Goal: Task Accomplishment & Management: Manage account settings

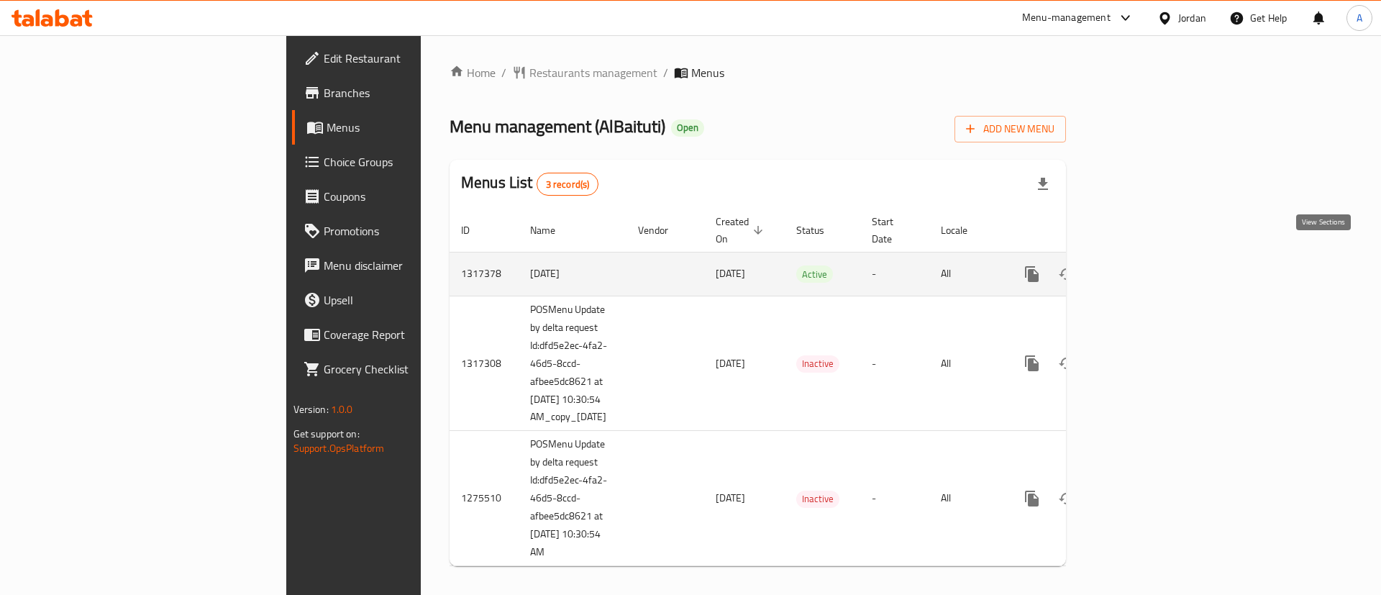
click at [1142, 268] on icon "enhanced table" at bounding box center [1135, 274] width 13 height 13
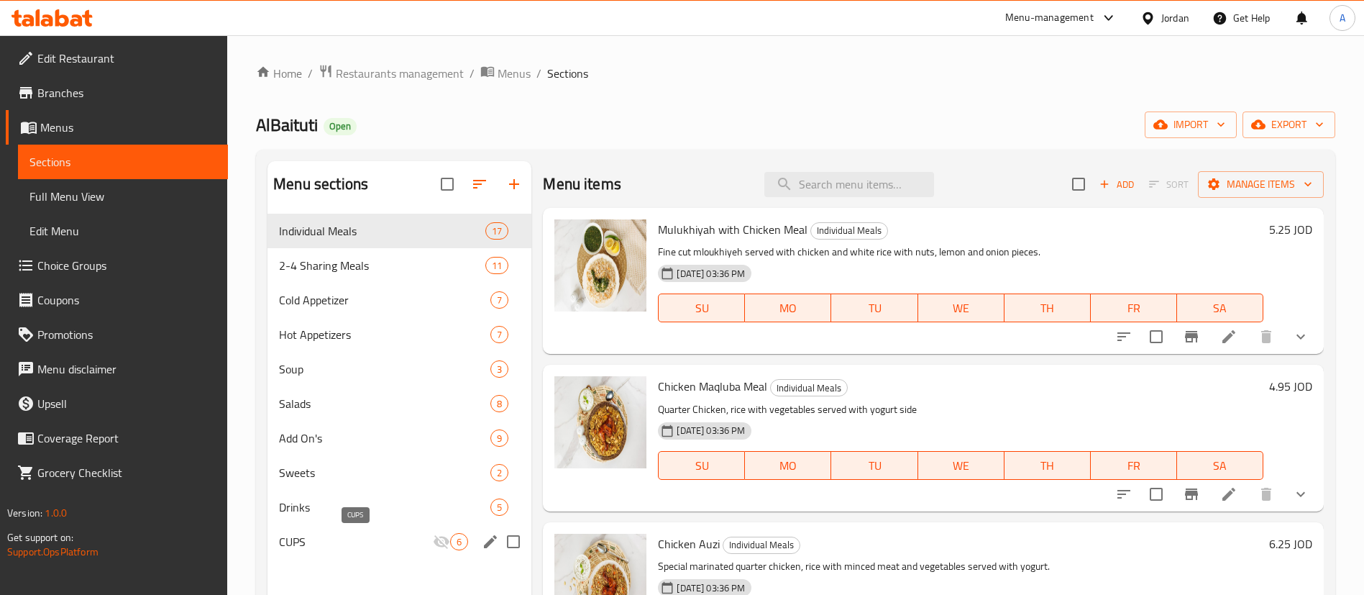
click at [346, 533] on span "CUPS" at bounding box center [356, 541] width 154 height 17
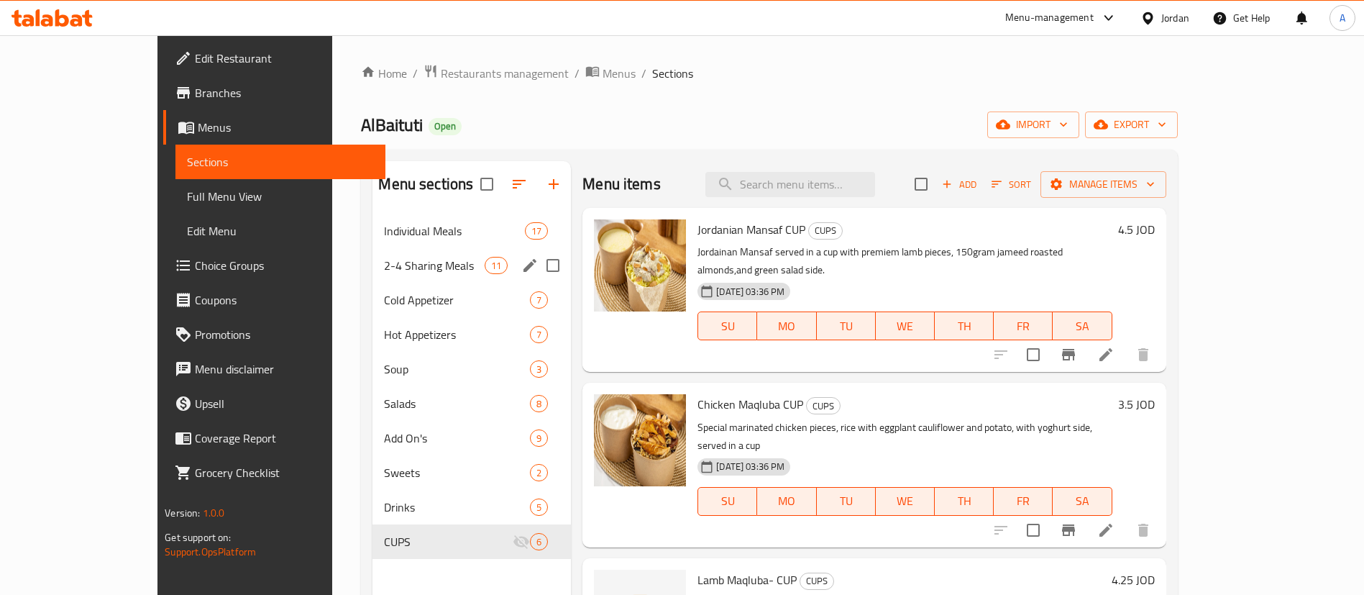
click at [403, 275] on div "2-4 Sharing Meals 11" at bounding box center [472, 265] width 199 height 35
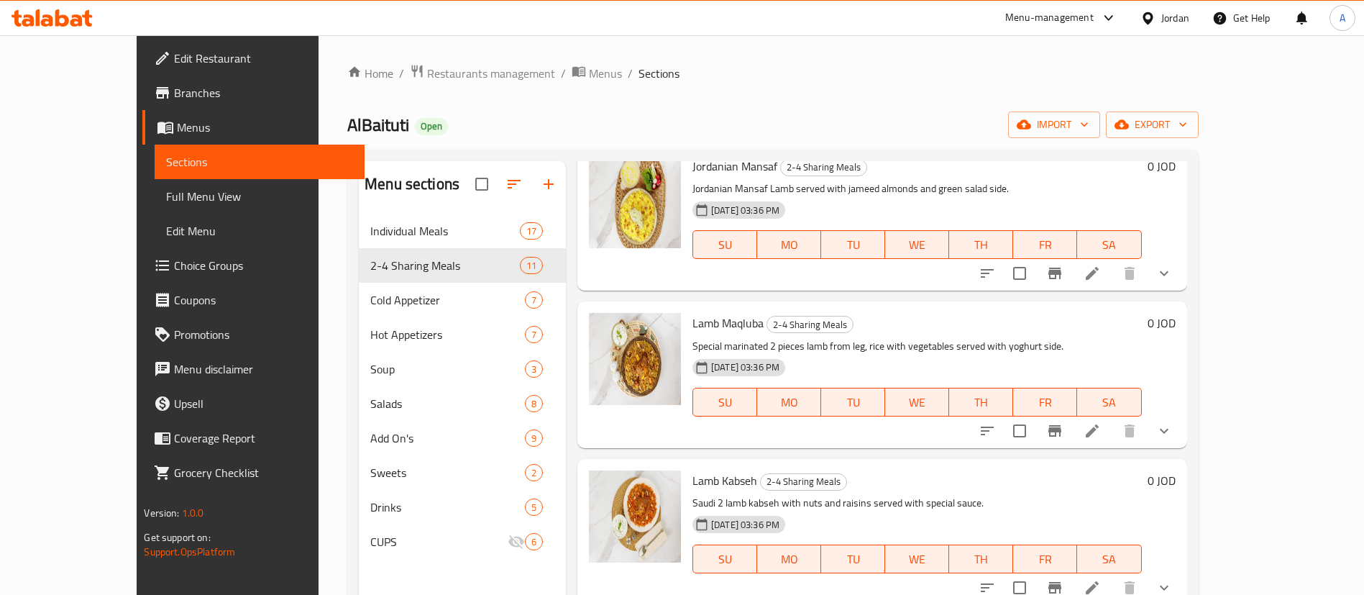
scroll to position [108, 0]
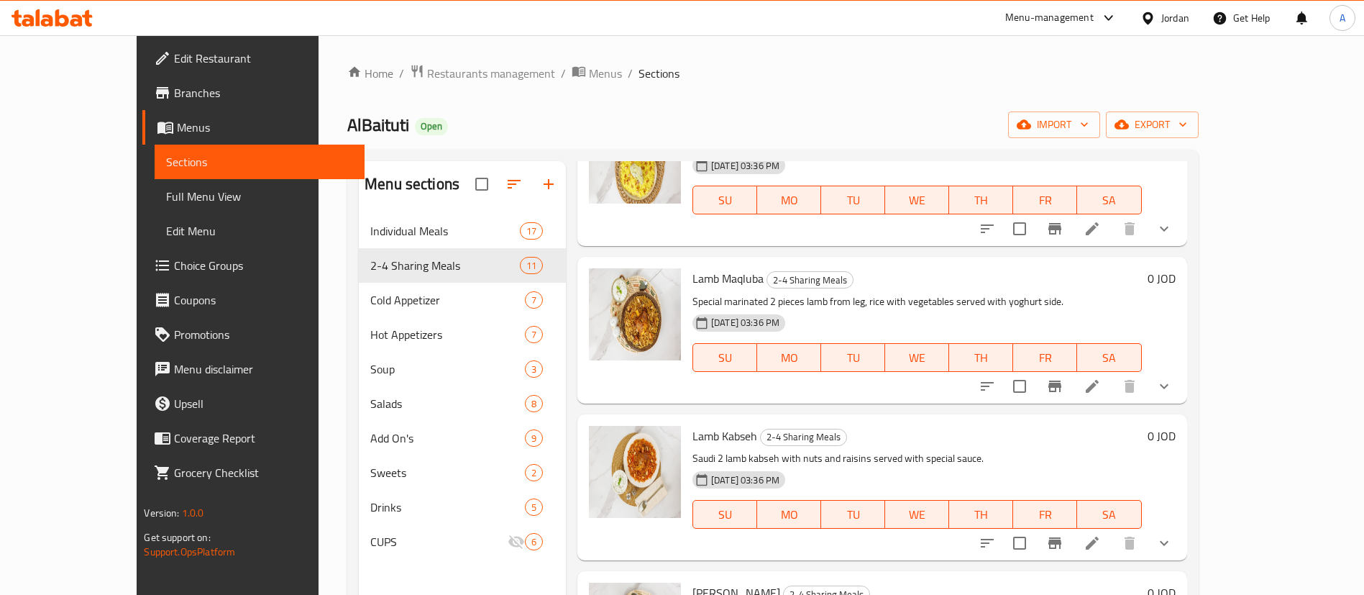
click at [1101, 384] on icon at bounding box center [1092, 386] width 17 height 17
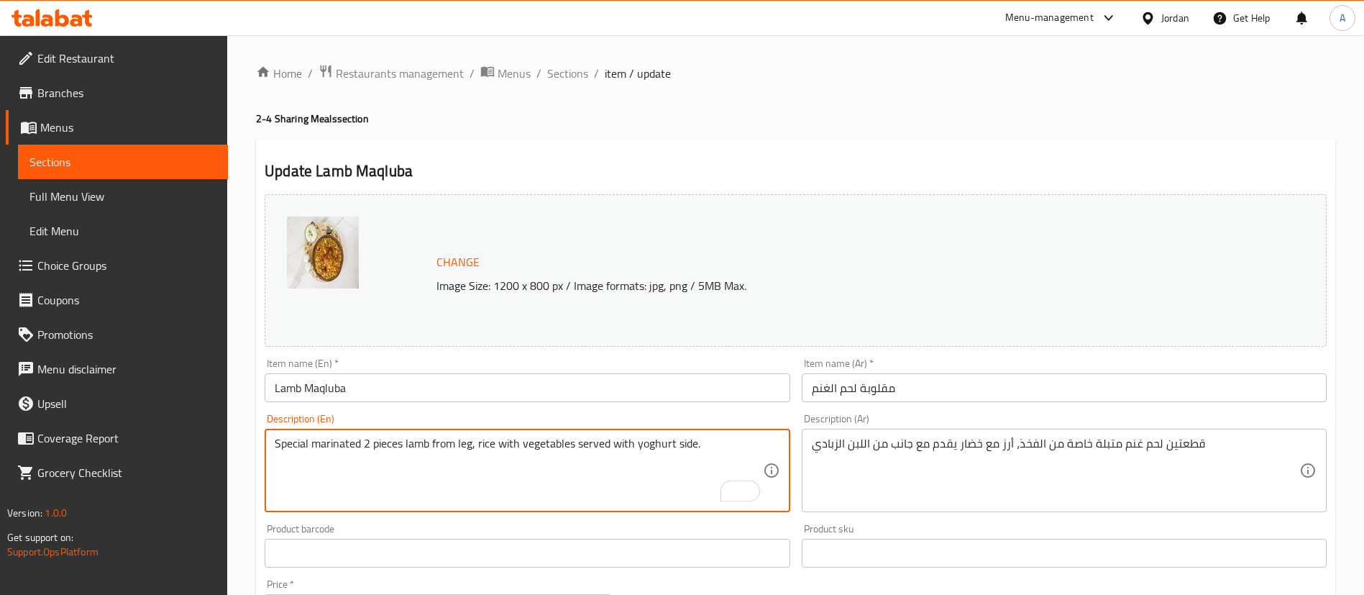
drag, startPoint x: 364, startPoint y: 442, endPoint x: 404, endPoint y: 444, distance: 40.3
type textarea "Special marinated lamb from leg, rice with vegetables served with yoghurt side."
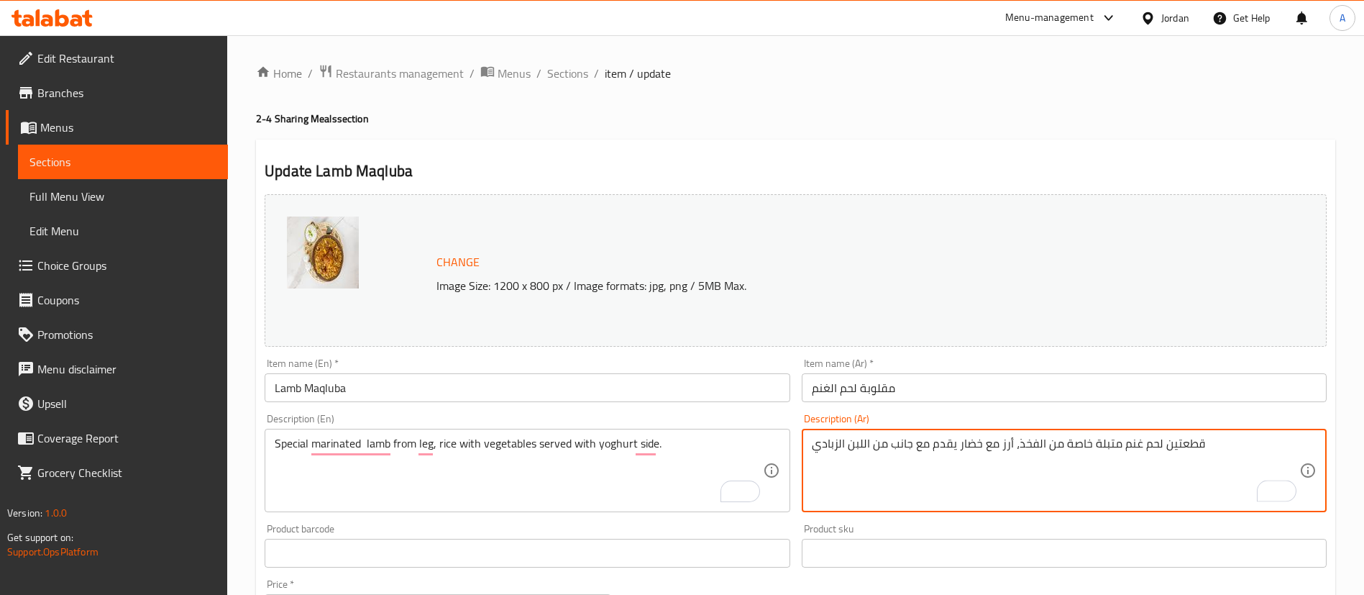
drag, startPoint x: 1213, startPoint y: 447, endPoint x: 1160, endPoint y: 446, distance: 52.5
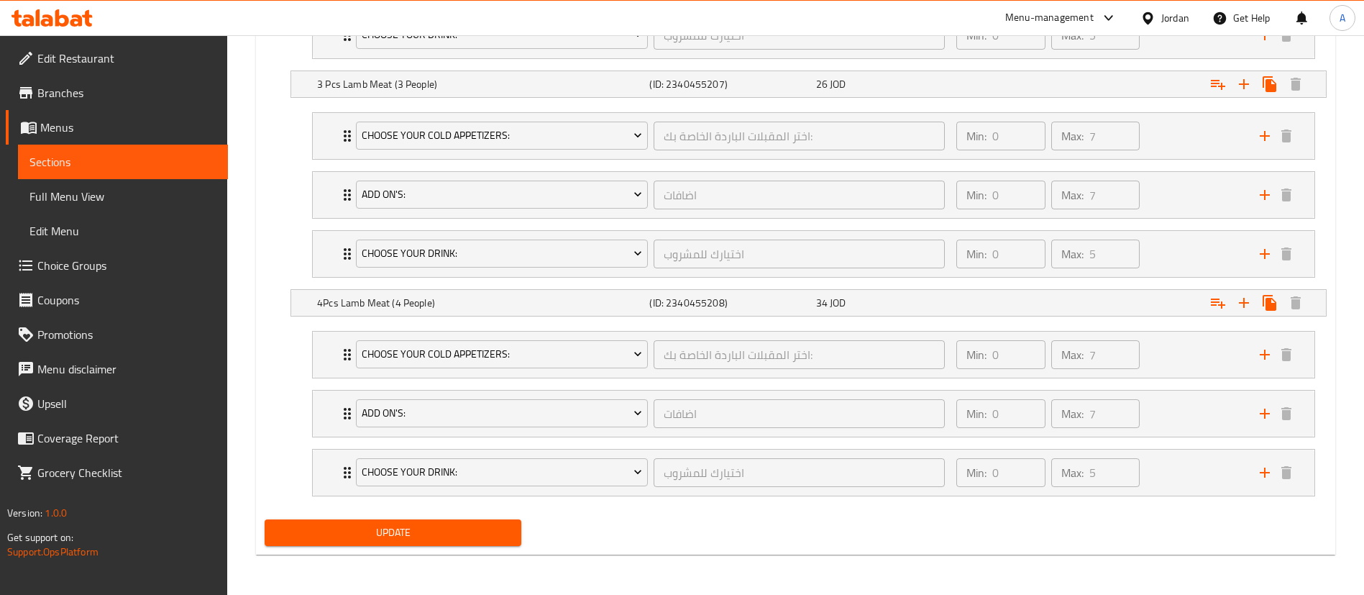
type textarea "لحم غنم متبلة خاصة من الفخذ، أرز مع خضار يقدم مع جانب من اللبن الزبادي"
click at [444, 529] on span "Update" at bounding box center [393, 533] width 234 height 18
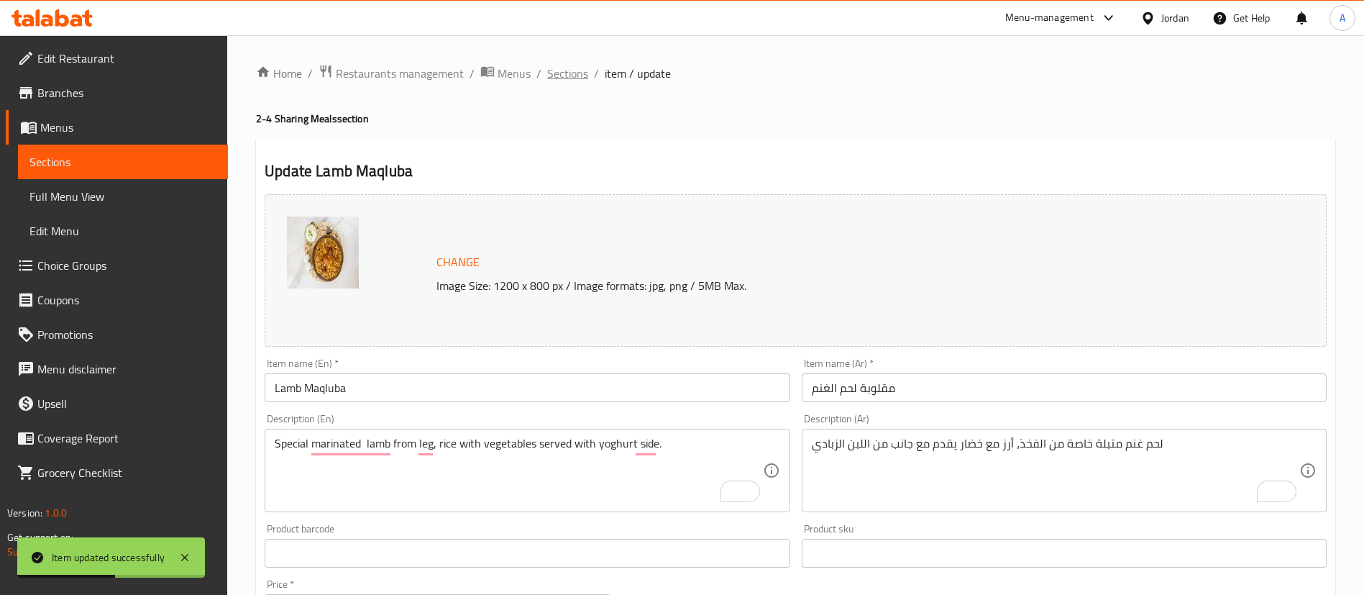
click at [568, 76] on span "Sections" at bounding box center [567, 73] width 41 height 17
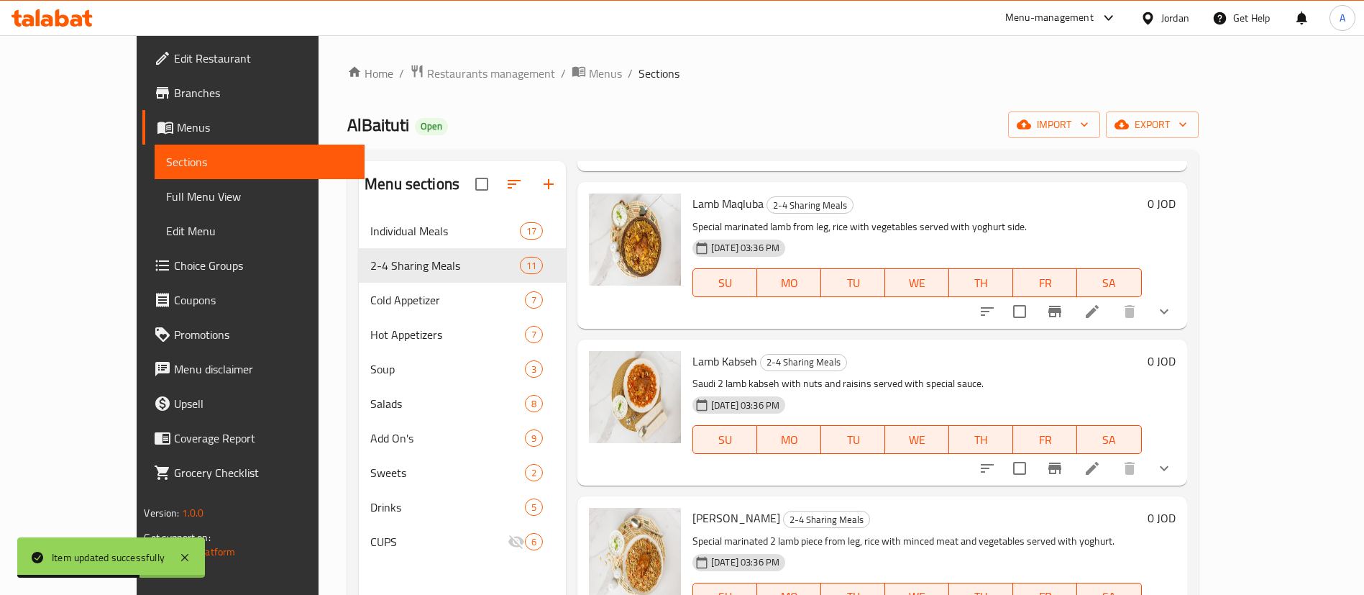
scroll to position [216, 0]
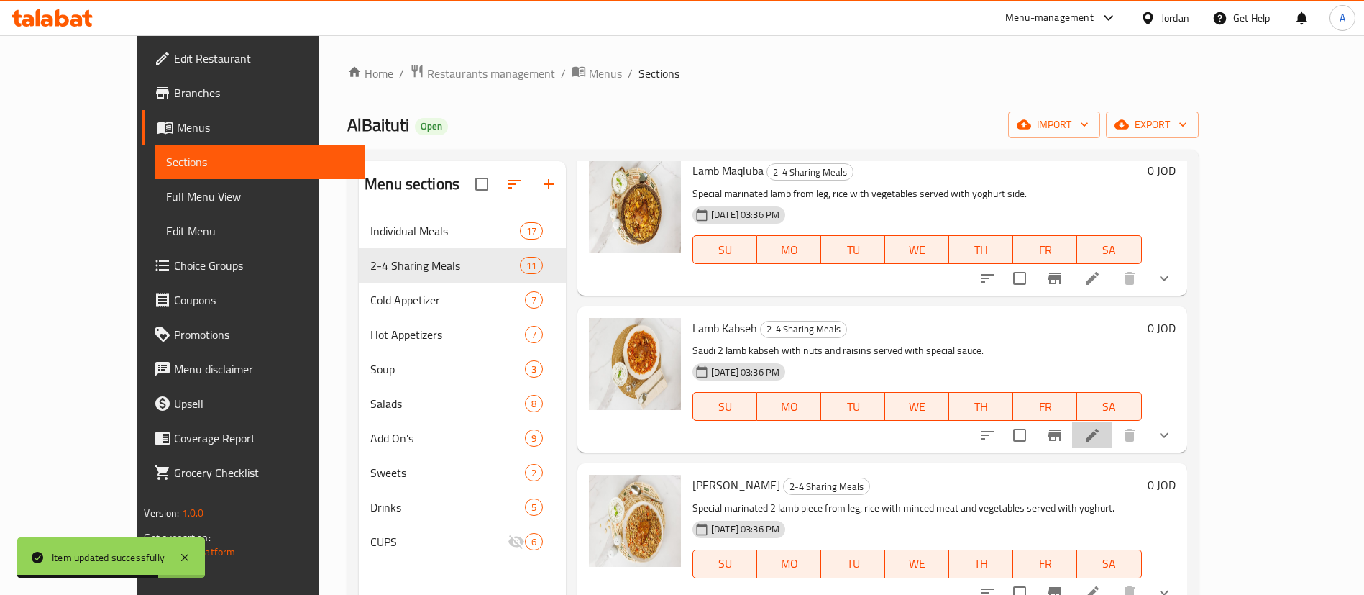
click at [1113, 437] on li at bounding box center [1092, 435] width 40 height 26
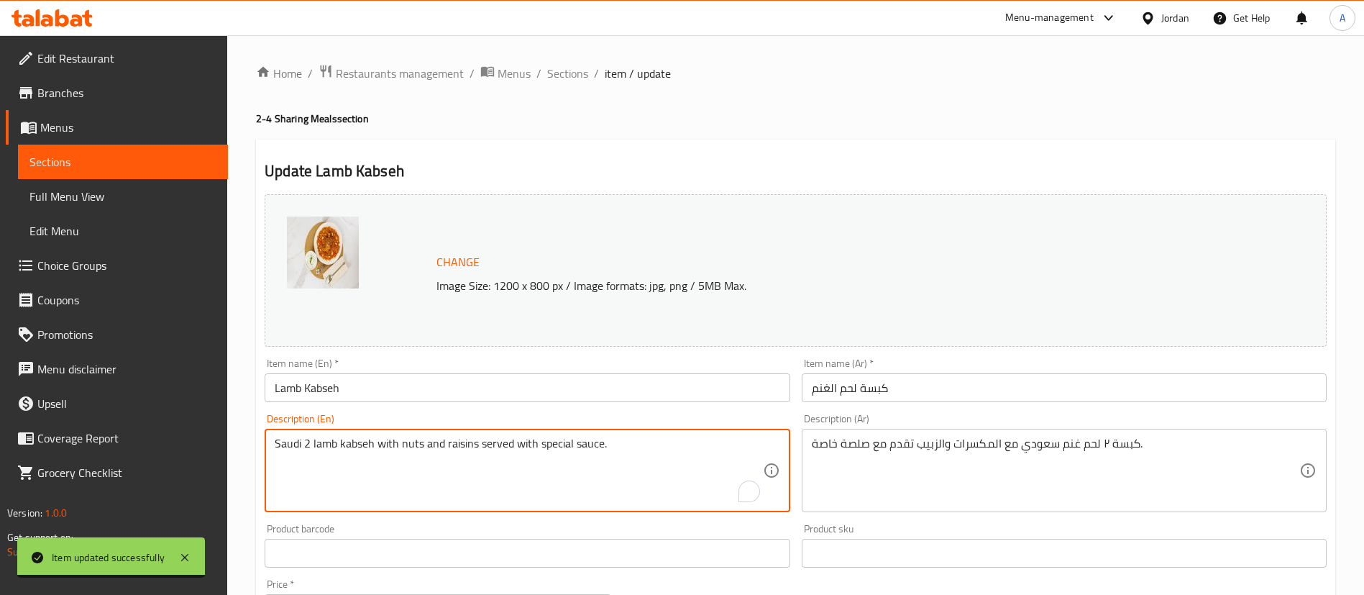
drag, startPoint x: 311, startPoint y: 444, endPoint x: 266, endPoint y: 444, distance: 44.6
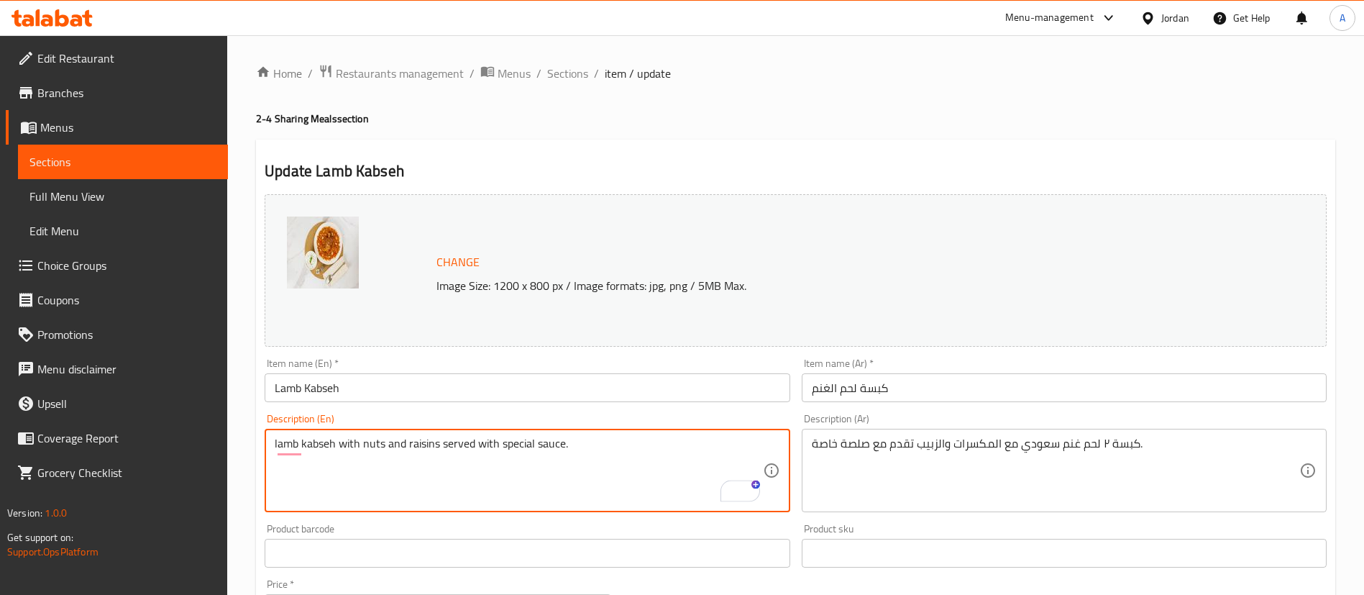
type textarea "lamb kabseh with nuts and raisins served with special sauce."
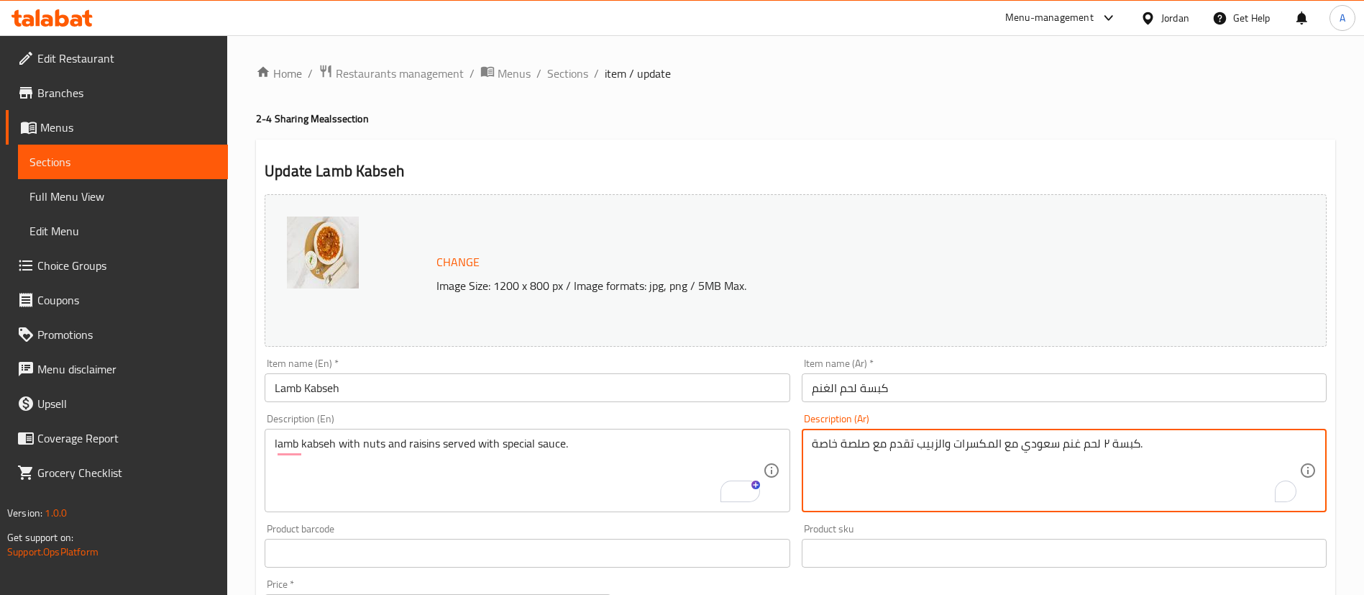
drag, startPoint x: 1100, startPoint y: 443, endPoint x: 1082, endPoint y: 444, distance: 18.0
click at [1081, 447] on textarea "كبسة ٢ لحم غنم سعودي مع المكسرات والزبيب تقدم مع صلصة خاصة." at bounding box center [1056, 471] width 488 height 68
drag, startPoint x: 1079, startPoint y: 448, endPoint x: 1104, endPoint y: 447, distance: 25.2
click at [1104, 447] on textarea "كبسة ٢ لحم غنم سعودي مع المكسرات والزبيب تقدم مع صلصة خاصة." at bounding box center [1056, 471] width 488 height 68
click at [1082, 442] on textarea "كبسة ٢غنم سعودي مع المكسرات والزبيب تقدم مع صلصة خاصة." at bounding box center [1056, 471] width 488 height 68
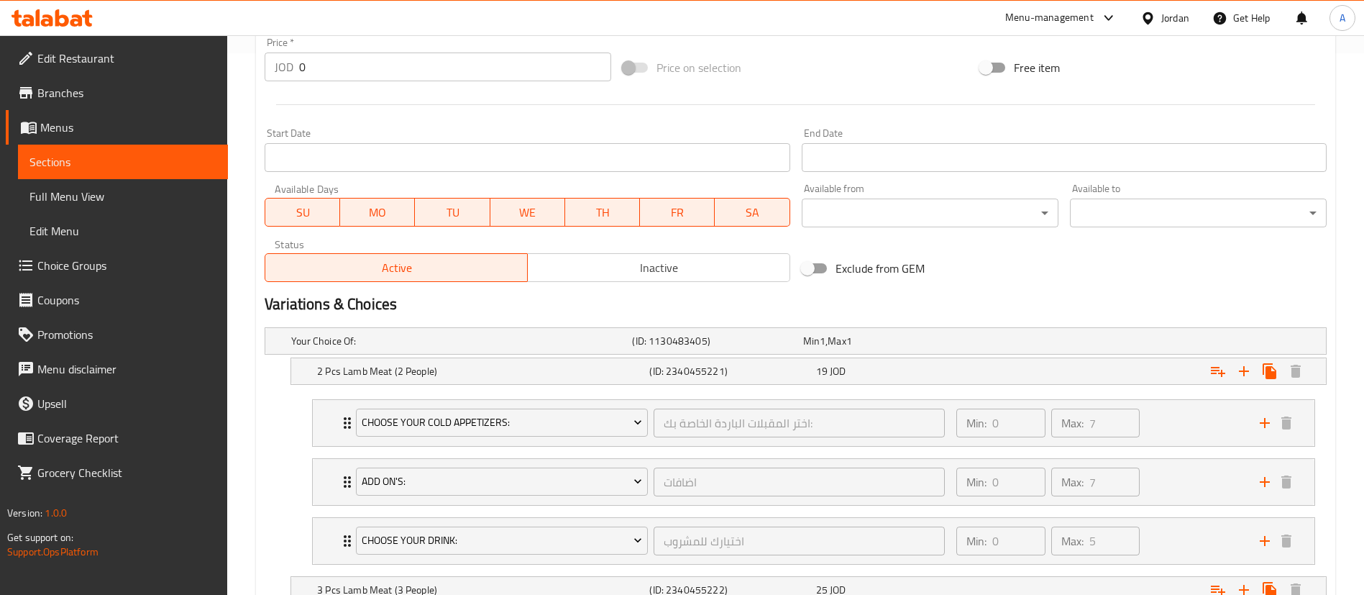
scroll to position [647, 0]
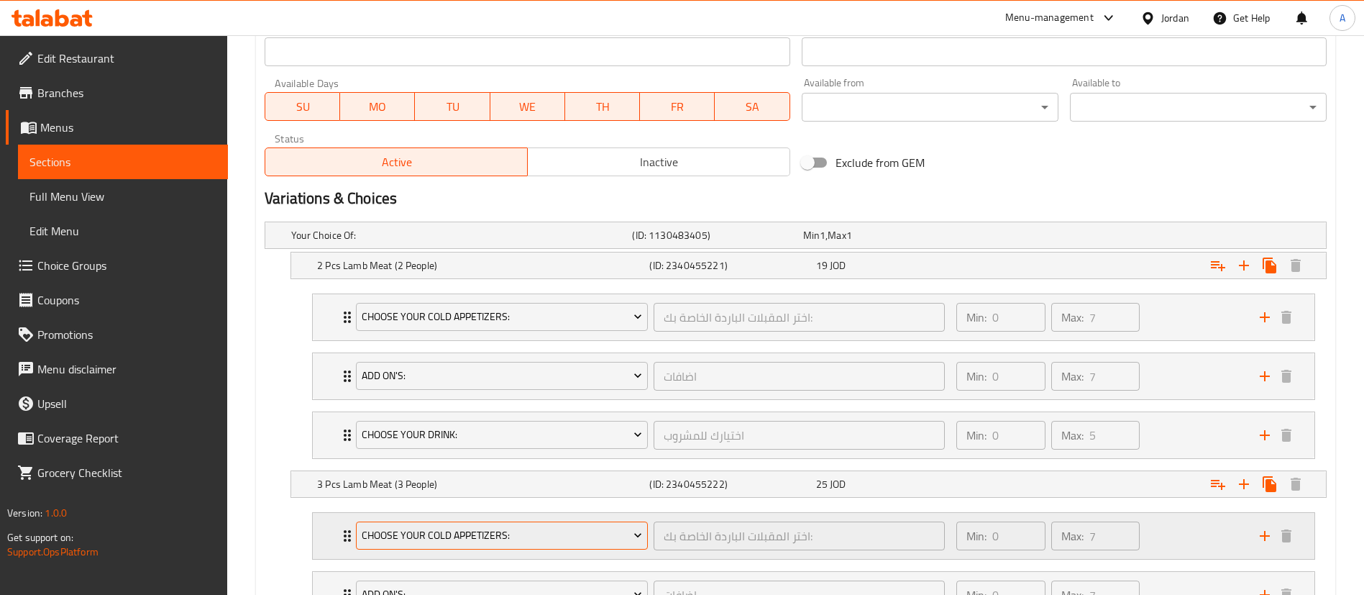
type textarea "كبسة غنم سعودي مع المكسرات والزبيب تقدم مع صلصة خاصة."
click at [401, 534] on span "Choose your cold appetizers:" at bounding box center [502, 535] width 281 height 18
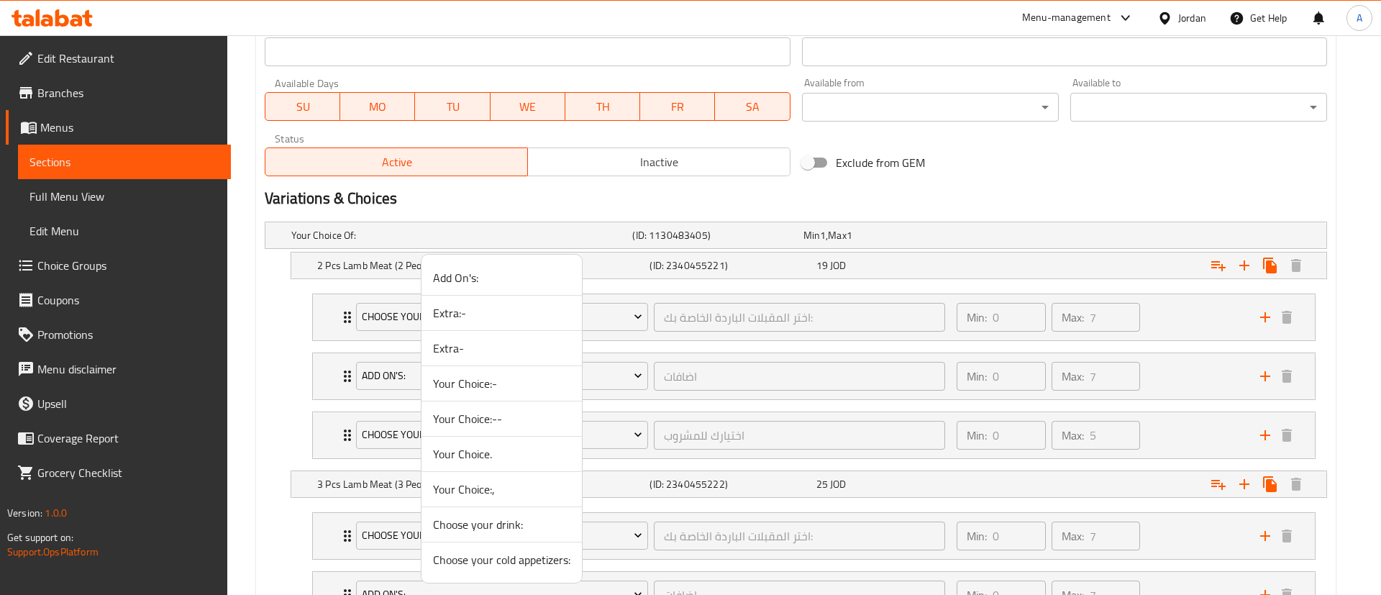
click at [321, 530] on div at bounding box center [690, 297] width 1381 height 595
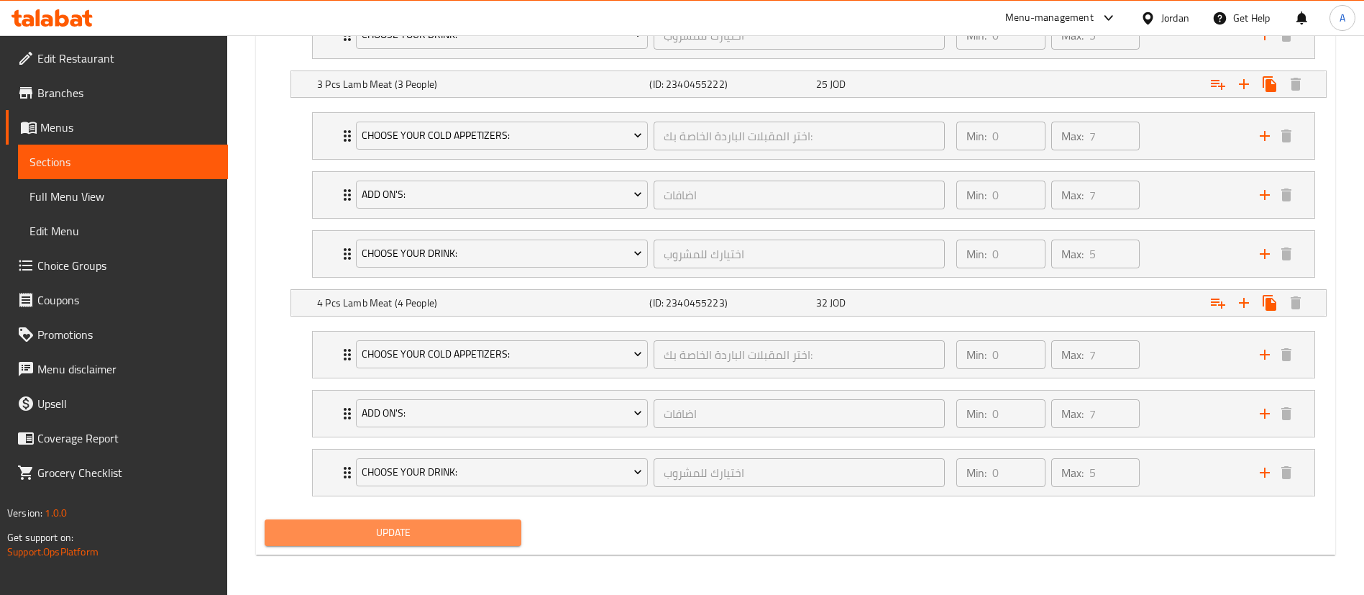
drag, startPoint x: 360, startPoint y: 537, endPoint x: 393, endPoint y: 483, distance: 63.3
click at [361, 537] on span "Update" at bounding box center [393, 533] width 234 height 18
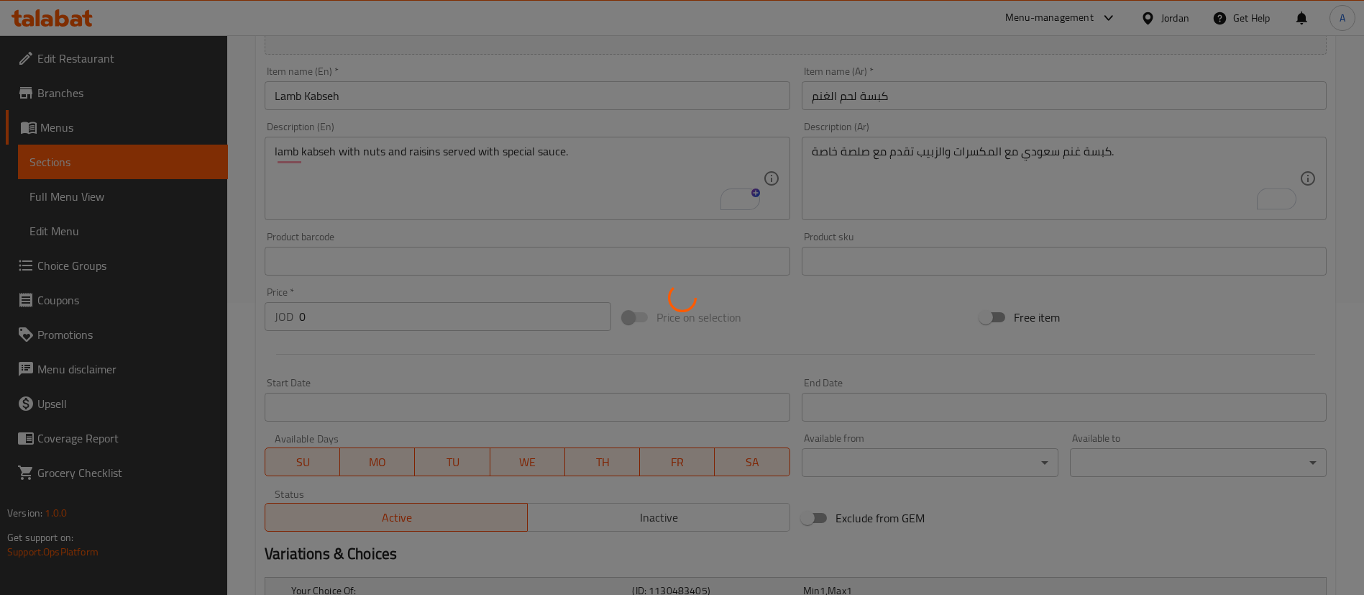
scroll to position [0, 0]
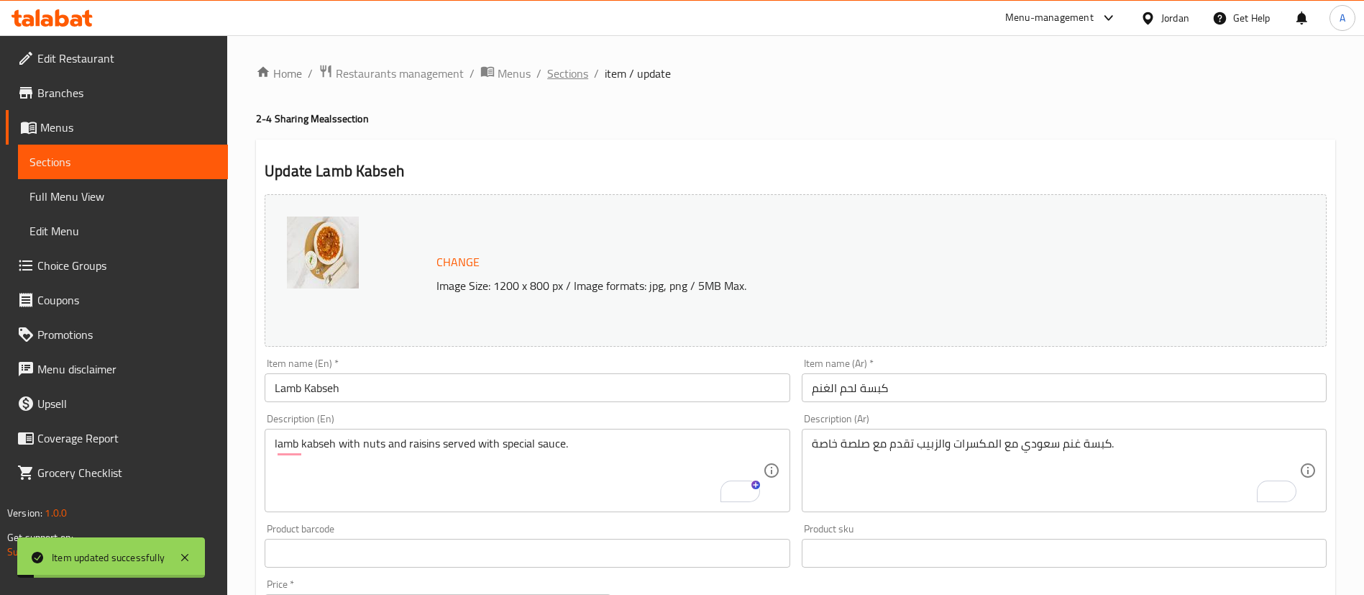
click at [562, 81] on span "Sections" at bounding box center [567, 73] width 41 height 17
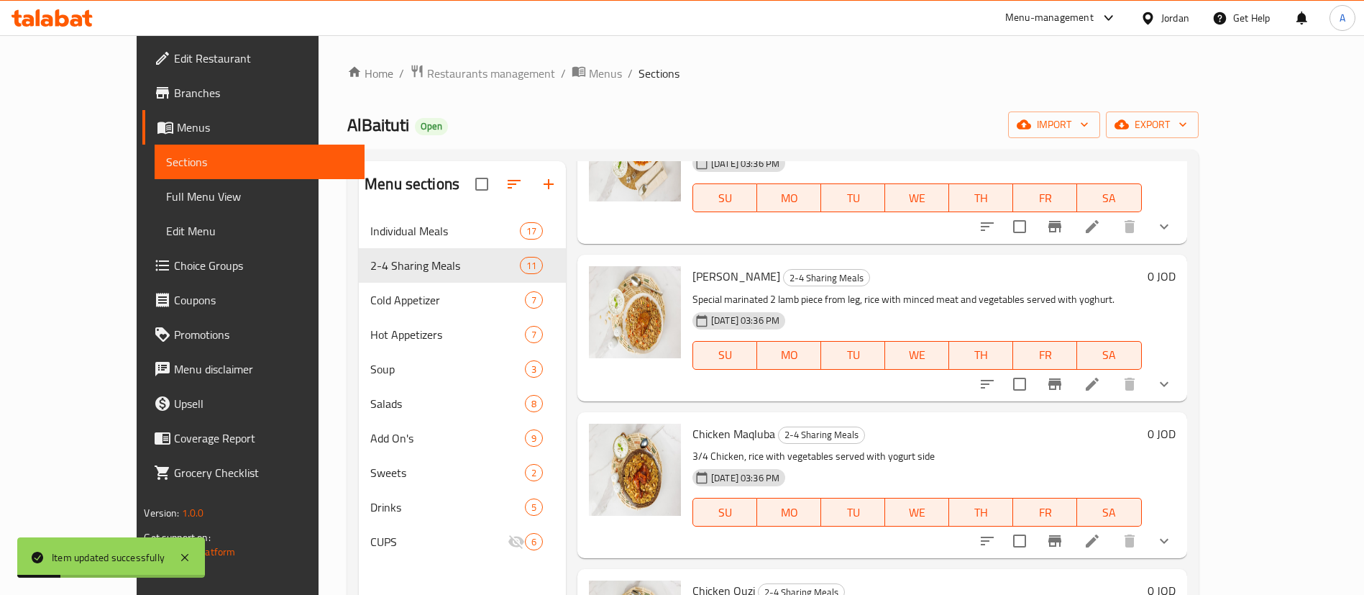
scroll to position [432, 0]
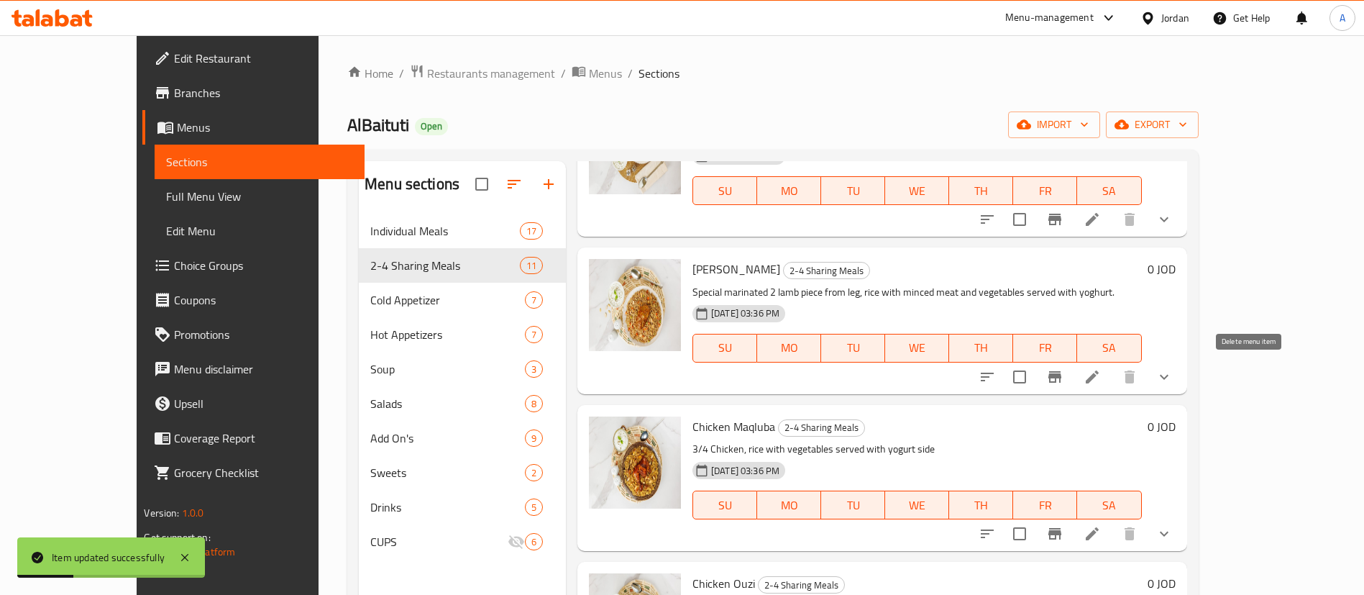
click at [1101, 378] on icon at bounding box center [1092, 376] width 17 height 17
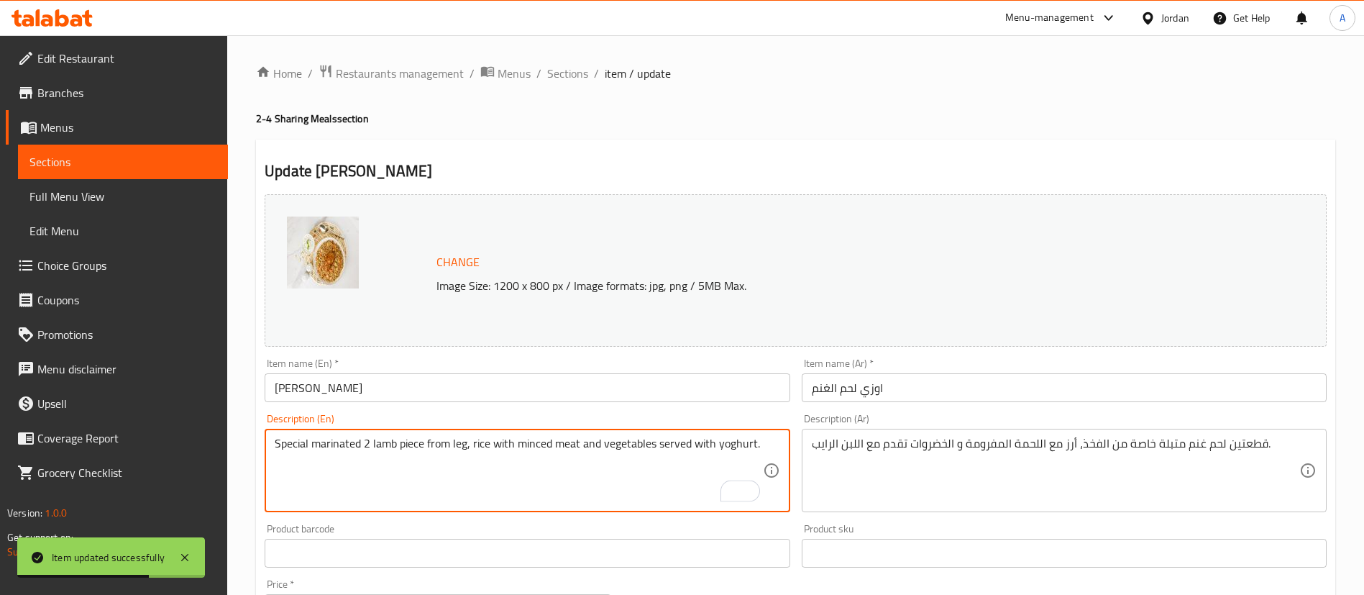
click at [368, 442] on textarea "Special marinated 2 lamb piece from leg, rice with minced meat and vegetables s…" at bounding box center [519, 471] width 488 height 68
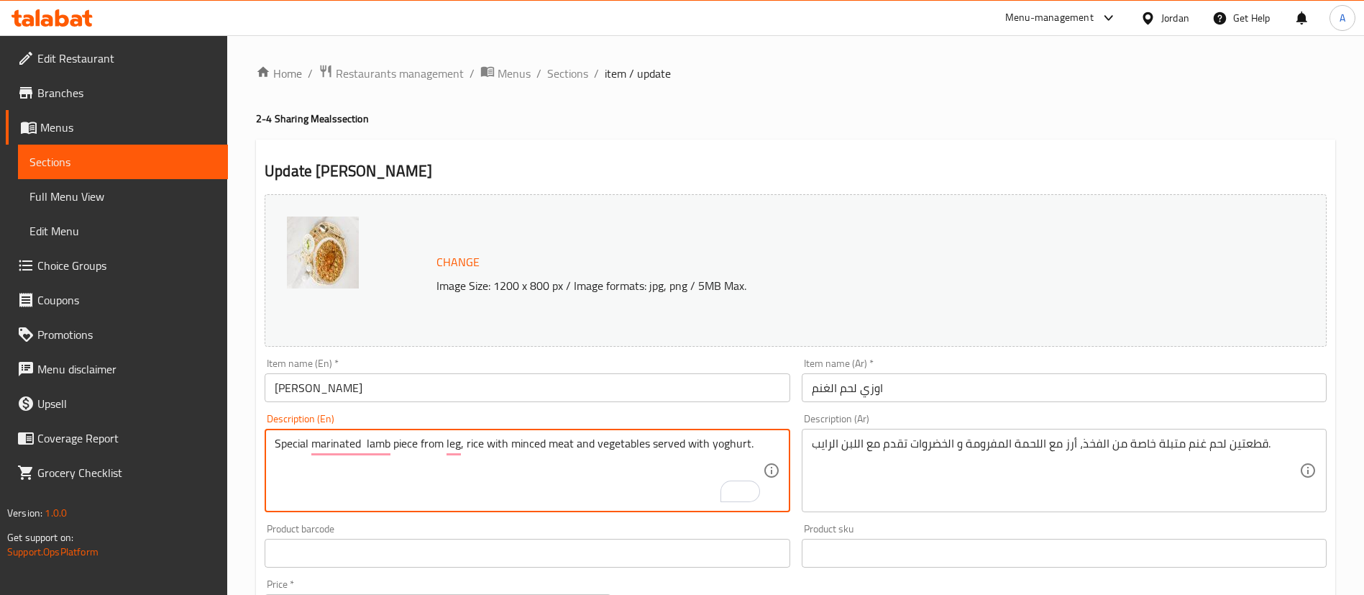
type textarea "Special marinated lamb piece from leg, rice with minced meat and vegetables ser…"
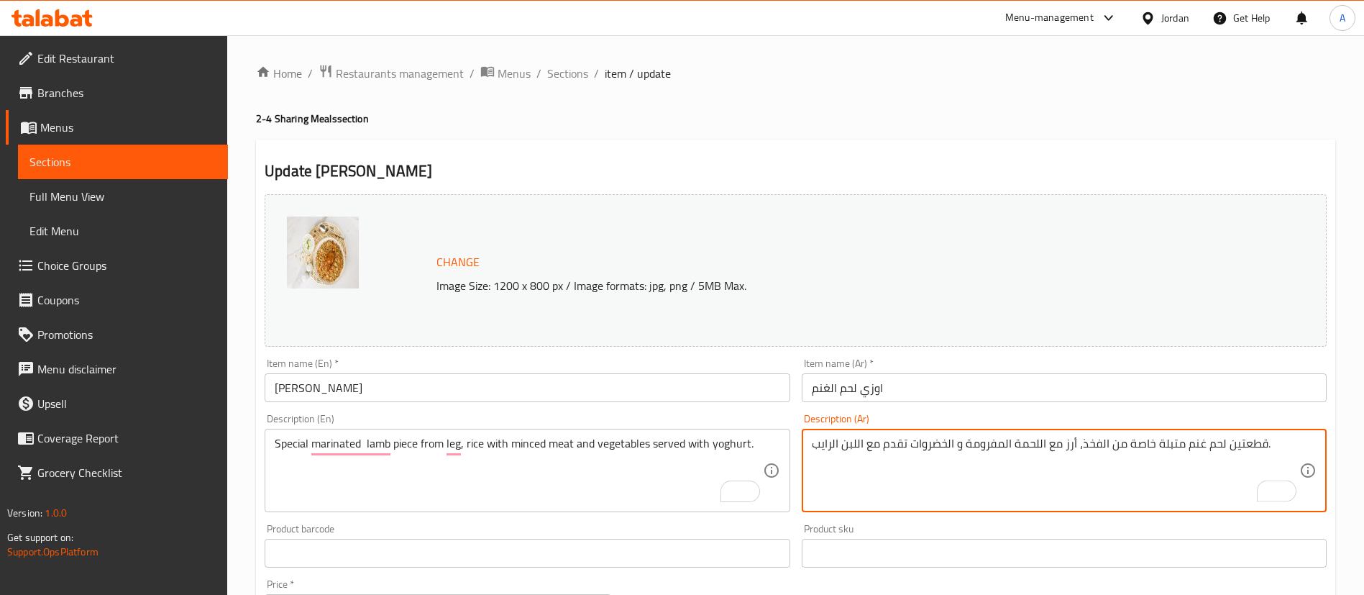
drag, startPoint x: 1233, startPoint y: 442, endPoint x: 1262, endPoint y: 448, distance: 29.3
type textarea "لحم غنم متبلة خاصة من الفخذ، أرز مع اللحمة المفرومة و الخضروات تقدم مع اللبن ال…"
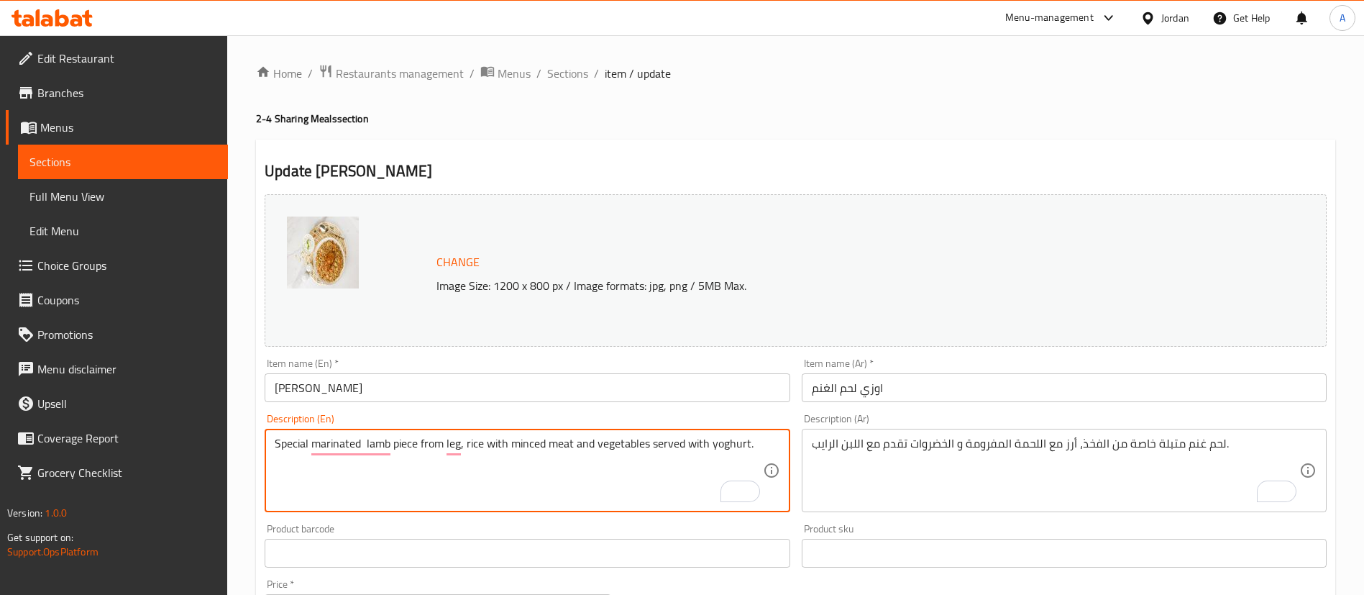
drag, startPoint x: 393, startPoint y: 442, endPoint x: 416, endPoint y: 444, distance: 23.8
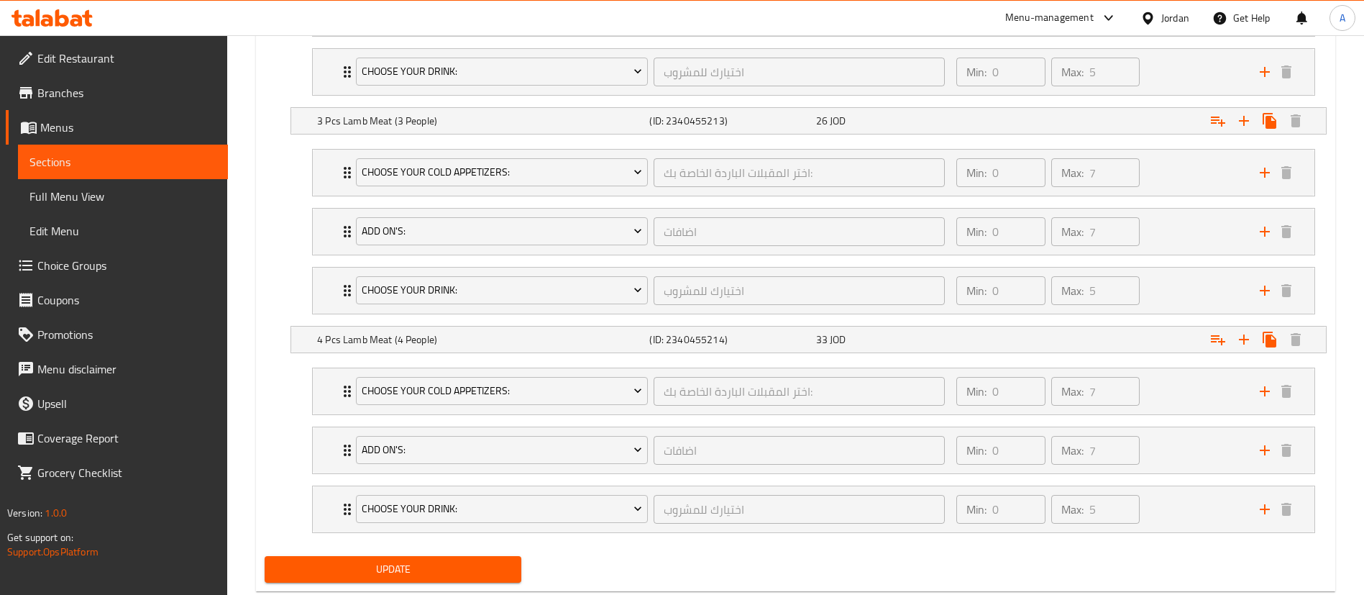
scroll to position [1047, 0]
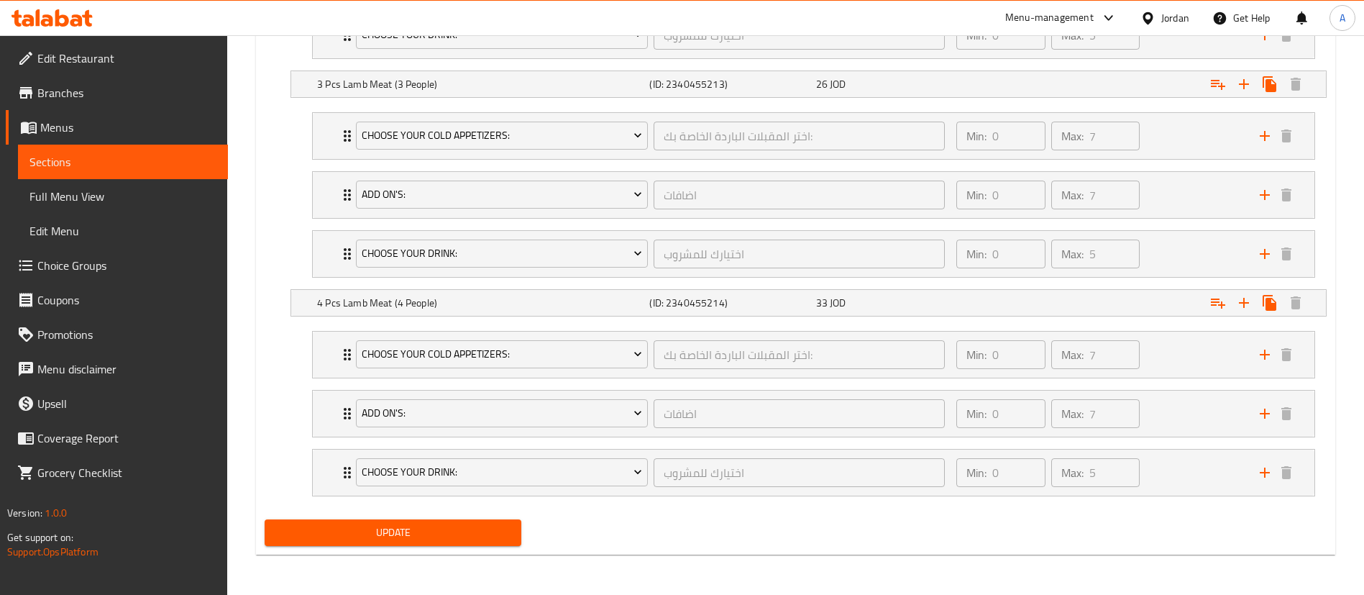
type textarea "Special marinated lamb from leg, rice with minced meat and vegetables served wi…"
click at [343, 532] on span "Update" at bounding box center [393, 533] width 234 height 18
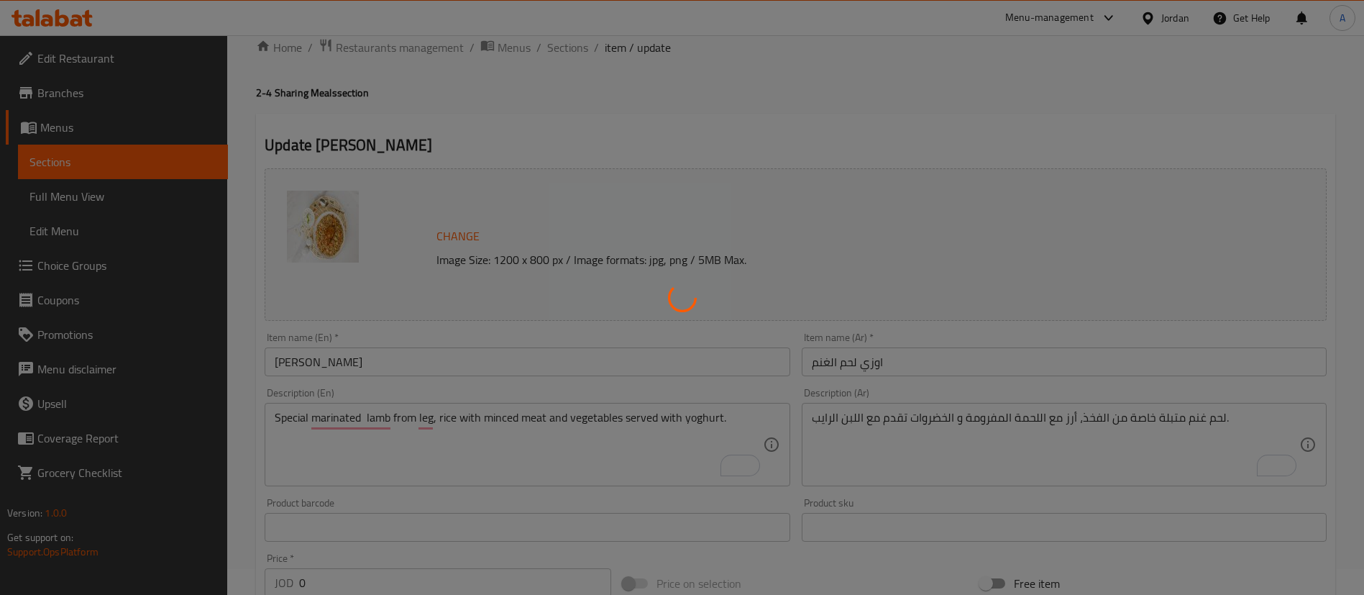
scroll to position [0, 0]
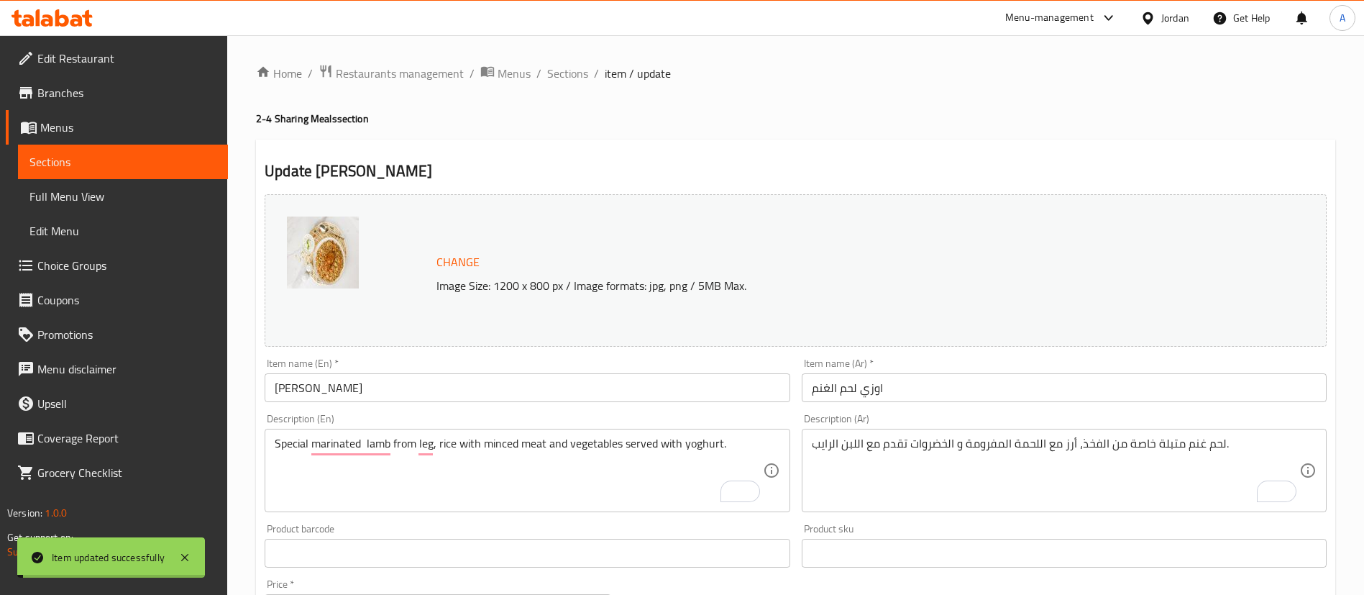
drag, startPoint x: 556, startPoint y: 76, endPoint x: 556, endPoint y: 91, distance: 15.8
click at [556, 76] on span "Sections" at bounding box center [567, 73] width 41 height 17
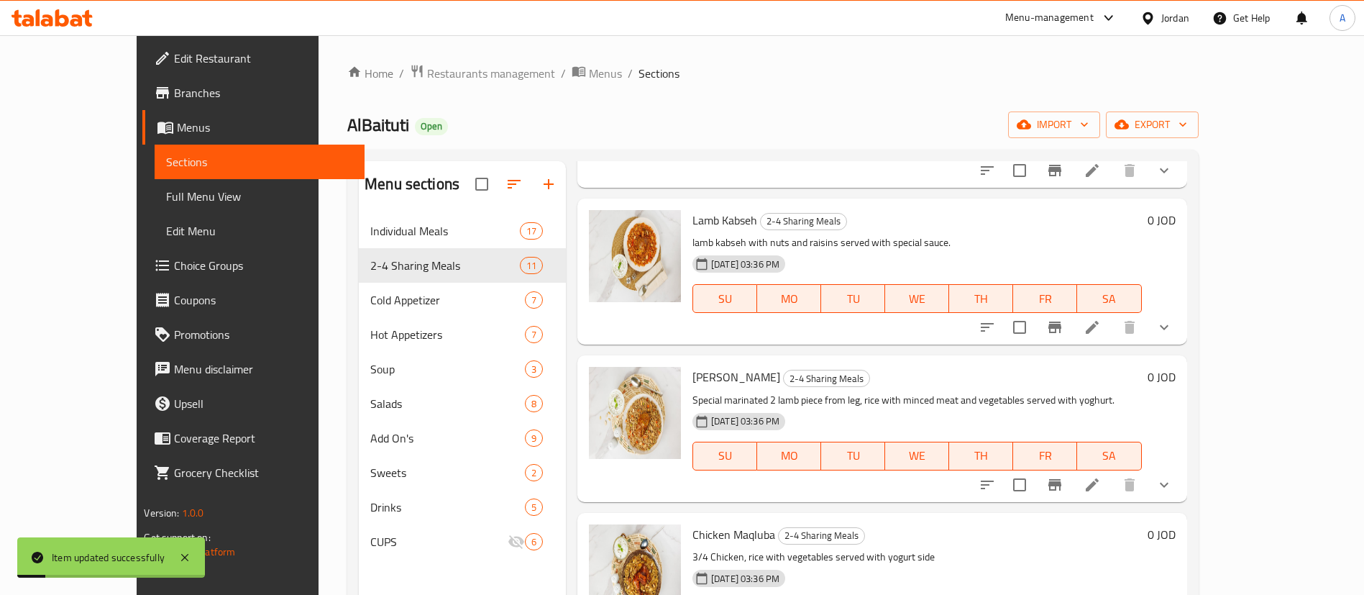
scroll to position [432, 0]
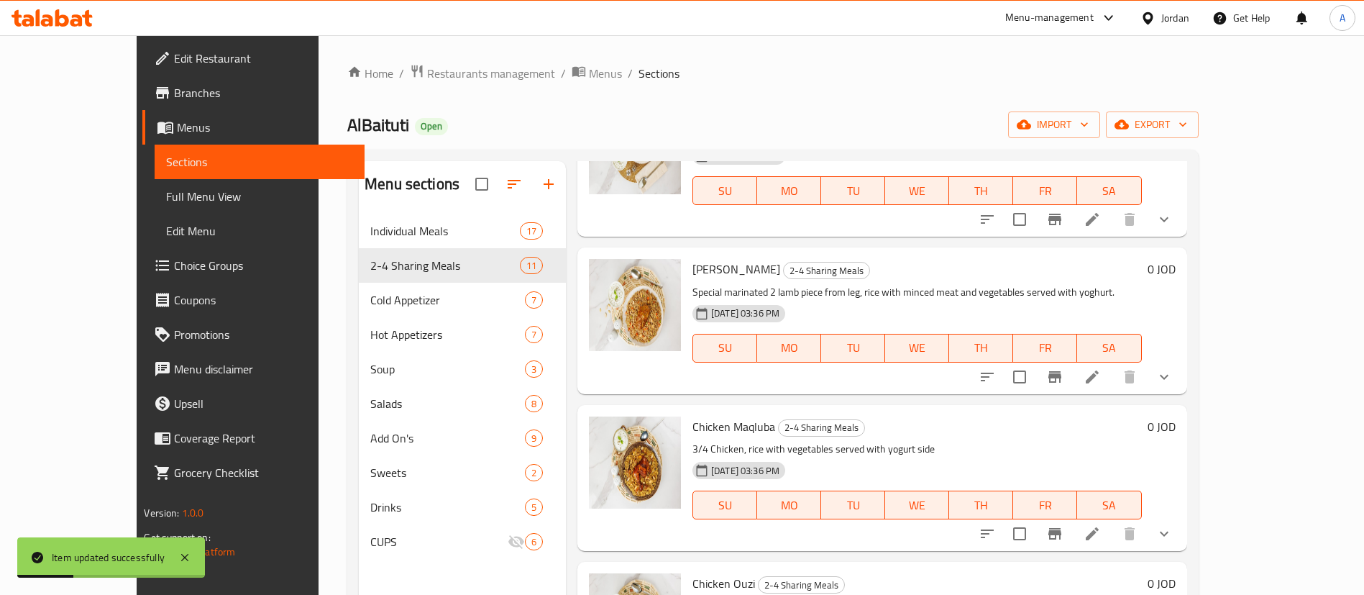
click at [1099, 537] on icon at bounding box center [1092, 533] width 13 height 13
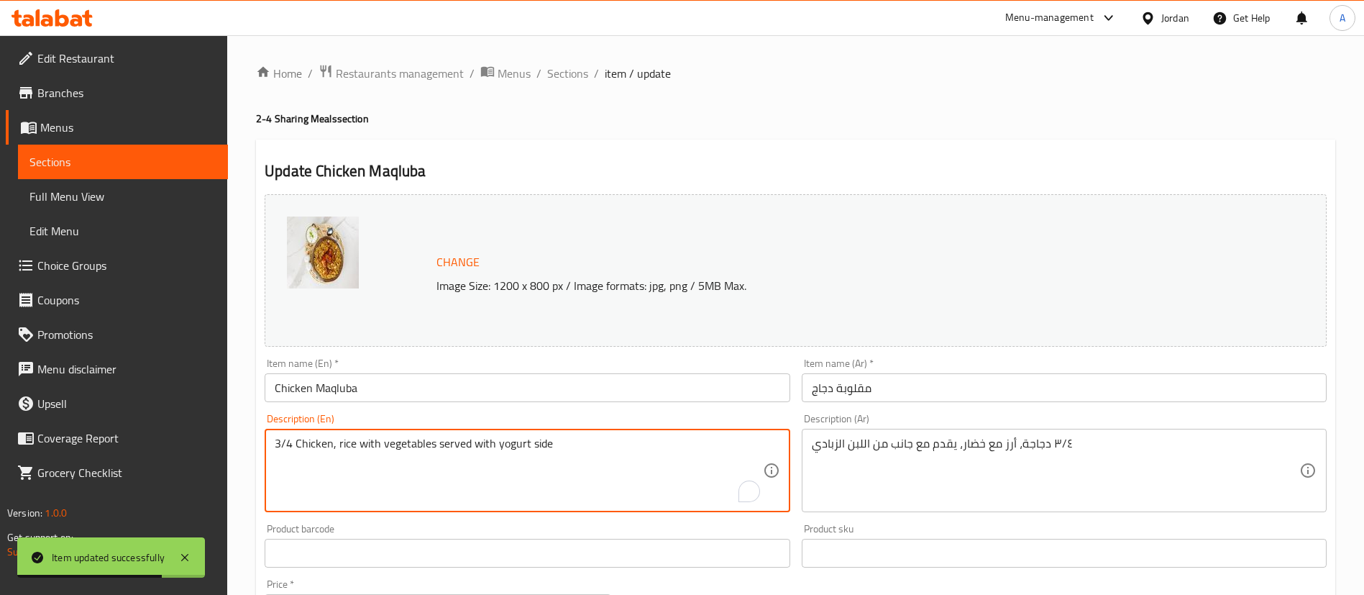
drag, startPoint x: 294, startPoint y: 443, endPoint x: 262, endPoint y: 441, distance: 32.4
type textarea "Chicken, rice with vegetables served with yogurt side"
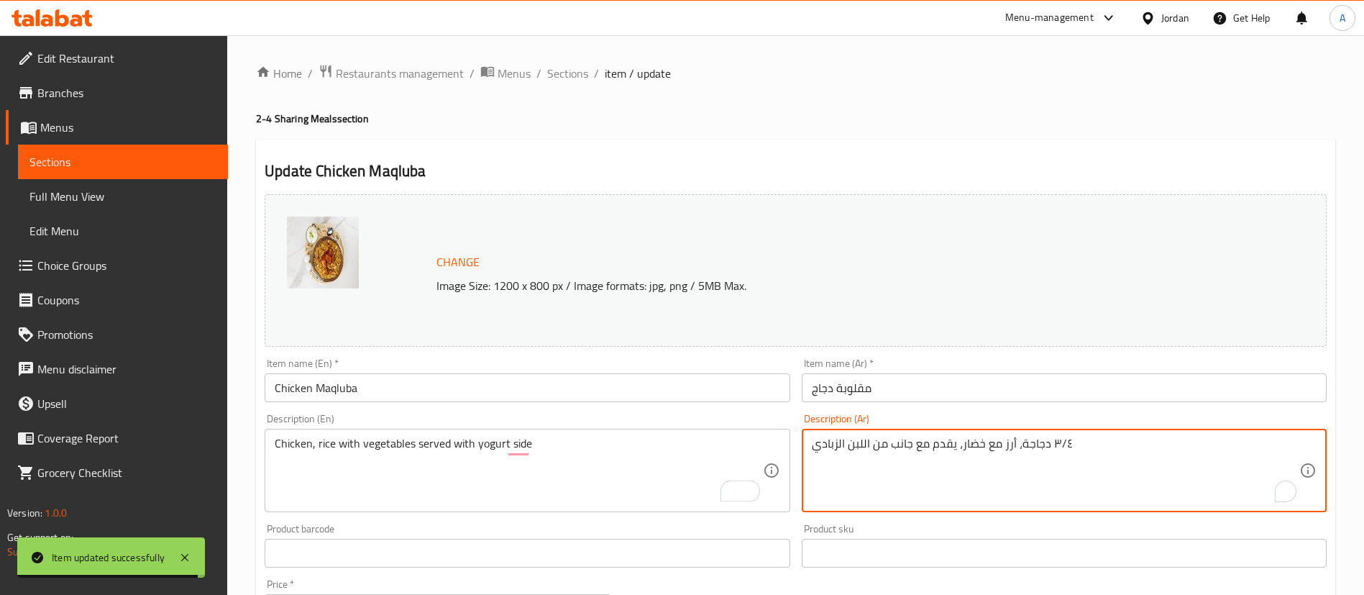
drag, startPoint x: 1050, startPoint y: 444, endPoint x: 1072, endPoint y: 443, distance: 22.3
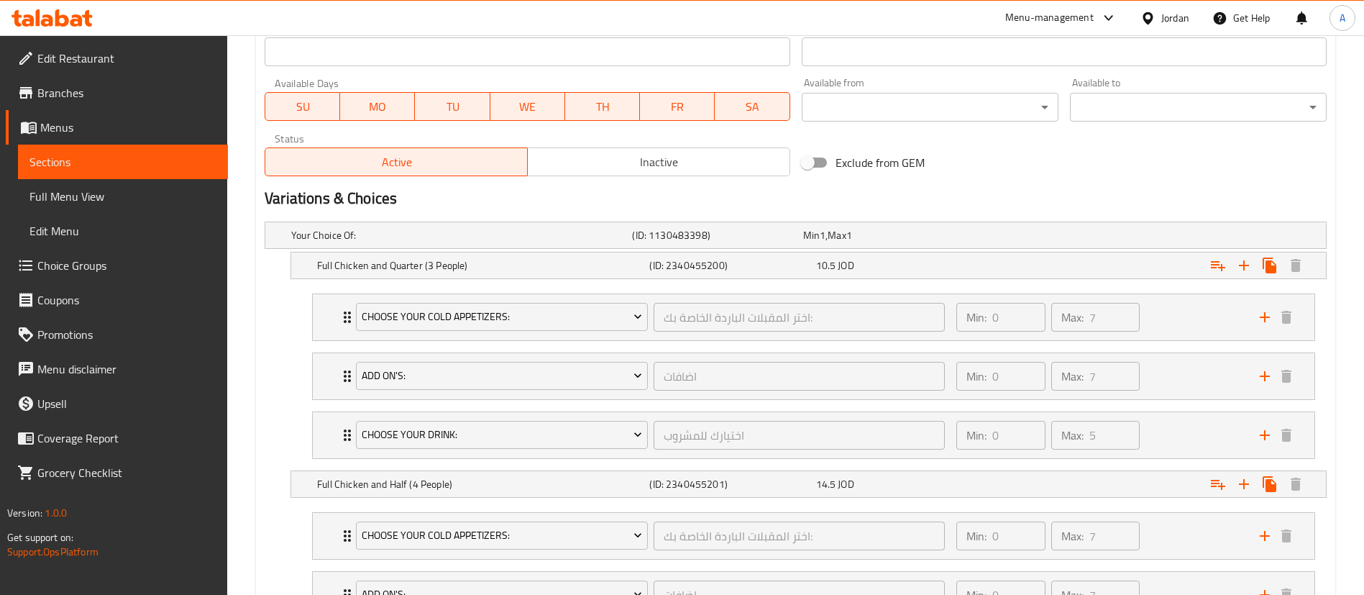
scroll to position [1047, 0]
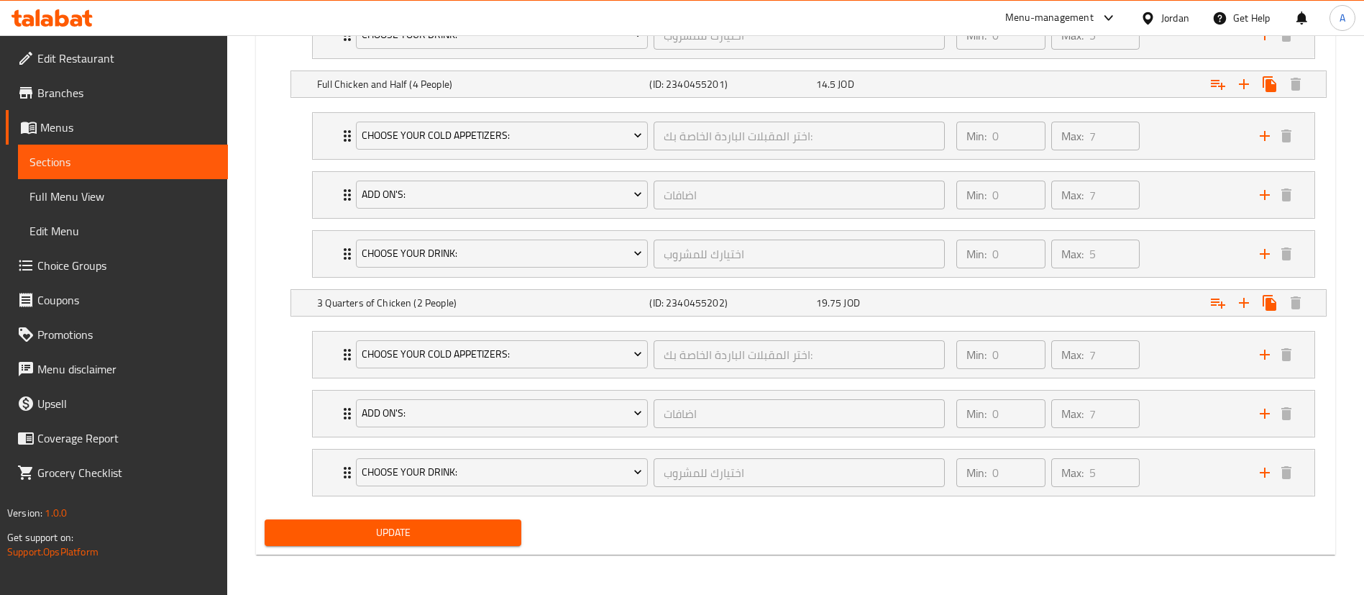
type textarea "دجاجة، أرز مع خضار، يقدم مع جانب من اللبن الزبادي"
click at [335, 544] on button "Update" at bounding box center [393, 532] width 257 height 27
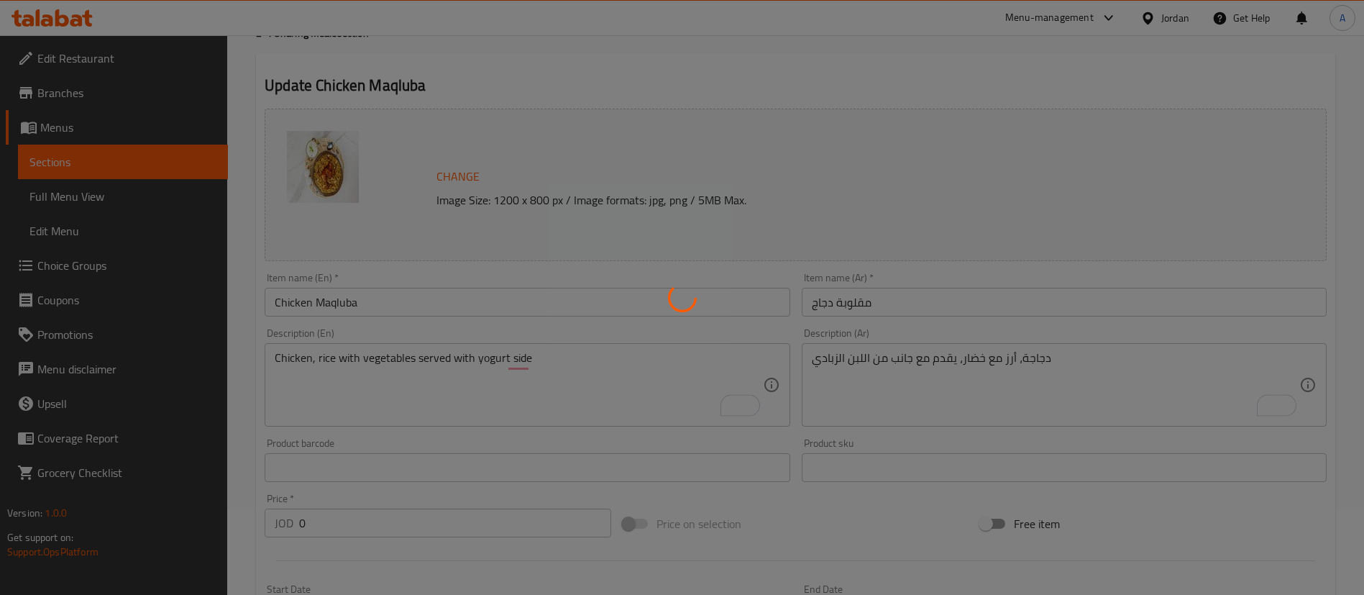
scroll to position [0, 0]
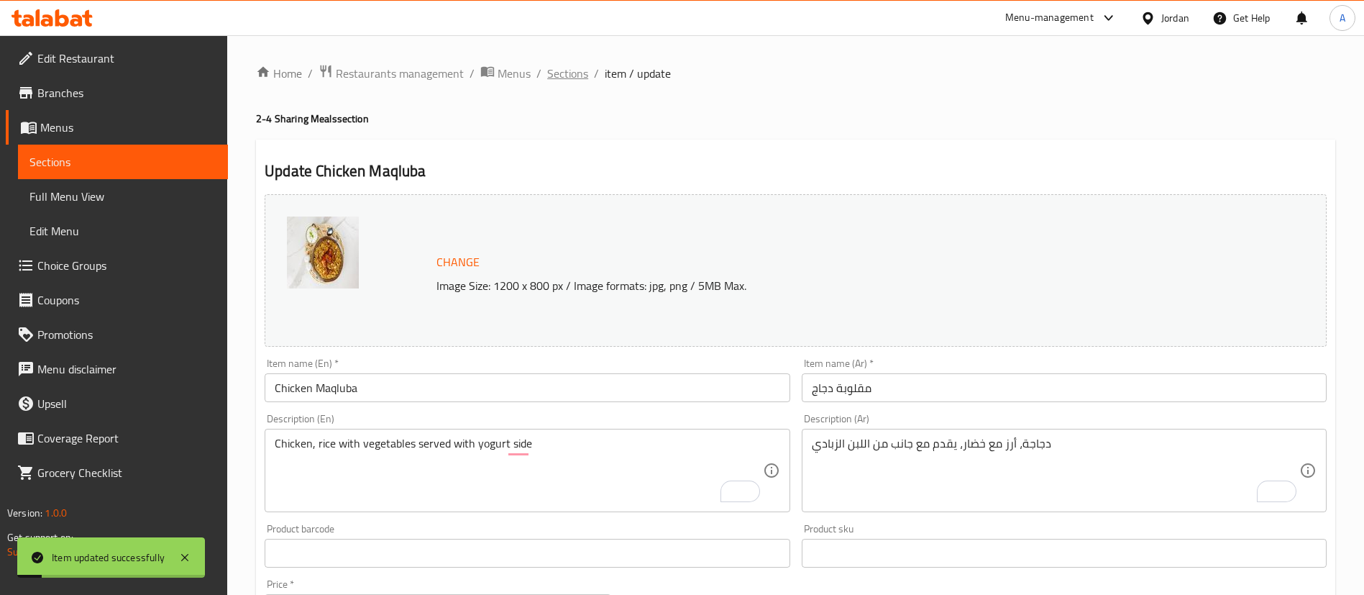
click at [575, 78] on span "Sections" at bounding box center [567, 73] width 41 height 17
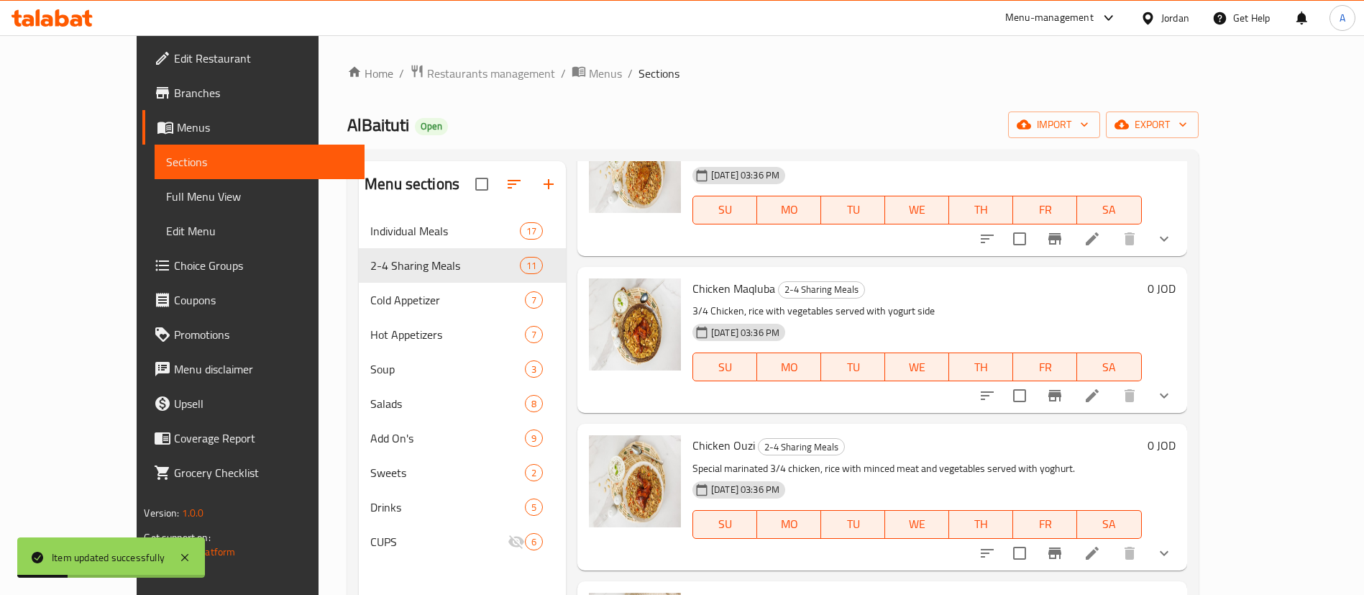
scroll to position [647, 0]
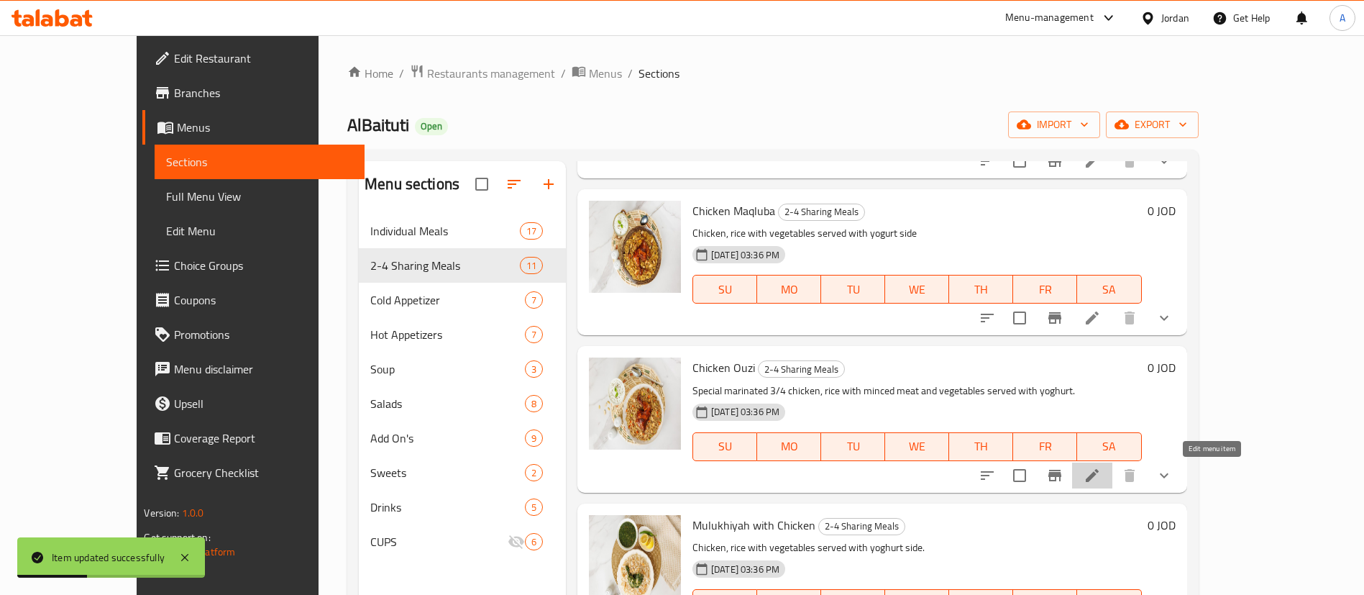
click at [1101, 476] on icon at bounding box center [1092, 475] width 17 height 17
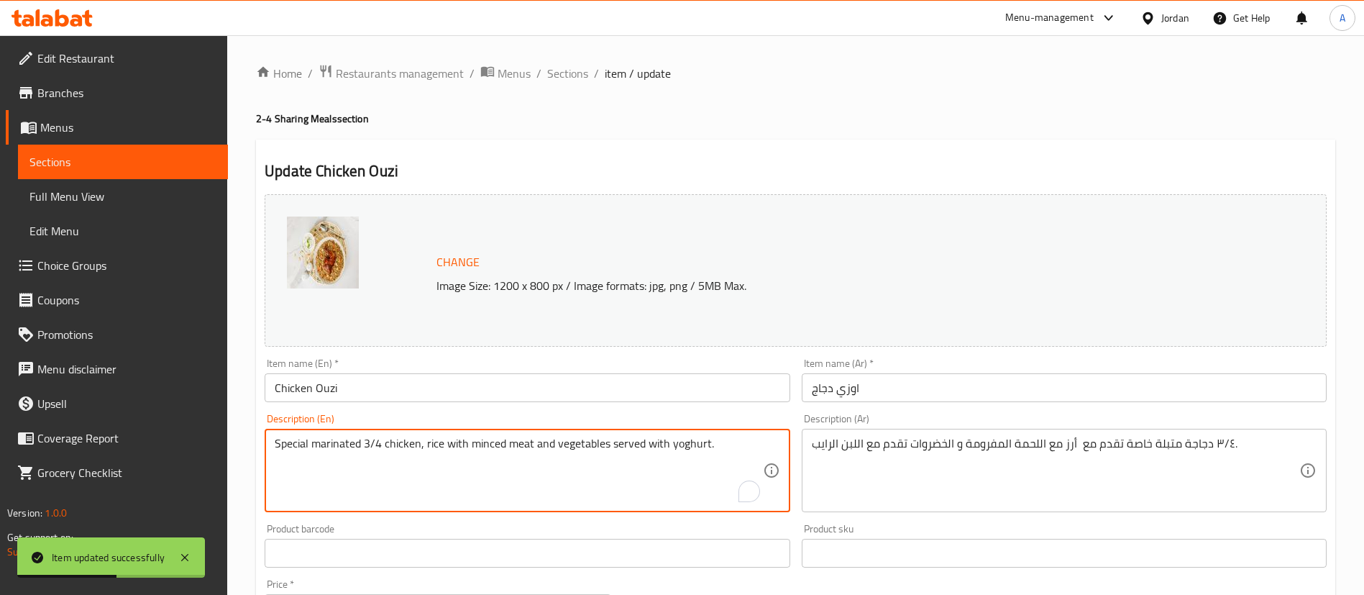
drag, startPoint x: 361, startPoint y: 444, endPoint x: 380, endPoint y: 446, distance: 18.8
type textarea "Special marinated chicken, rice with minced meat and vegetables served with yog…"
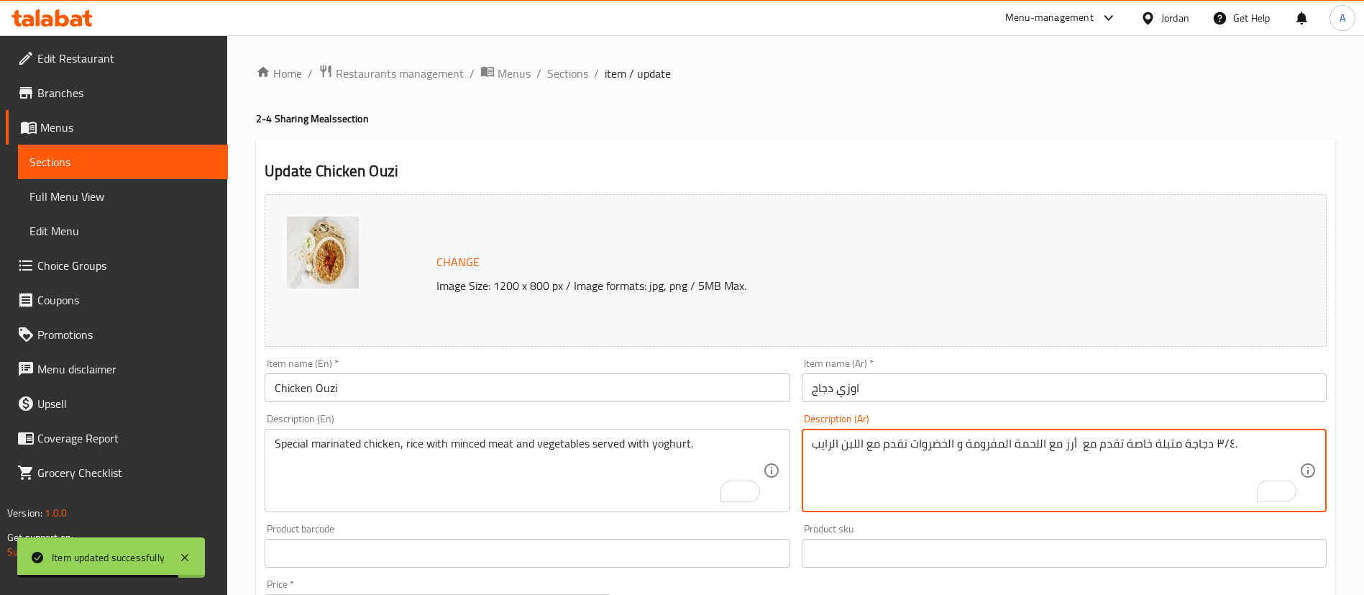
click at [1215, 459] on textarea "٣/٤ دجاجة متبلة خاصة تقدم مع أرز مع اللحمة المفرومة و الخضروات تقدم مع اللبن ال…" at bounding box center [1056, 471] width 488 height 68
drag, startPoint x: 1227, startPoint y: 444, endPoint x: 1214, endPoint y: 443, distance: 13.0
click at [1214, 443] on textarea "٣/٤ دجاجة متبلة خاصة تقدم مع أرز مع اللحمة المفرومة و الخضروات تقدم مع اللبن ال…" at bounding box center [1056, 471] width 488 height 68
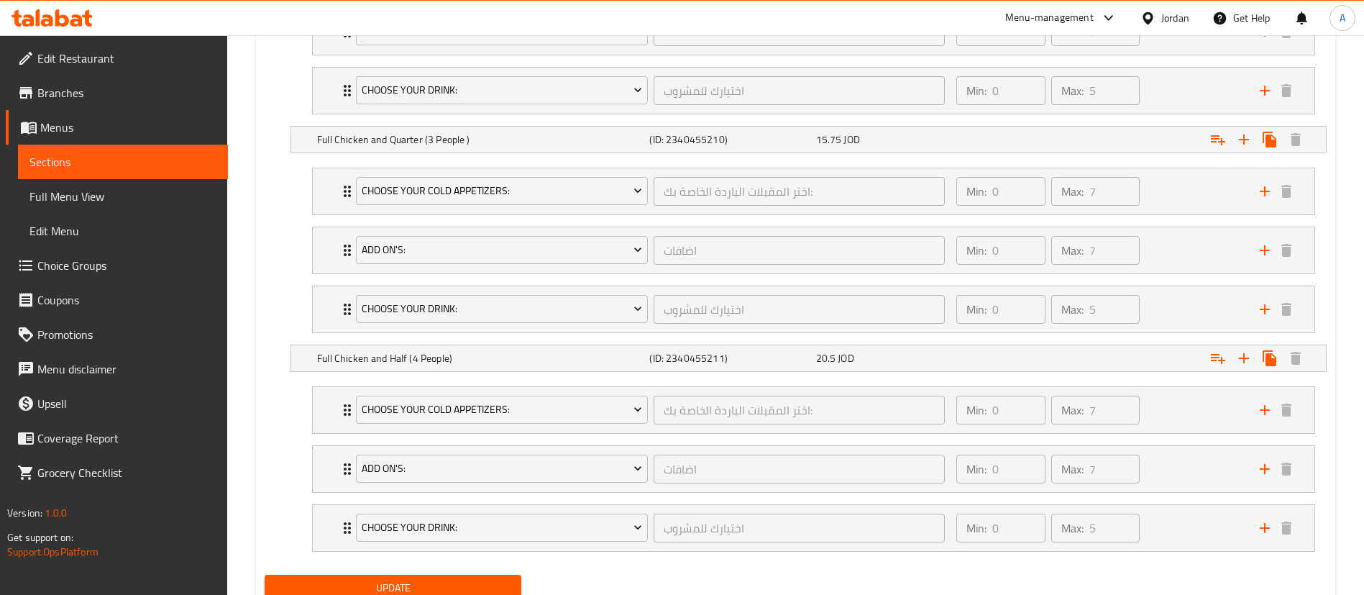
scroll to position [1047, 0]
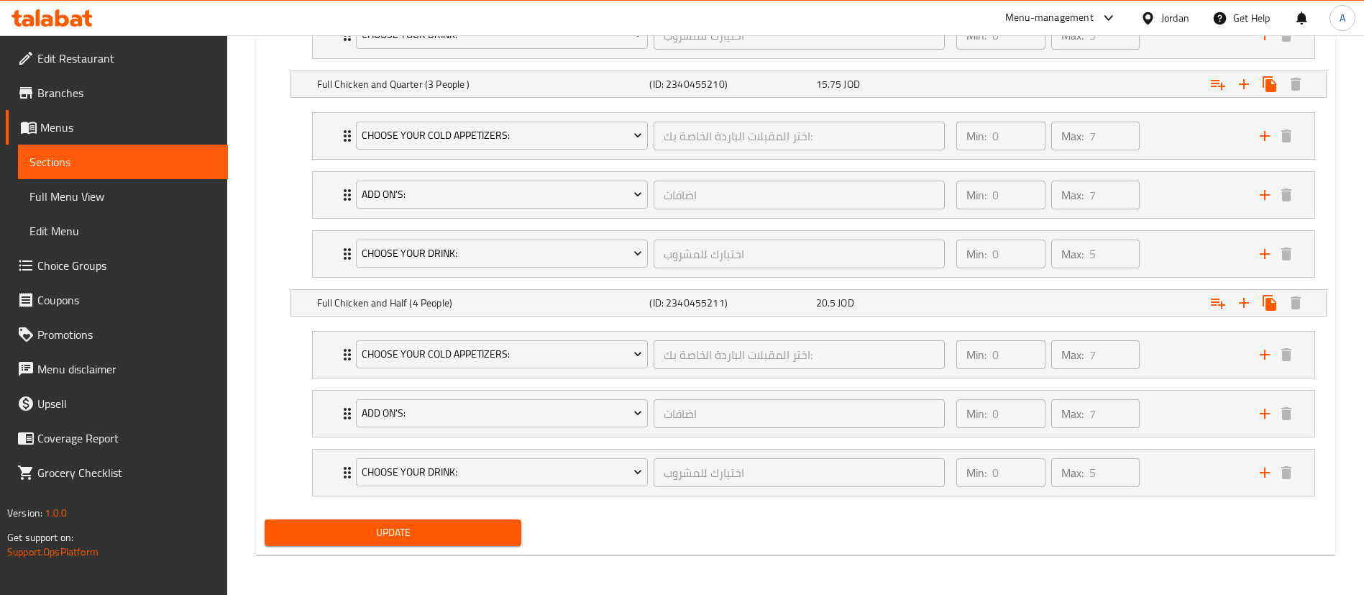
type textarea "دجاجة متبلة خاصة تقدم مع أرز مع اللحمة المفرومة و الخضروات تقدم مع اللبن الرايب."
click at [483, 532] on span "Update" at bounding box center [393, 533] width 234 height 18
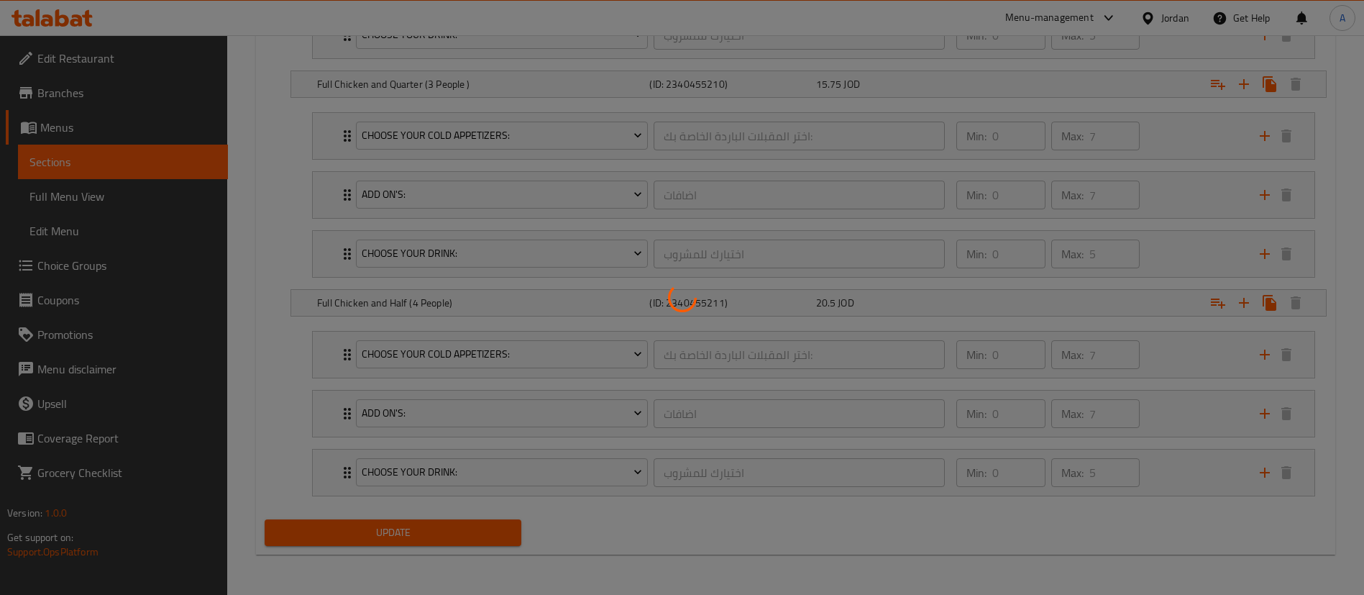
click at [488, 529] on div at bounding box center [682, 297] width 1364 height 595
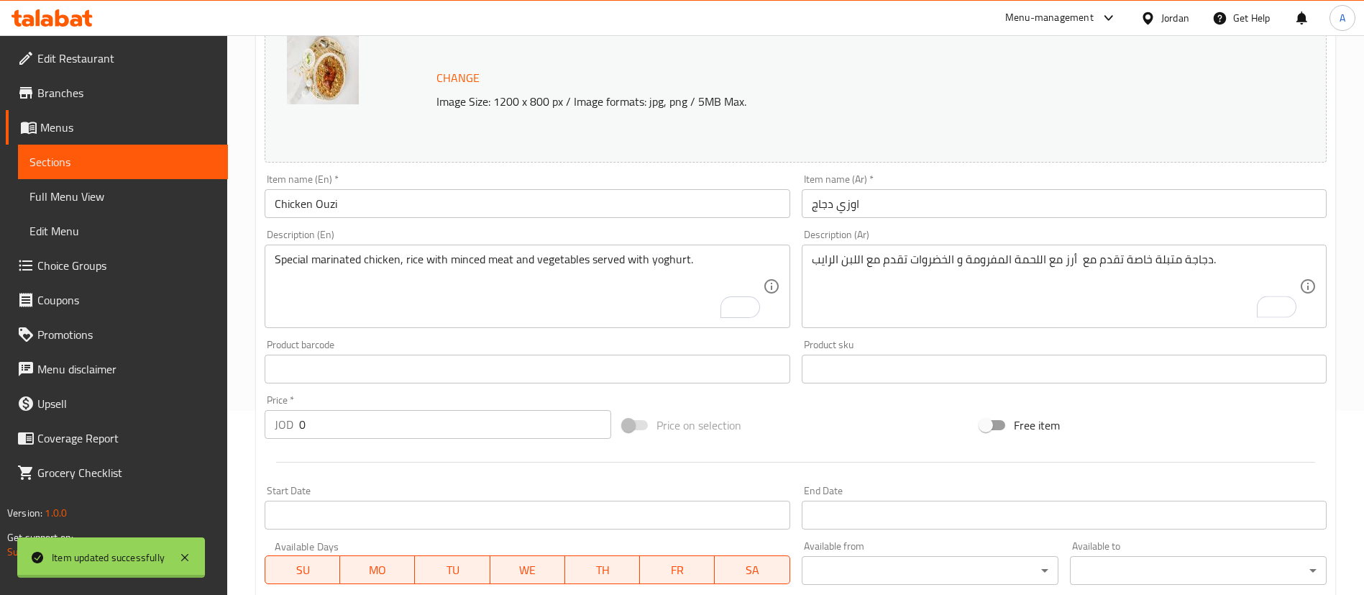
scroll to position [0, 0]
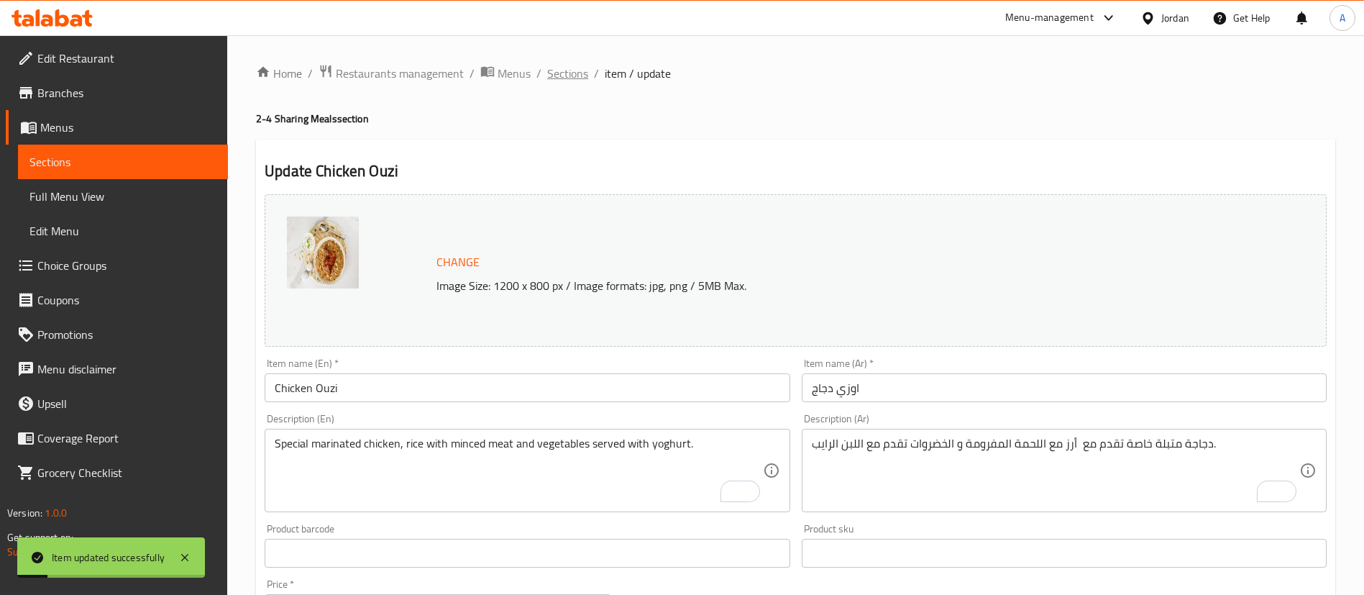
click at [573, 70] on span "Sections" at bounding box center [567, 73] width 41 height 17
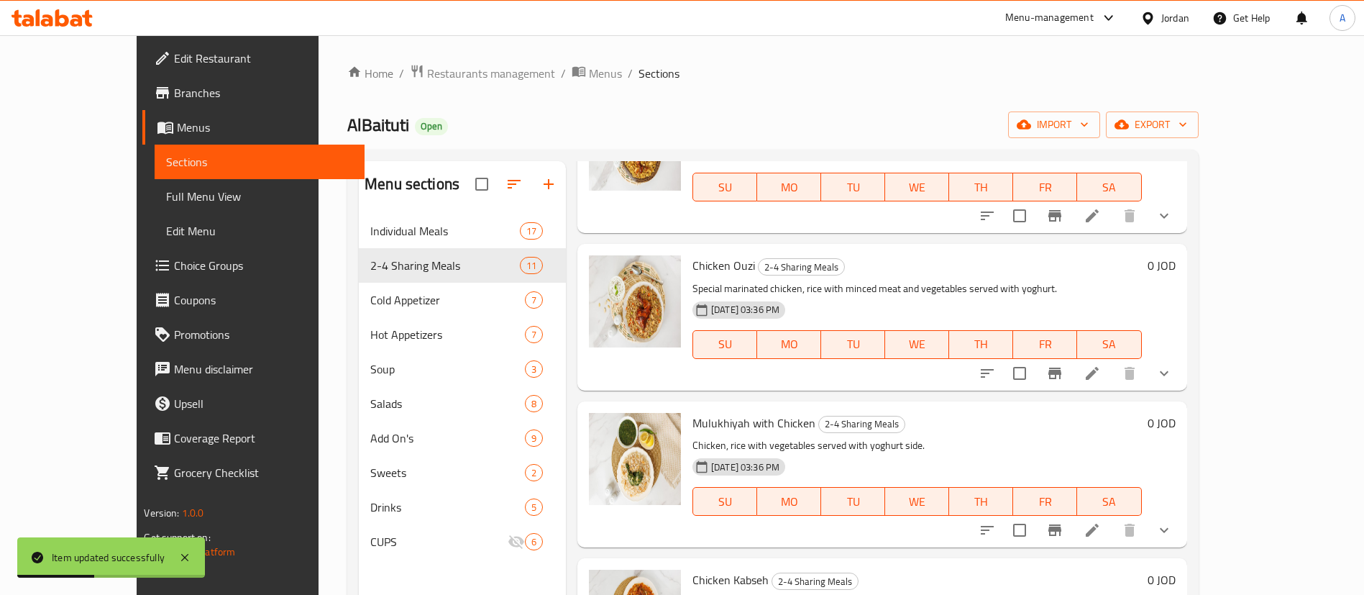
scroll to position [863, 0]
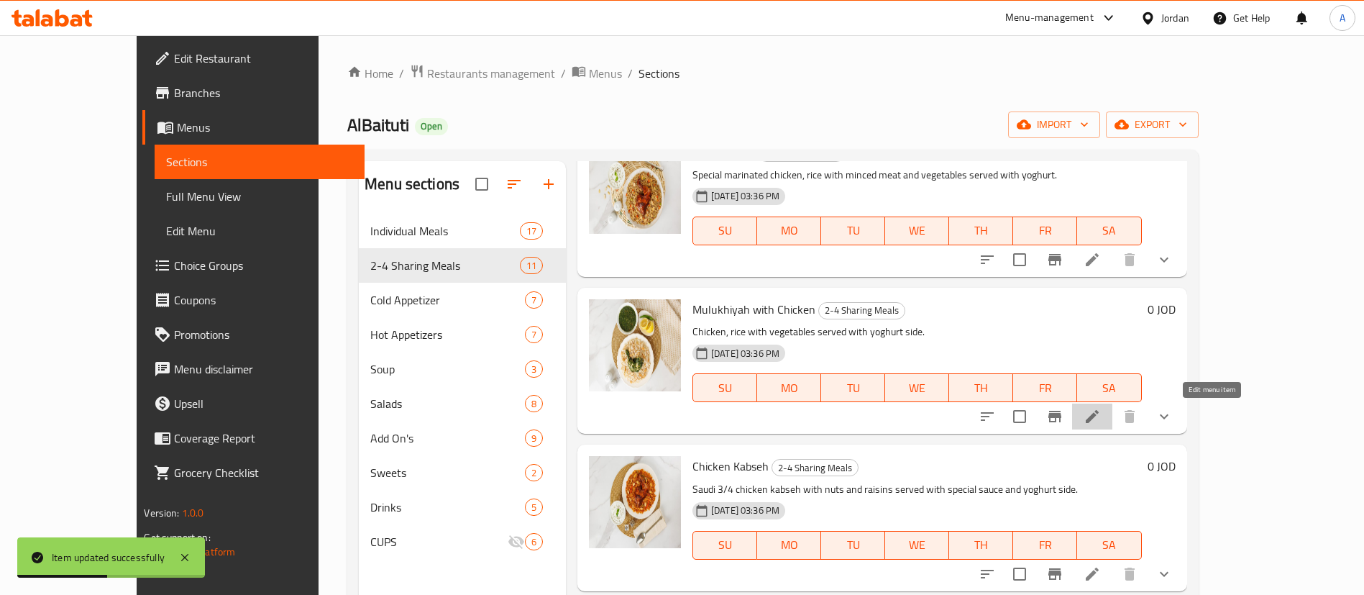
click at [1101, 411] on icon at bounding box center [1092, 416] width 17 height 17
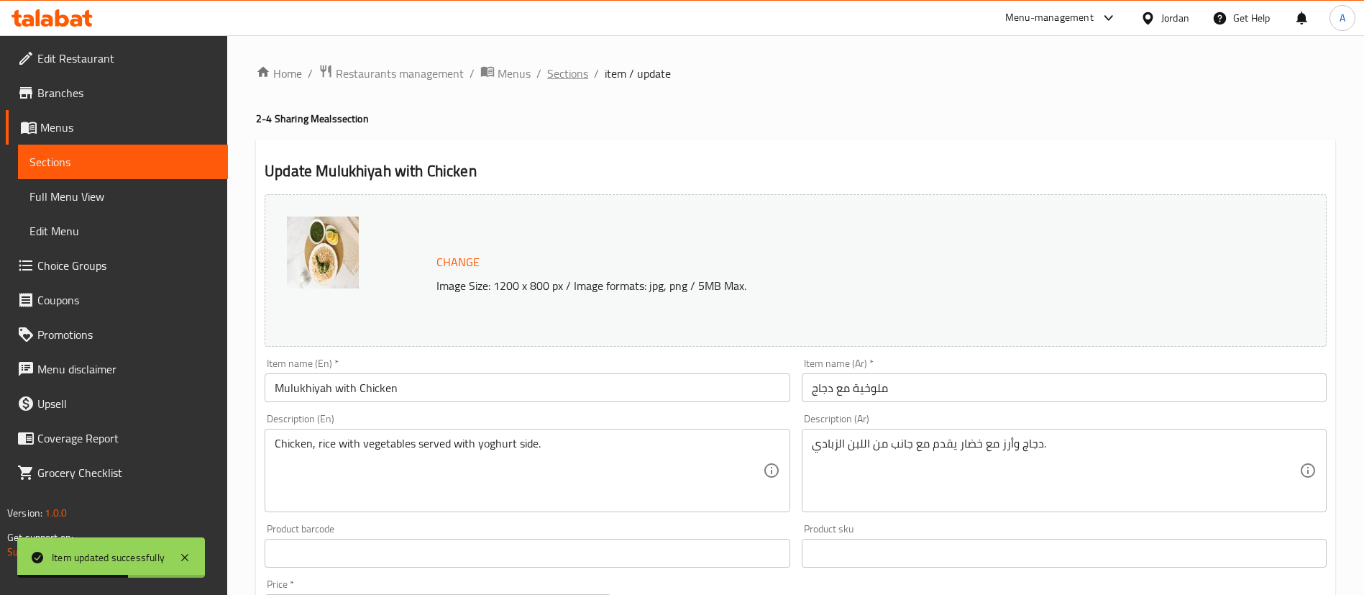
click at [556, 68] on span "Sections" at bounding box center [567, 73] width 41 height 17
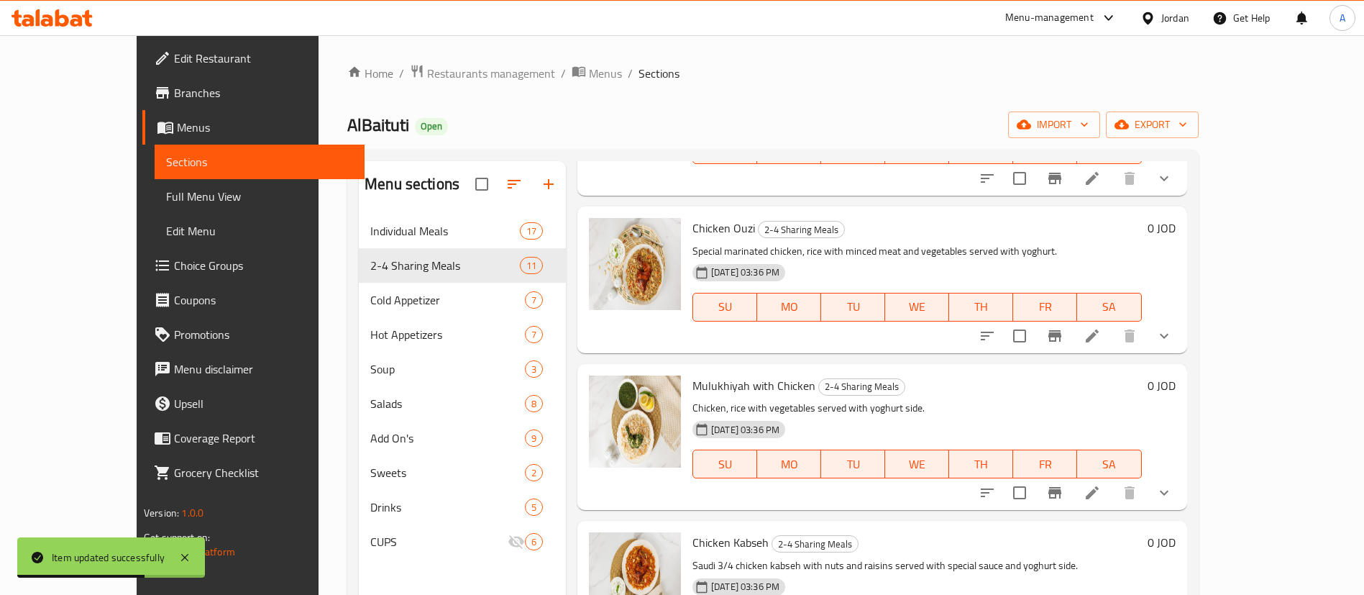
scroll to position [971, 0]
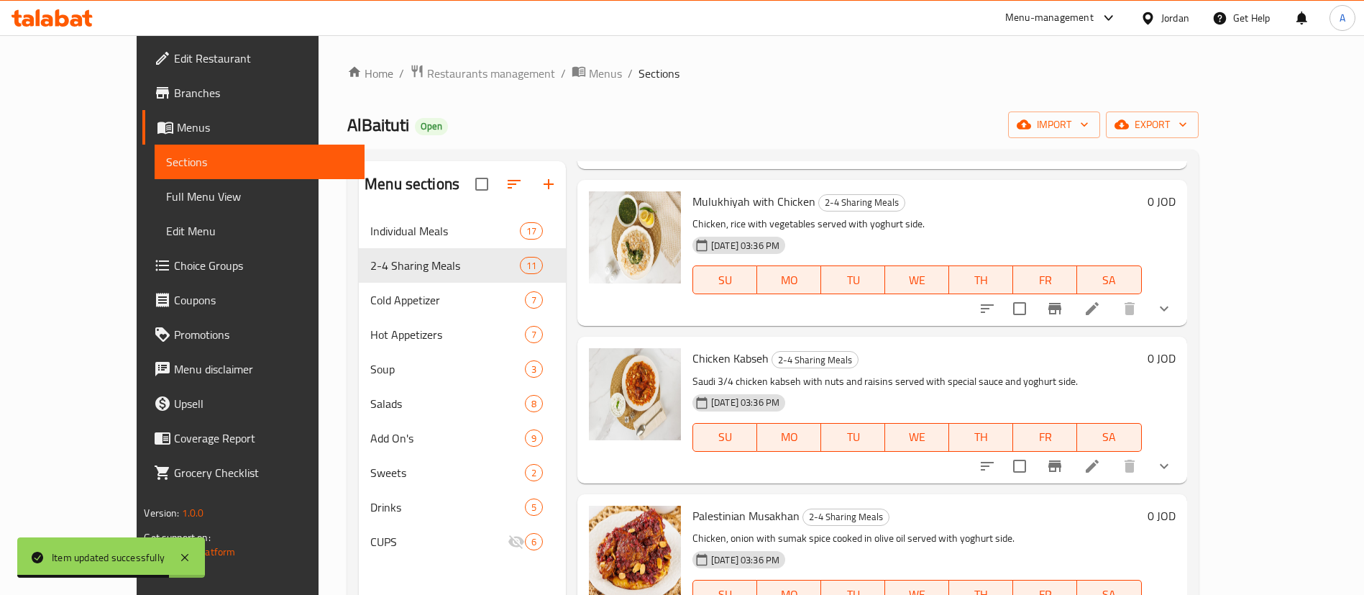
click at [1101, 466] on icon at bounding box center [1092, 465] width 17 height 17
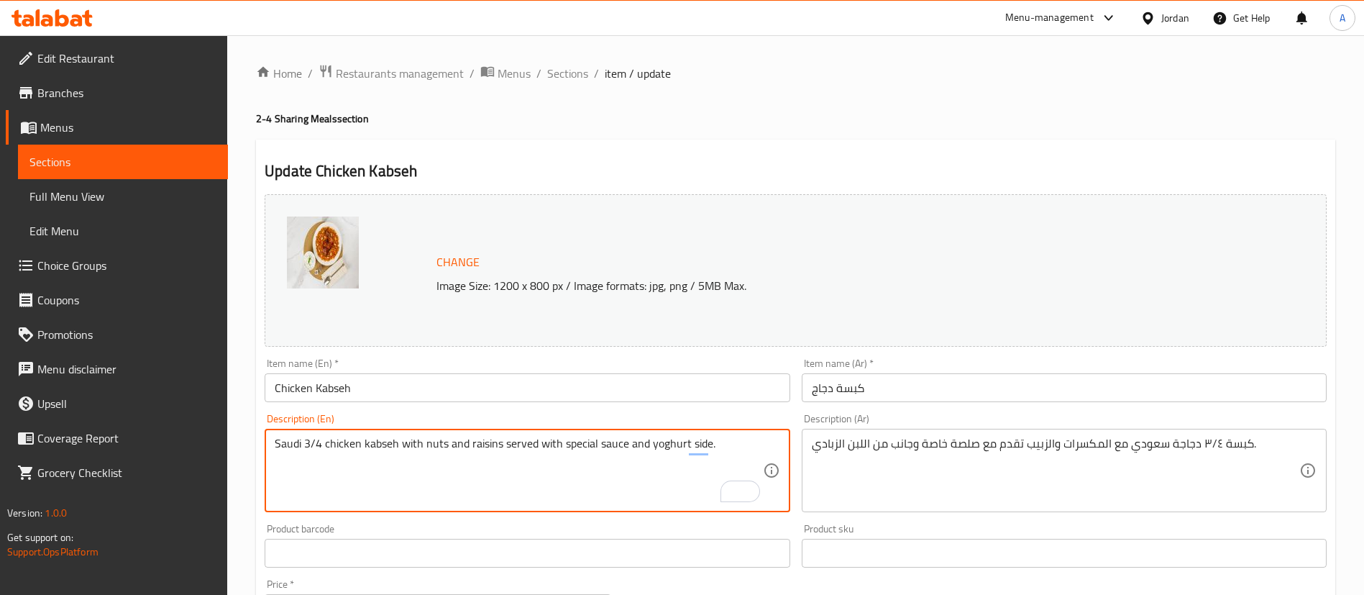
drag, startPoint x: 322, startPoint y: 443, endPoint x: 372, endPoint y: 432, distance: 51.5
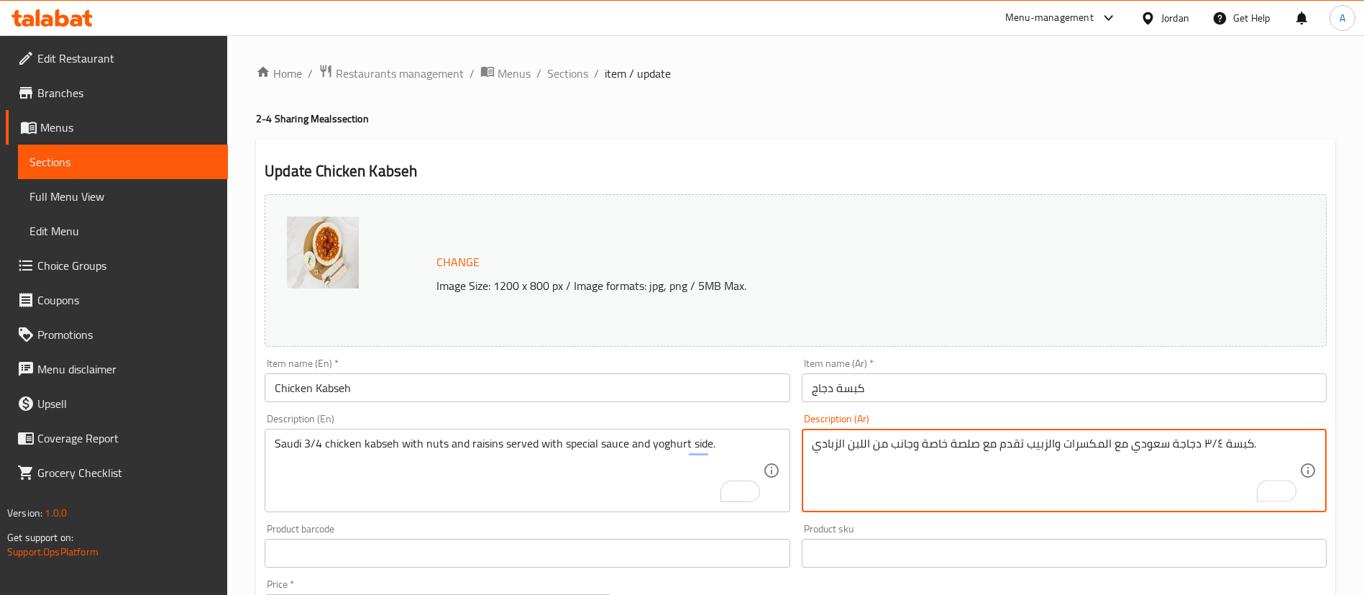
drag, startPoint x: 1200, startPoint y: 444, endPoint x: 1214, endPoint y: 444, distance: 14.4
click at [1214, 444] on textarea "كبسة ٣/٤ دجاجة سعودي مع المكسرات والزبيب تقدم مع صلصة خاصة وجانب من اللبن الزبا…" at bounding box center [1056, 471] width 488 height 68
click at [1172, 444] on textarea "كبسة دجاجة سعودي مع المكسرات والزبيب تقدم مع صلصة خاصة وجانب من اللبن الزبادي." at bounding box center [1056, 471] width 488 height 68
type textarea "كبسة دجاج سعودي مع المكسرات والزبيب تقدم مع صلصة خاصة وجانب من اللبن الزبادي."
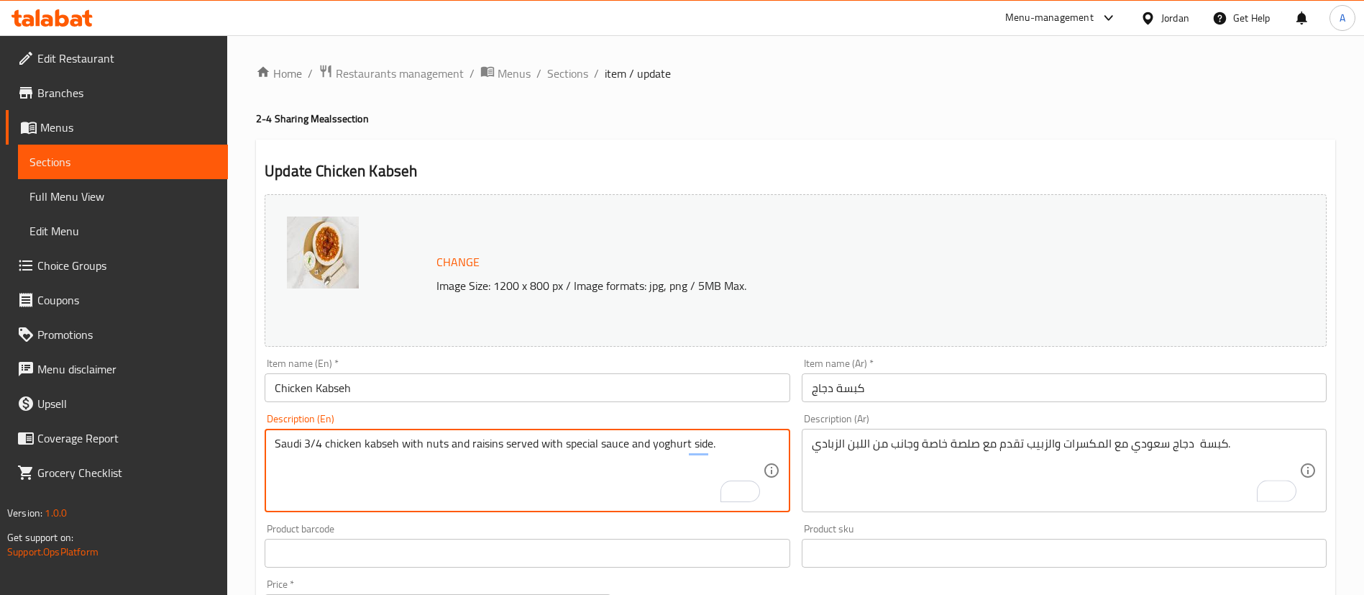
drag, startPoint x: 321, startPoint y: 444, endPoint x: 305, endPoint y: 445, distance: 15.8
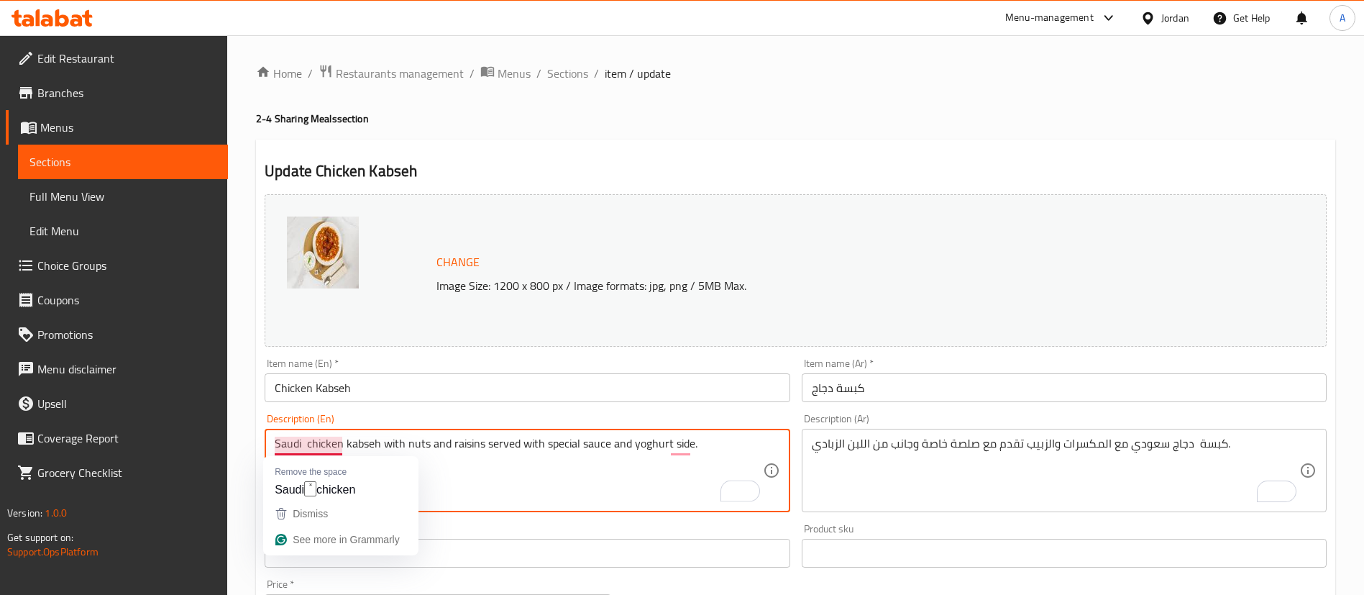
click at [306, 442] on textarea "Saudi chicken kabseh with nuts and raisins served with special sauce and yoghur…" at bounding box center [519, 471] width 488 height 68
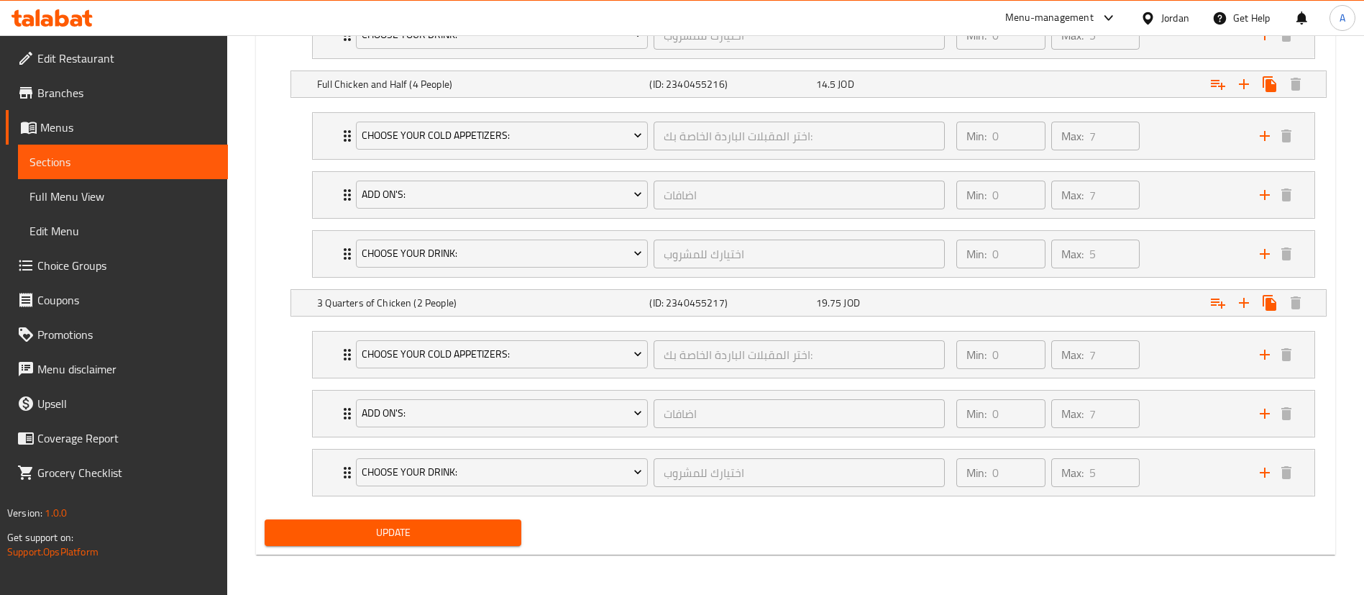
type textarea "Saudi chicken kabseh with nuts and raisins served with special sauce and yoghur…"
click at [370, 532] on span "Update" at bounding box center [393, 533] width 234 height 18
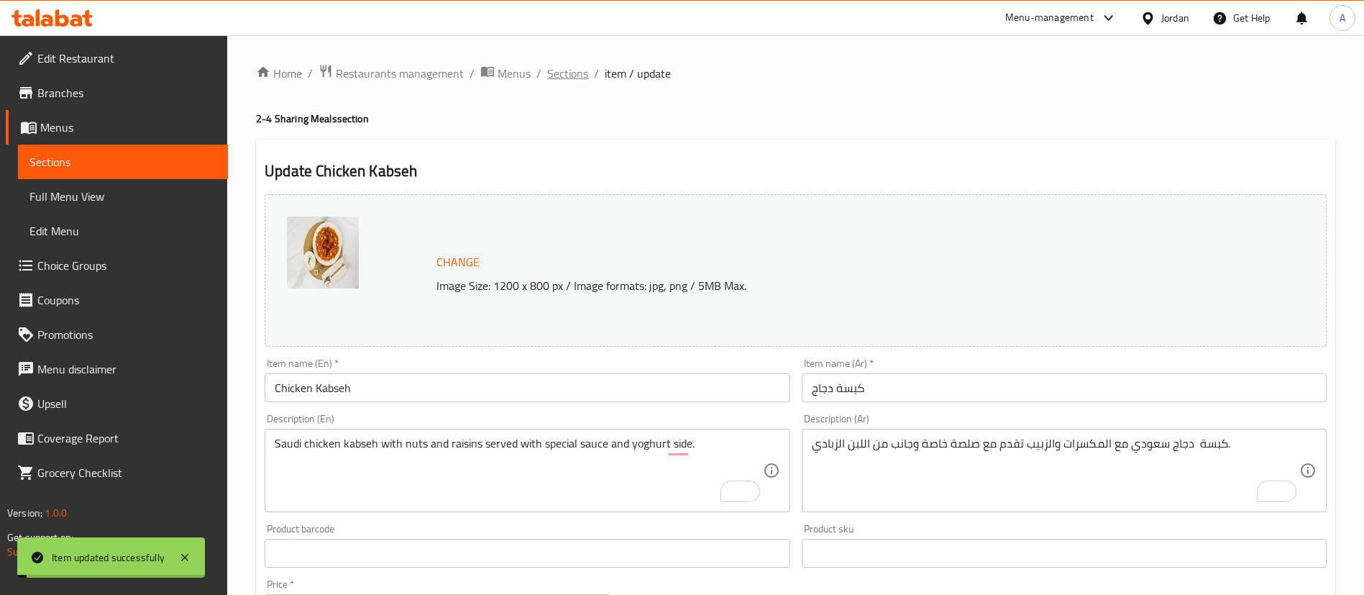
click at [575, 71] on span "Sections" at bounding box center [567, 73] width 41 height 17
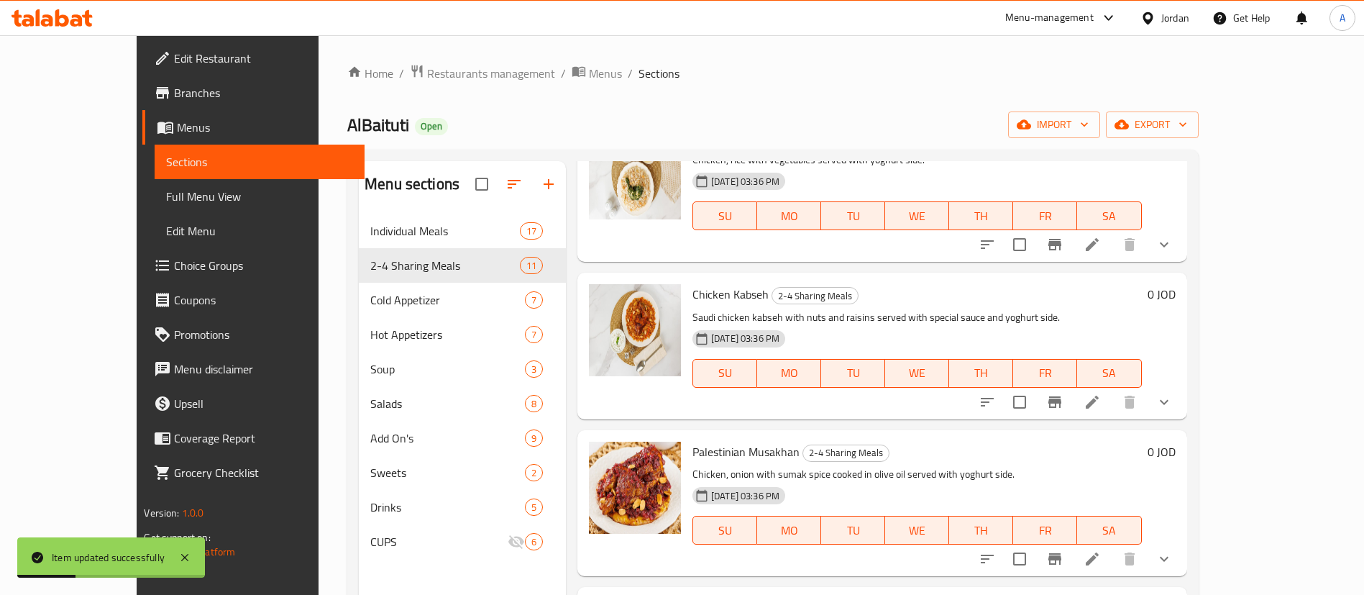
scroll to position [1079, 0]
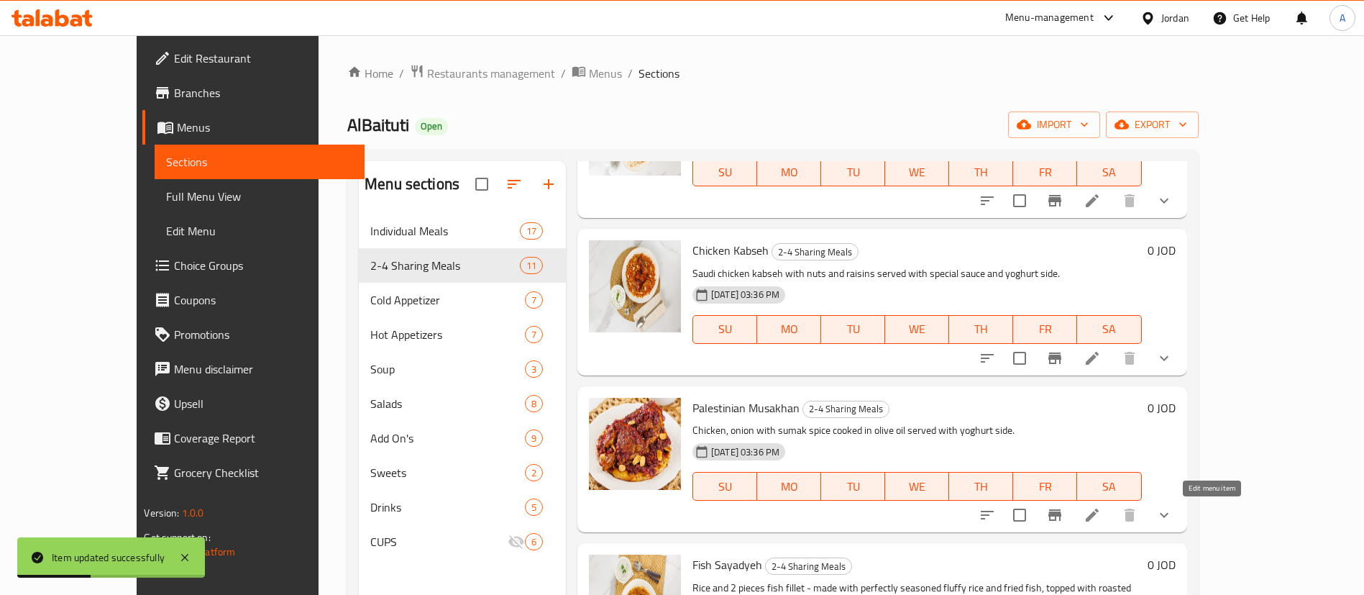
click at [1101, 519] on icon at bounding box center [1092, 514] width 17 height 17
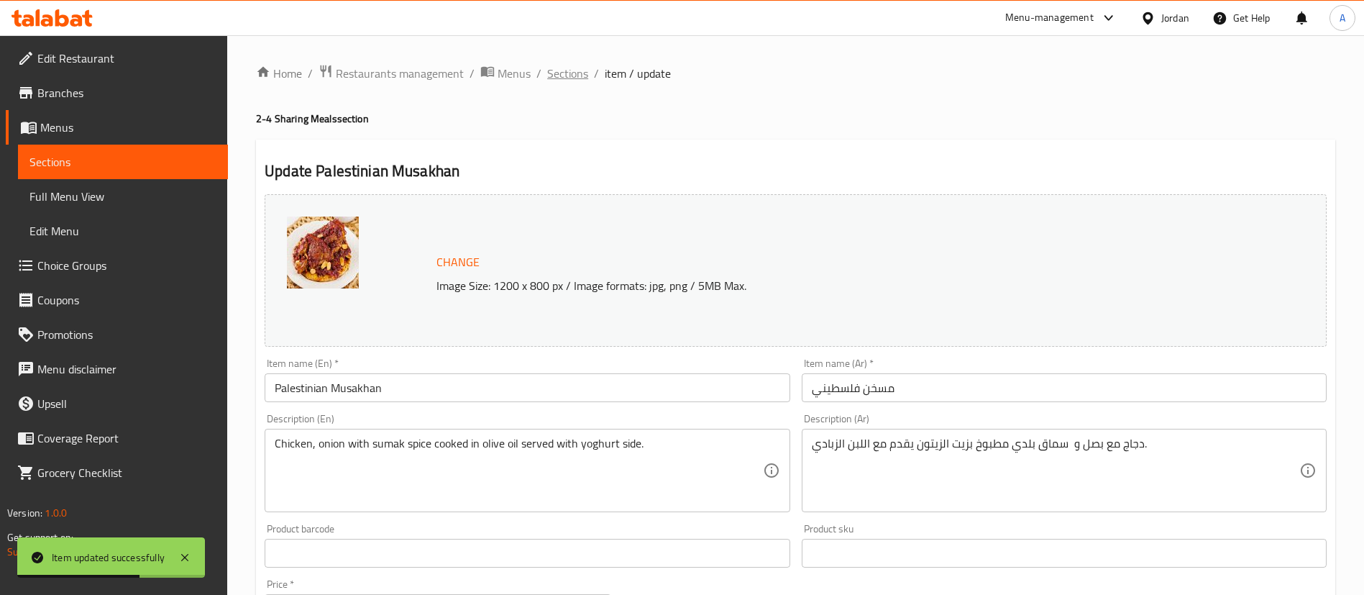
click at [562, 70] on span "Sections" at bounding box center [567, 73] width 41 height 17
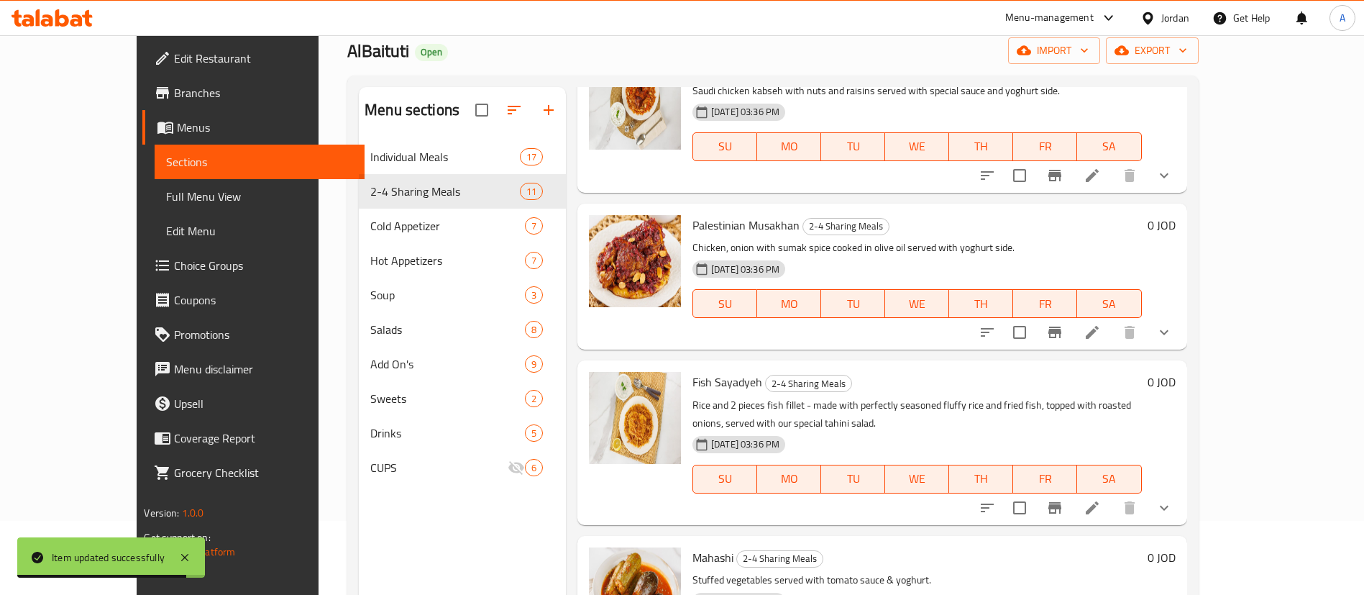
scroll to position [108, 0]
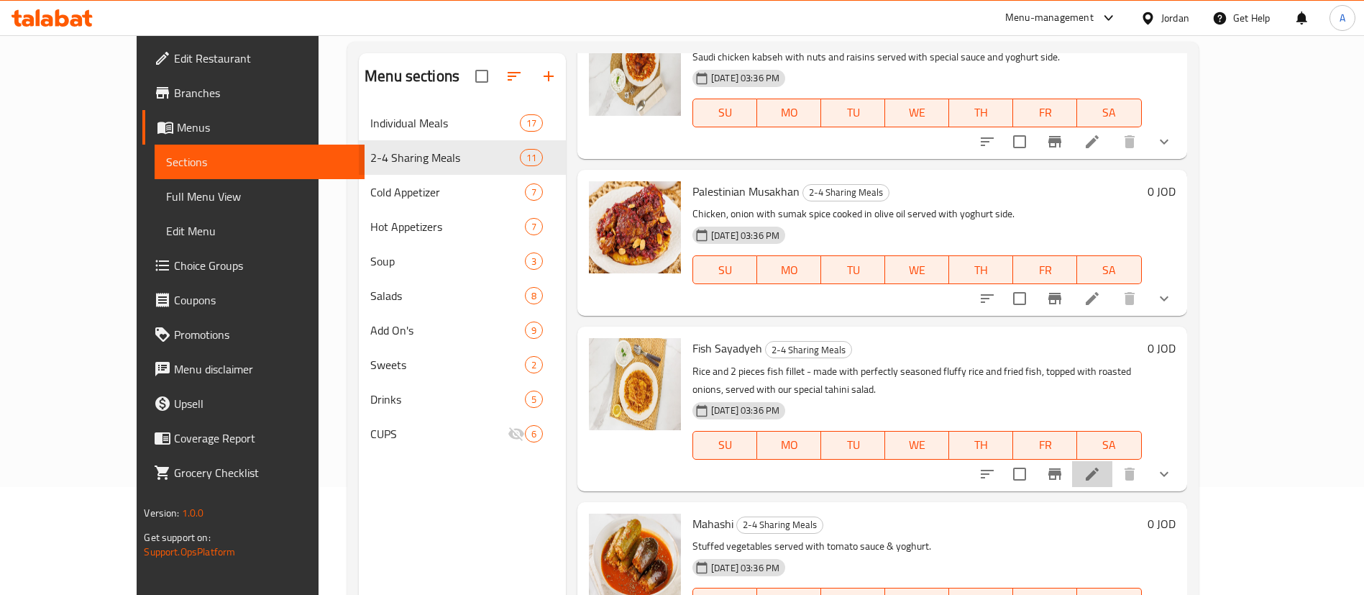
click at [1101, 473] on icon at bounding box center [1092, 473] width 17 height 17
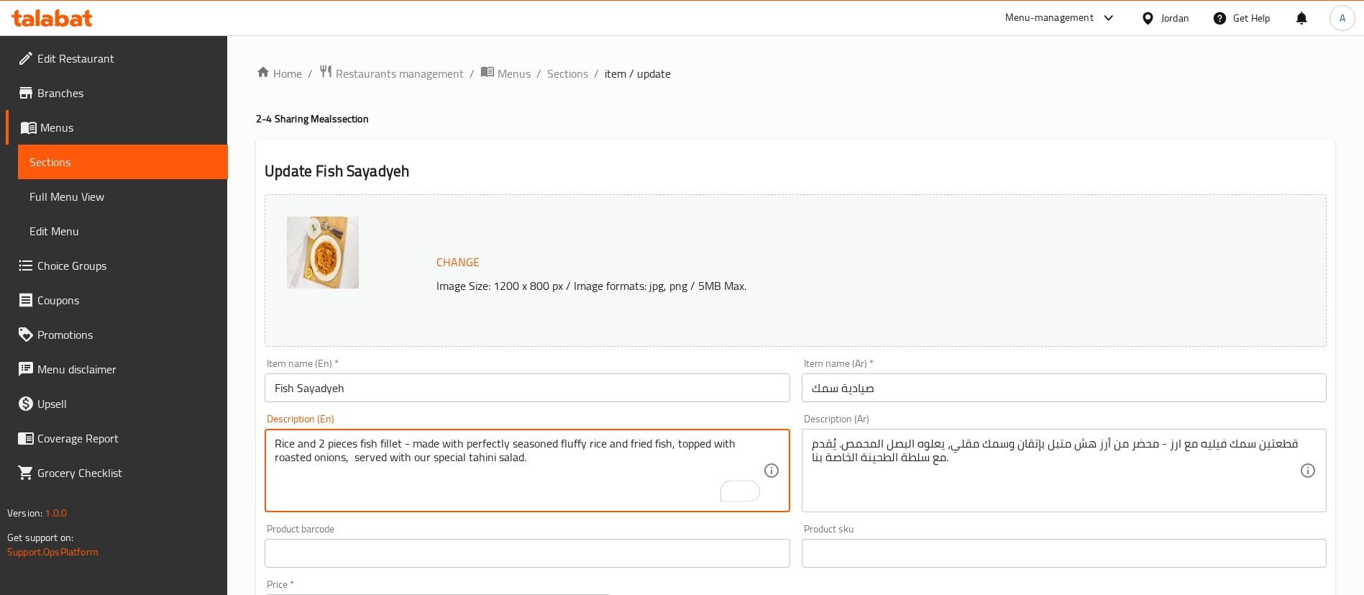
drag, startPoint x: 327, startPoint y: 440, endPoint x: 298, endPoint y: 441, distance: 28.1
click at [348, 446] on textarea "Rice and pieces fish fillet - made with perfectly seasoned fluffy rice and frie…" at bounding box center [519, 471] width 488 height 68
type textarea "Rice and pieces of fish fillet - made with perfectly seasoned fluffy rice and f…"
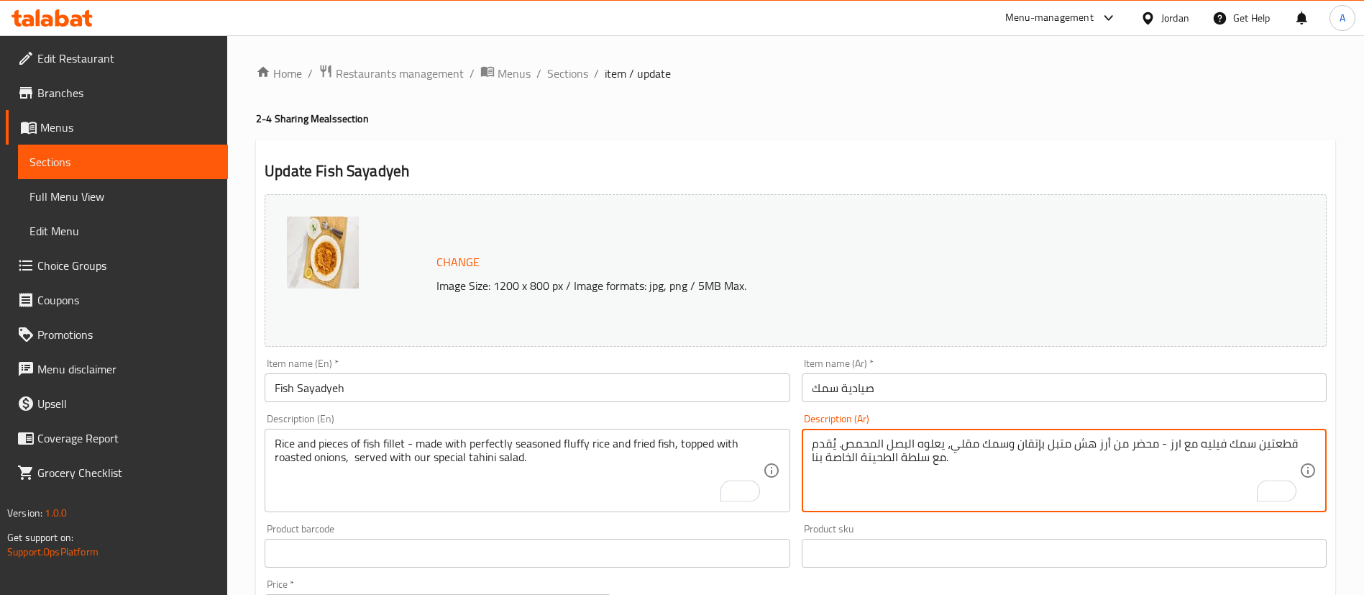
drag, startPoint x: 1260, startPoint y: 443, endPoint x: 1292, endPoint y: 442, distance: 31.7
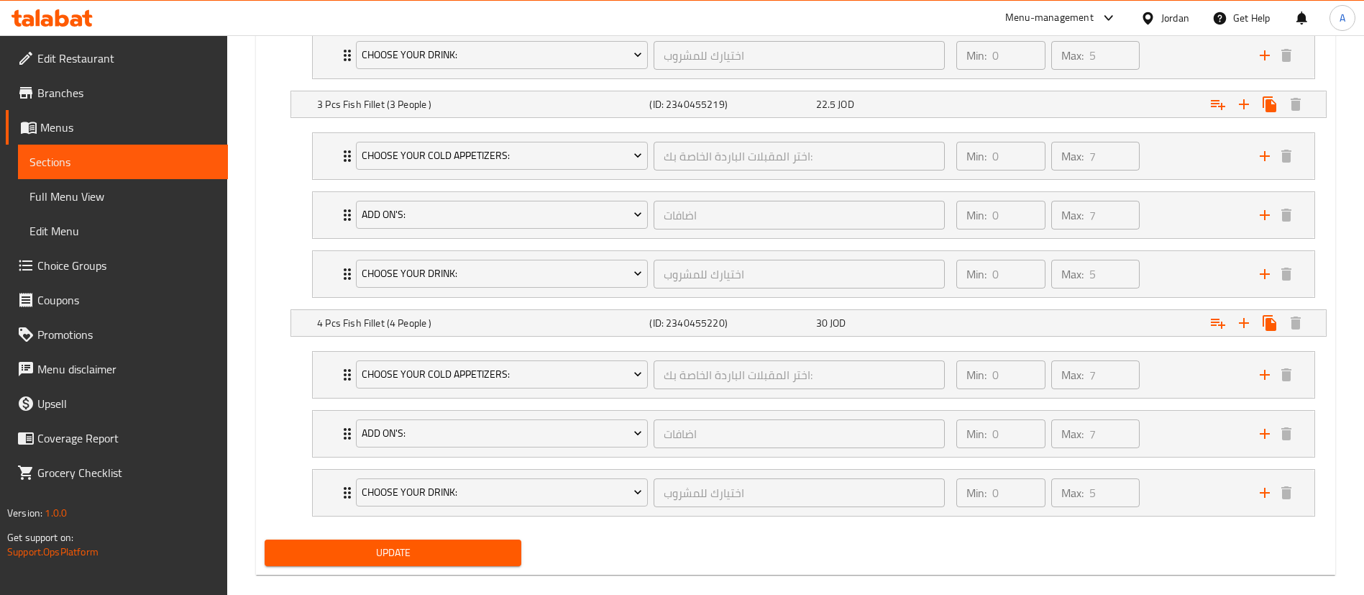
scroll to position [1047, 0]
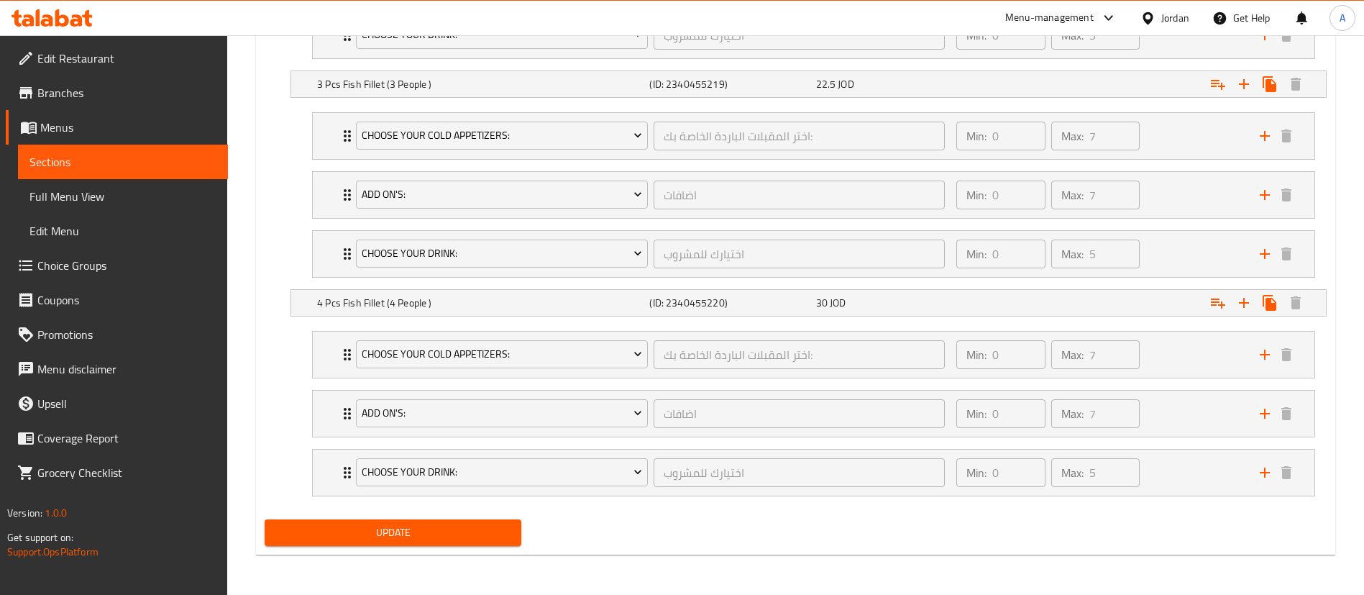
type textarea "سمك فيليه مع ارز - محضر من أرز هش متبل بإتقان وسمك مقلي، يعلوه البصل المحمص. يُ…"
click at [398, 541] on button "Update" at bounding box center [393, 532] width 257 height 27
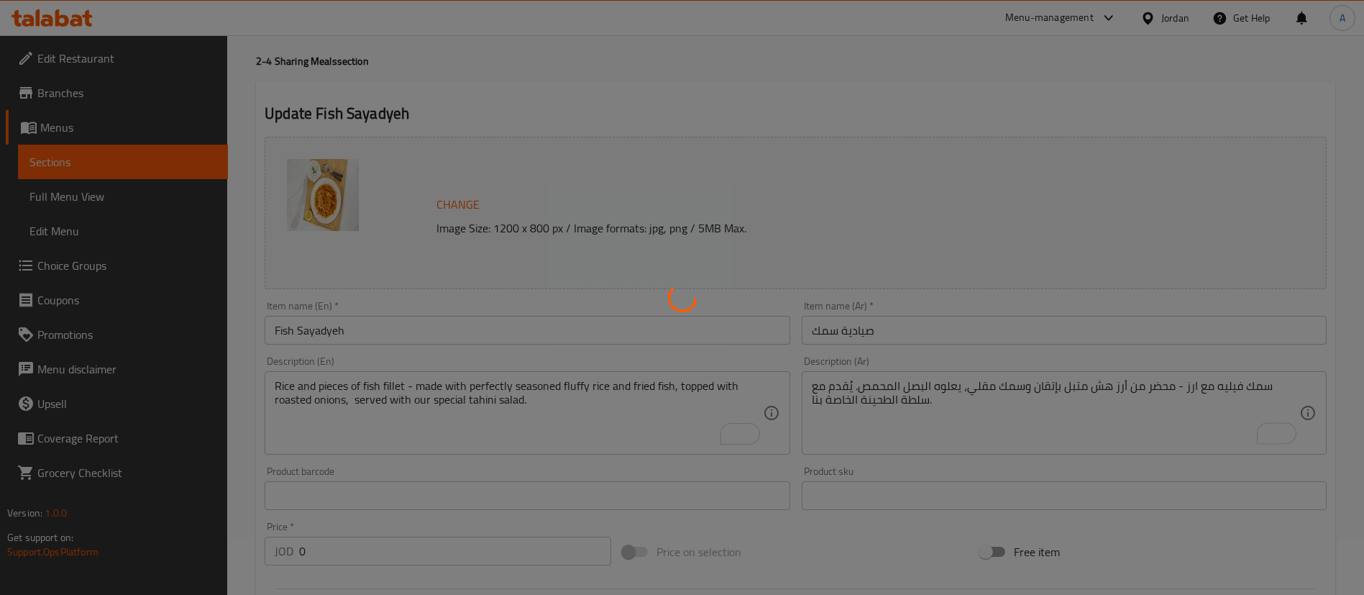
scroll to position [0, 0]
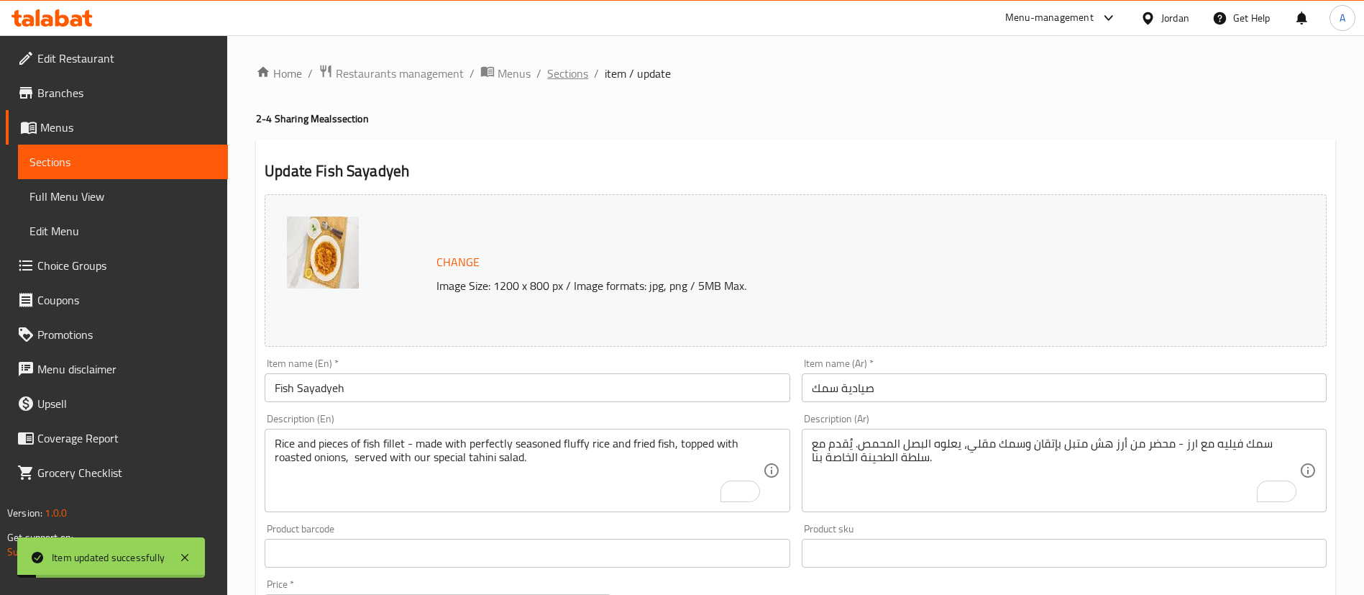
click at [570, 73] on span "Sections" at bounding box center [567, 73] width 41 height 17
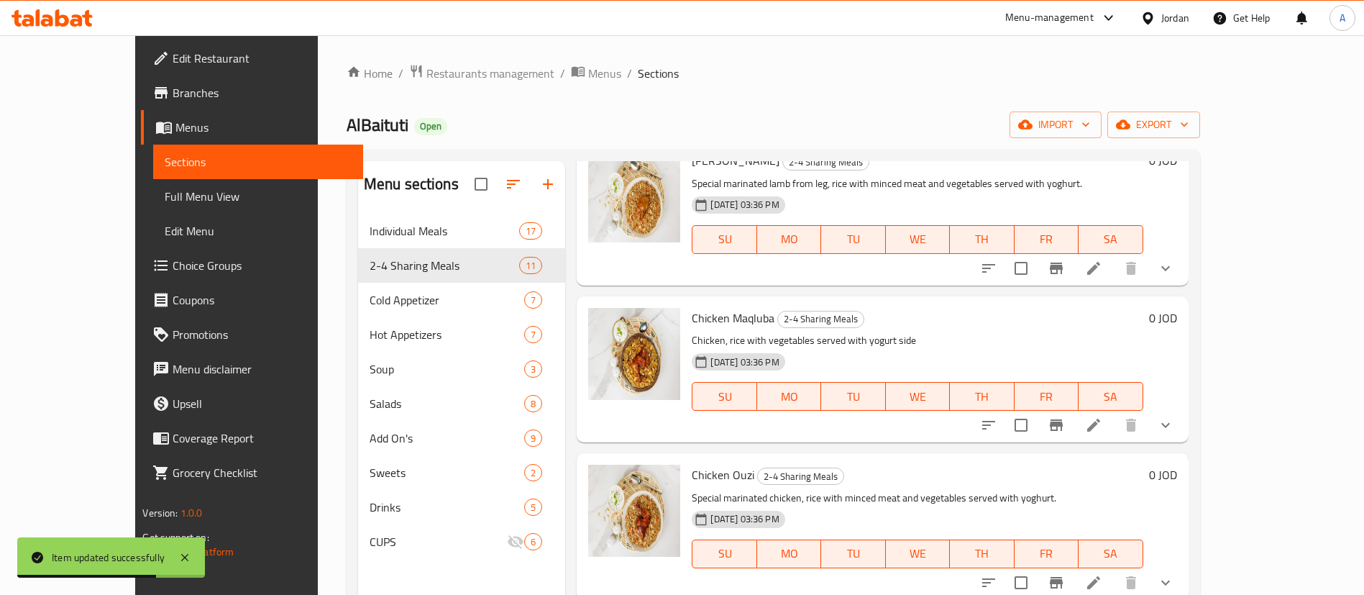
scroll to position [1, 0]
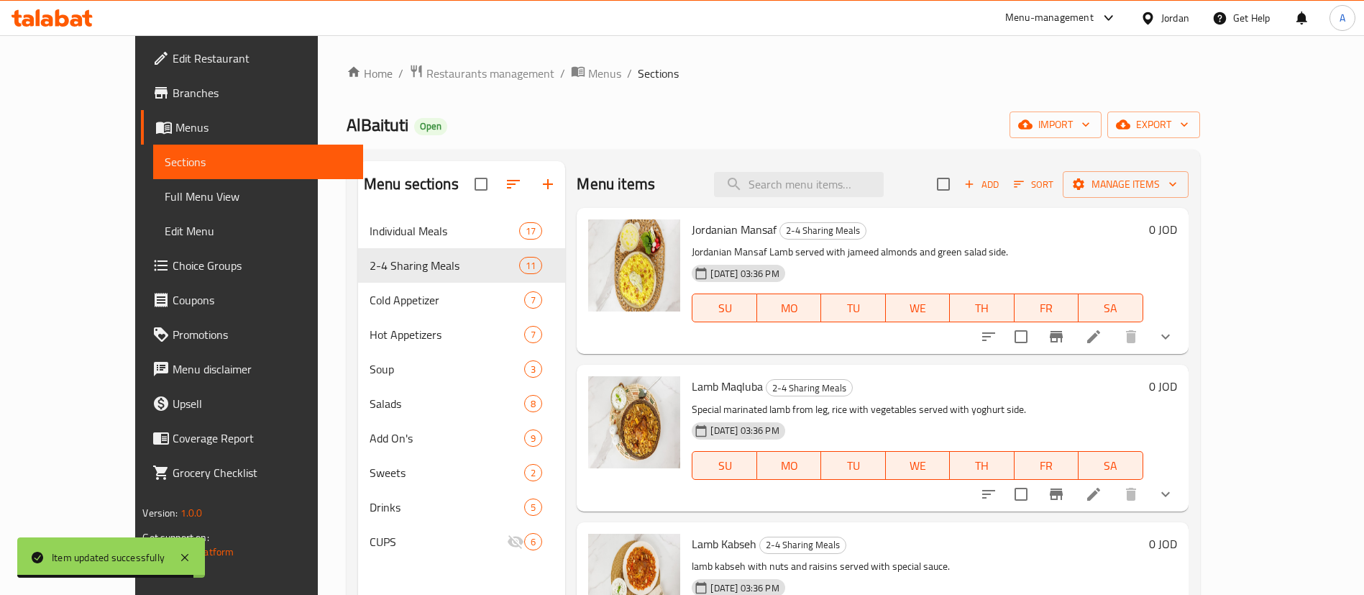
scroll to position [1, 0]
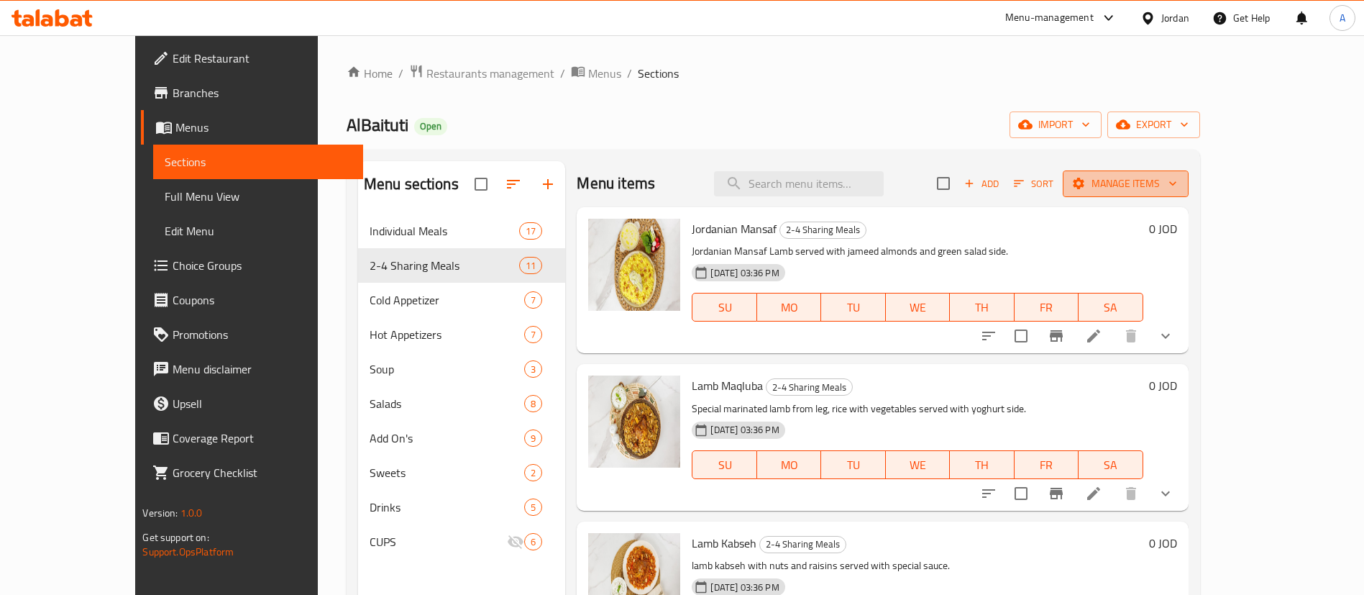
click at [1177, 183] on span "Manage items" at bounding box center [1126, 184] width 103 height 18
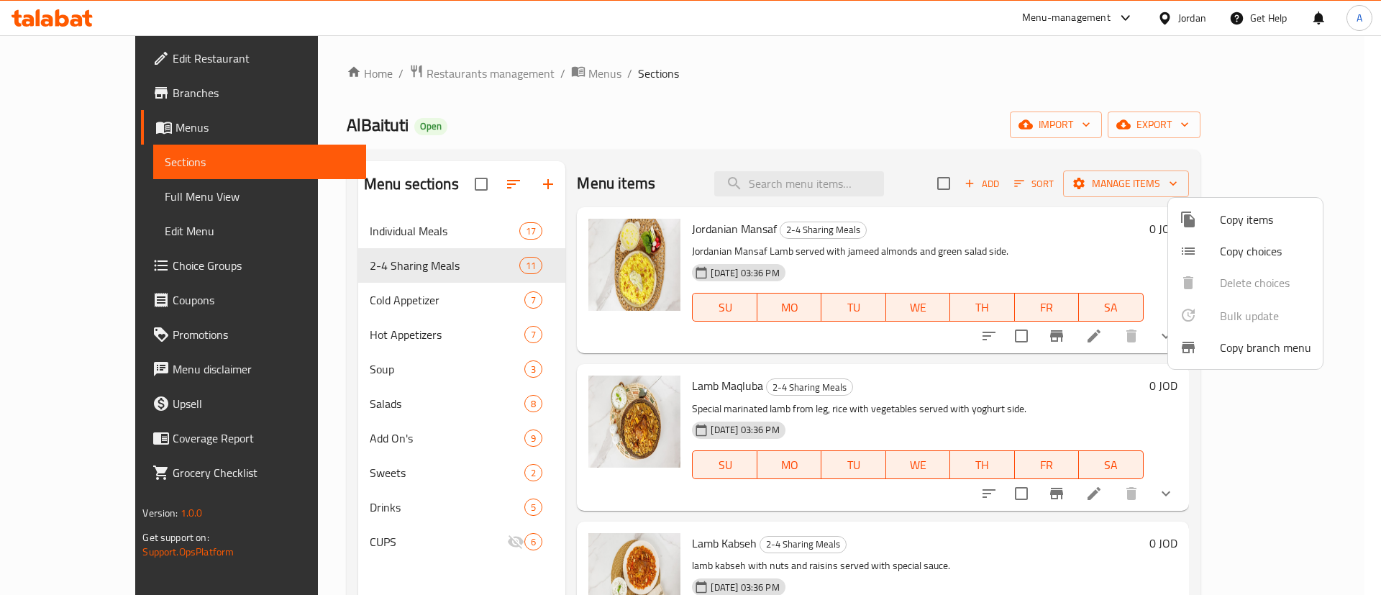
click at [1276, 163] on div at bounding box center [690, 297] width 1381 height 595
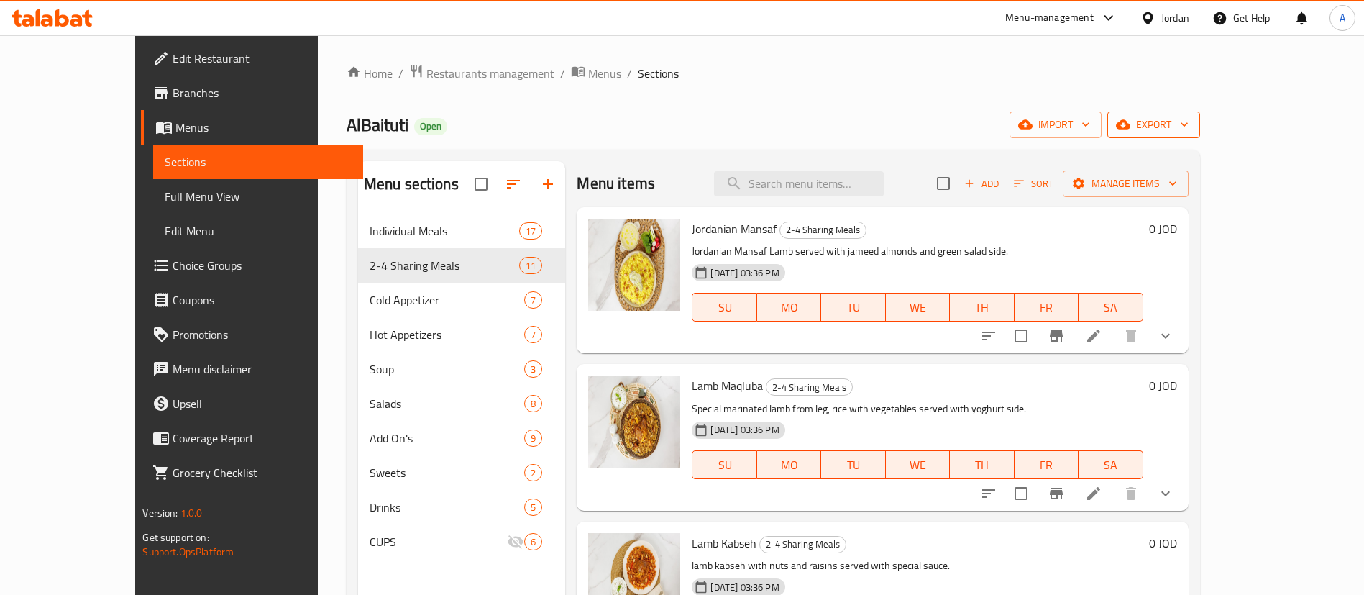
click at [1189, 129] on span "export" at bounding box center [1154, 125] width 70 height 18
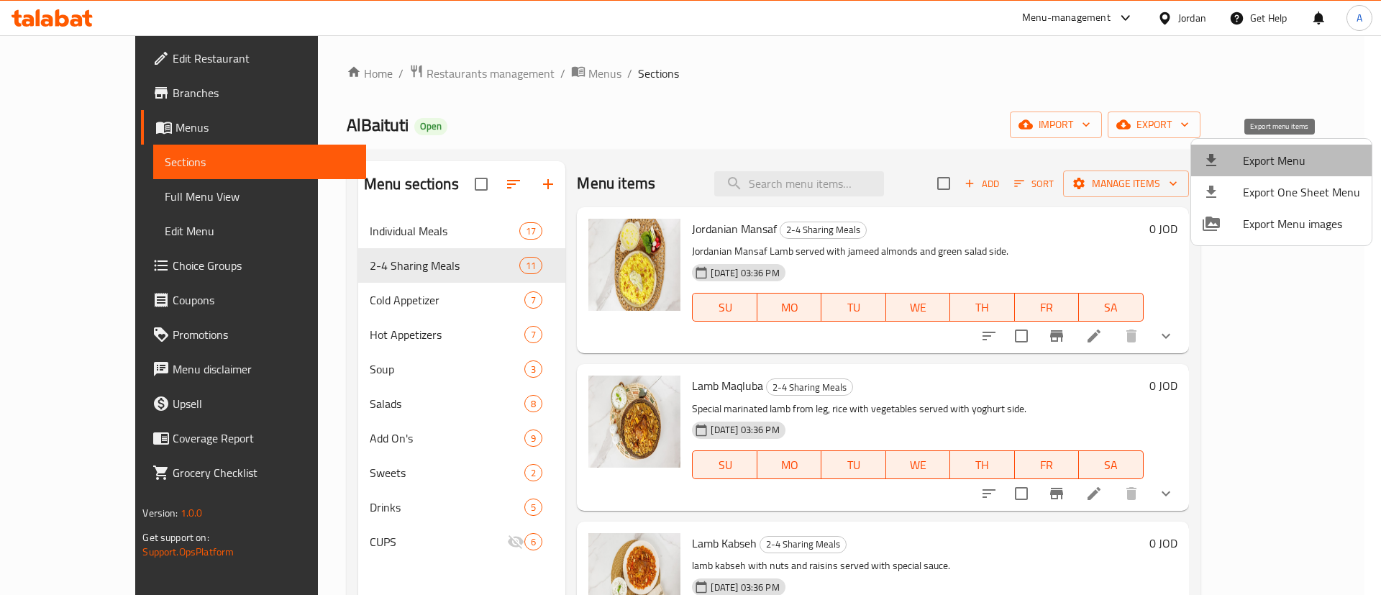
click at [1290, 162] on span "Export Menu" at bounding box center [1301, 160] width 117 height 17
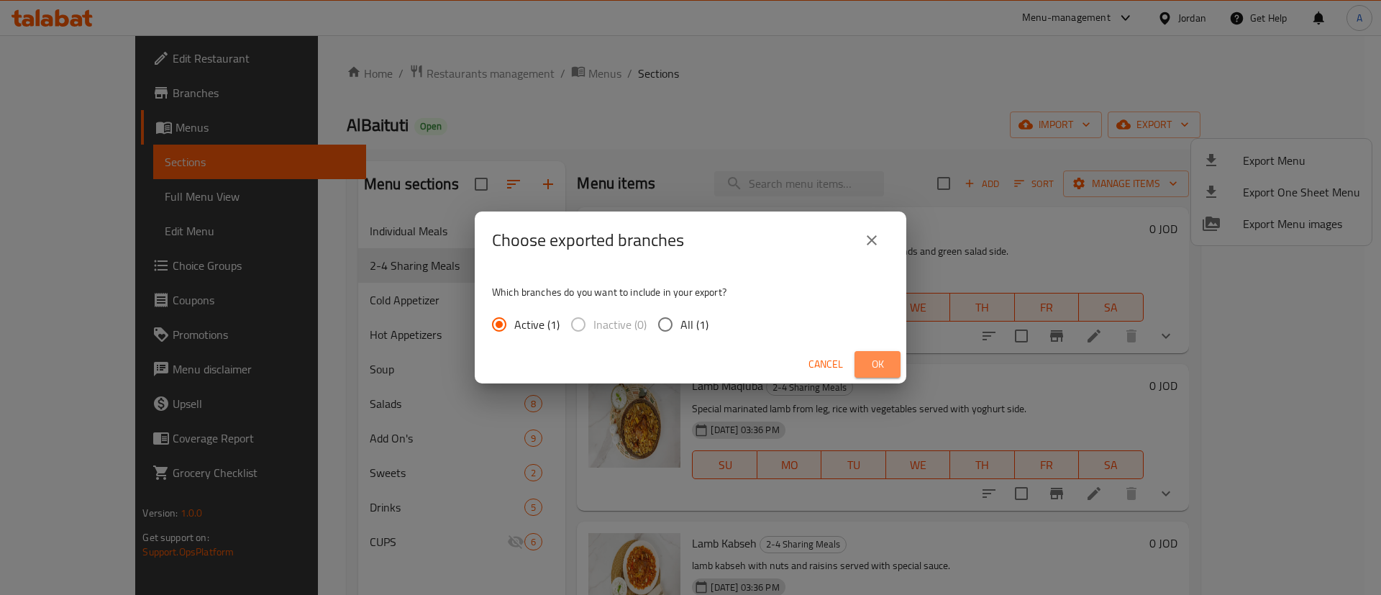
click at [875, 365] on span "Ok" at bounding box center [877, 364] width 23 height 18
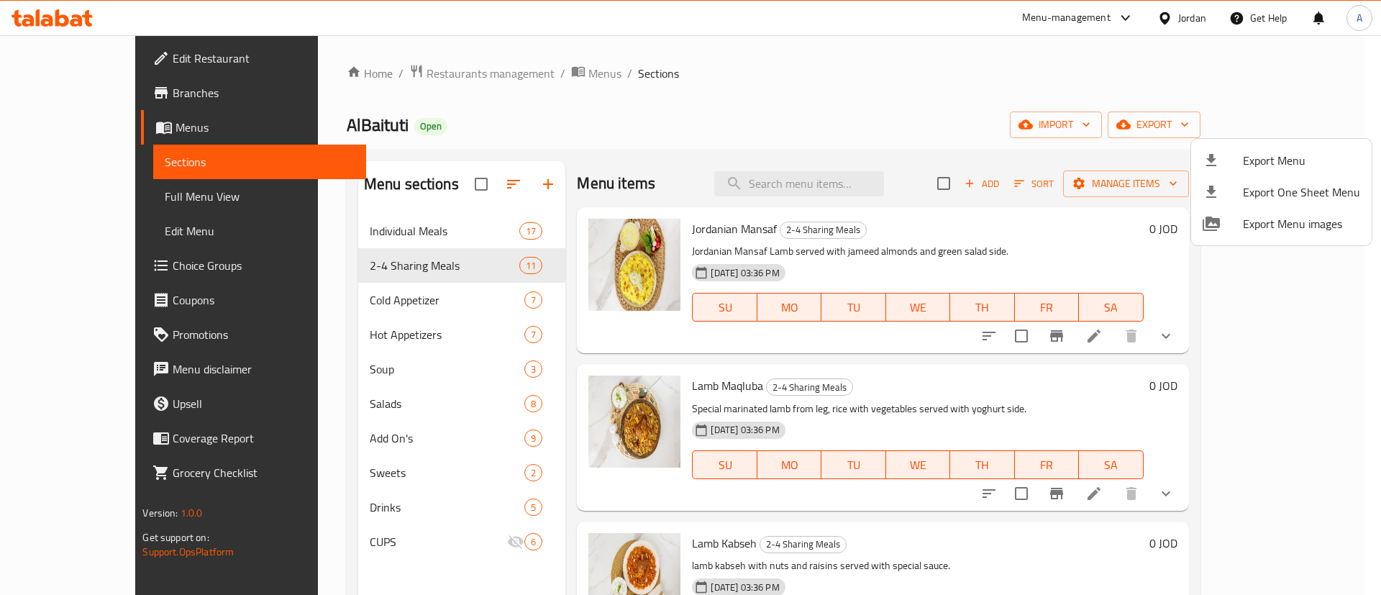
drag, startPoint x: 998, startPoint y: 78, endPoint x: 985, endPoint y: 101, distance: 25.8
click at [998, 83] on div at bounding box center [690, 297] width 1381 height 595
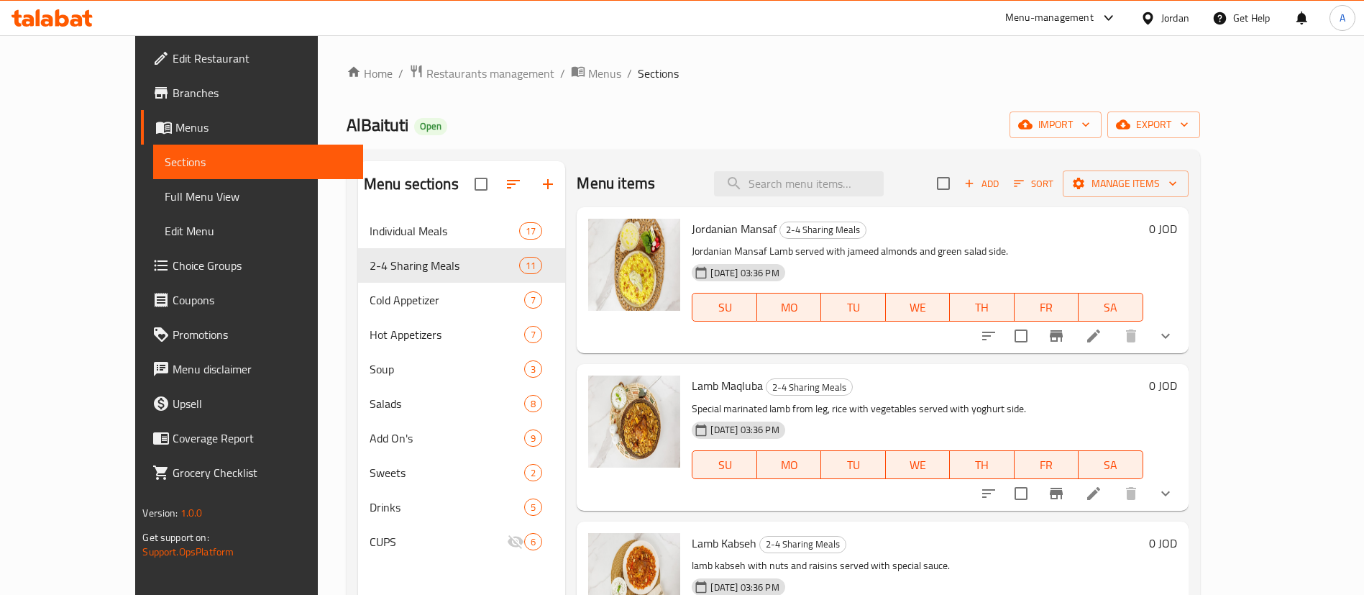
click at [1030, 86] on div "Home / Restaurants management / Menus / Sections AlBaituti Open import export M…" at bounding box center [774, 415] width 854 height 703
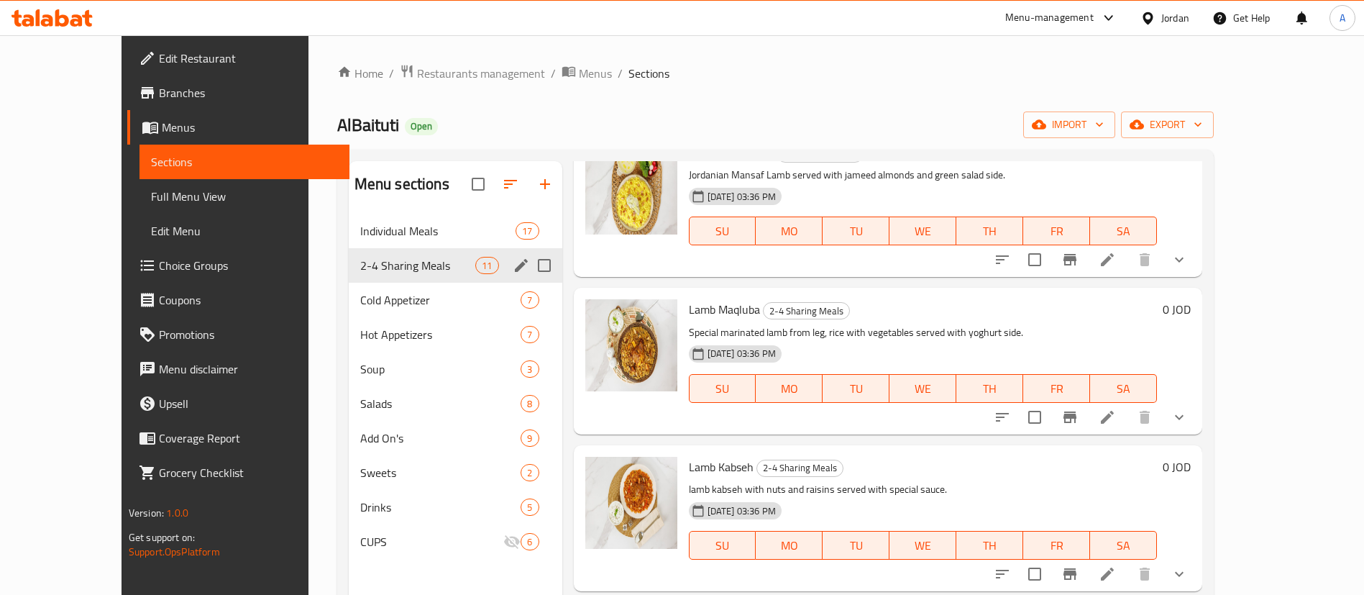
scroll to position [0, 0]
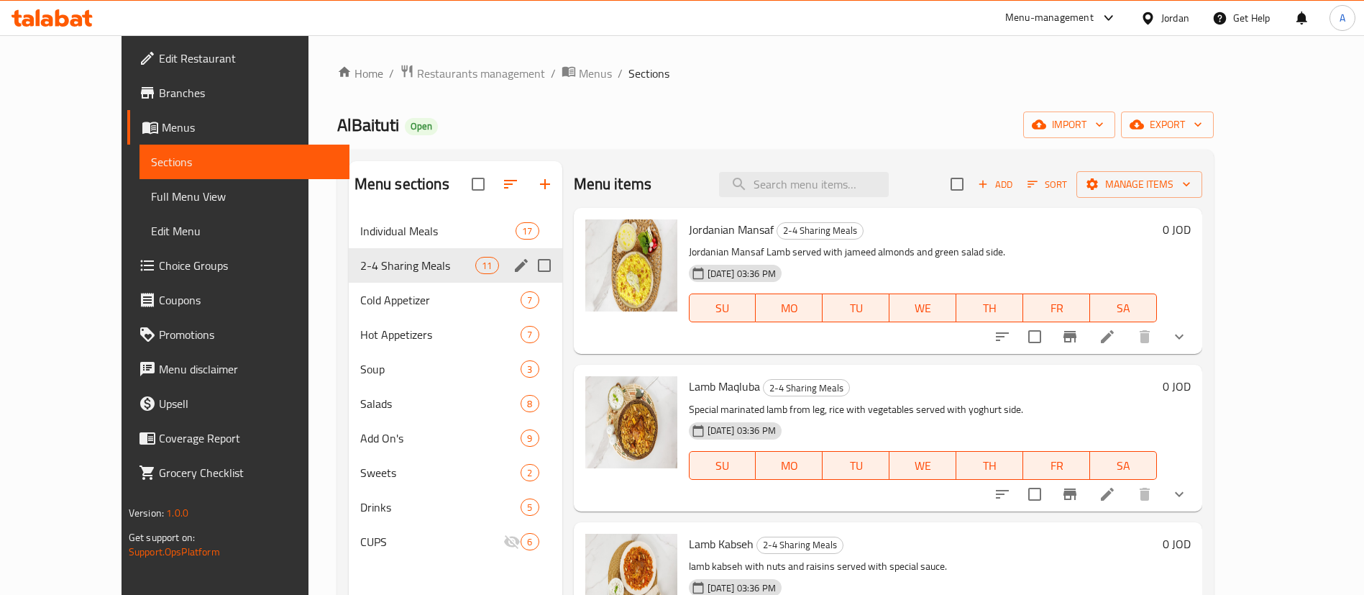
click at [418, 246] on div "Individual Meals 17" at bounding box center [456, 231] width 214 height 35
click at [426, 227] on span "Individual Meals" at bounding box center [438, 230] width 156 height 17
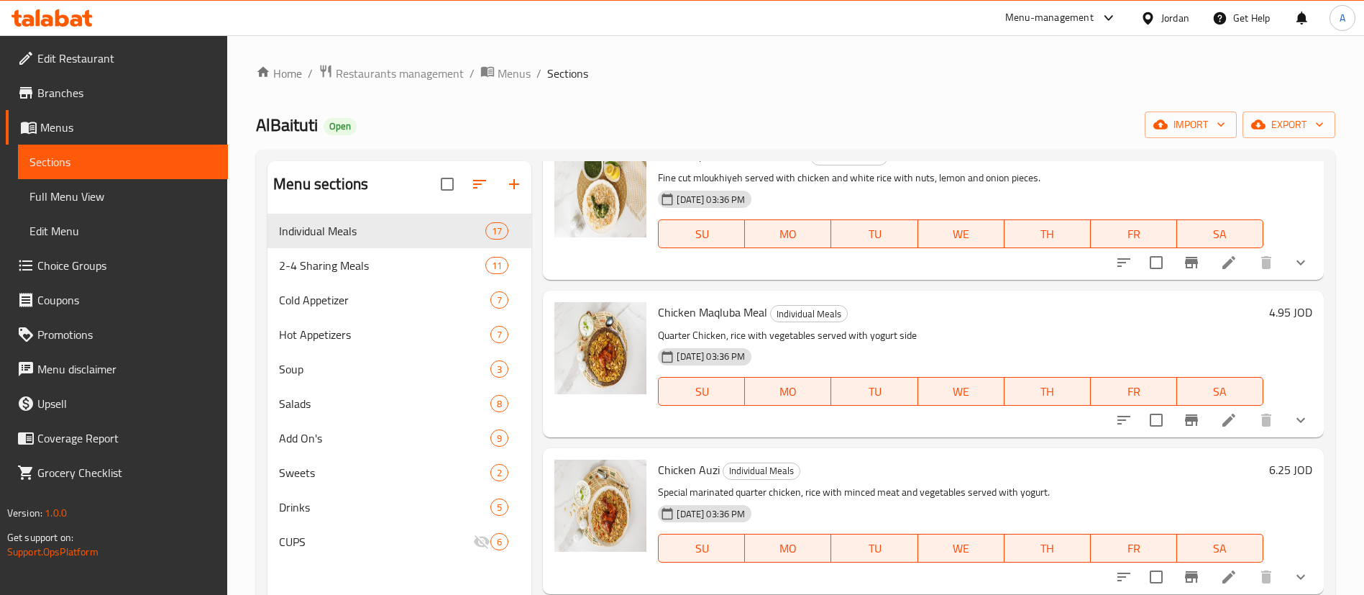
scroll to position [108, 0]
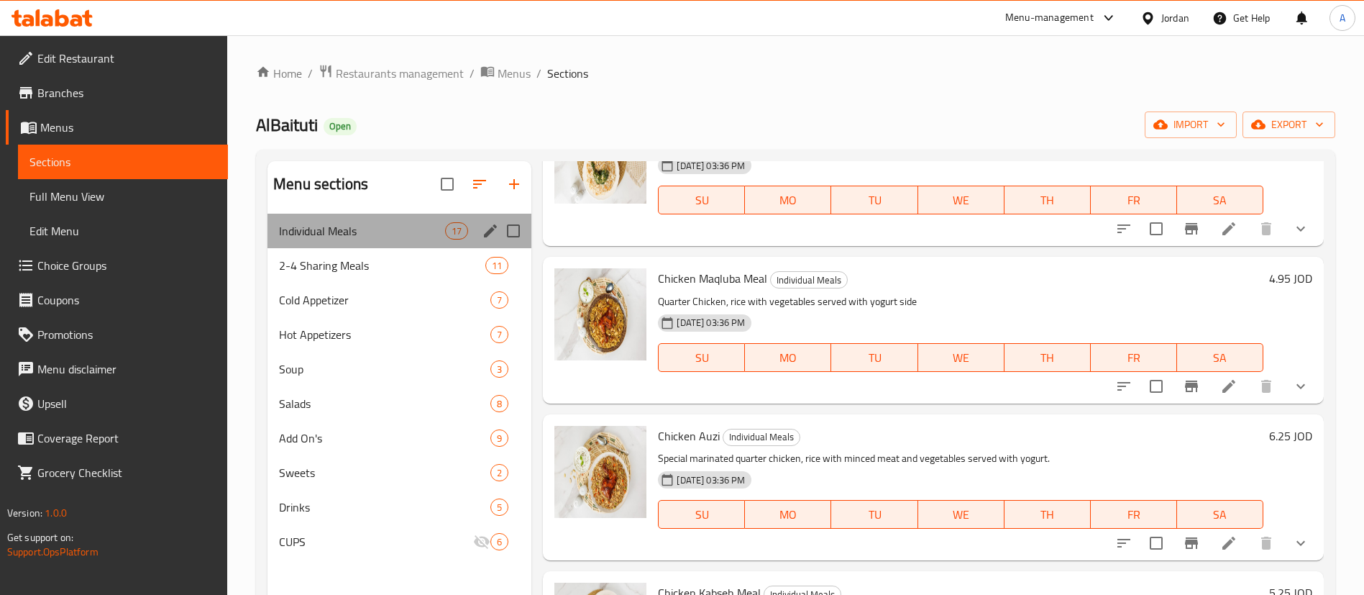
click at [386, 218] on div "Individual Meals 17" at bounding box center [400, 231] width 264 height 35
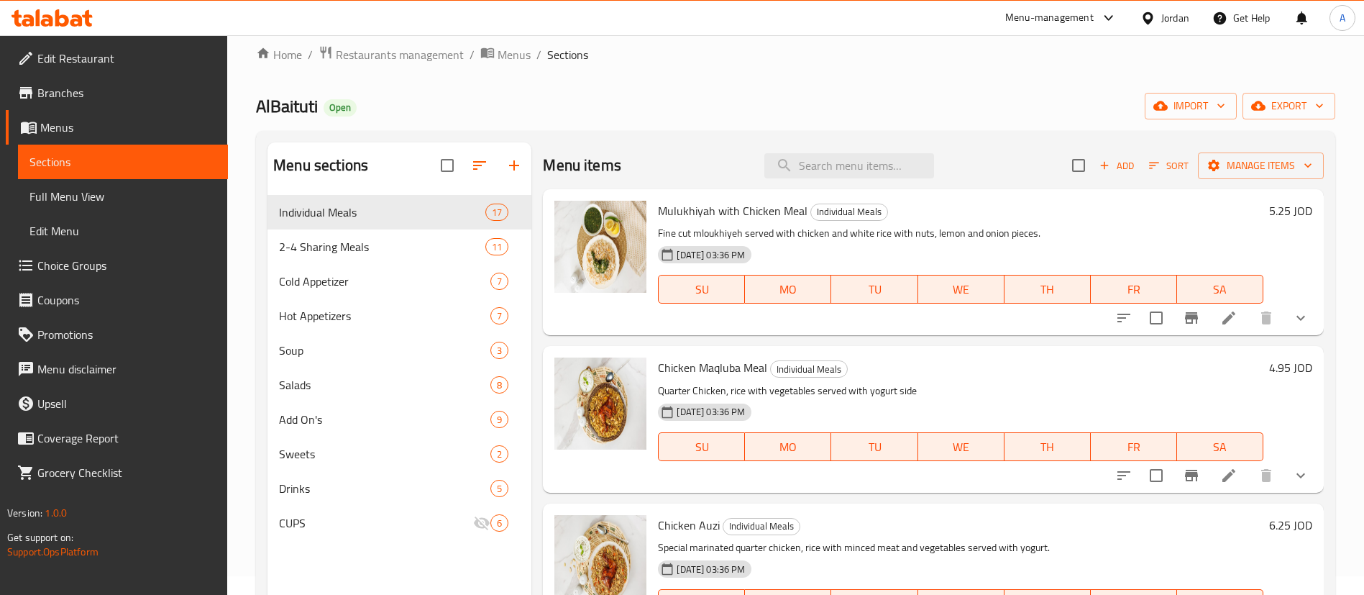
scroll to position [0, 0]
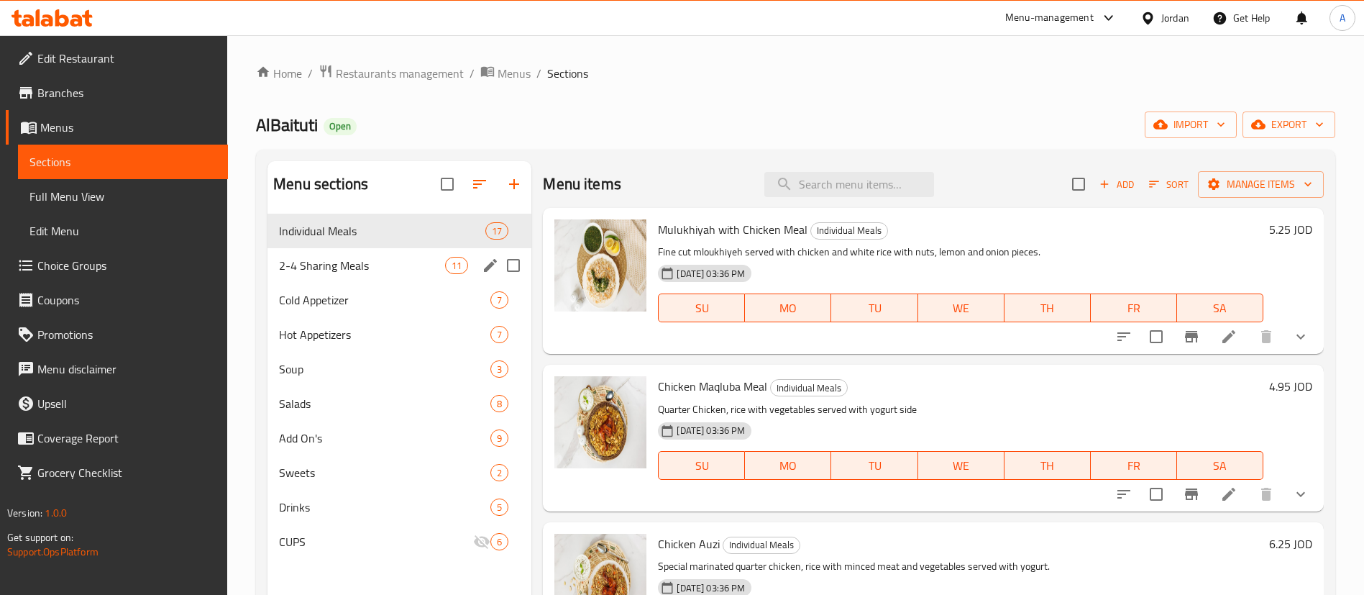
click at [431, 281] on div "2-4 Sharing Meals 11" at bounding box center [400, 265] width 264 height 35
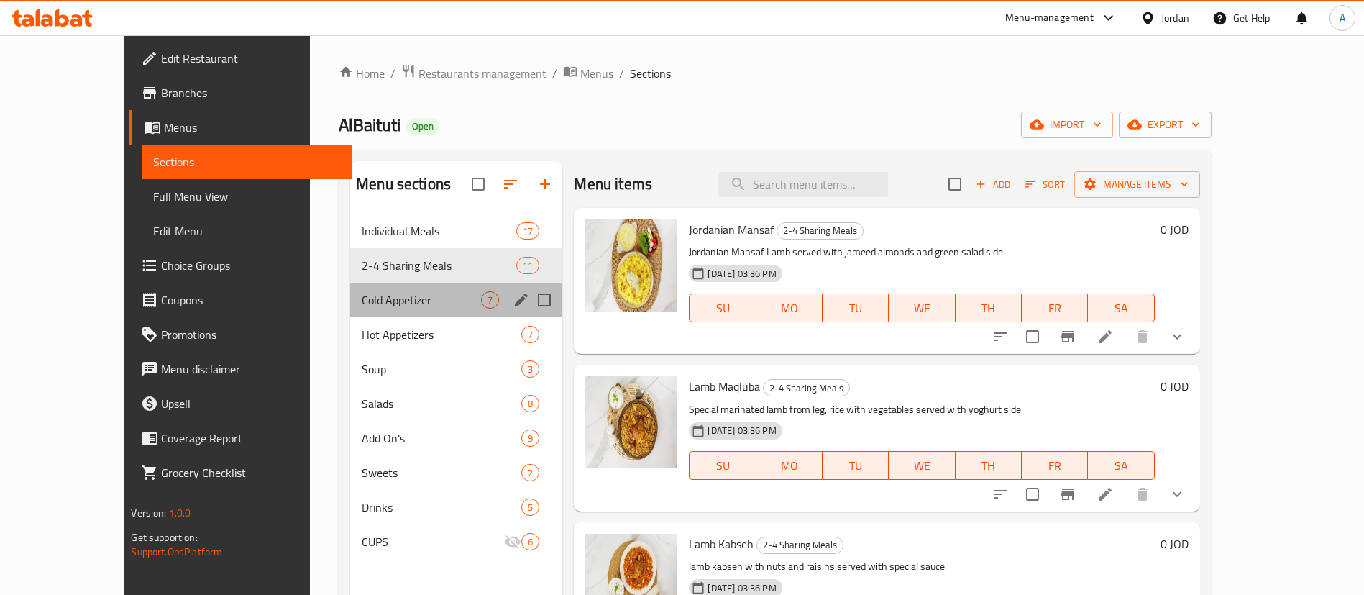
click at [394, 309] on div "Cold Appetizer 7" at bounding box center [456, 300] width 212 height 35
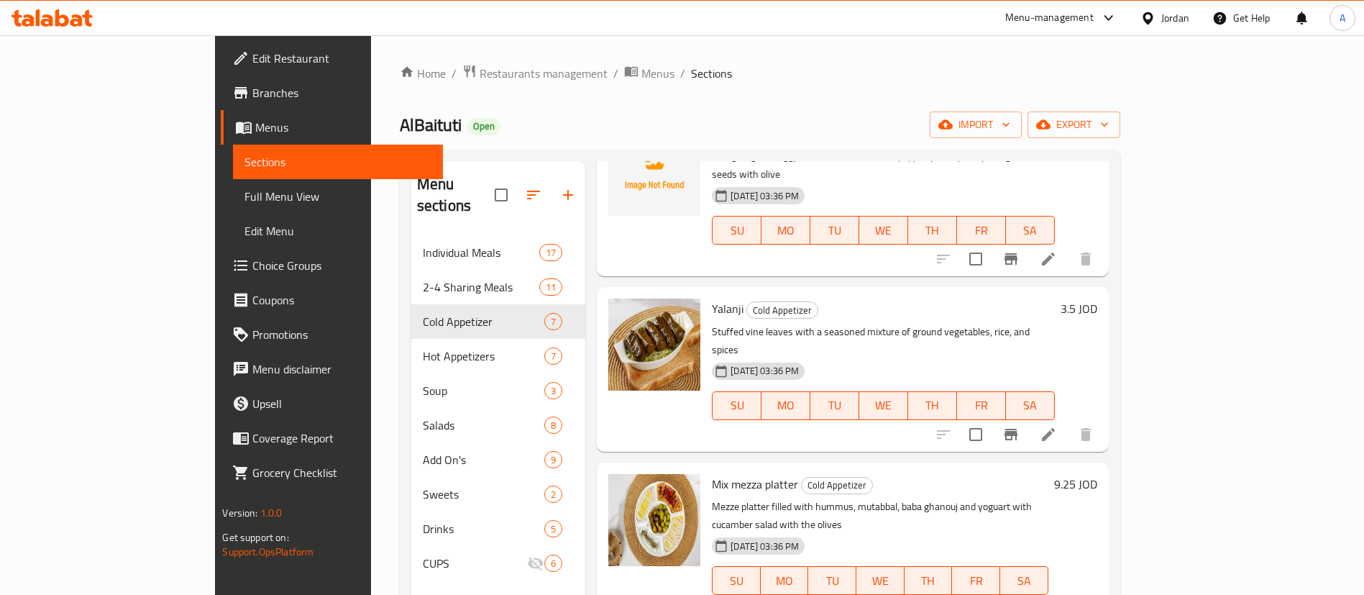
scroll to position [216, 0]
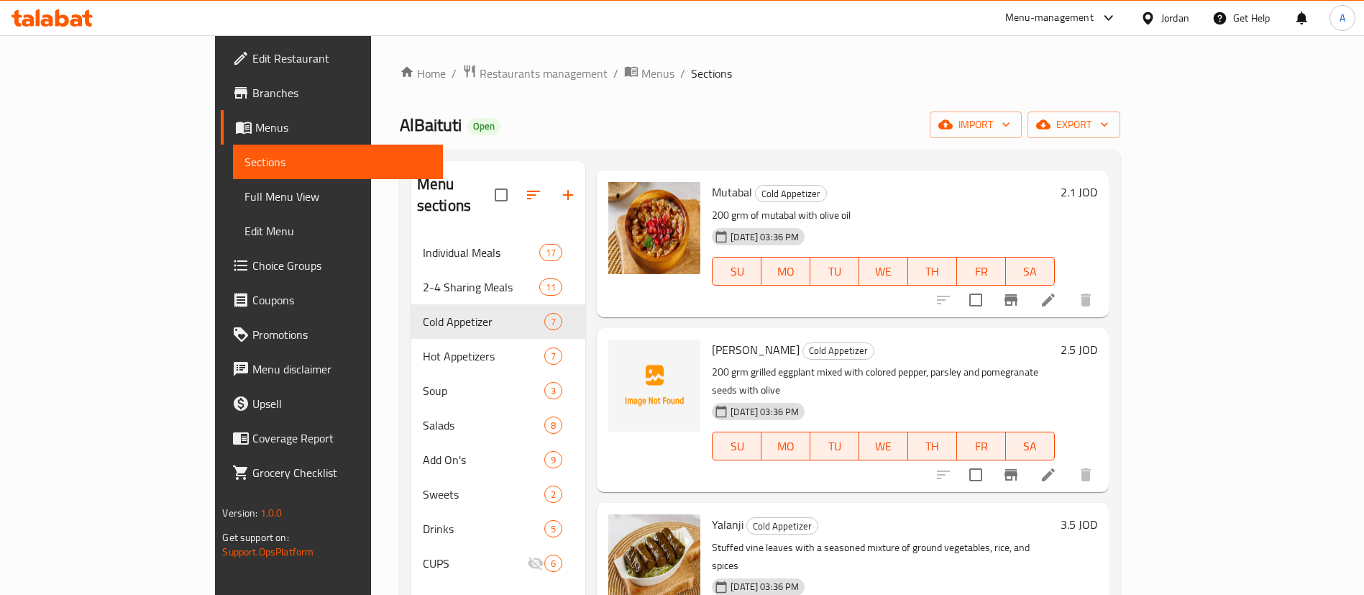
click at [1001, 140] on div "Home / Restaurants management / Menus / Sections AlBaituti Open import export M…" at bounding box center [760, 415] width 721 height 703
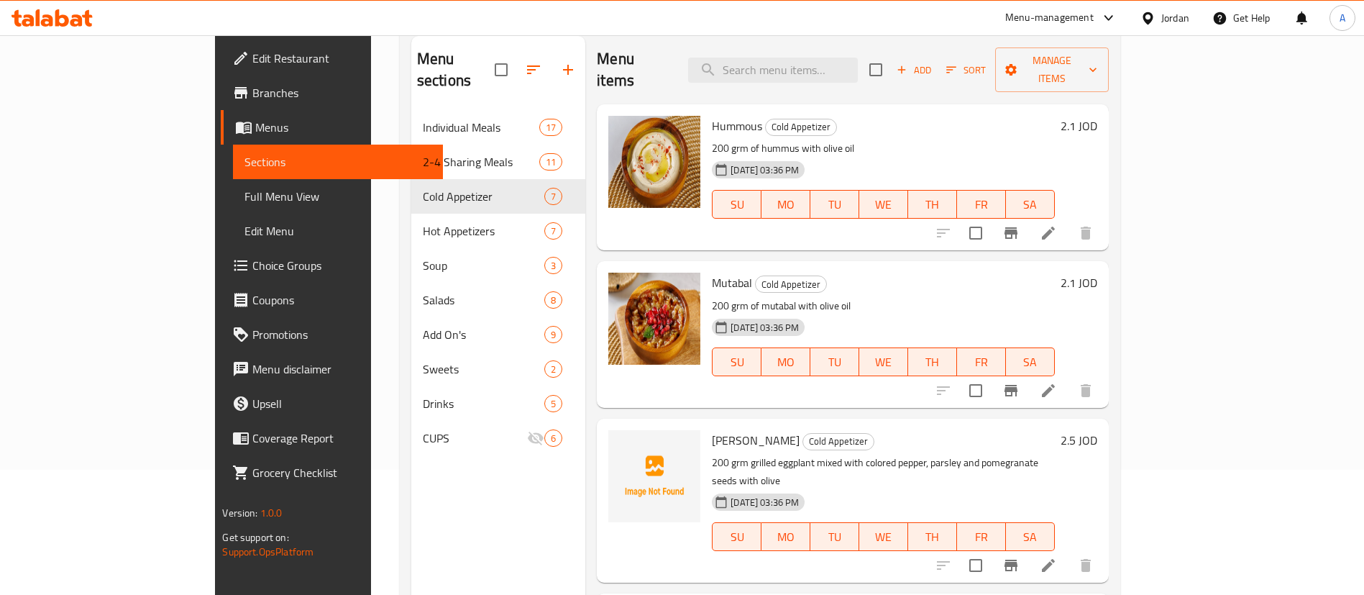
scroll to position [94, 0]
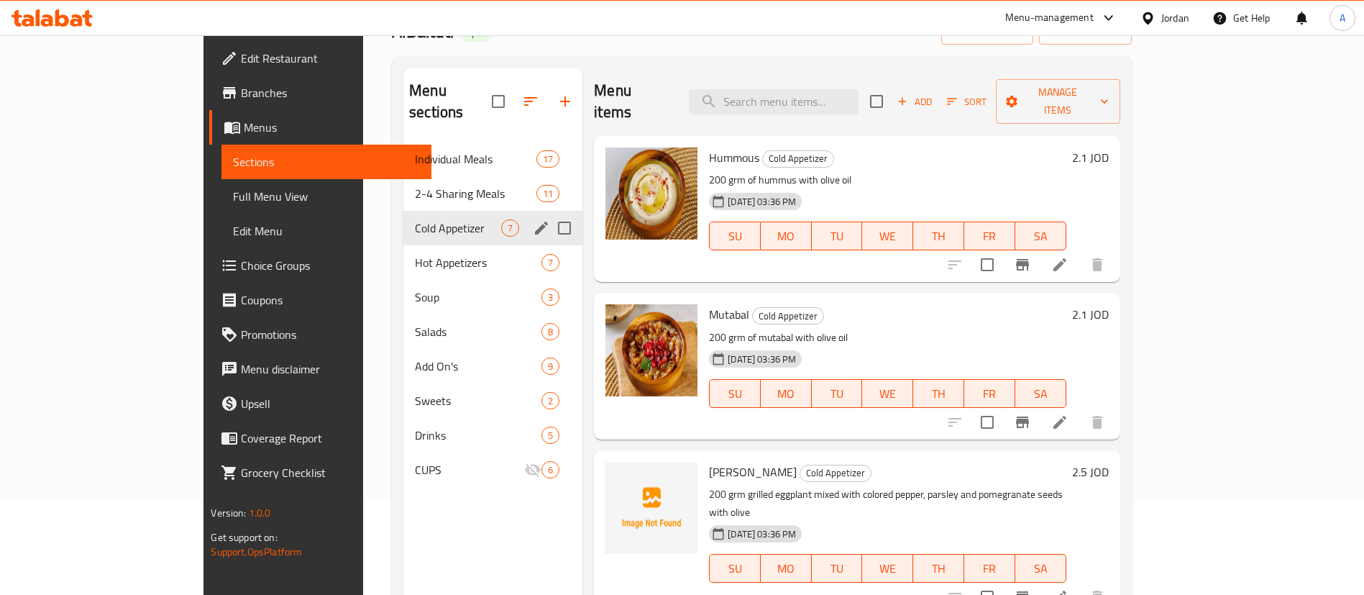
click at [415, 254] on span "Hot Appetizers" at bounding box center [478, 262] width 127 height 17
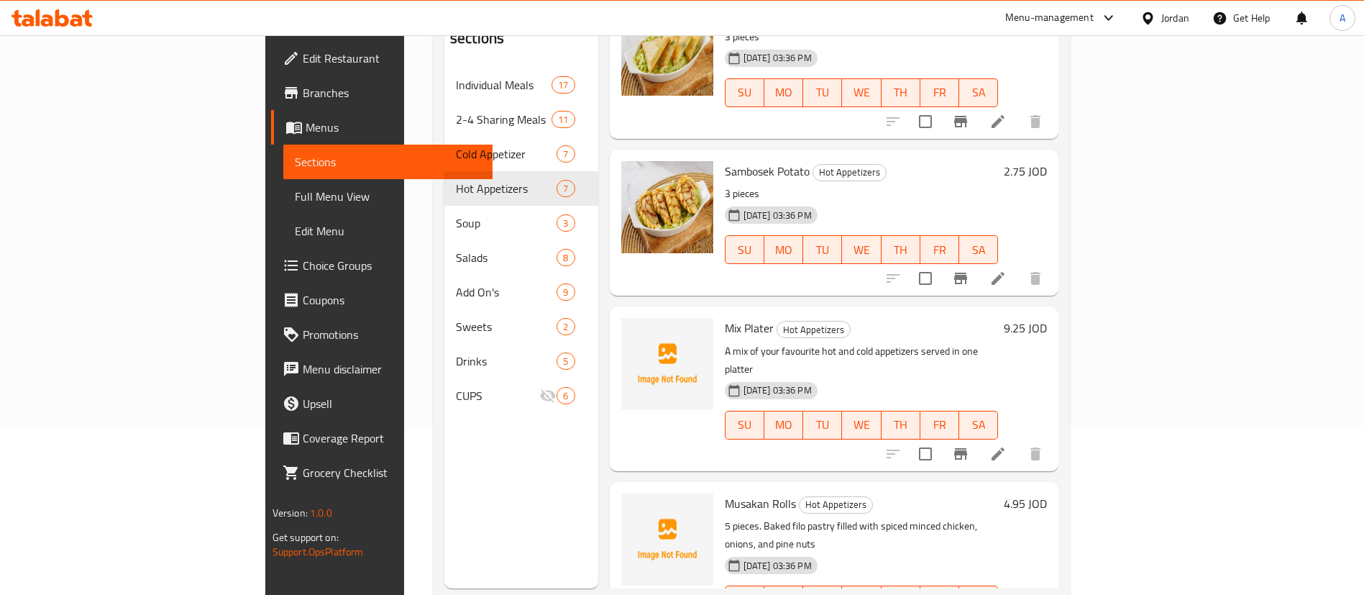
scroll to position [201, 0]
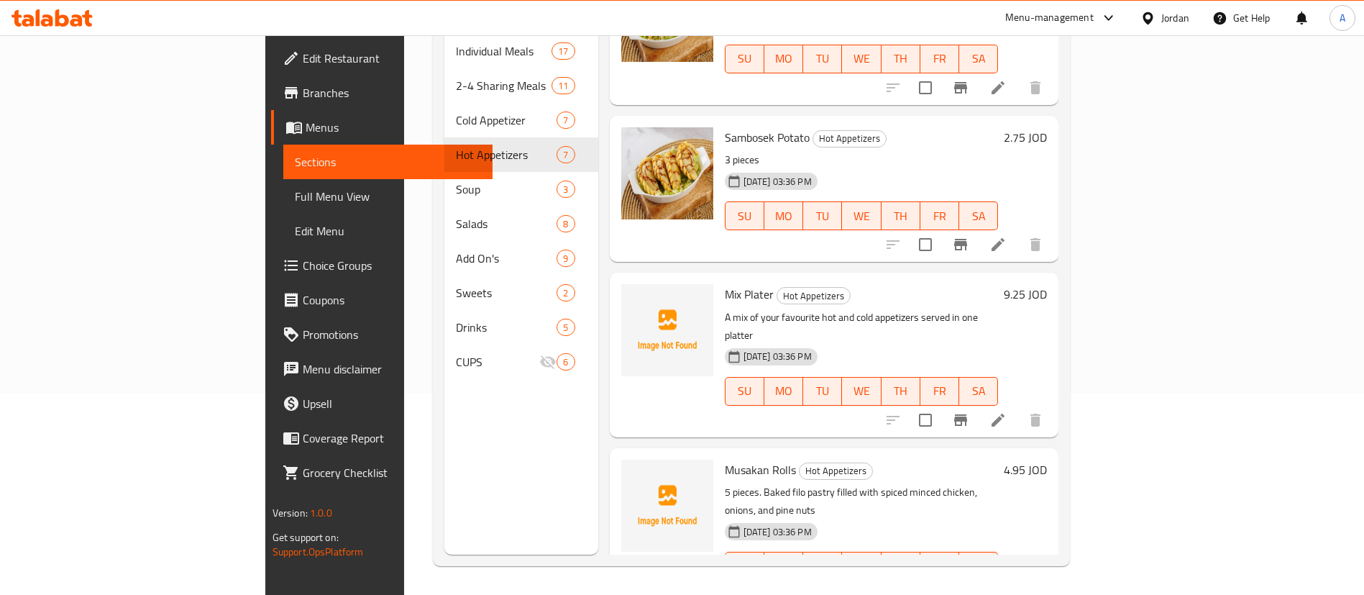
click at [1029, 81] on div "Sambosek Vegetables Hot Appetizers 3 pieces 14-10-2025 03:36 PM SU MO TU WE TH …" at bounding box center [835, 31] width 450 height 146
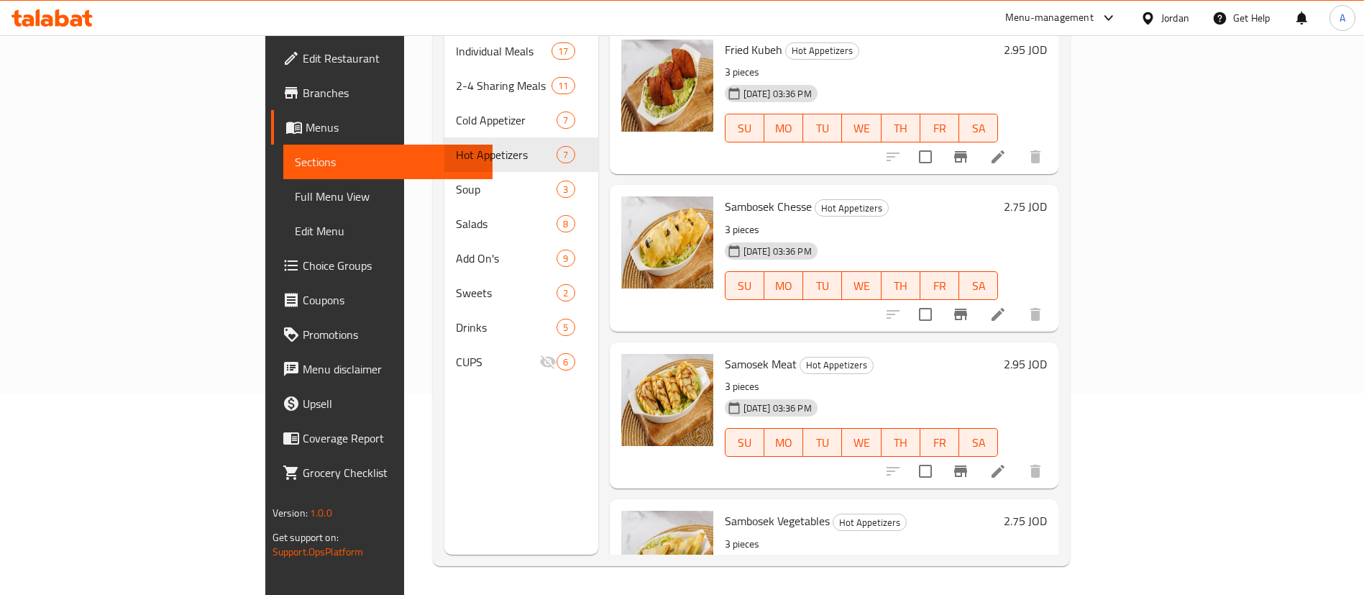
scroll to position [0, 0]
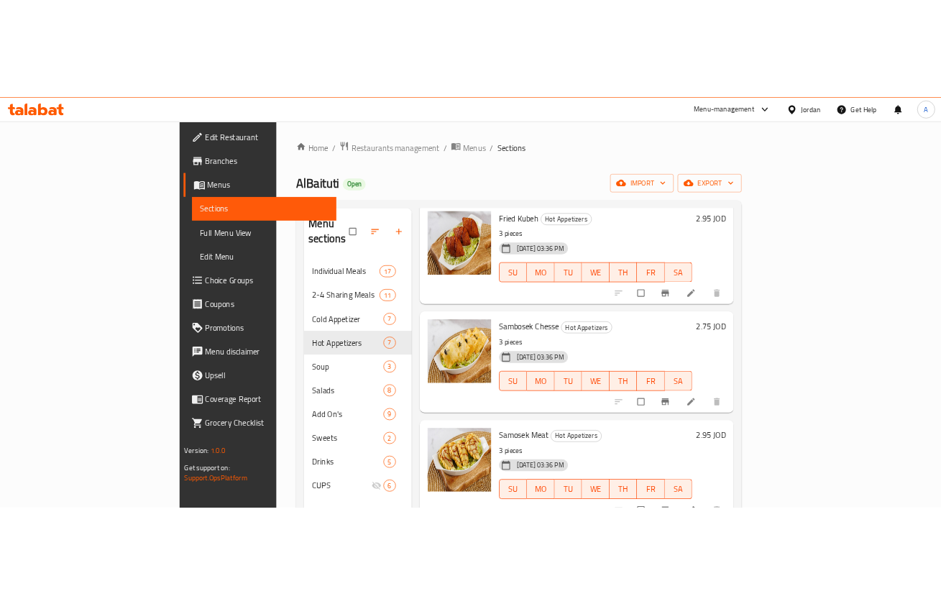
scroll to position [108, 0]
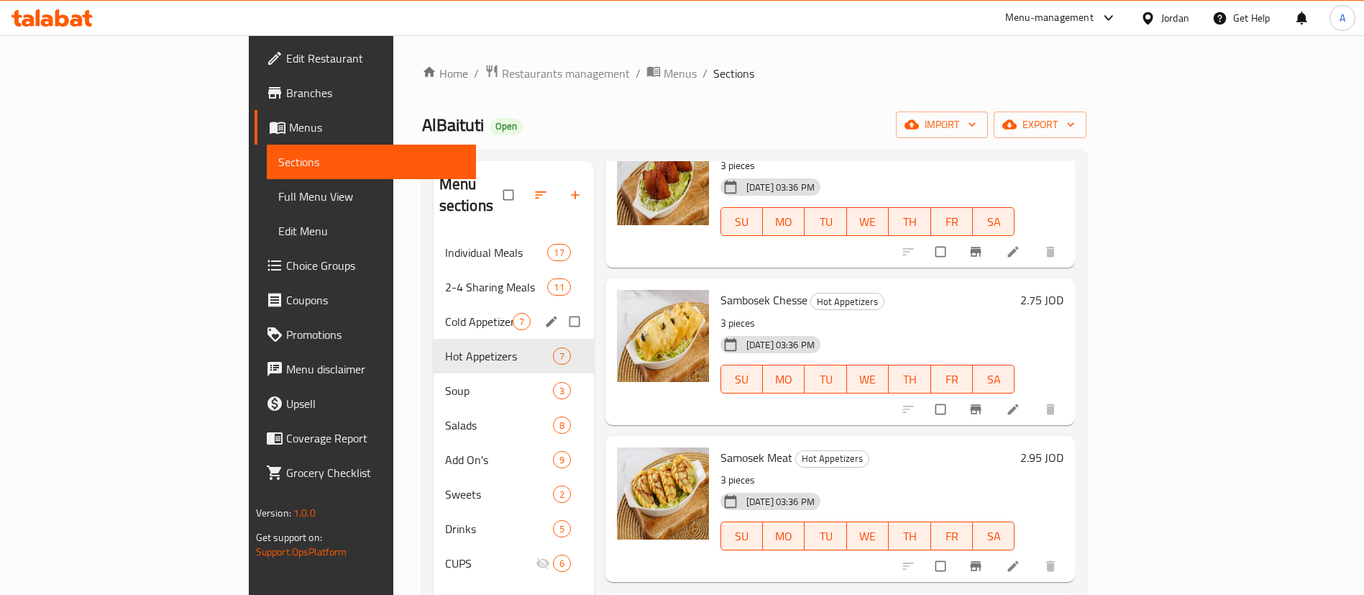
click at [434, 313] on div "Cold Appetizer 7" at bounding box center [514, 321] width 160 height 35
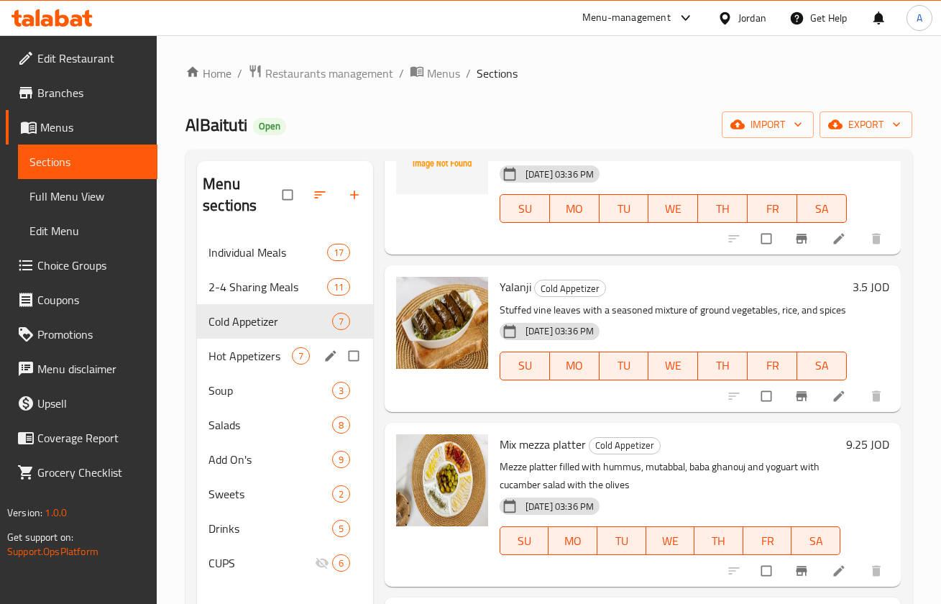
click at [263, 363] on span "Hot Appetizers" at bounding box center [250, 355] width 83 height 17
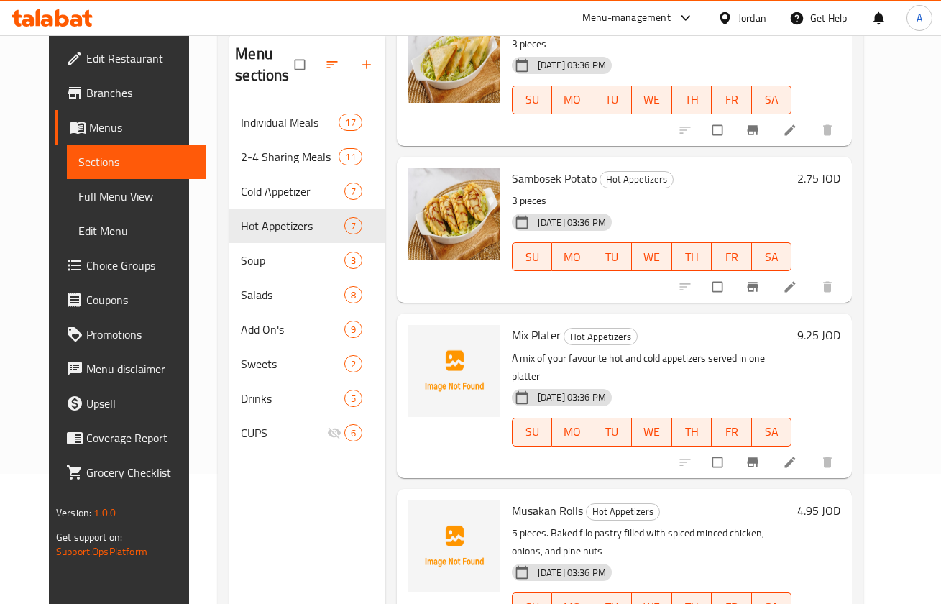
scroll to position [201, 0]
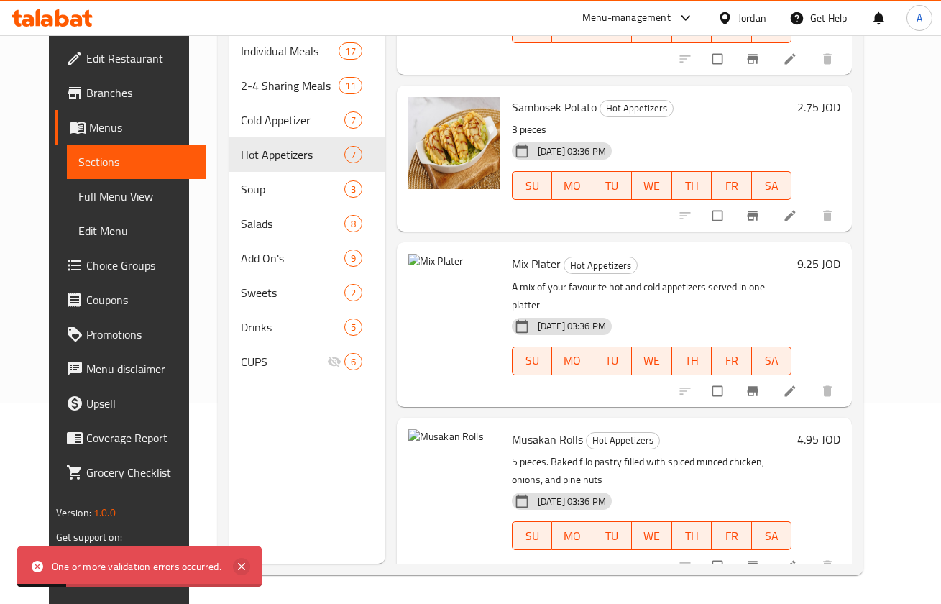
drag, startPoint x: 245, startPoint y: 563, endPoint x: 270, endPoint y: 547, distance: 30.1
click at [245, 564] on icon at bounding box center [241, 566] width 17 height 17
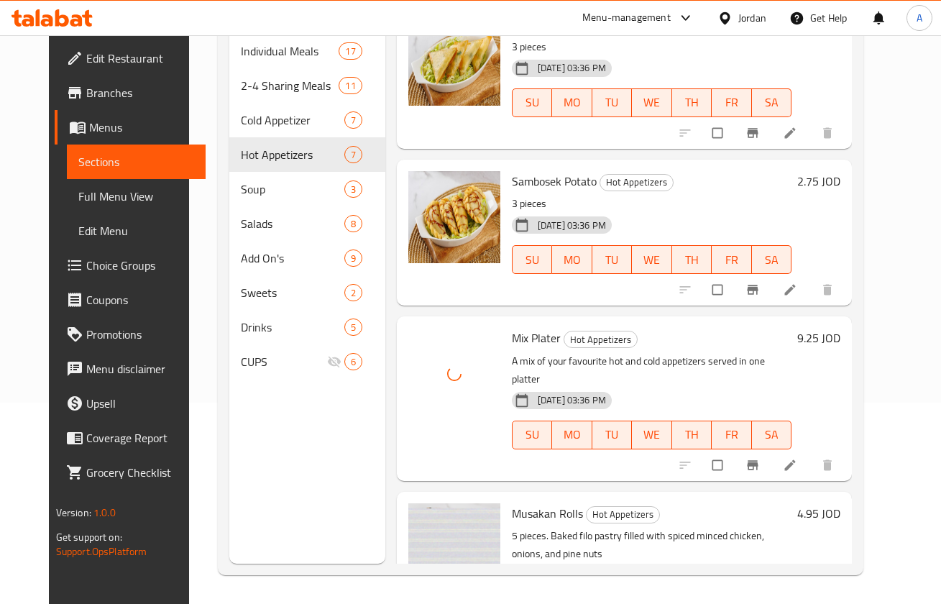
scroll to position [571, 0]
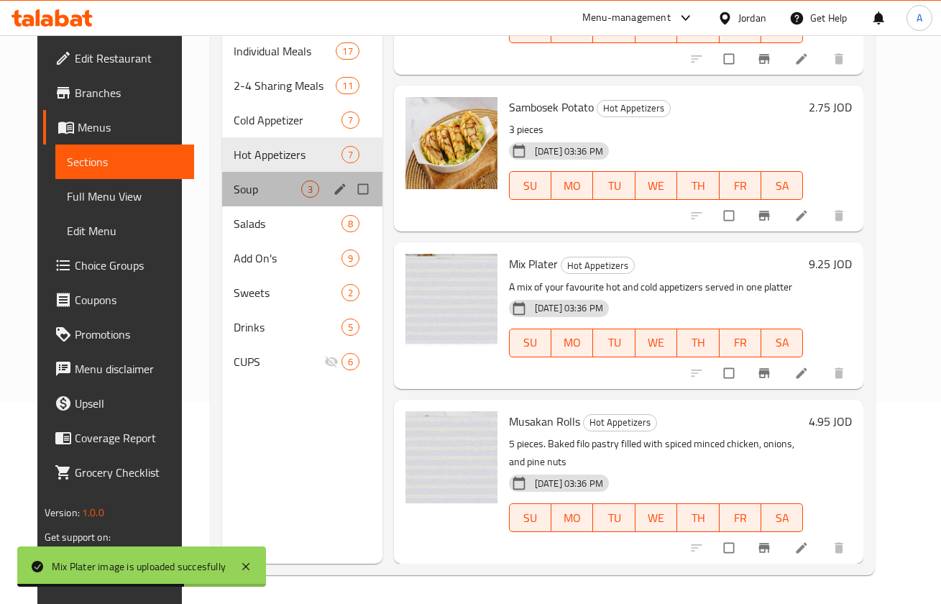
click at [302, 199] on div "Soup 3" at bounding box center [302, 189] width 160 height 35
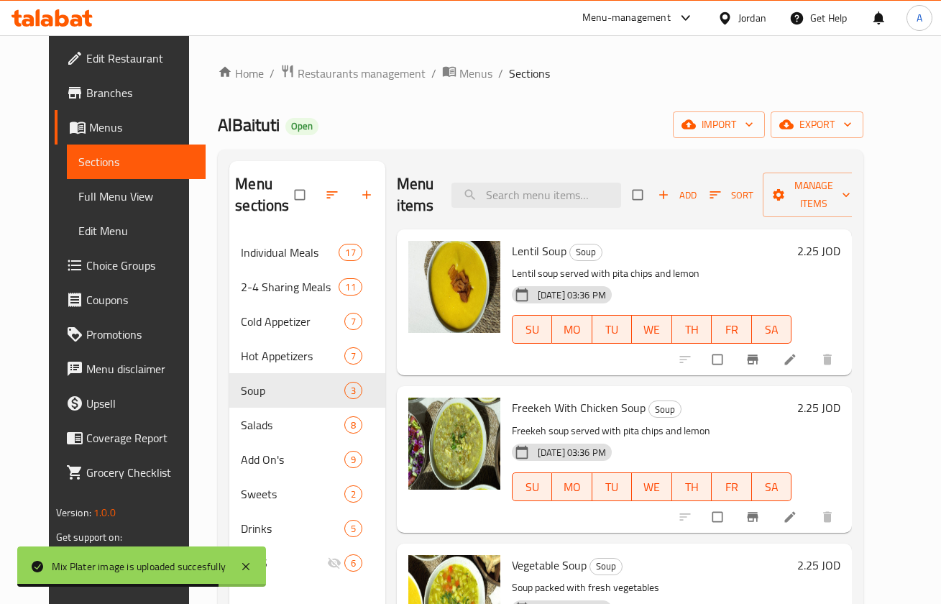
scroll to position [201, 0]
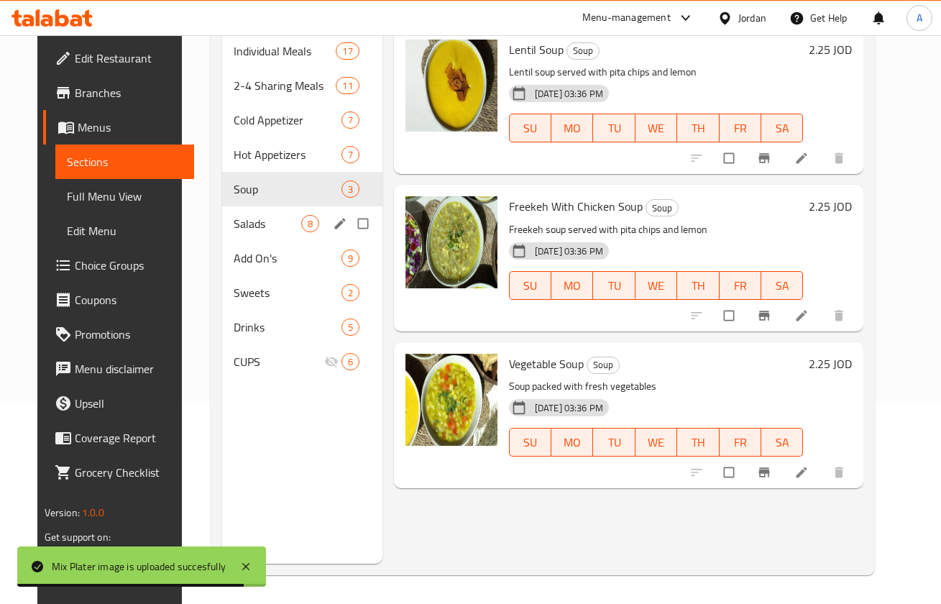
click at [235, 215] on span "Salads" at bounding box center [268, 223] width 68 height 17
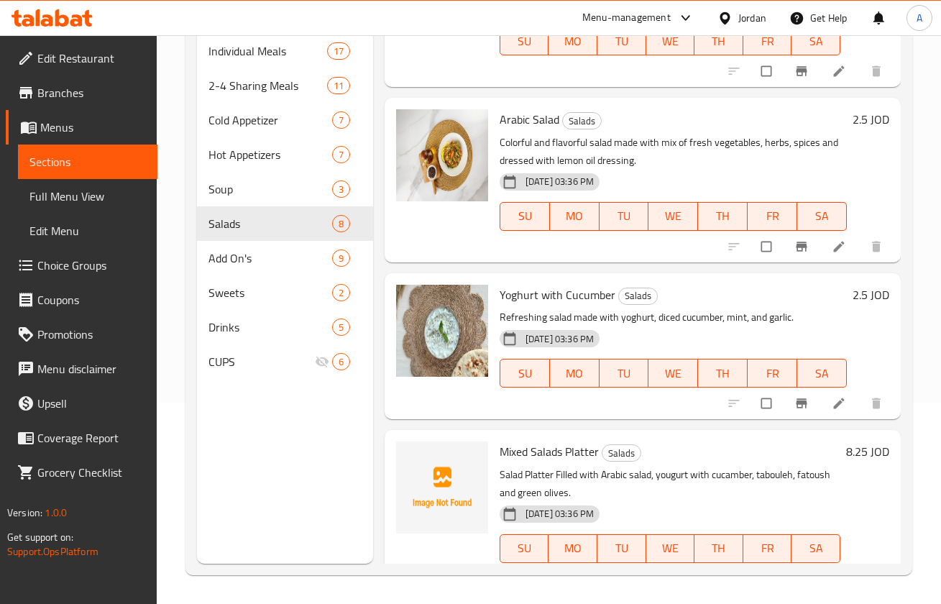
scroll to position [801, 0]
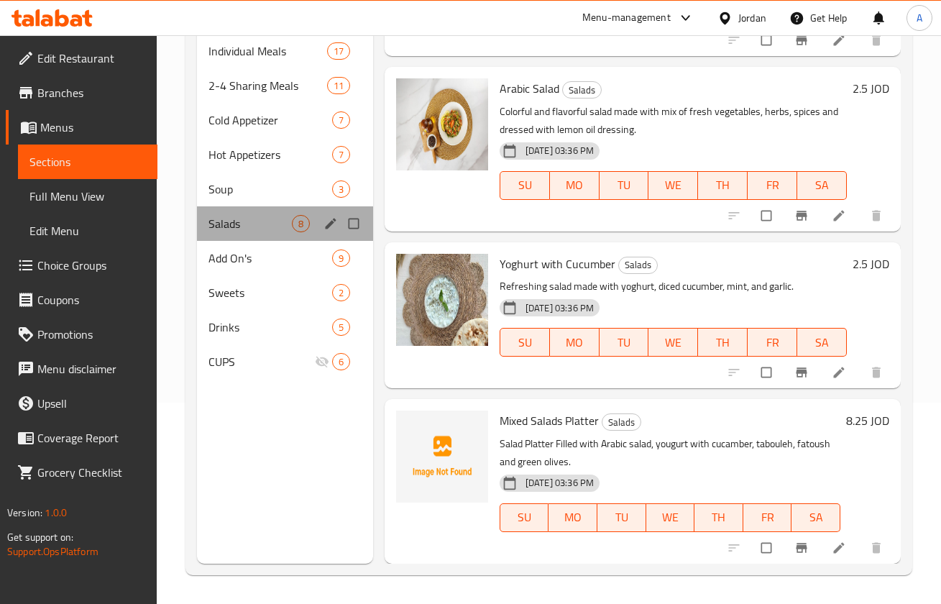
click at [286, 211] on div "Salads 8" at bounding box center [285, 223] width 176 height 35
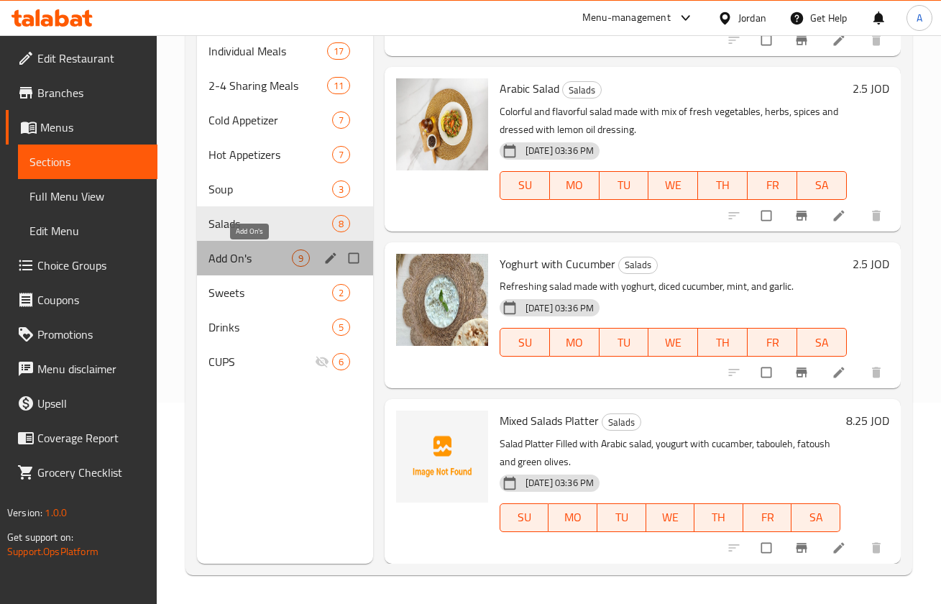
click at [260, 250] on span "Add On's" at bounding box center [250, 258] width 83 height 17
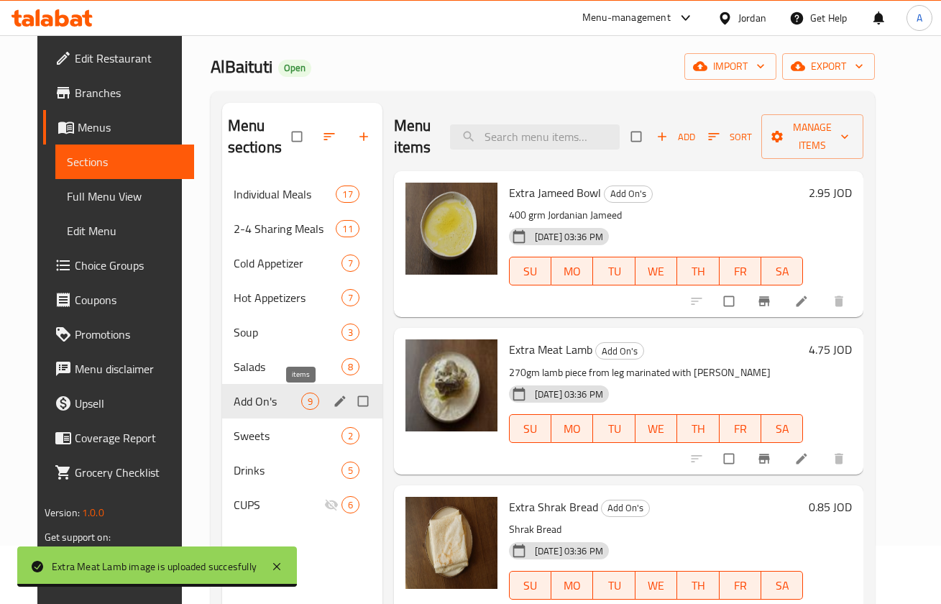
scroll to position [108, 0]
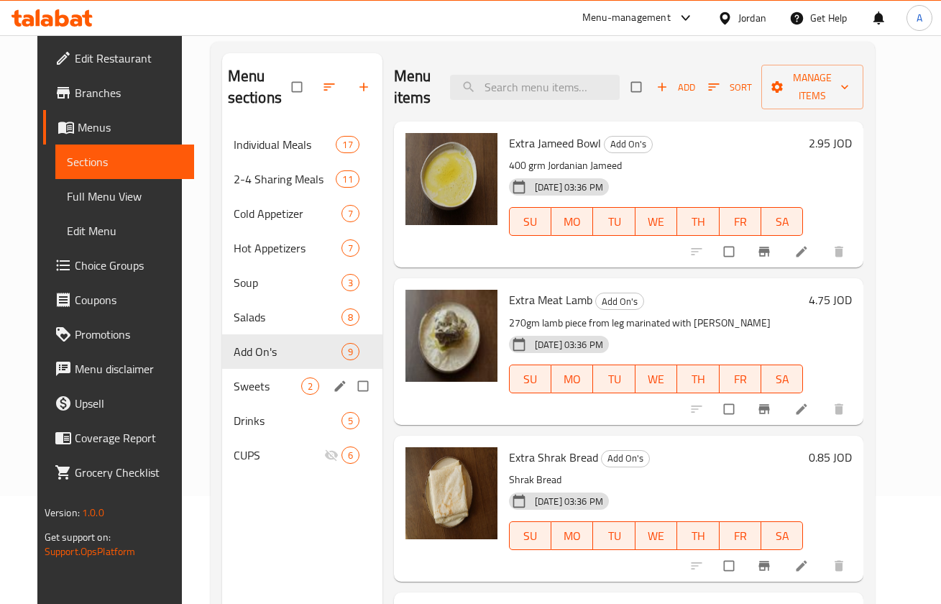
click at [274, 378] on span "Sweets" at bounding box center [268, 386] width 68 height 17
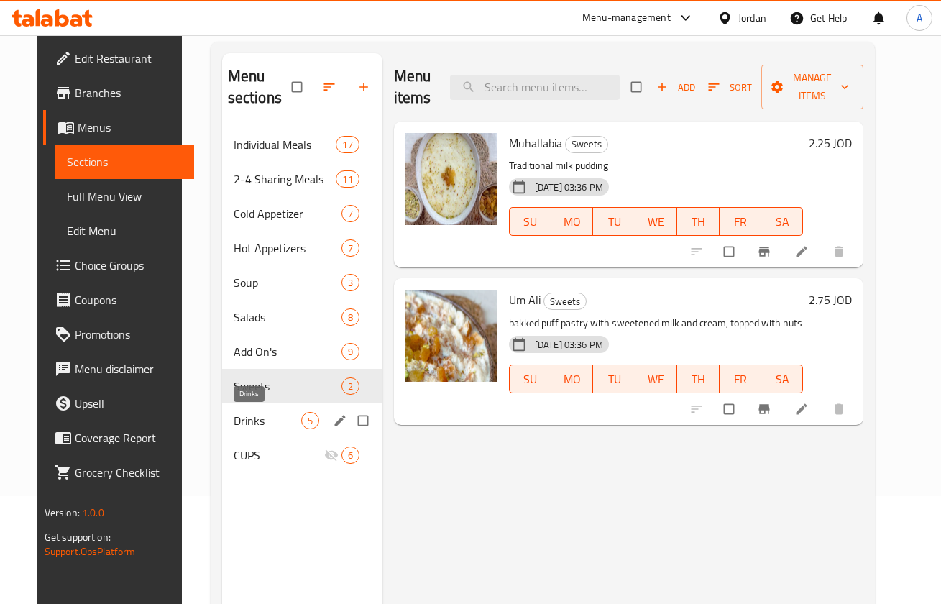
click at [245, 429] on span "Drinks" at bounding box center [268, 420] width 68 height 17
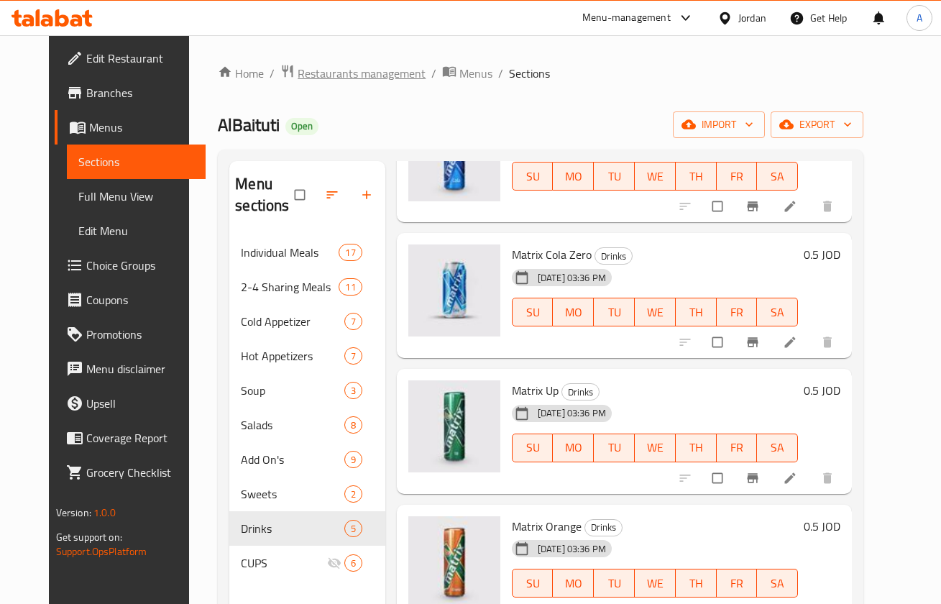
click at [298, 82] on span "Restaurants management" at bounding box center [362, 73] width 128 height 17
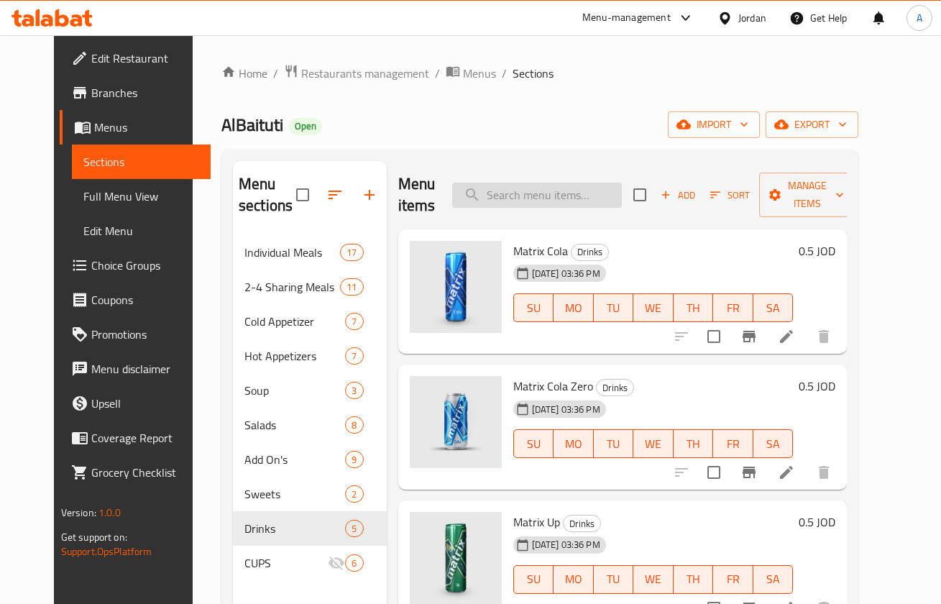
click at [581, 207] on input "search" at bounding box center [537, 195] width 170 height 25
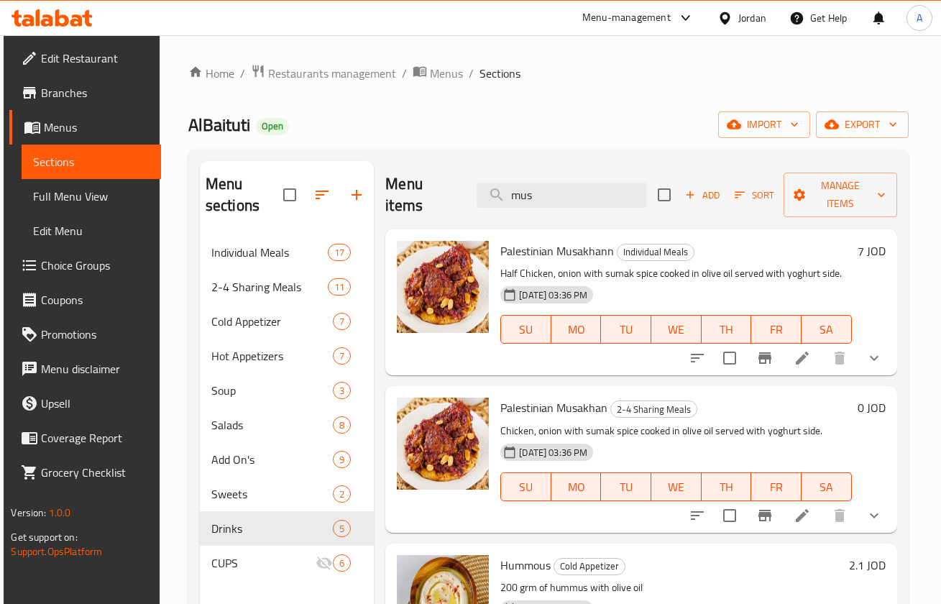
type input "mus"
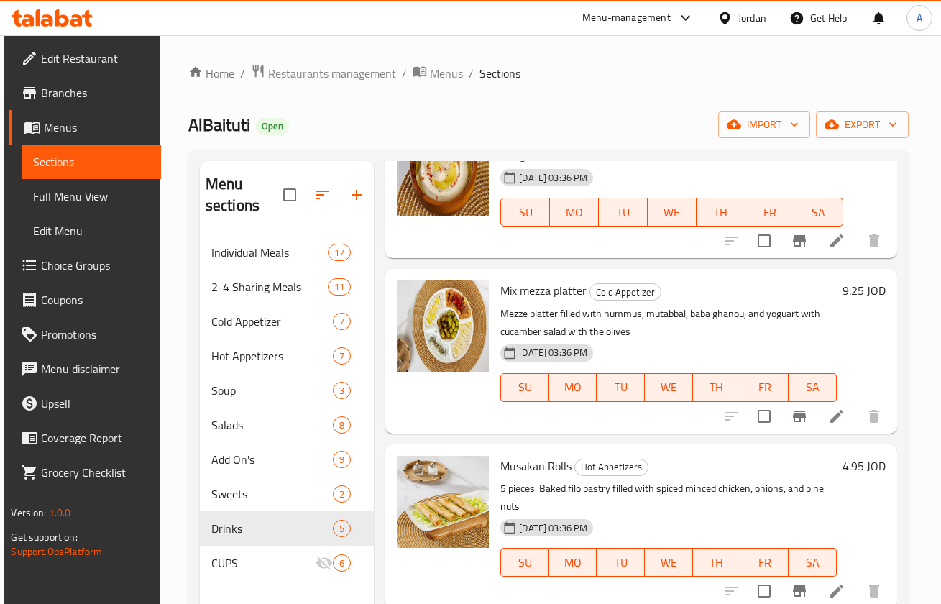
scroll to position [432, 0]
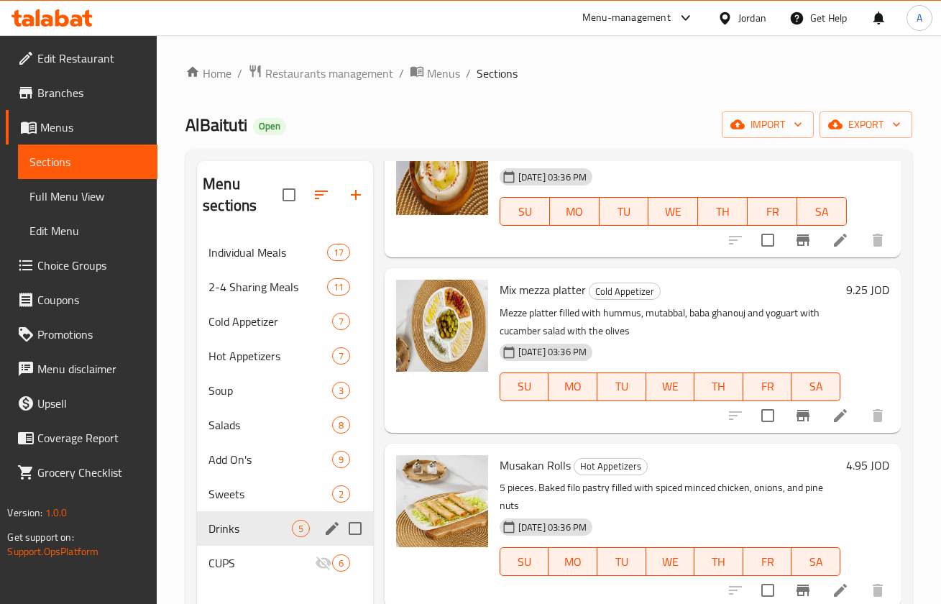
click at [242, 516] on div "Drinks 5" at bounding box center [285, 528] width 176 height 35
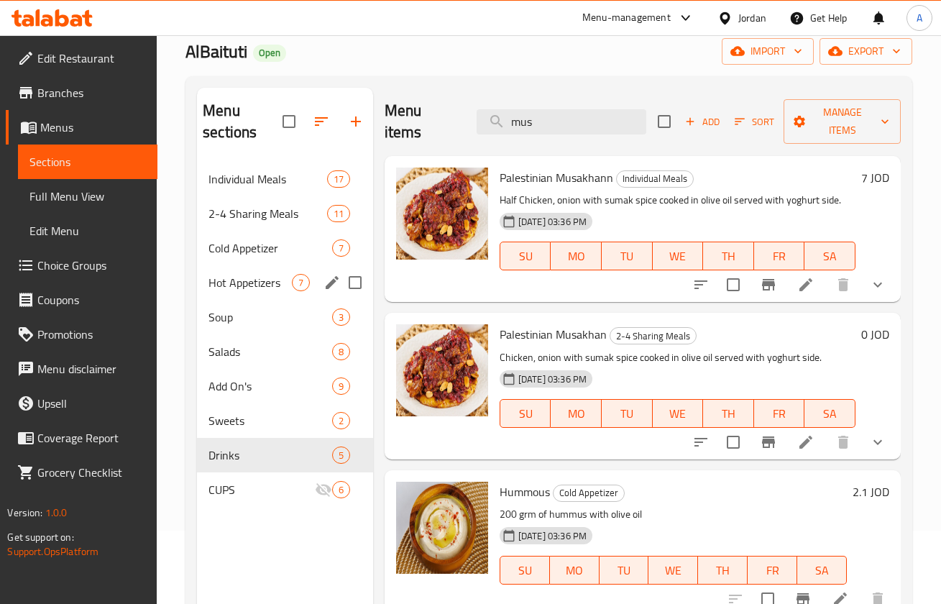
scroll to position [0, 0]
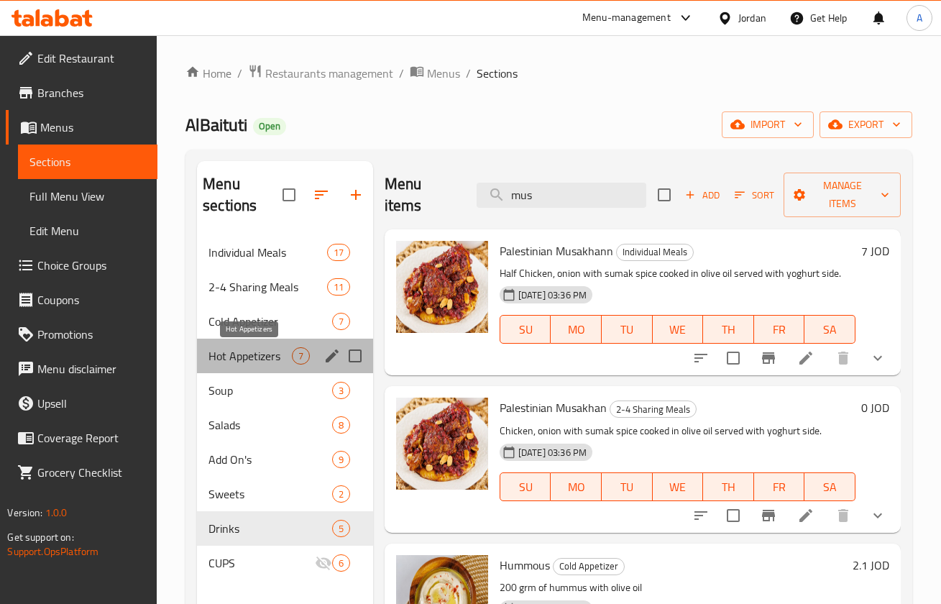
click at [251, 353] on span "Hot Appetizers" at bounding box center [250, 355] width 83 height 17
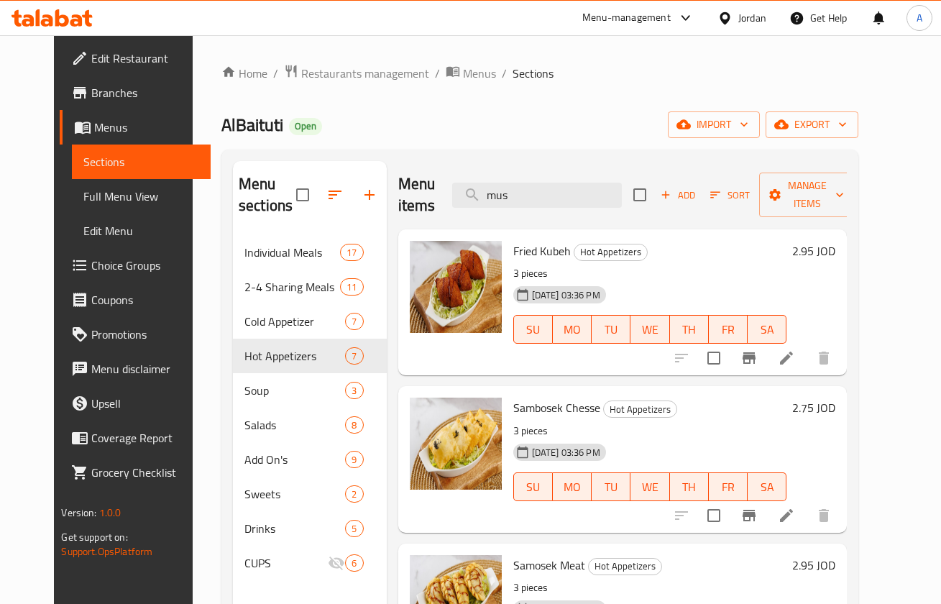
drag, startPoint x: 602, startPoint y: 188, endPoint x: 418, endPoint y: 195, distance: 184.3
click at [447, 201] on div "Menu items mus Add Sort Manage items" at bounding box center [623, 195] width 450 height 68
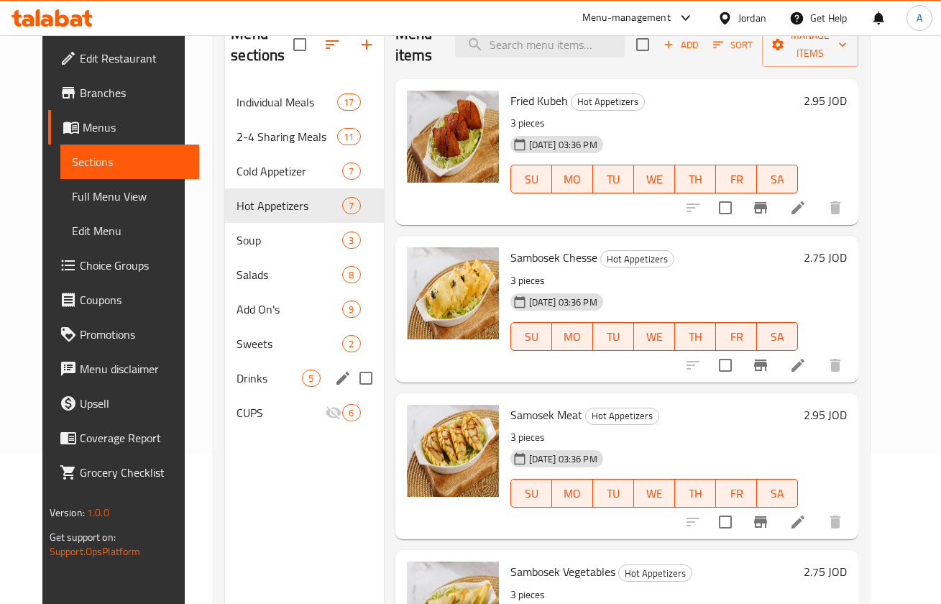
scroll to position [201, 0]
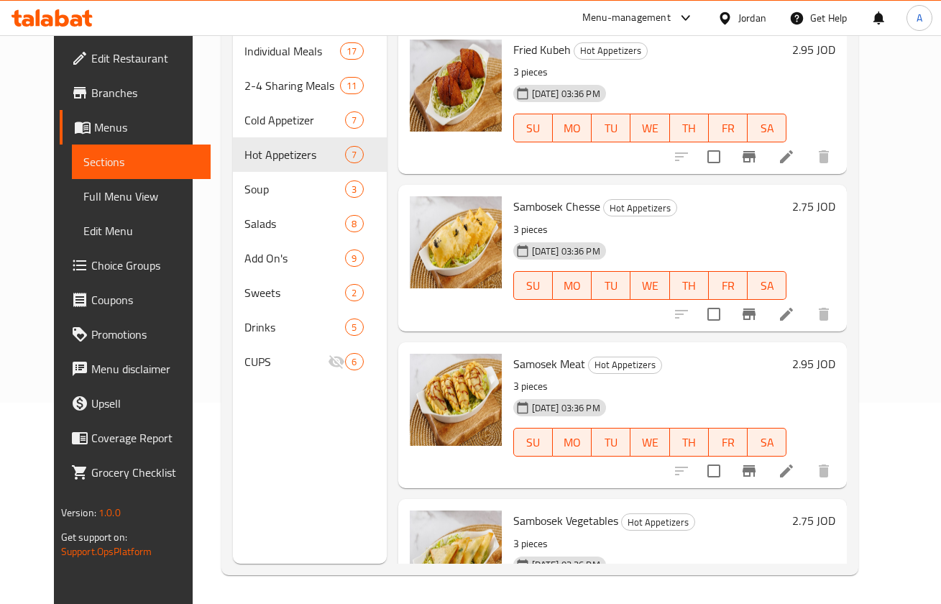
click at [252, 329] on span "Drinks" at bounding box center [295, 327] width 101 height 17
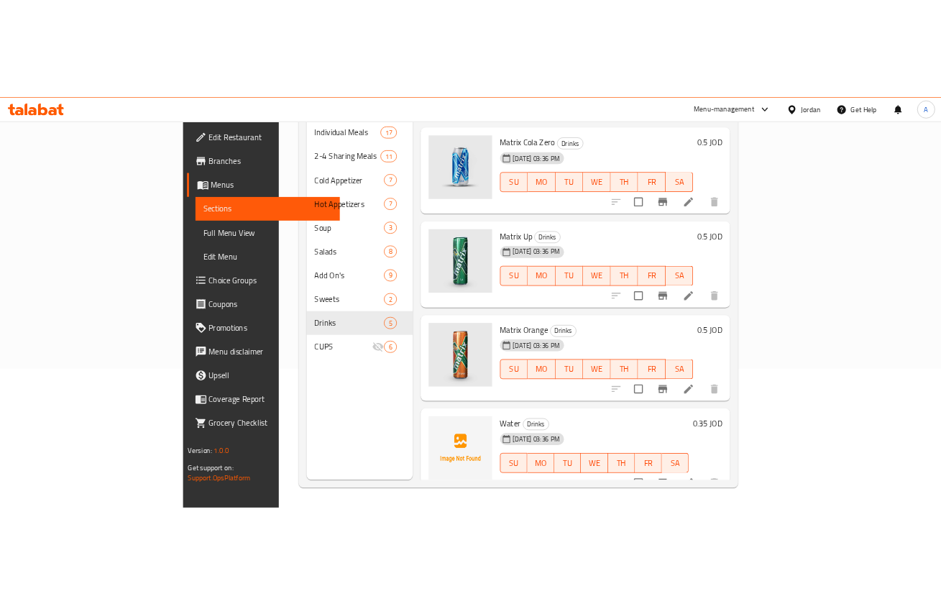
scroll to position [132, 0]
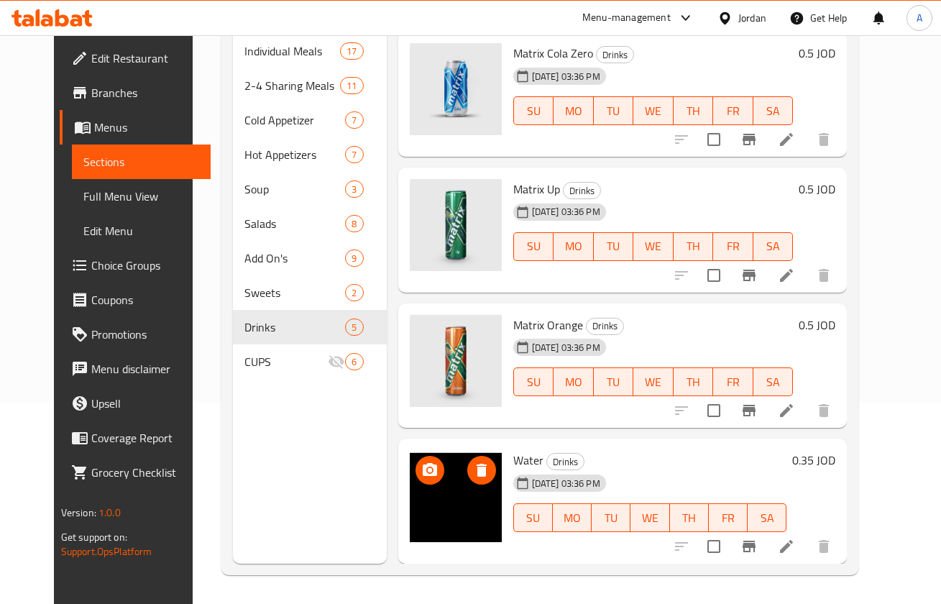
click at [473, 470] on icon "delete image" at bounding box center [481, 470] width 17 height 17
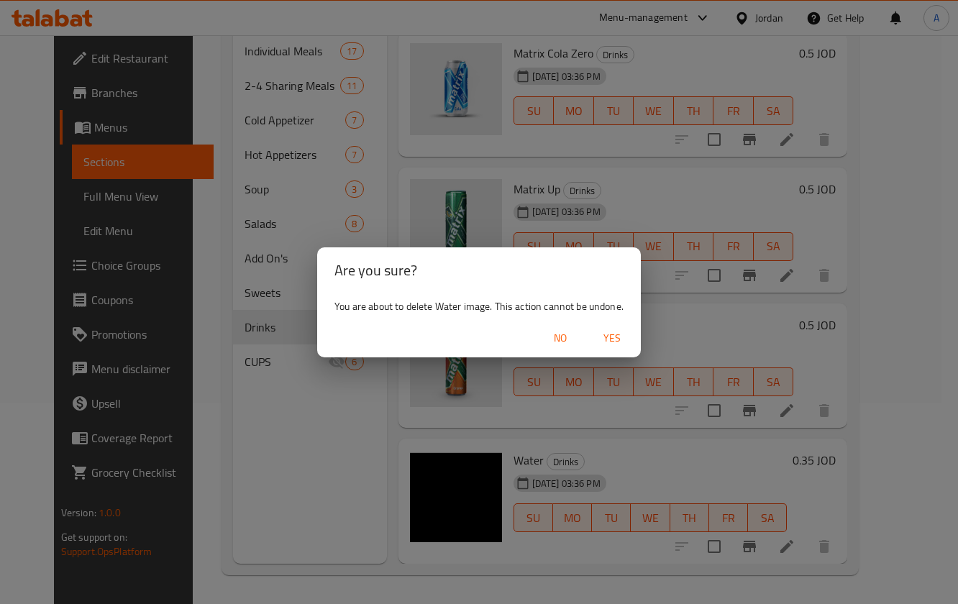
click at [624, 342] on span "Yes" at bounding box center [612, 338] width 35 height 18
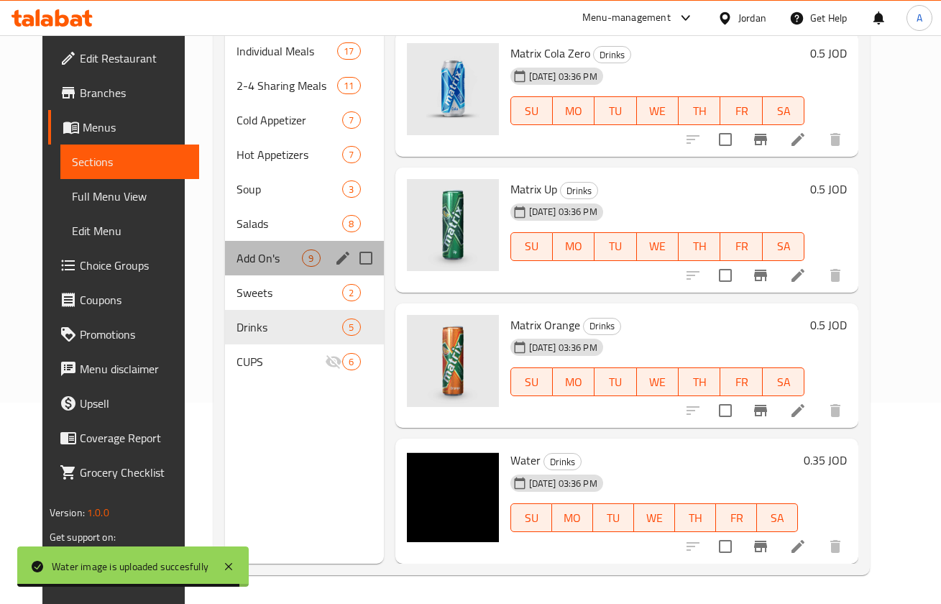
drag, startPoint x: 250, startPoint y: 264, endPoint x: 250, endPoint y: 232, distance: 32.4
click at [250, 262] on span "Add On's" at bounding box center [269, 258] width 65 height 17
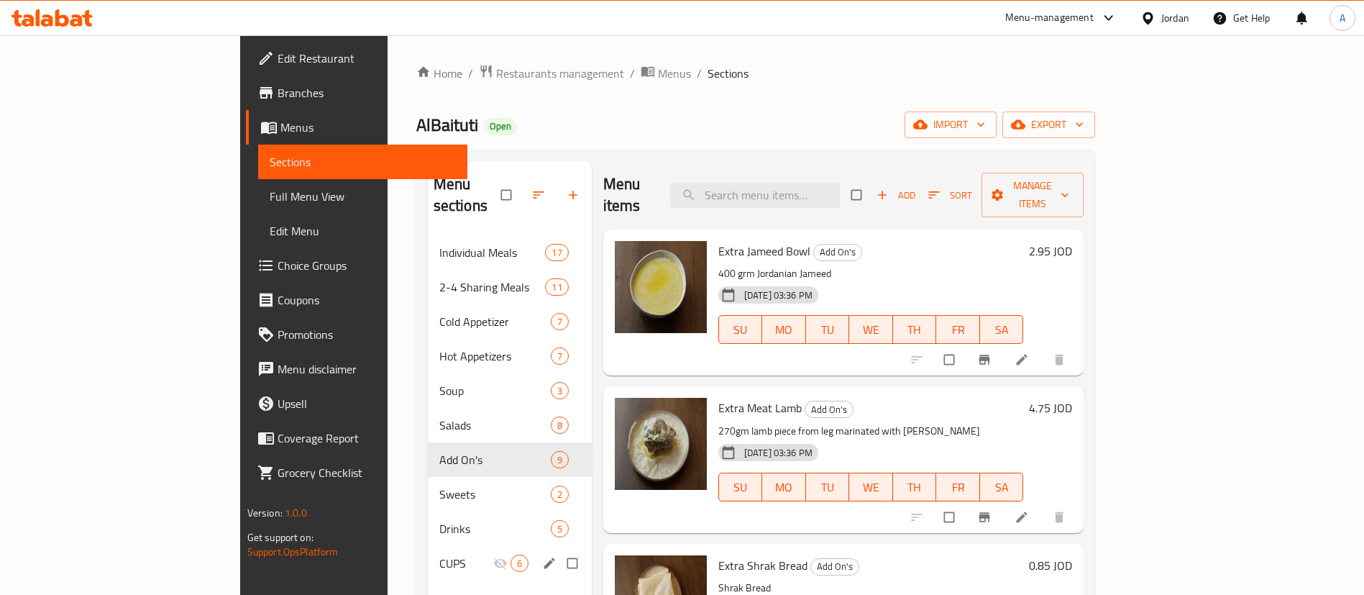
click at [428, 516] on div "Drinks 5" at bounding box center [510, 528] width 164 height 35
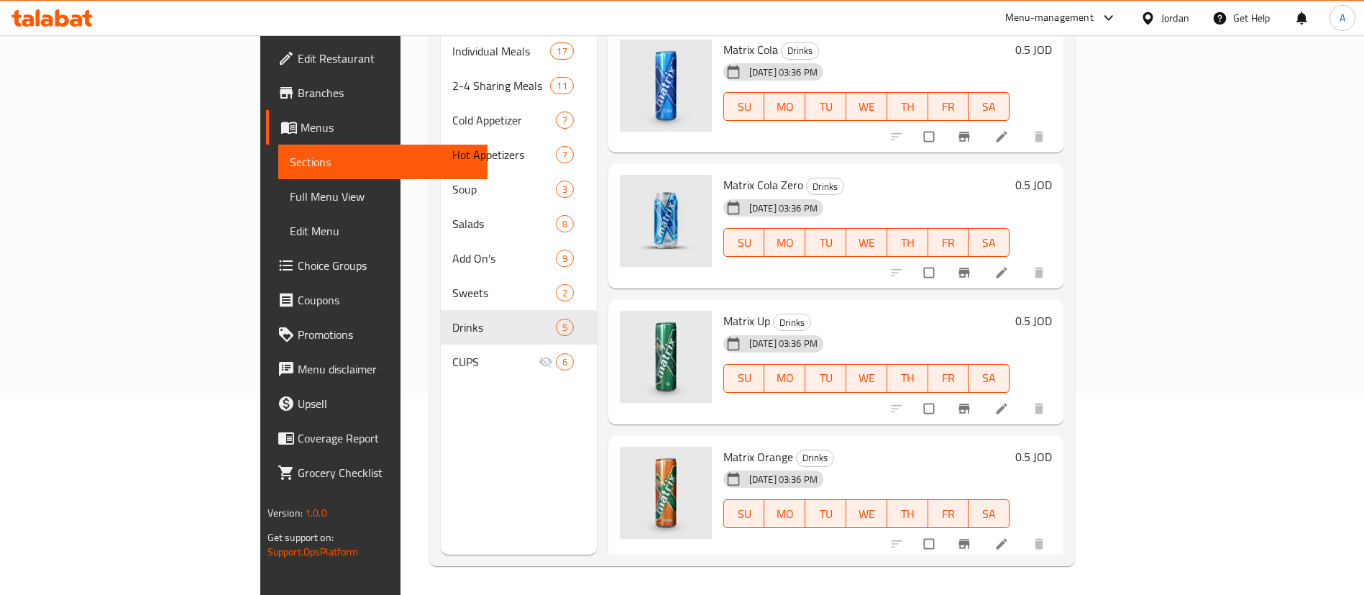
click at [65, 23] on icon at bounding box center [62, 17] width 14 height 17
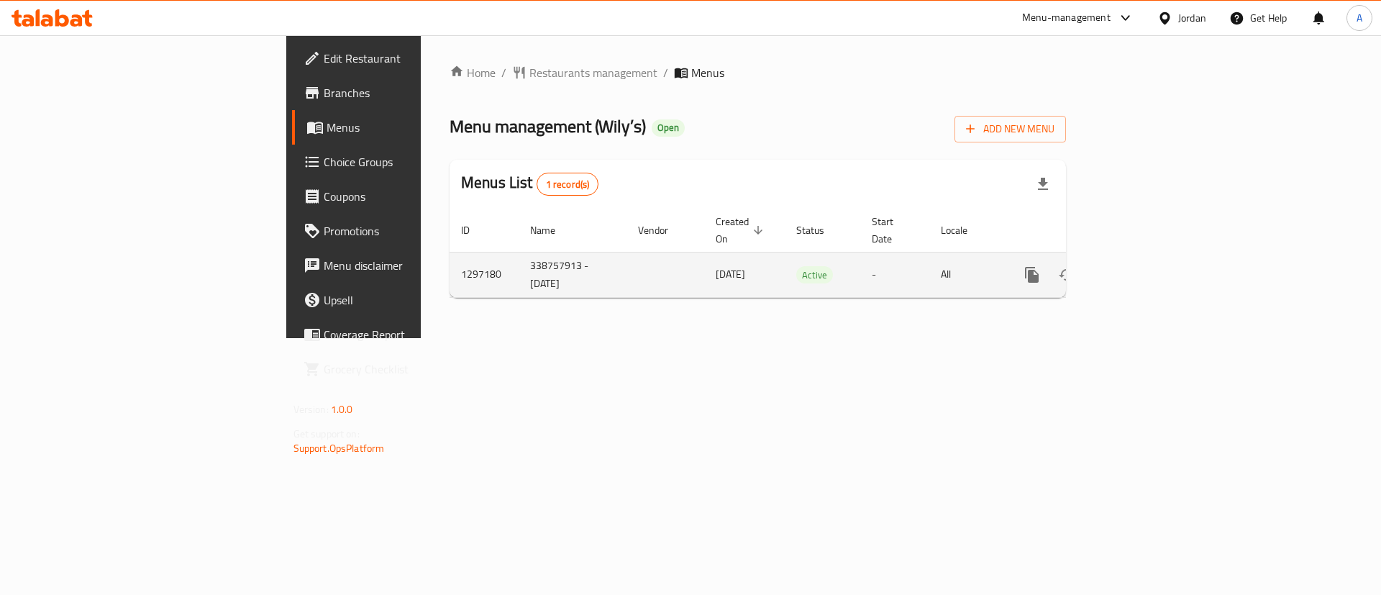
click at [1144, 266] on icon "enhanced table" at bounding box center [1135, 274] width 17 height 17
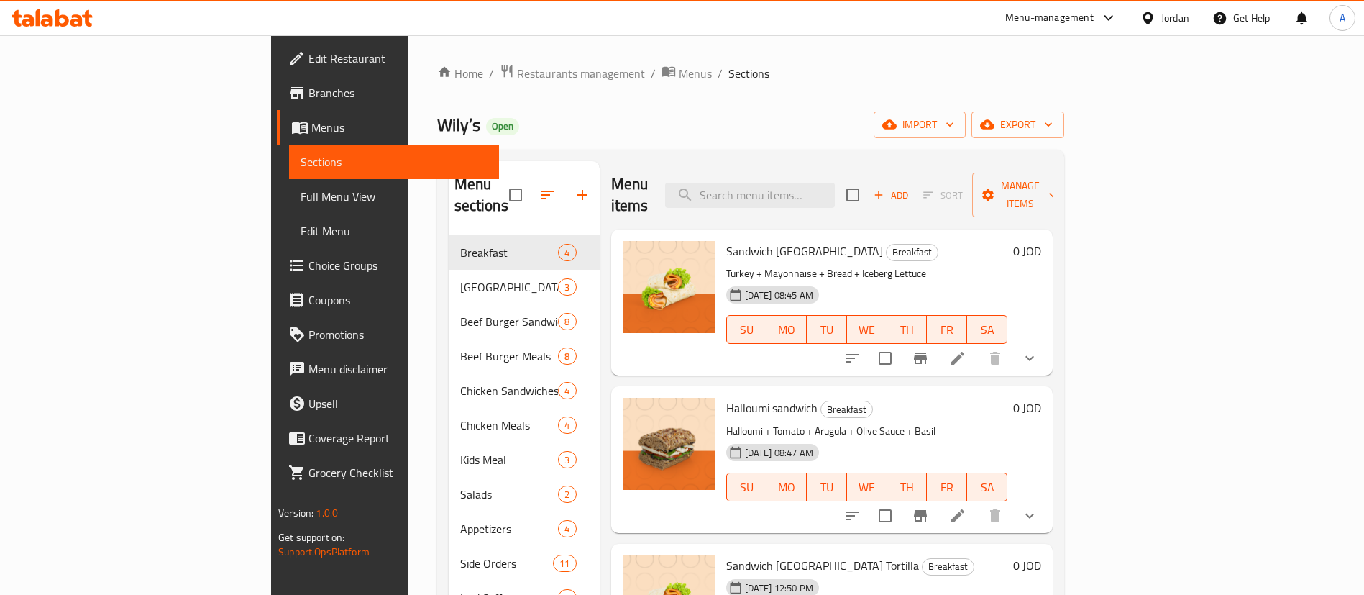
click at [967, 350] on icon at bounding box center [957, 358] width 17 height 17
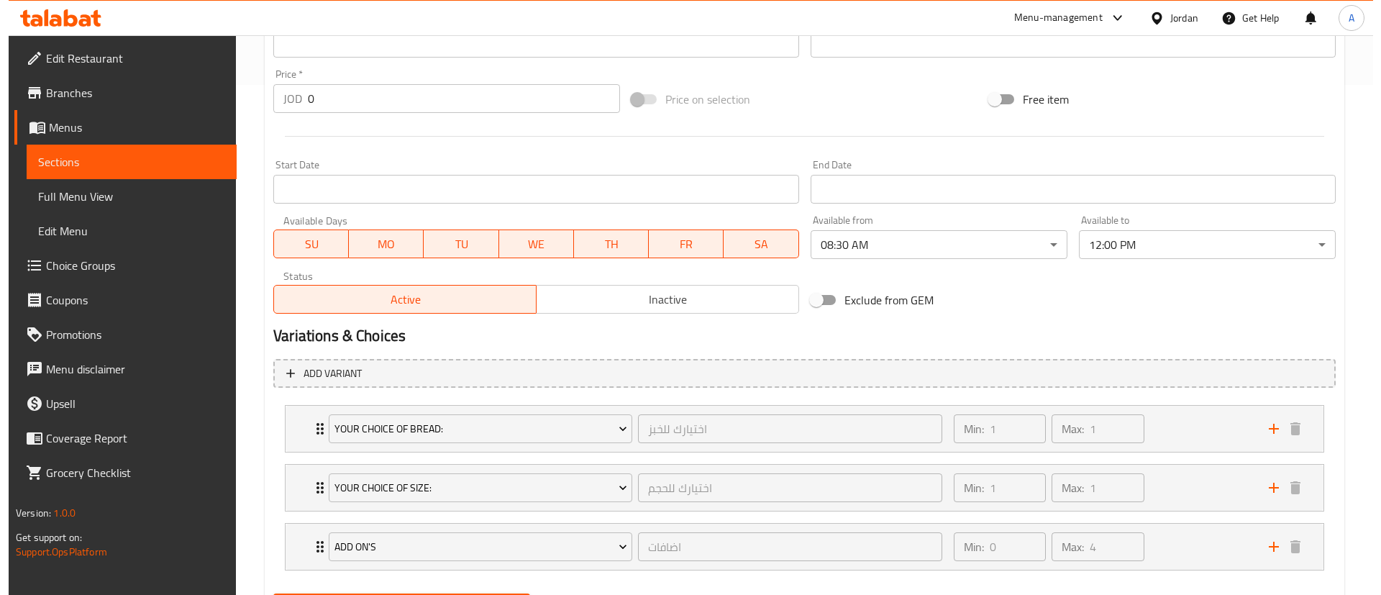
scroll to position [476, 0]
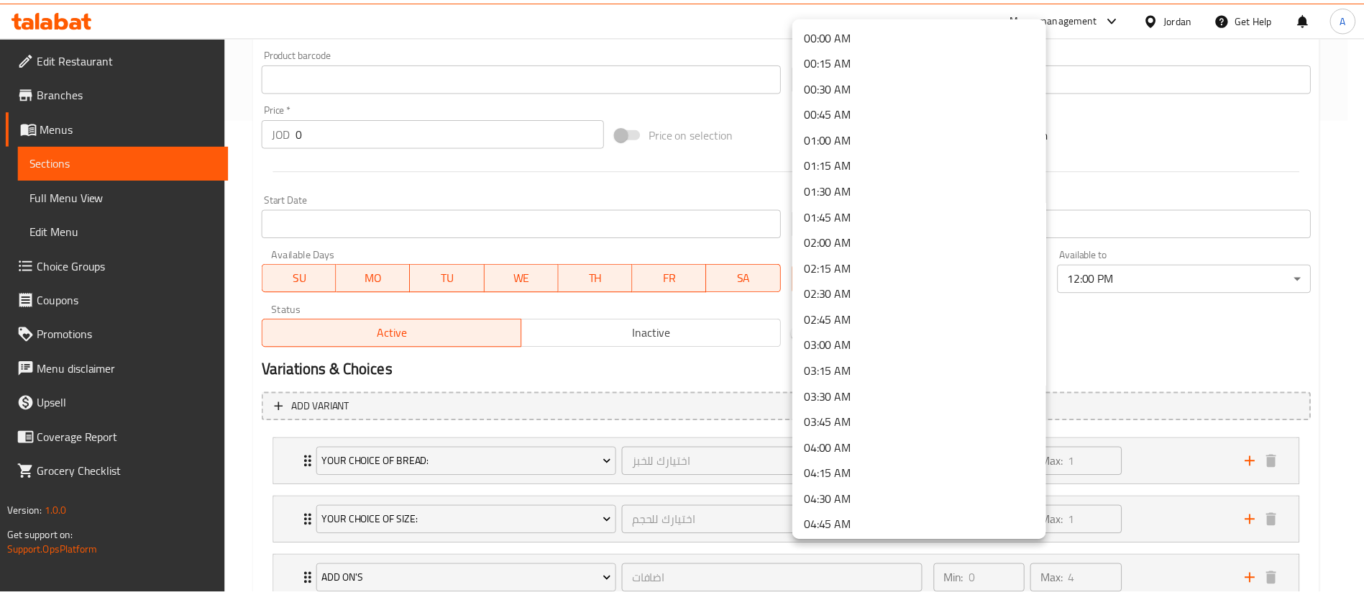
scroll to position [637, 0]
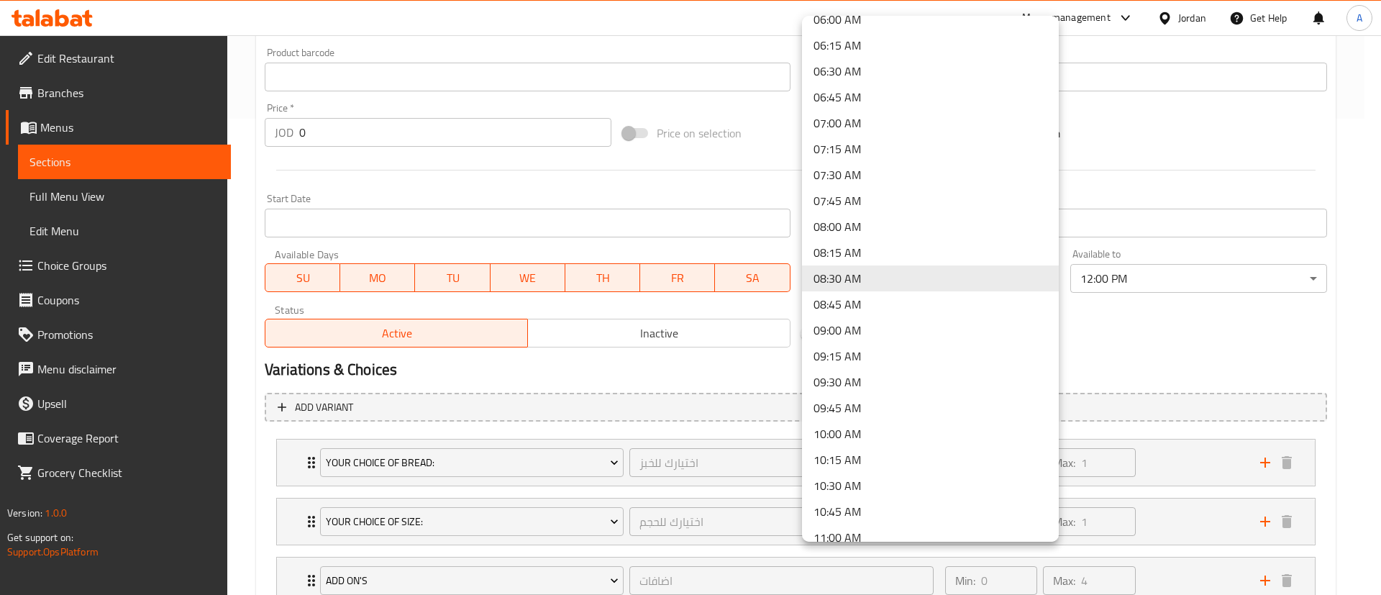
click at [886, 324] on li "09:00 AM" at bounding box center [930, 330] width 257 height 26
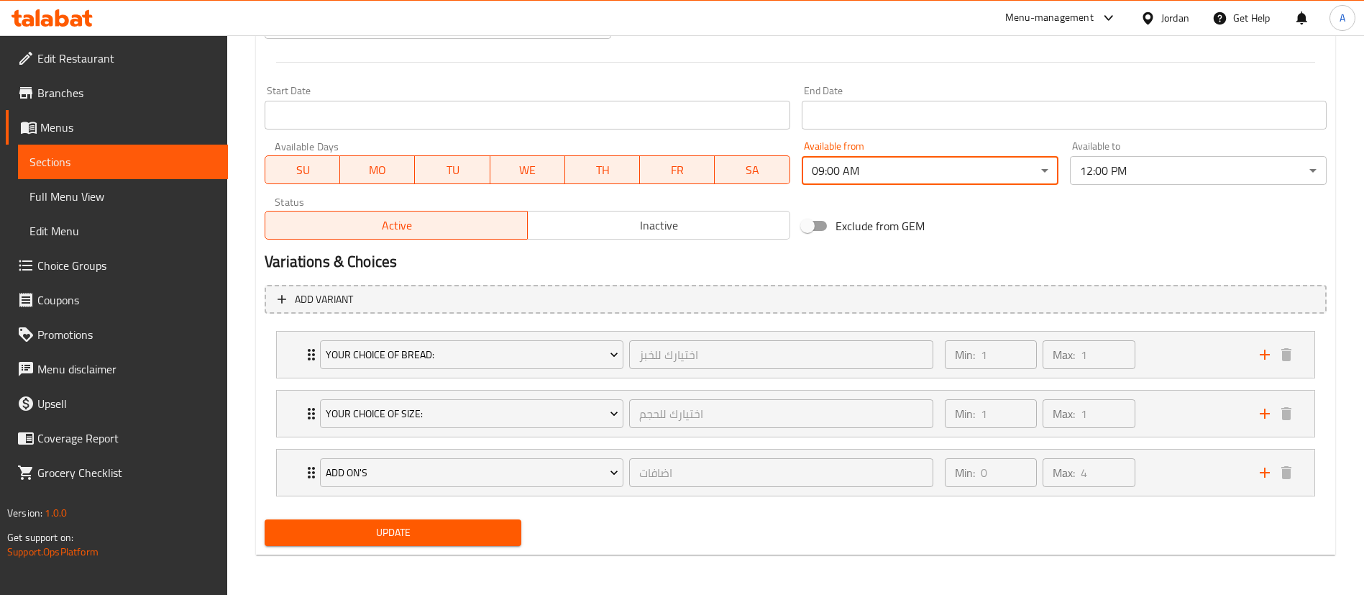
click at [345, 534] on span "Update" at bounding box center [393, 533] width 234 height 18
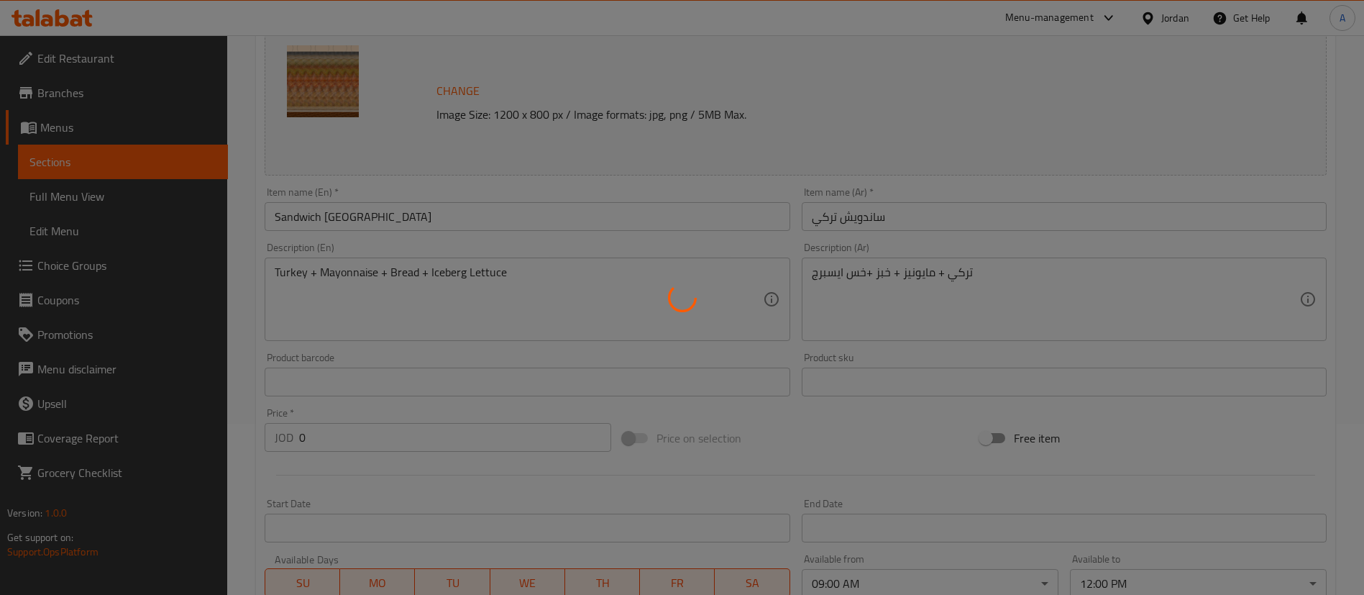
scroll to position [0, 0]
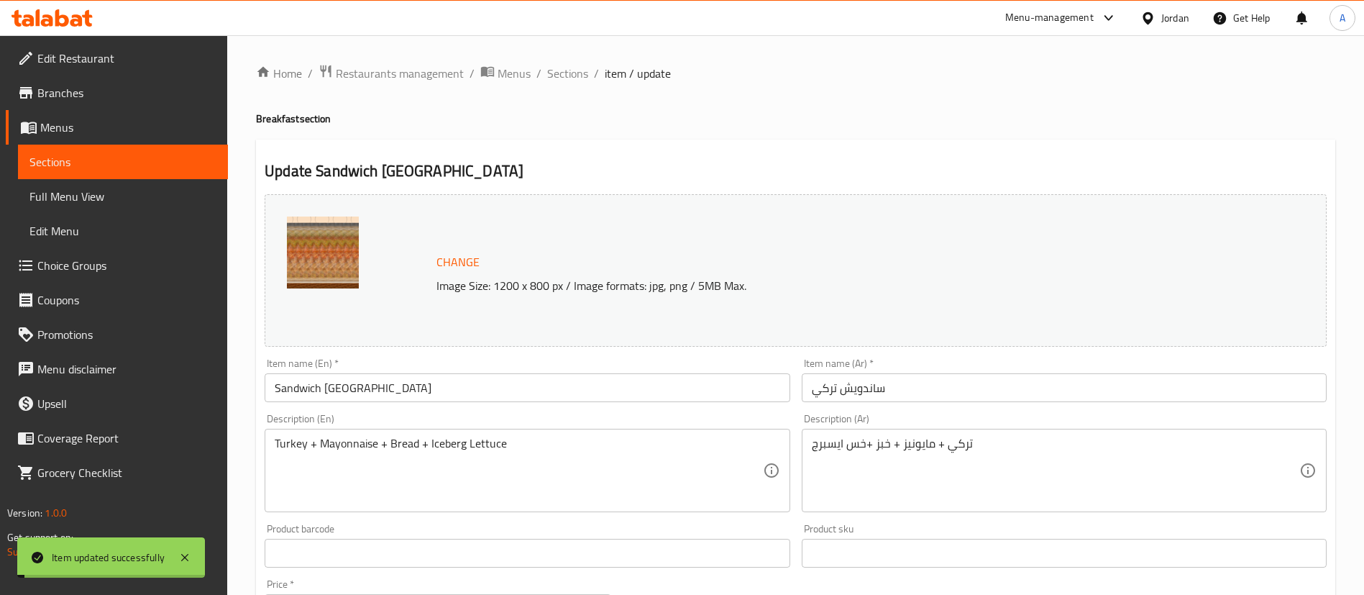
click at [567, 70] on span "Sections" at bounding box center [567, 73] width 41 height 17
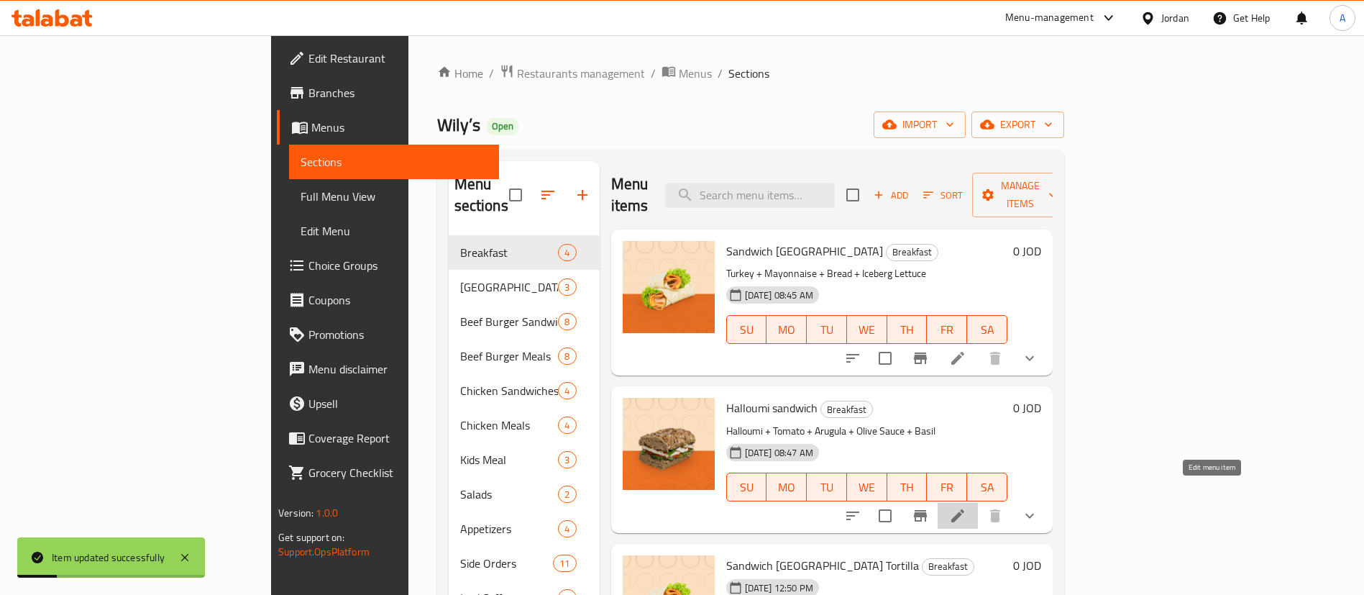
click at [967, 507] on icon at bounding box center [957, 515] width 17 height 17
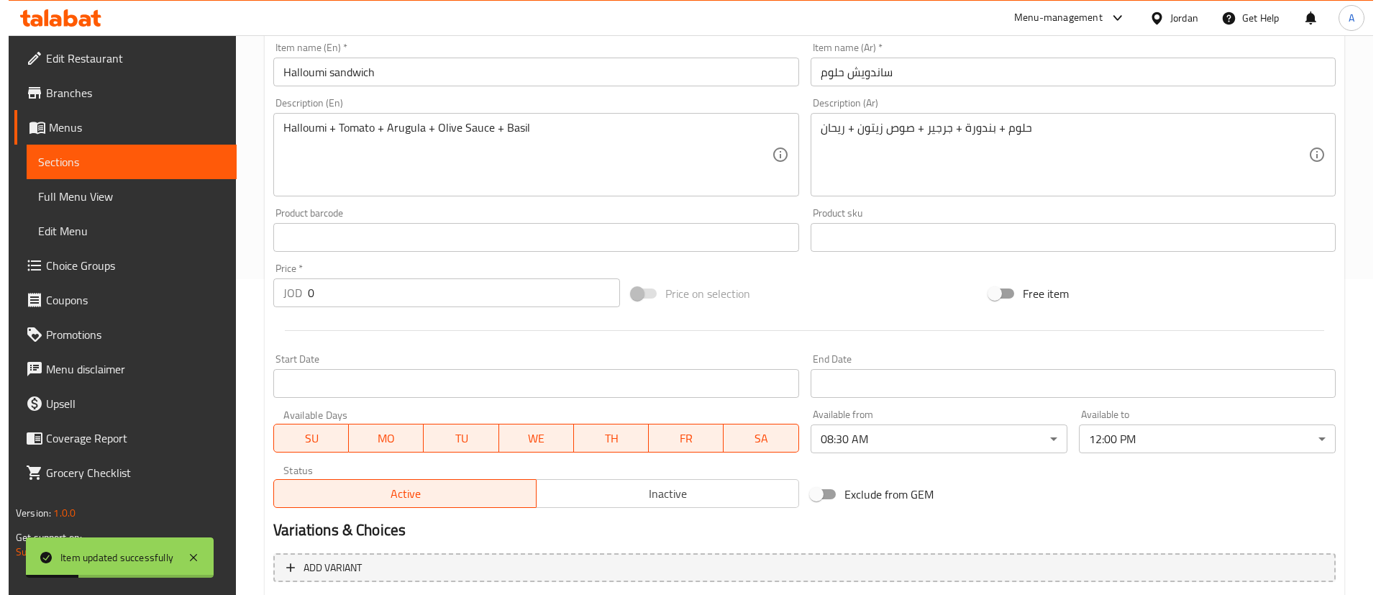
scroll to position [584, 0]
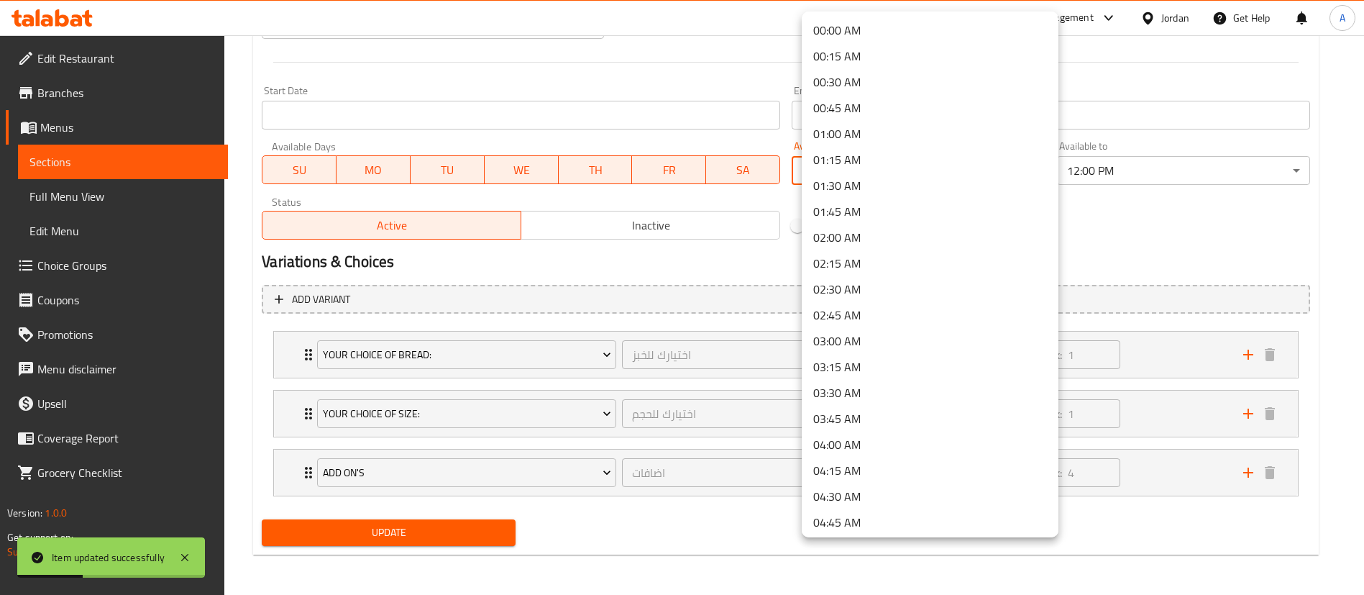
drag, startPoint x: 914, startPoint y: 166, endPoint x: 896, endPoint y: 224, distance: 60.3
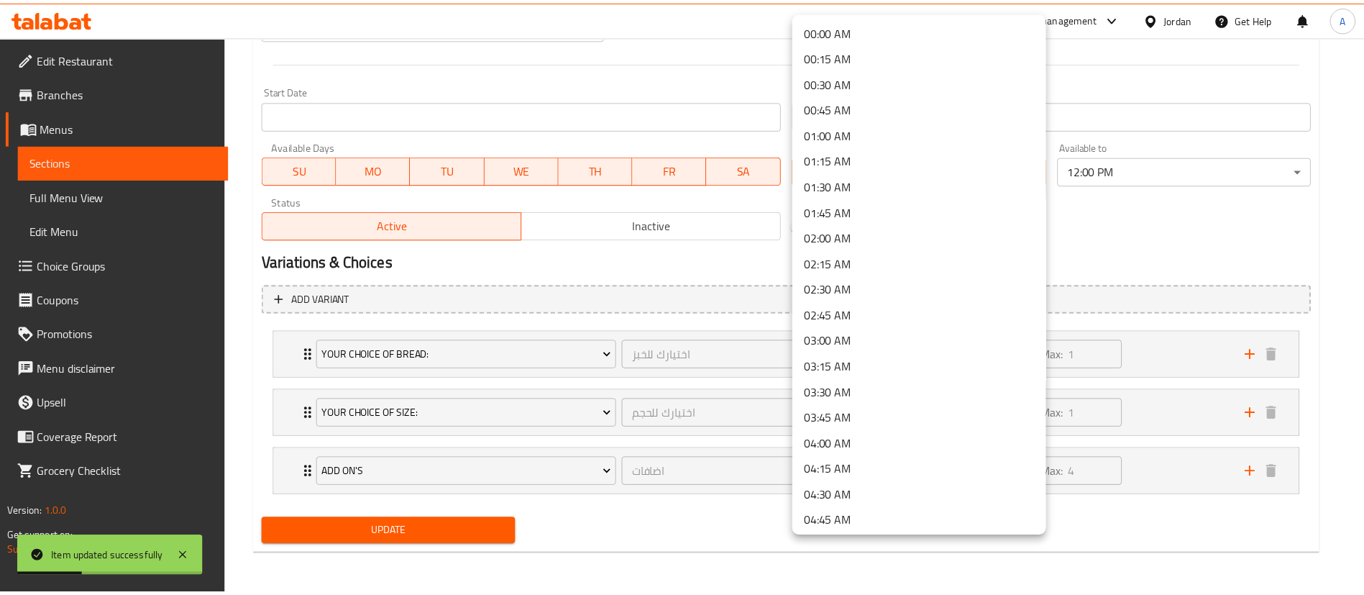
scroll to position [637, 0]
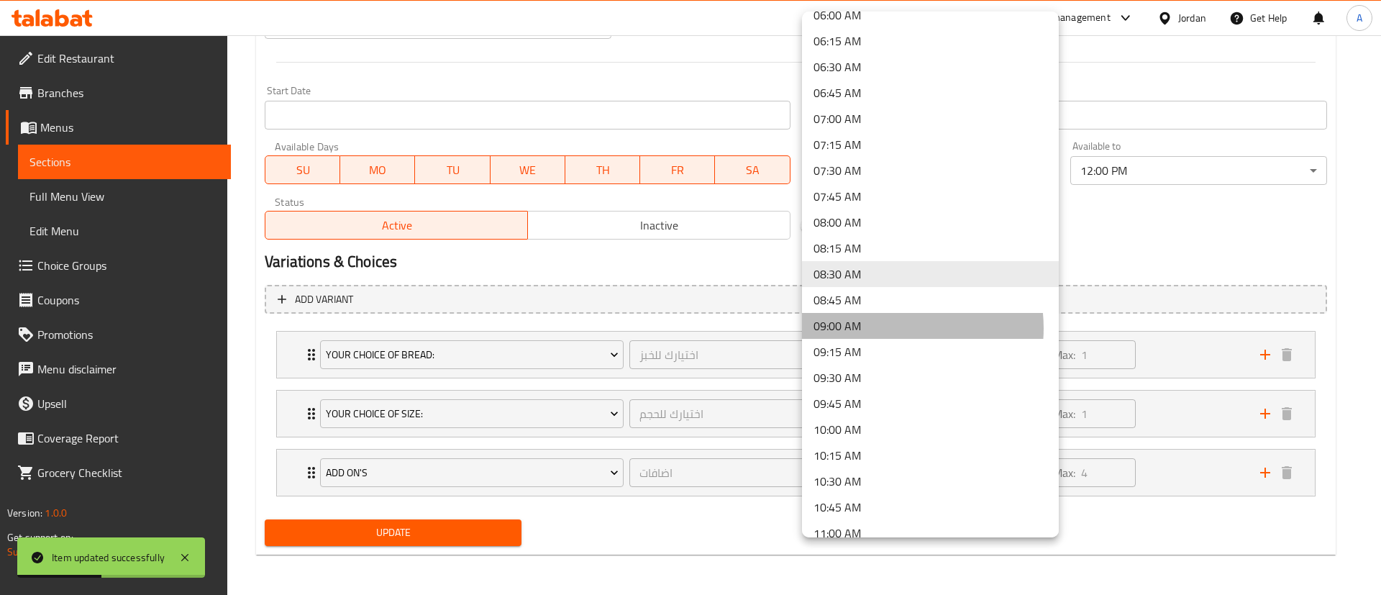
click at [888, 328] on li "09:00 AM" at bounding box center [930, 326] width 257 height 26
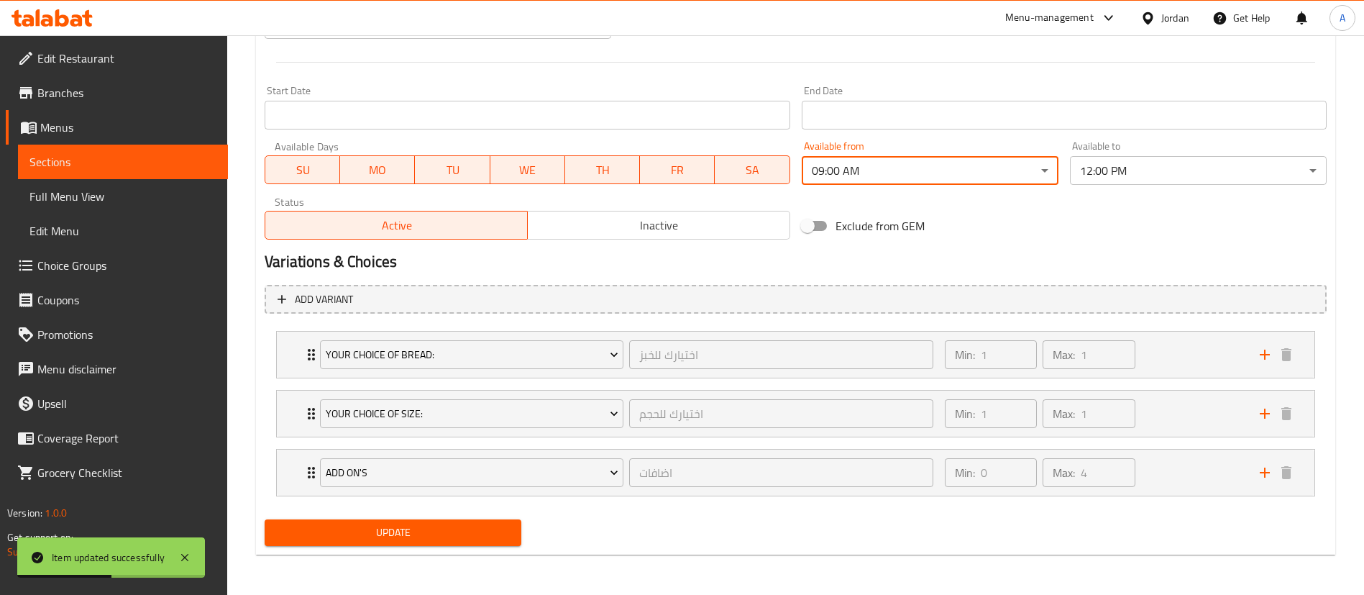
click at [372, 532] on span "Update" at bounding box center [393, 533] width 234 height 18
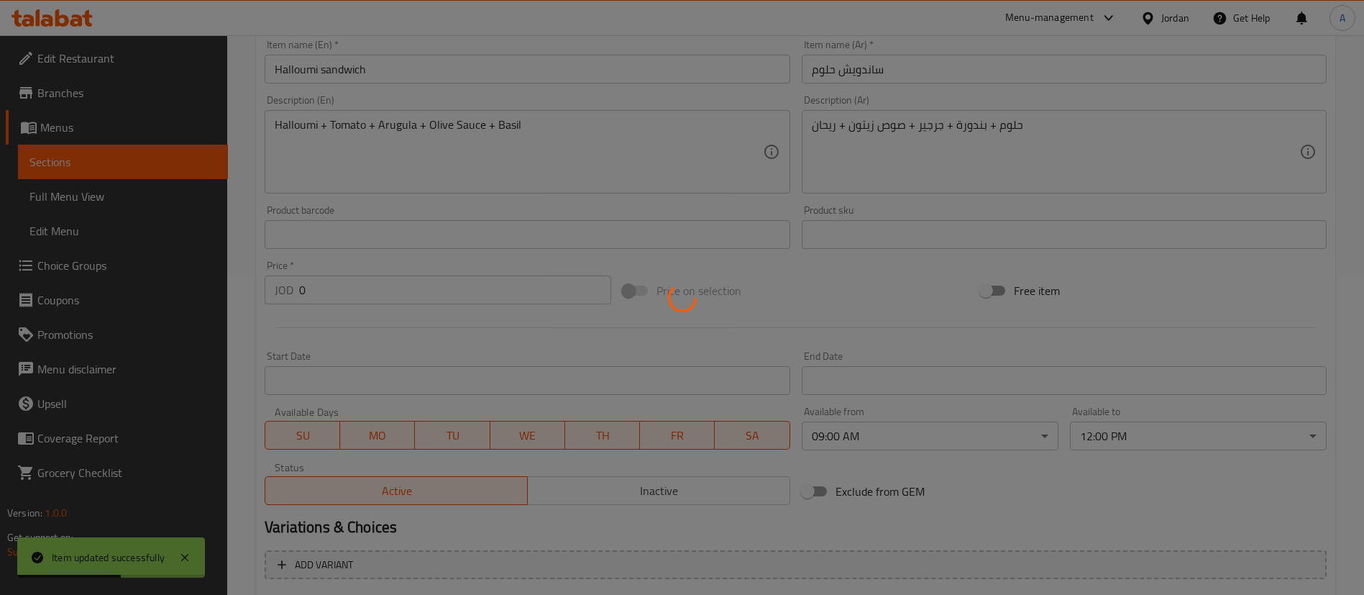
scroll to position [0, 0]
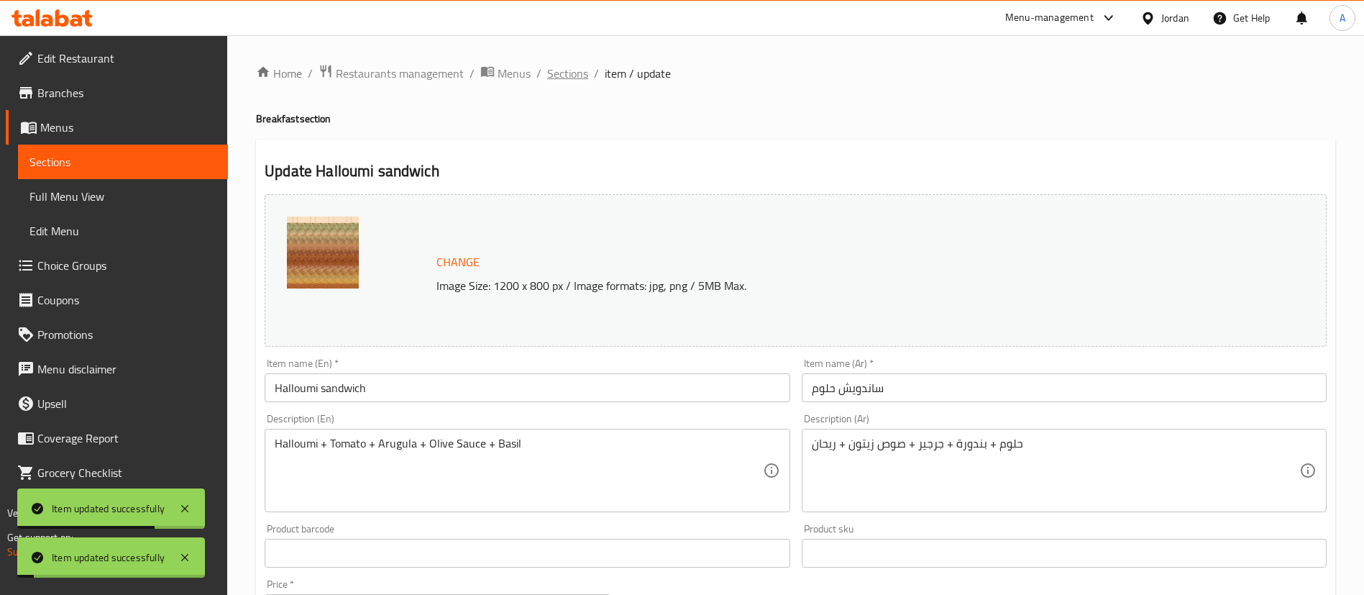
click at [553, 82] on span "Sections" at bounding box center [567, 73] width 41 height 17
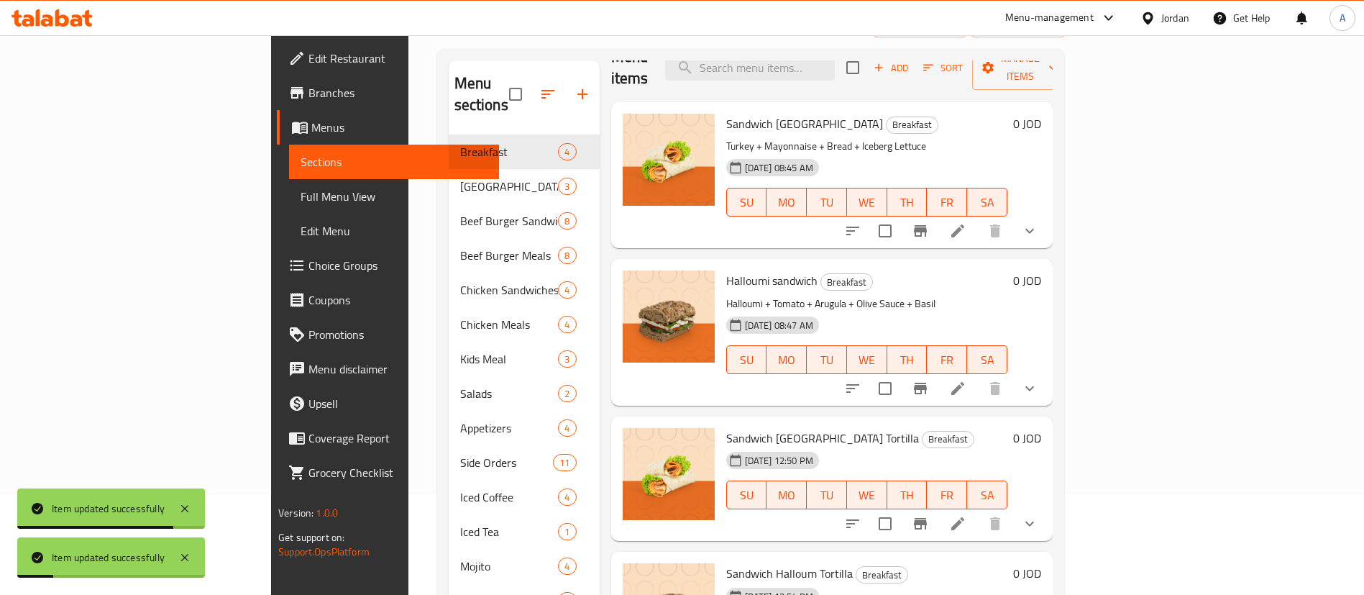
scroll to position [201, 0]
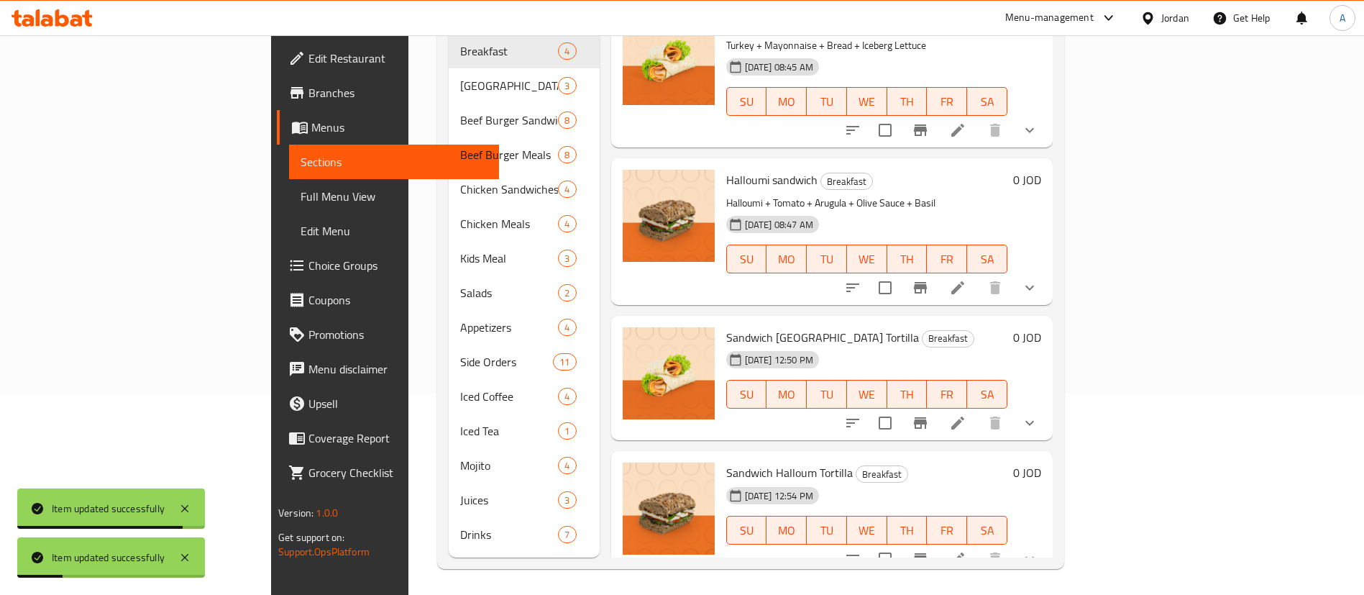
click at [978, 410] on li at bounding box center [958, 423] width 40 height 26
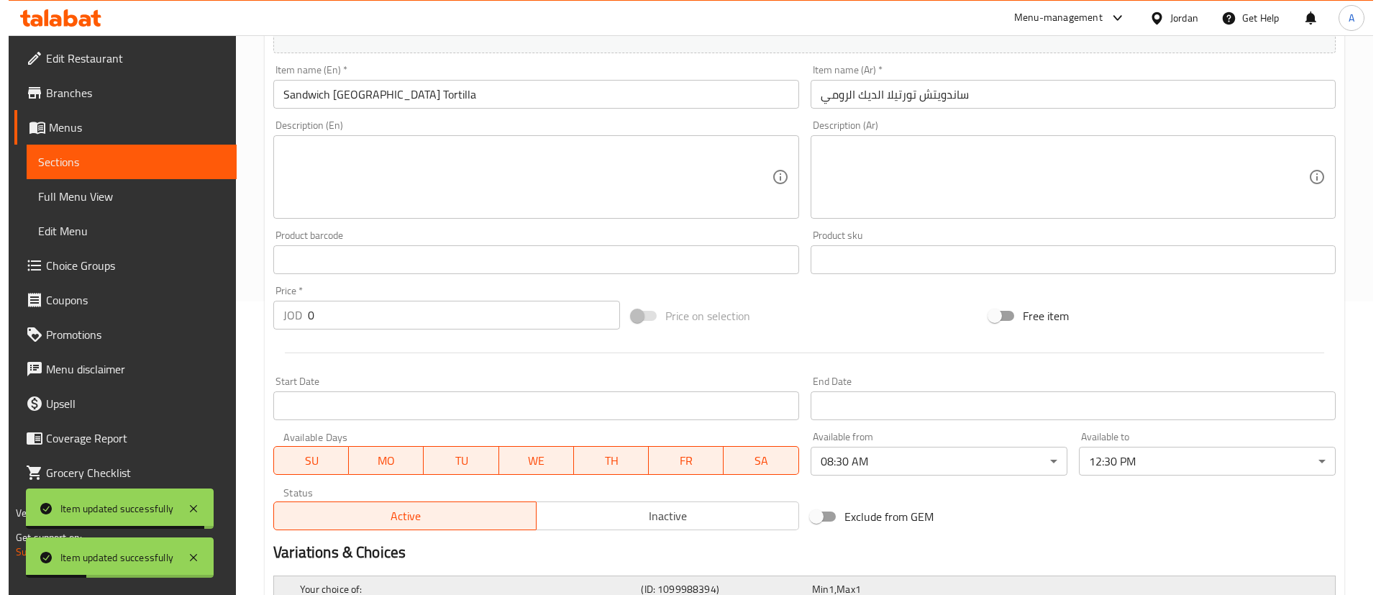
scroll to position [475, 0]
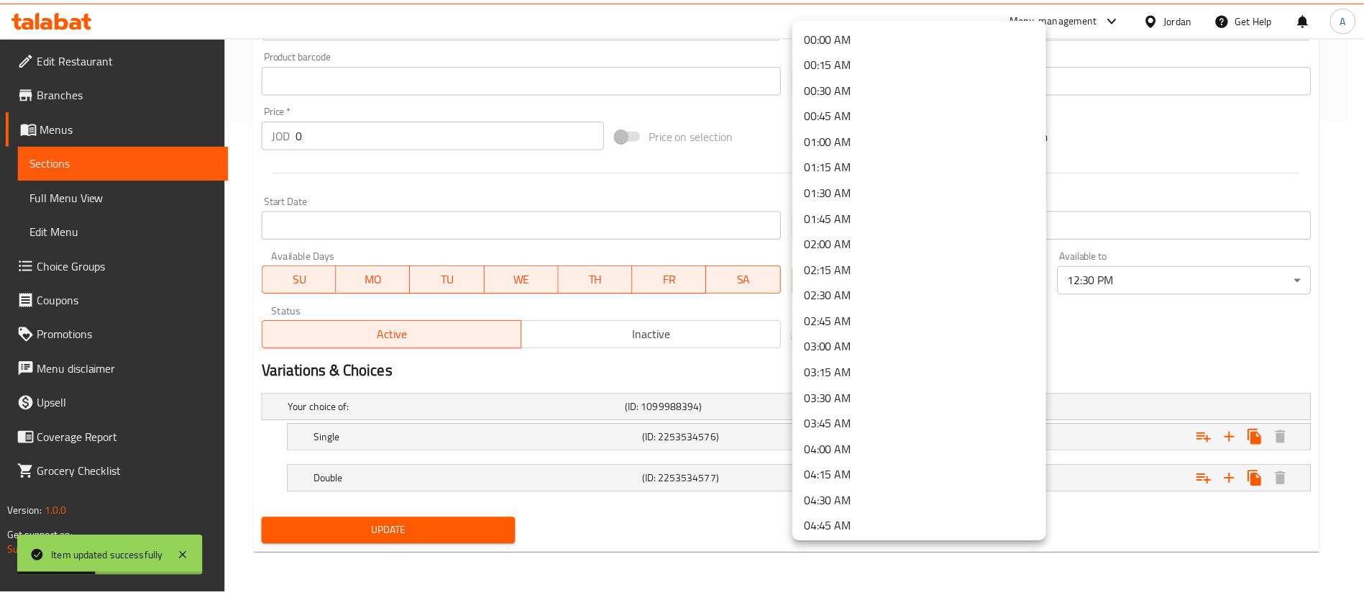
scroll to position [637, 0]
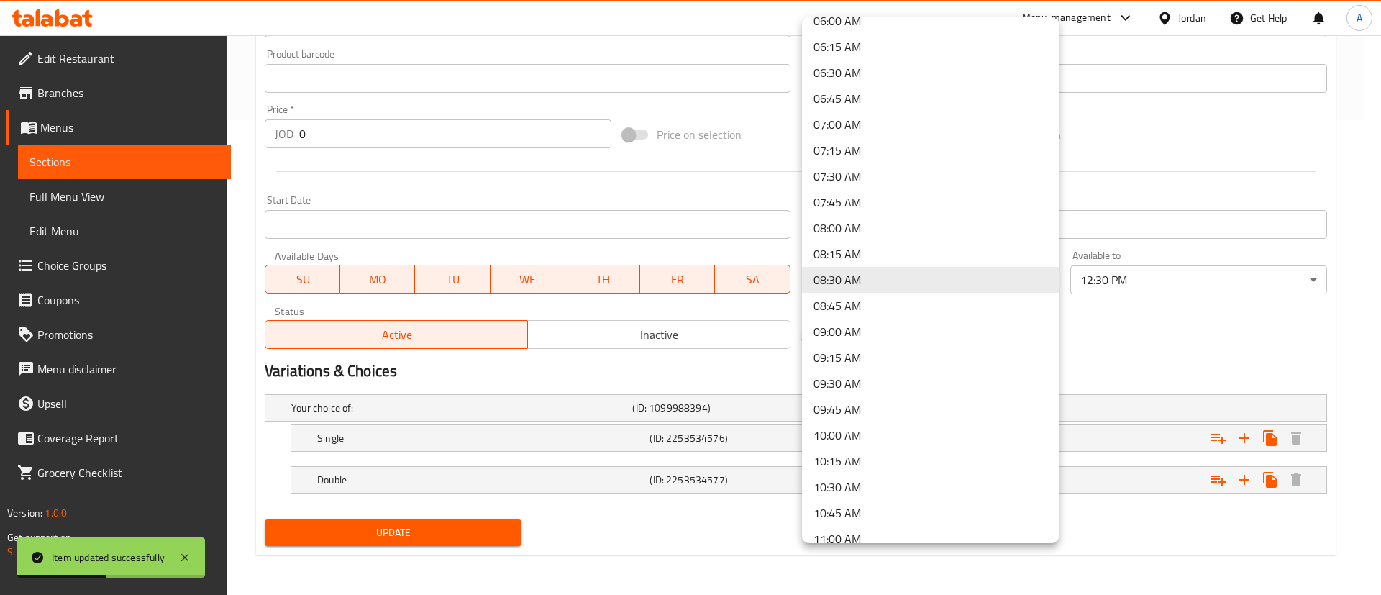
click at [957, 329] on li "09:00 AM" at bounding box center [930, 332] width 257 height 26
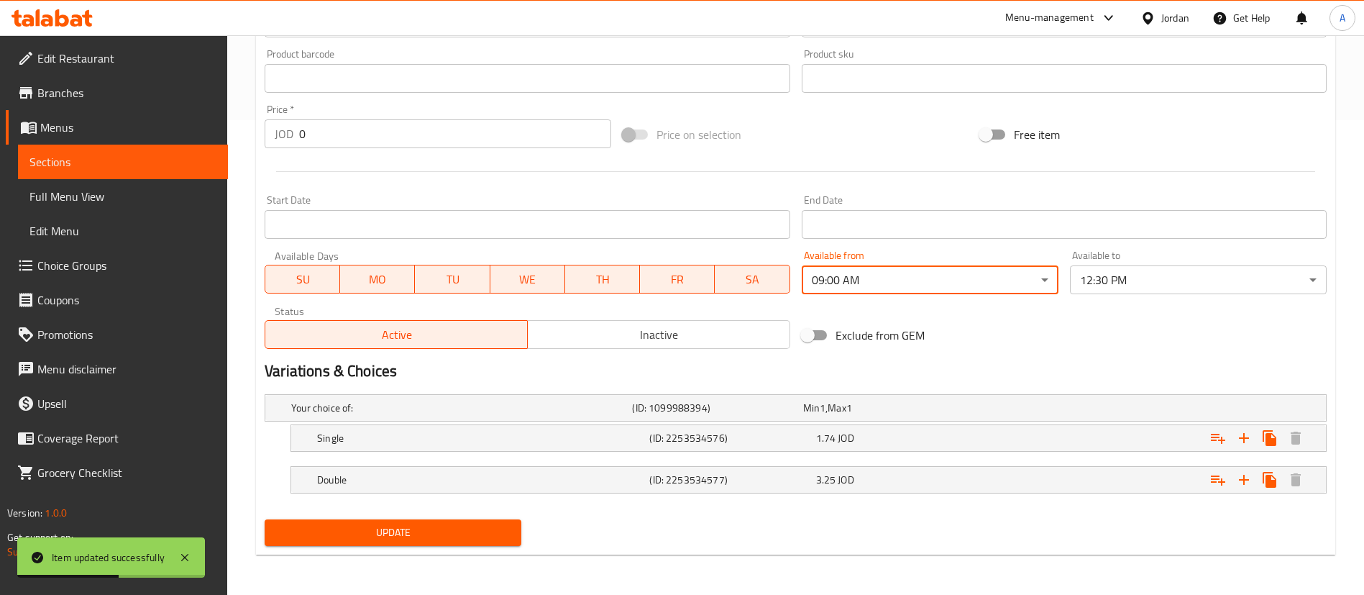
click at [418, 537] on span "Update" at bounding box center [393, 533] width 234 height 18
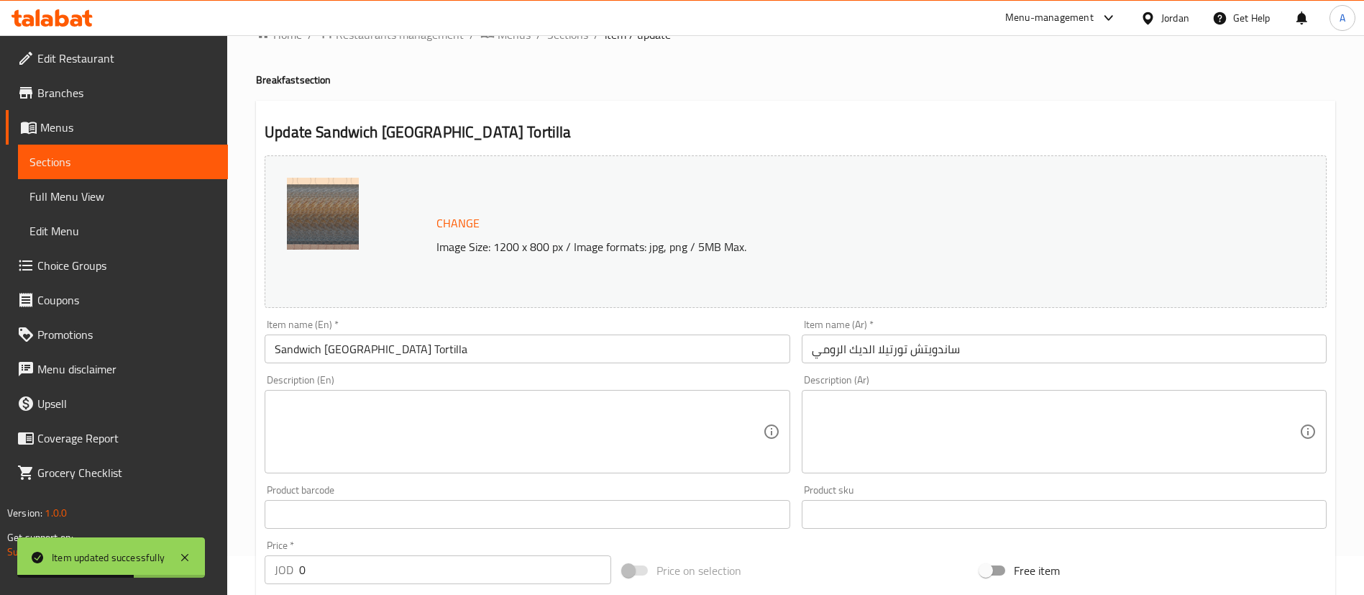
scroll to position [0, 0]
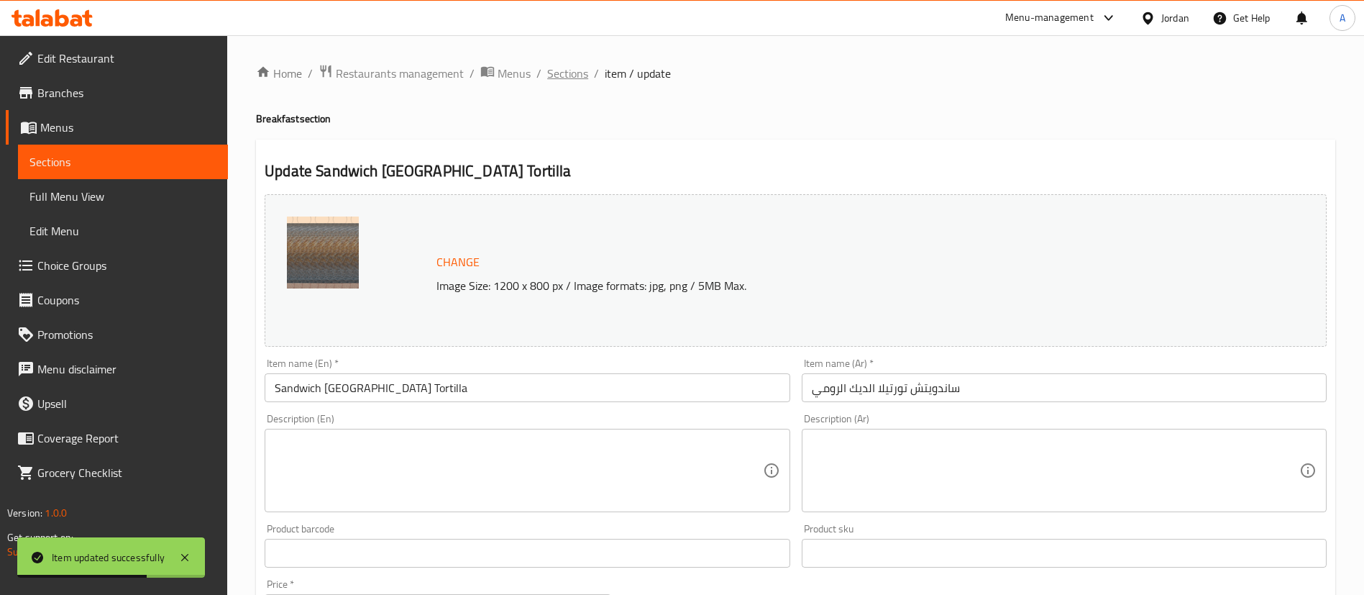
click at [580, 68] on span "Sections" at bounding box center [567, 73] width 41 height 17
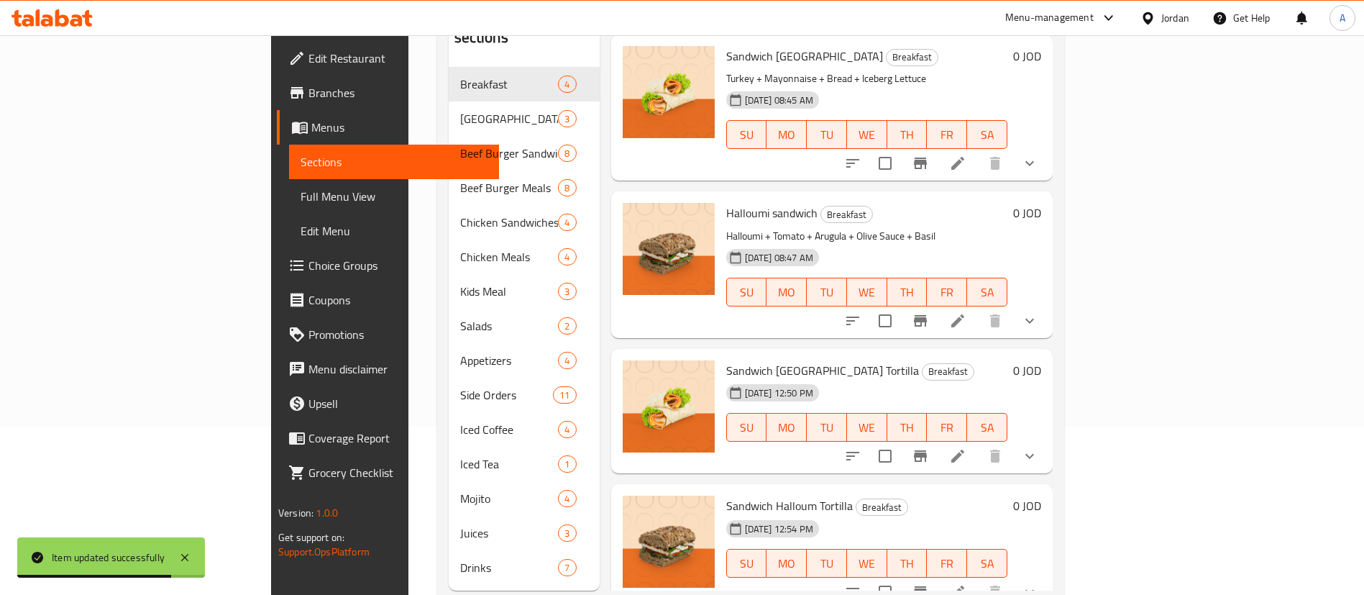
scroll to position [201, 0]
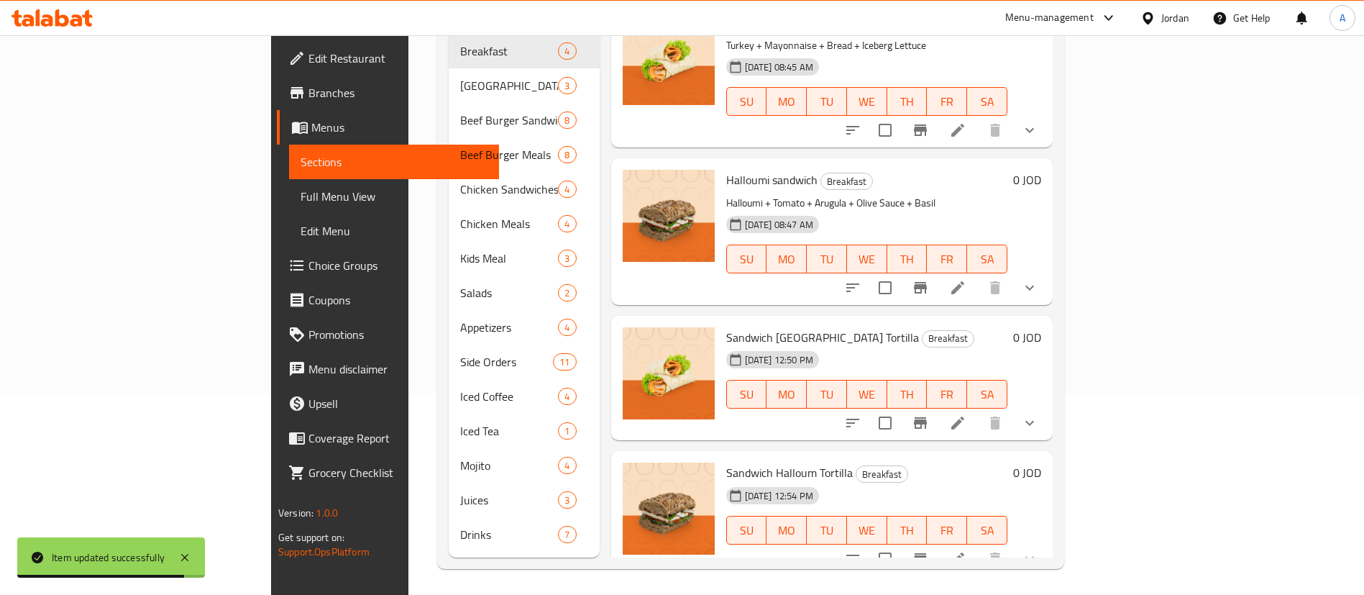
click at [967, 550] on icon at bounding box center [957, 558] width 17 height 17
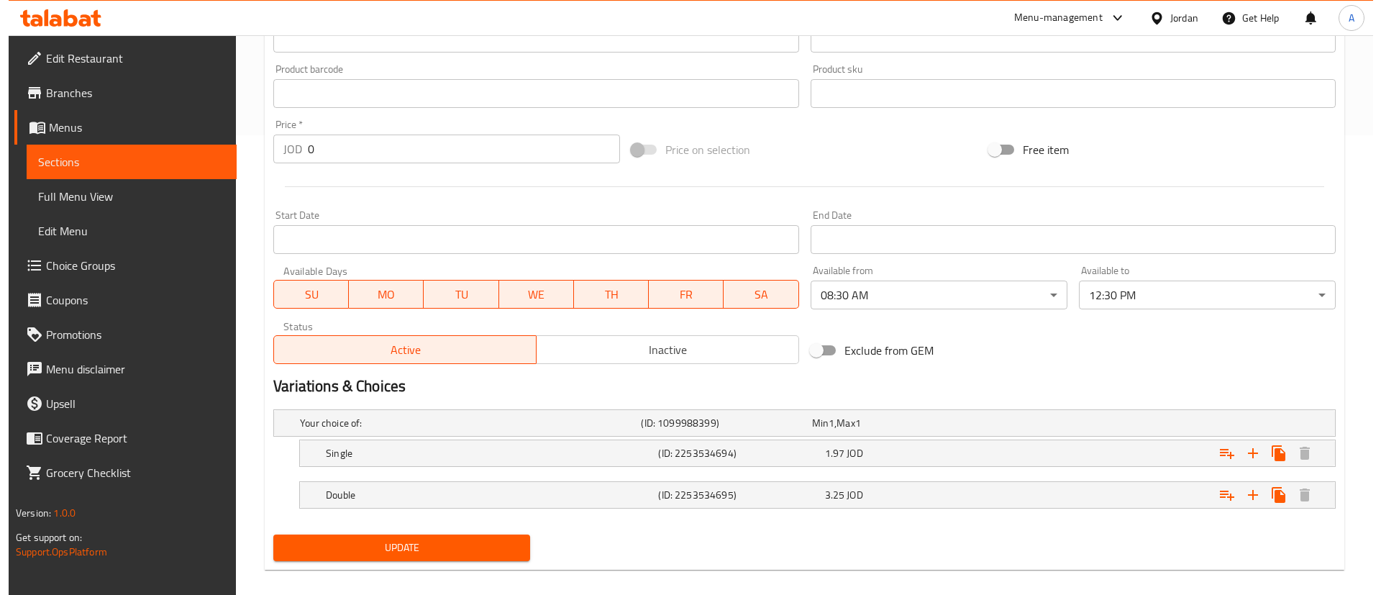
scroll to position [475, 0]
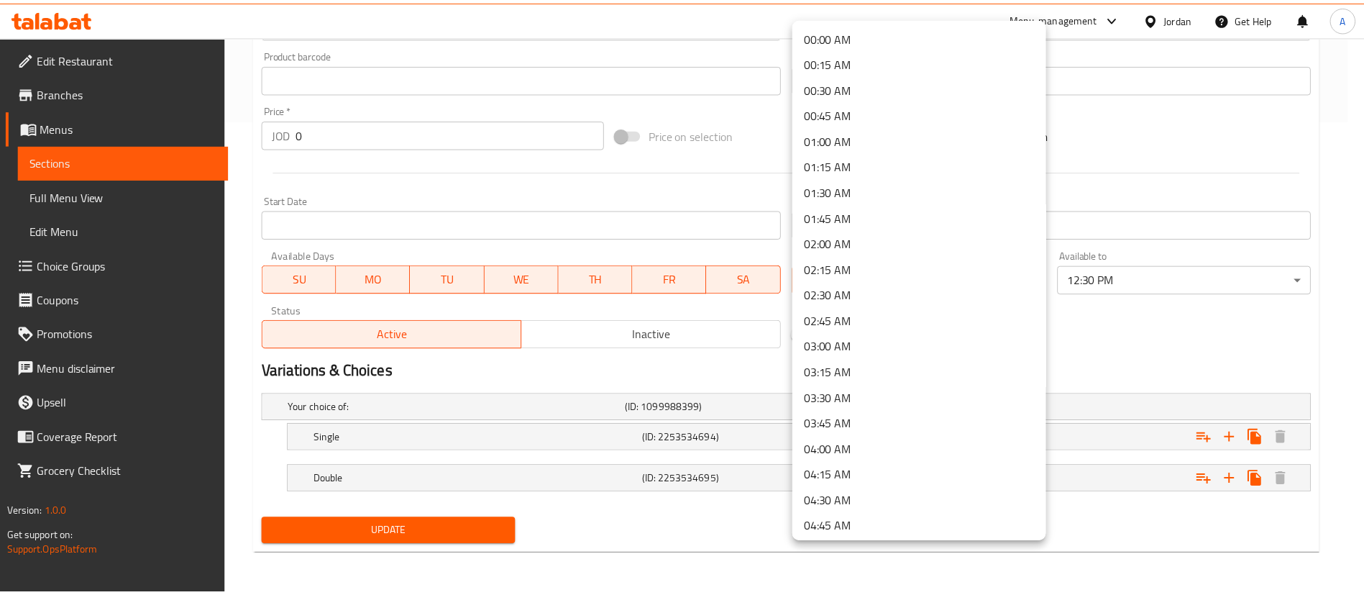
scroll to position [637, 0]
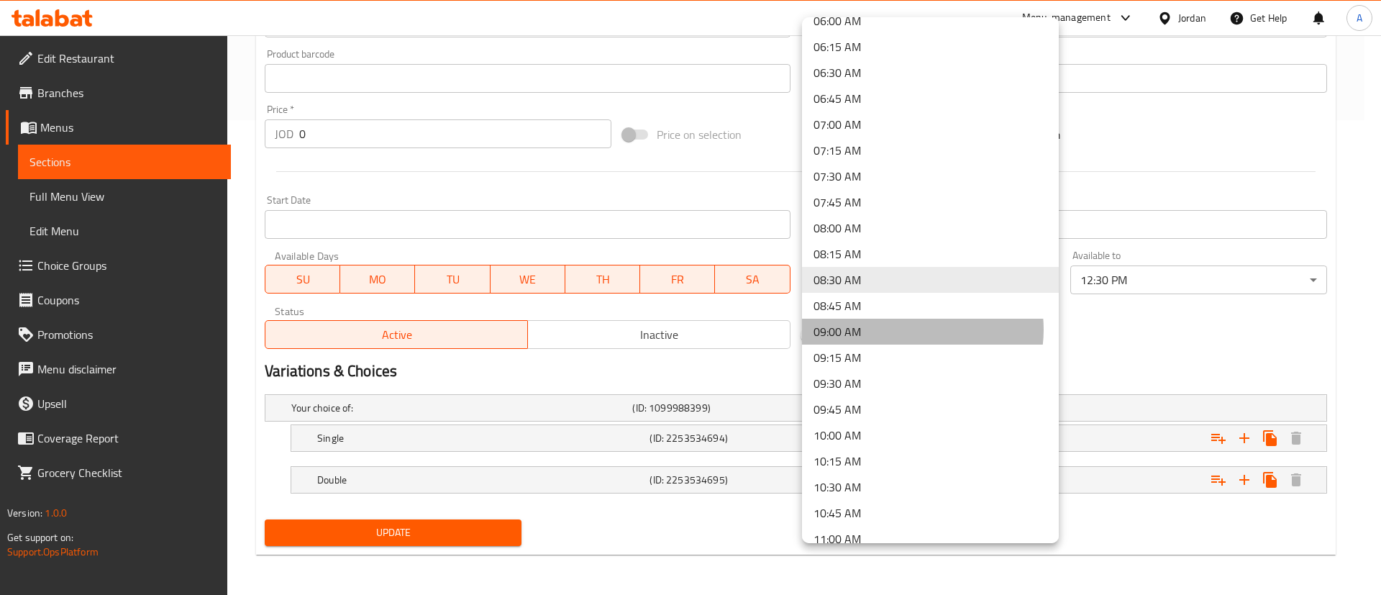
click at [912, 329] on li "09:00 AM" at bounding box center [930, 332] width 257 height 26
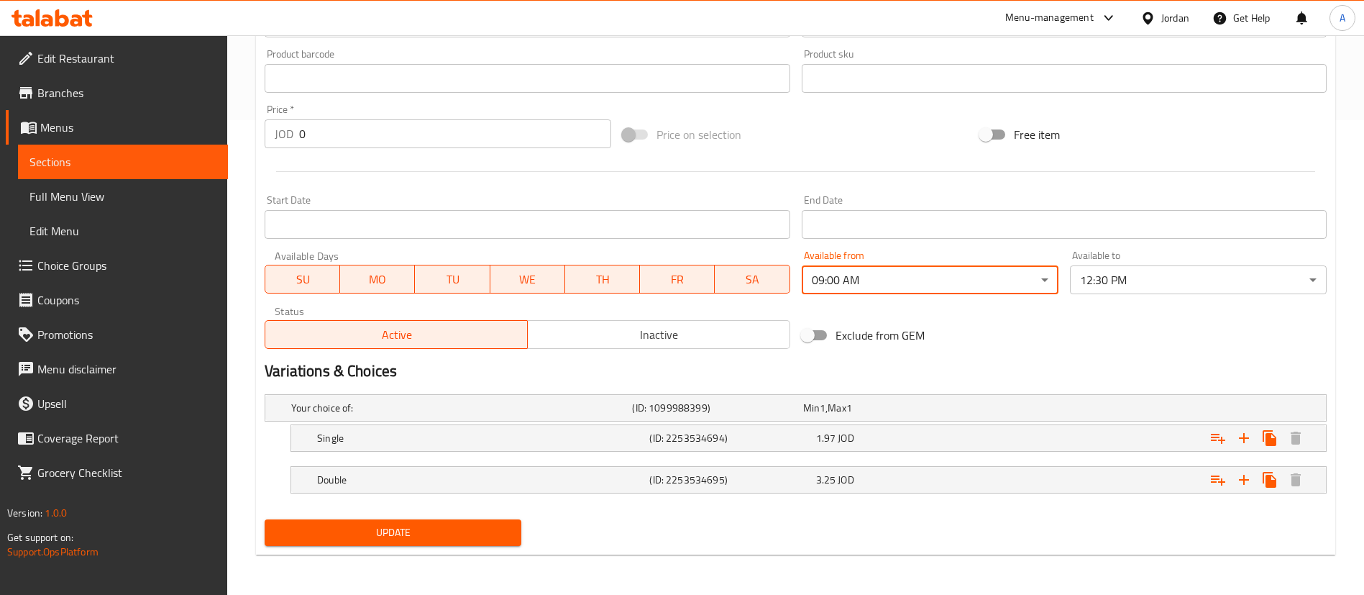
click at [409, 538] on span "Update" at bounding box center [393, 533] width 234 height 18
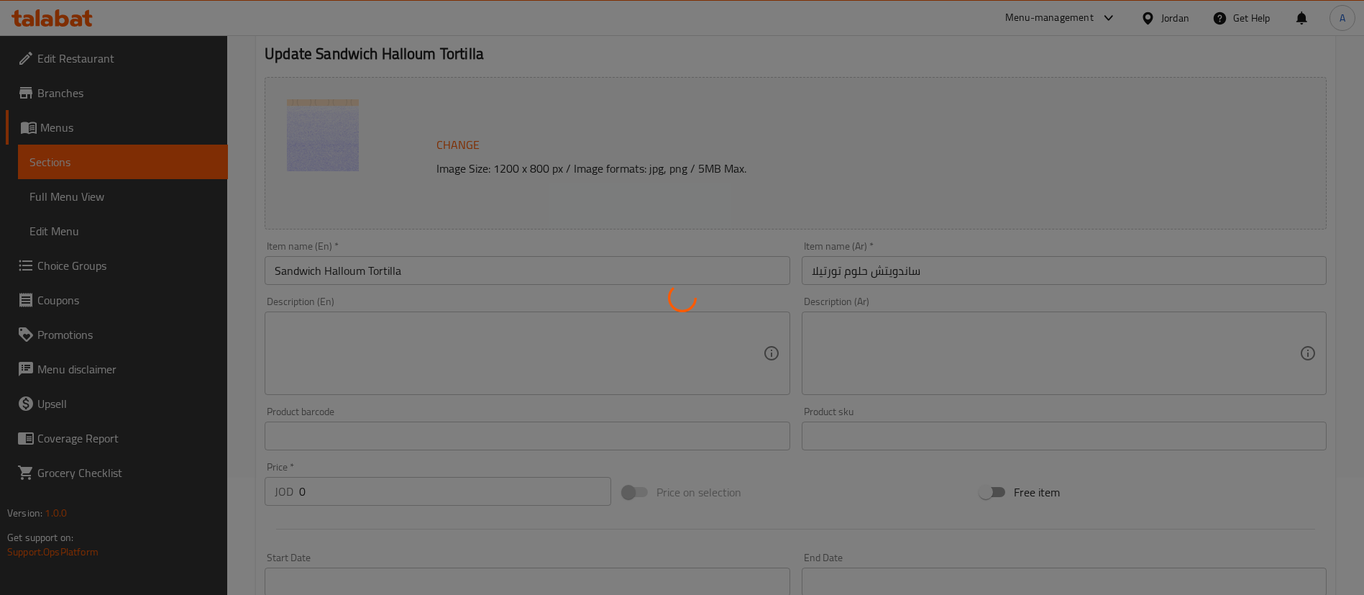
scroll to position [0, 0]
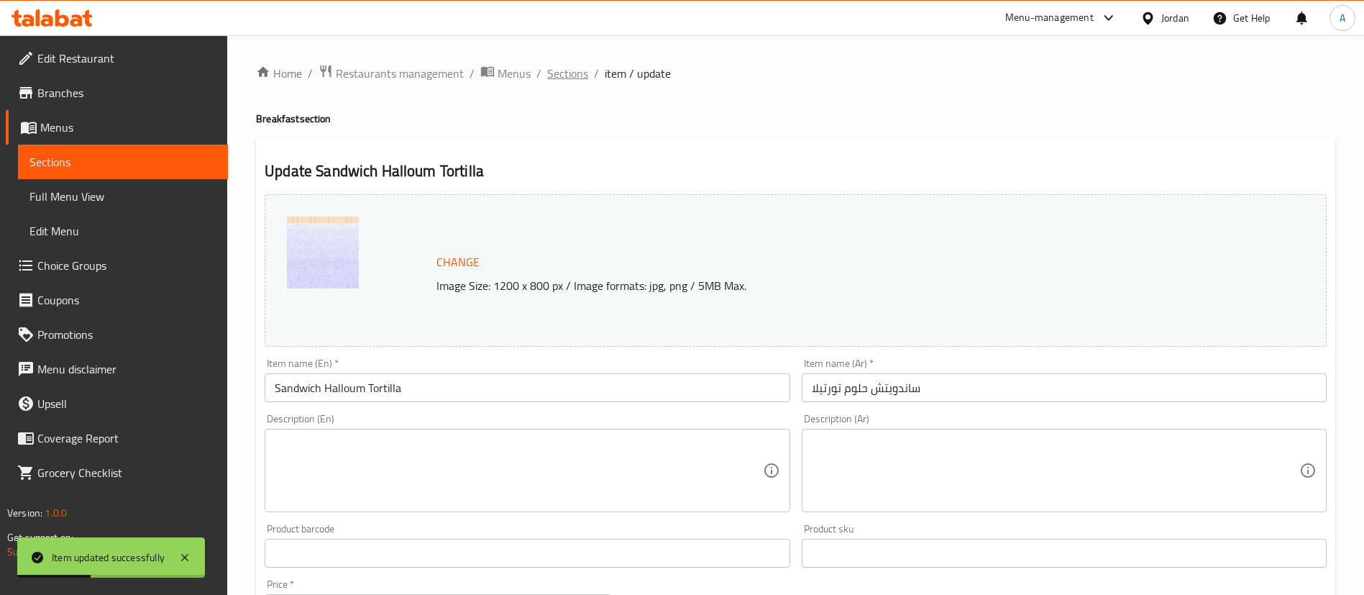
click at [570, 78] on span "Sections" at bounding box center [567, 73] width 41 height 17
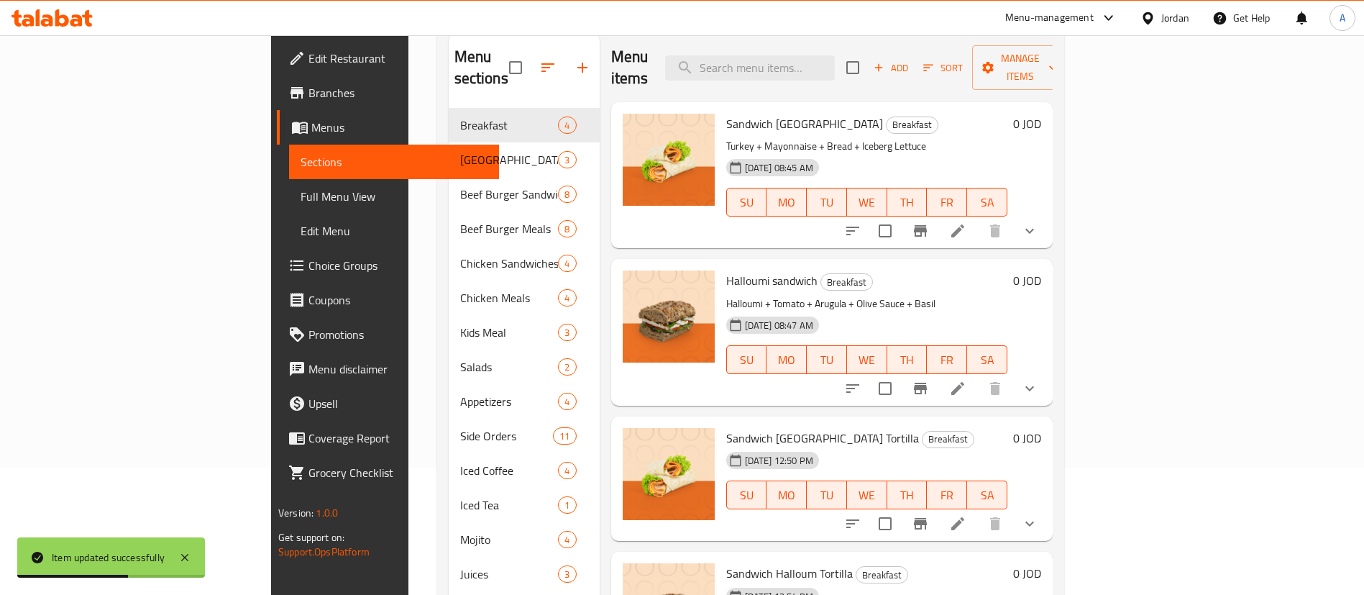
scroll to position [94, 0]
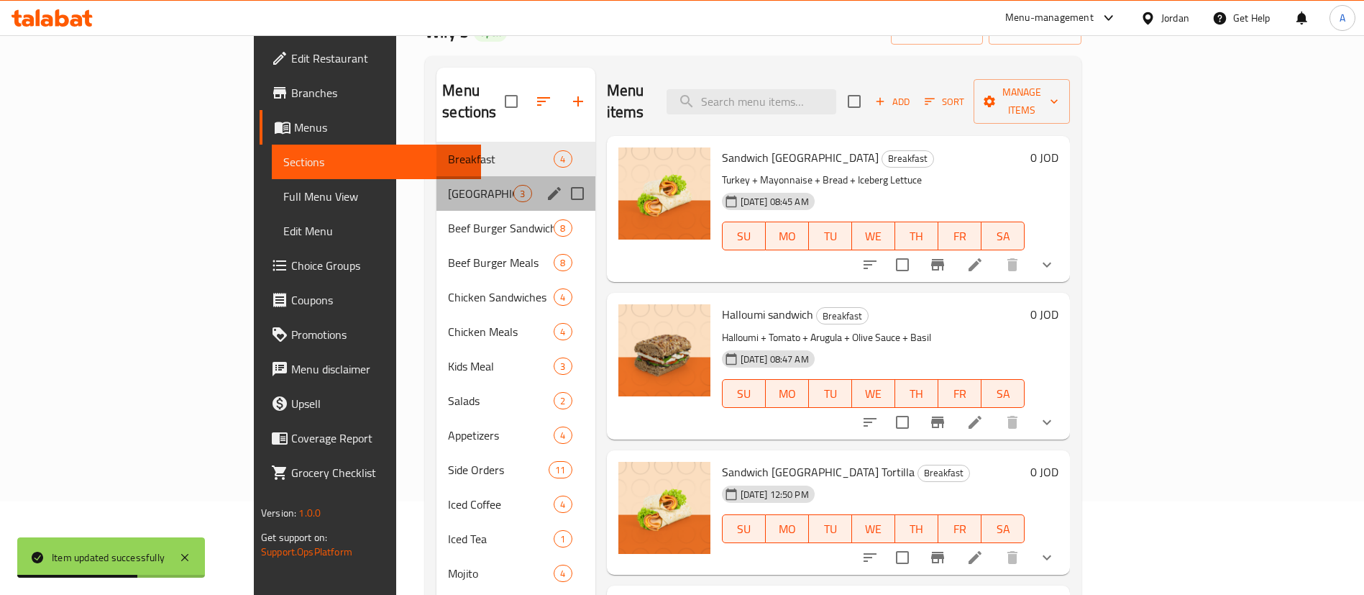
click at [437, 184] on div "Nashville 3" at bounding box center [516, 193] width 158 height 35
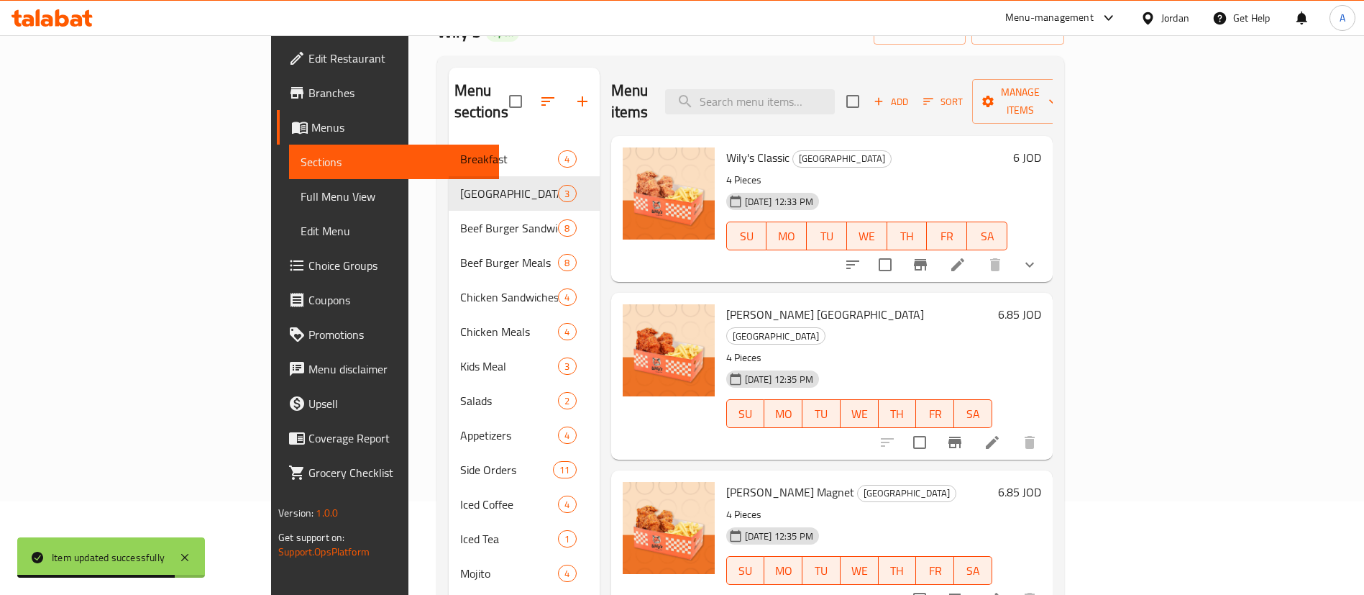
click at [967, 256] on icon at bounding box center [957, 264] width 17 height 17
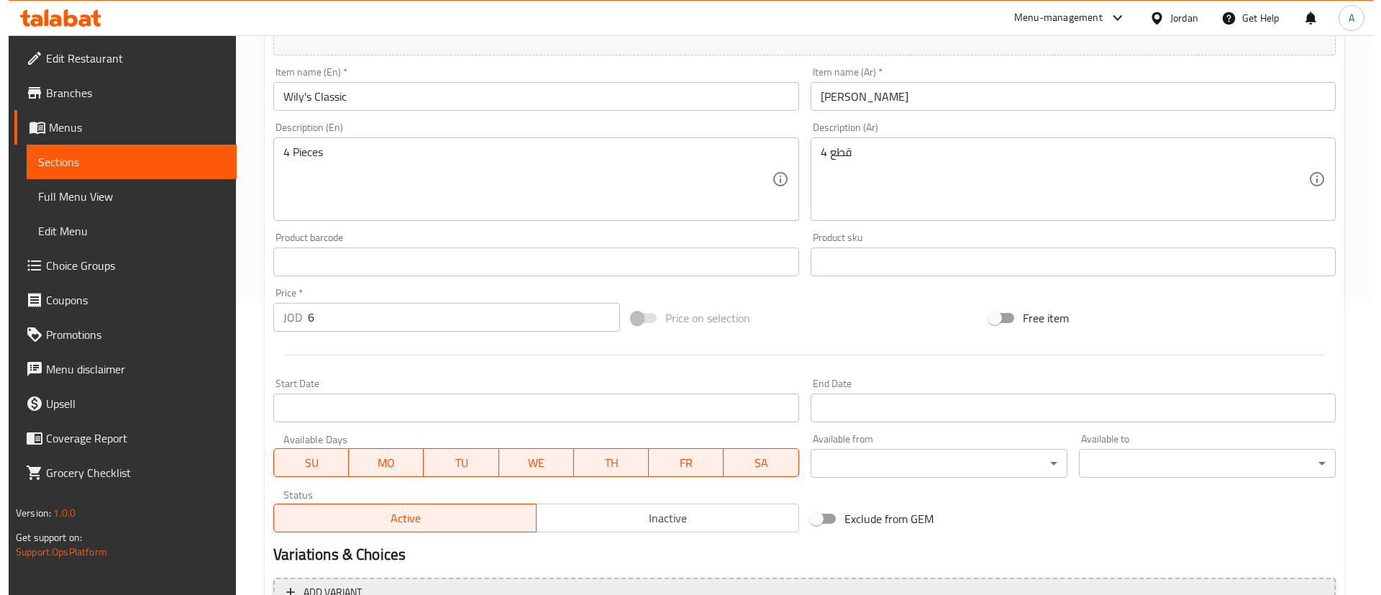
scroll to position [525, 0]
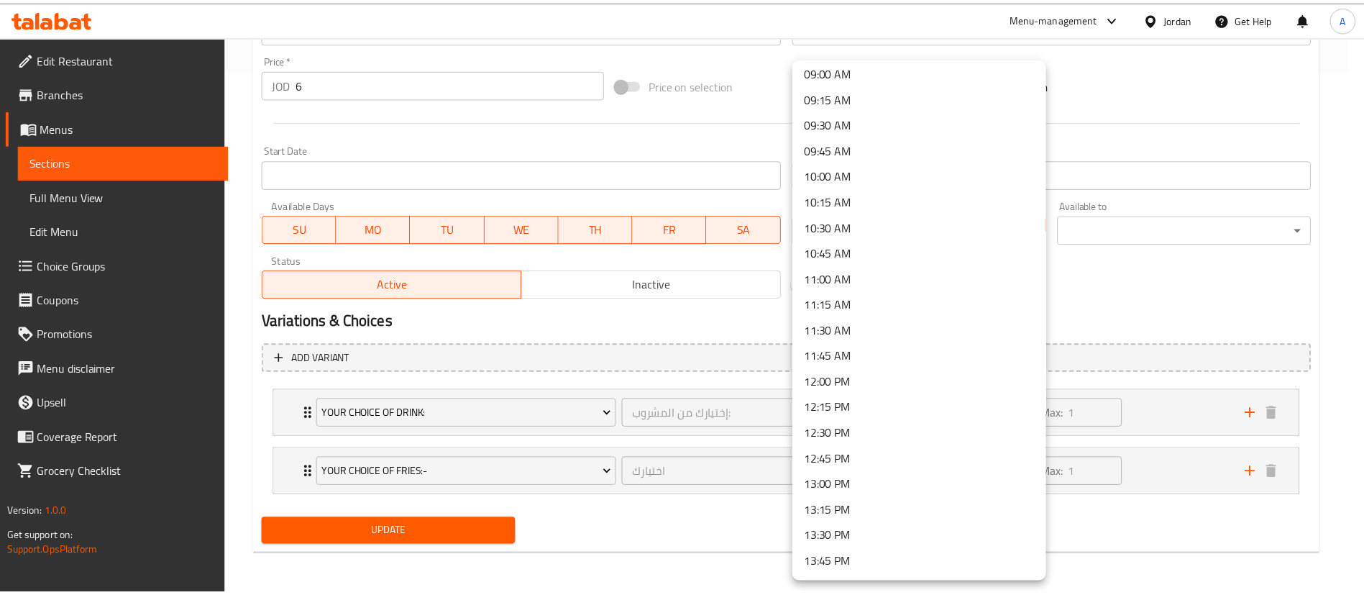
scroll to position [971, 0]
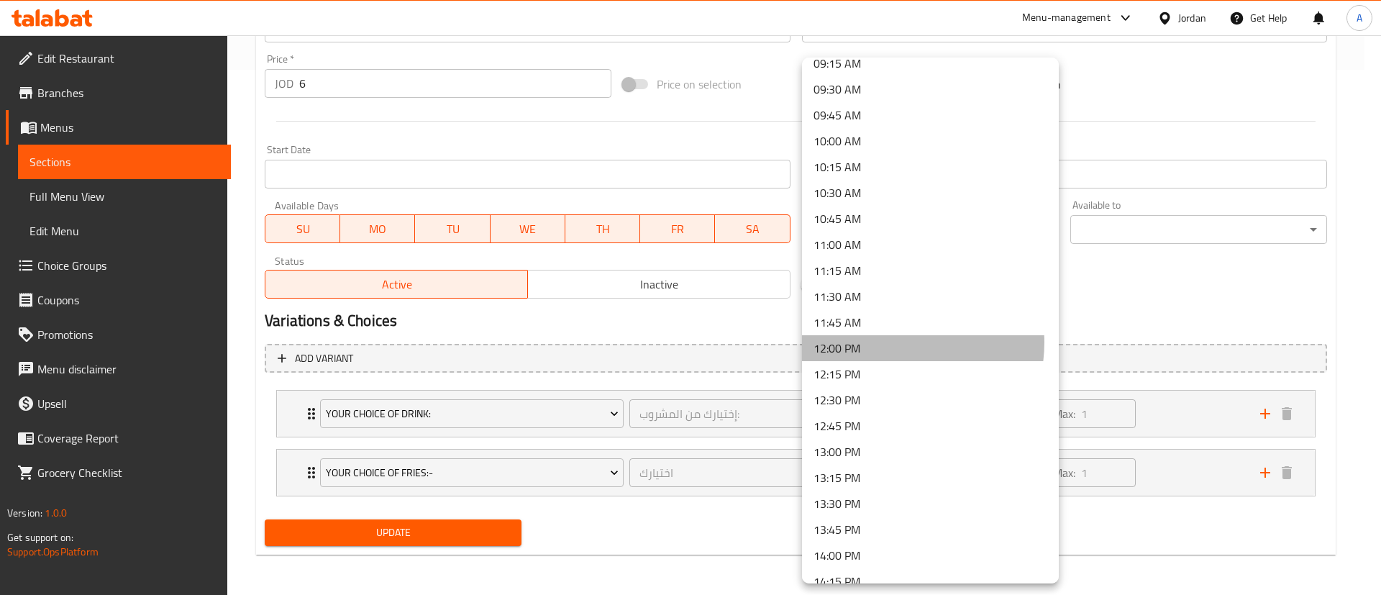
click at [892, 342] on li "12:00 PM" at bounding box center [930, 348] width 257 height 26
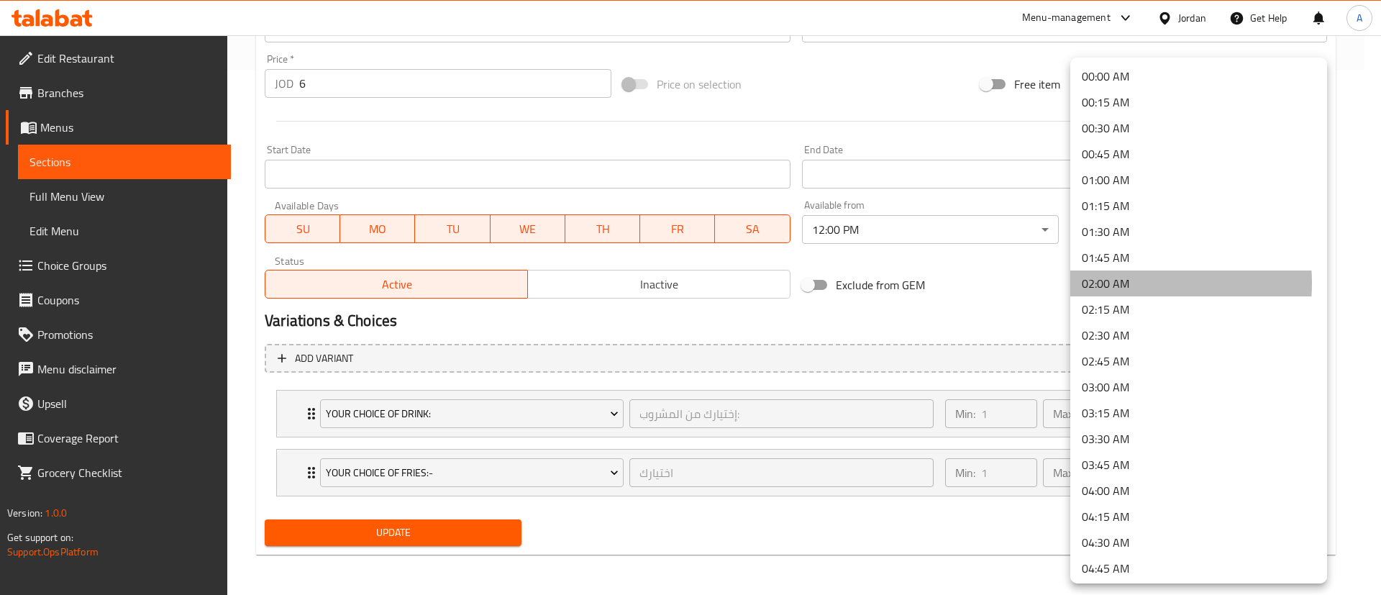
drag, startPoint x: 1123, startPoint y: 283, endPoint x: 911, endPoint y: 319, distance: 215.2
click at [1123, 282] on li "02:00 AM" at bounding box center [1198, 283] width 257 height 26
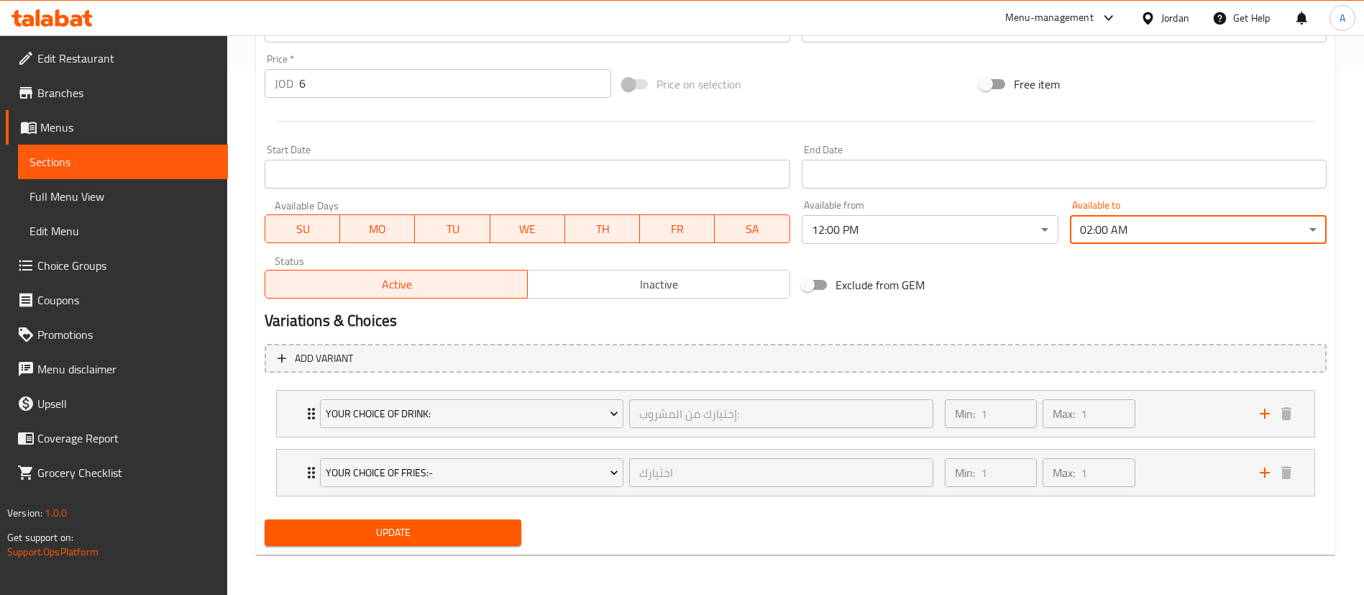
click at [439, 522] on button "Update" at bounding box center [393, 532] width 257 height 27
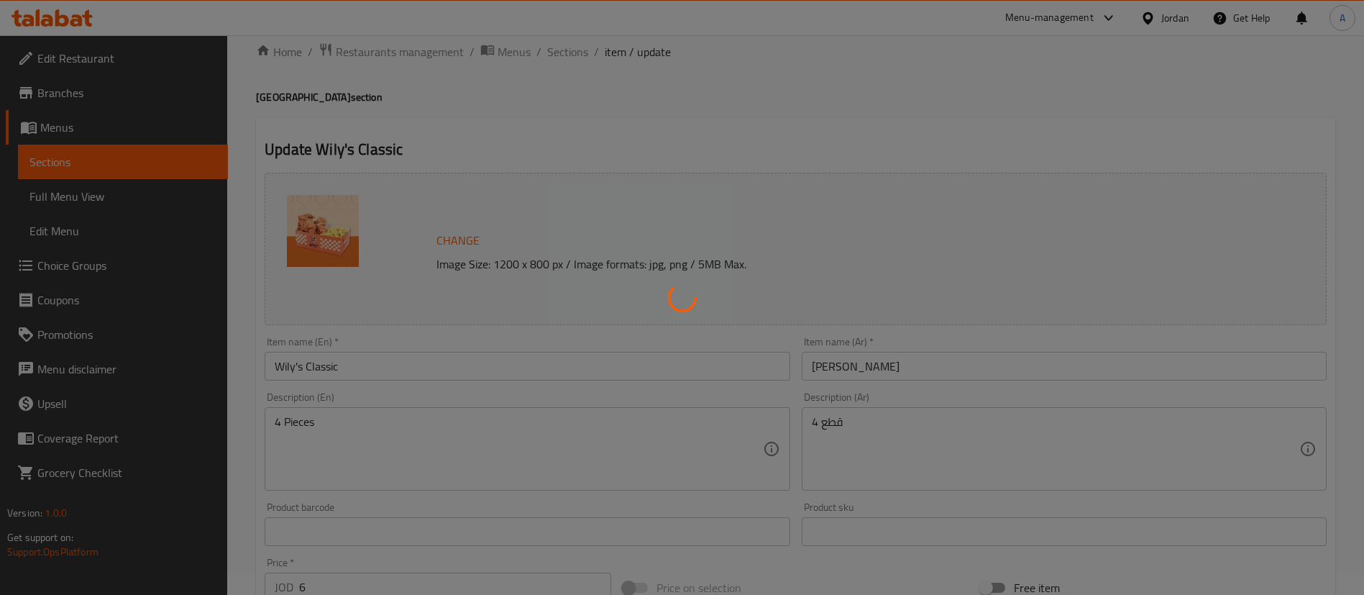
scroll to position [0, 0]
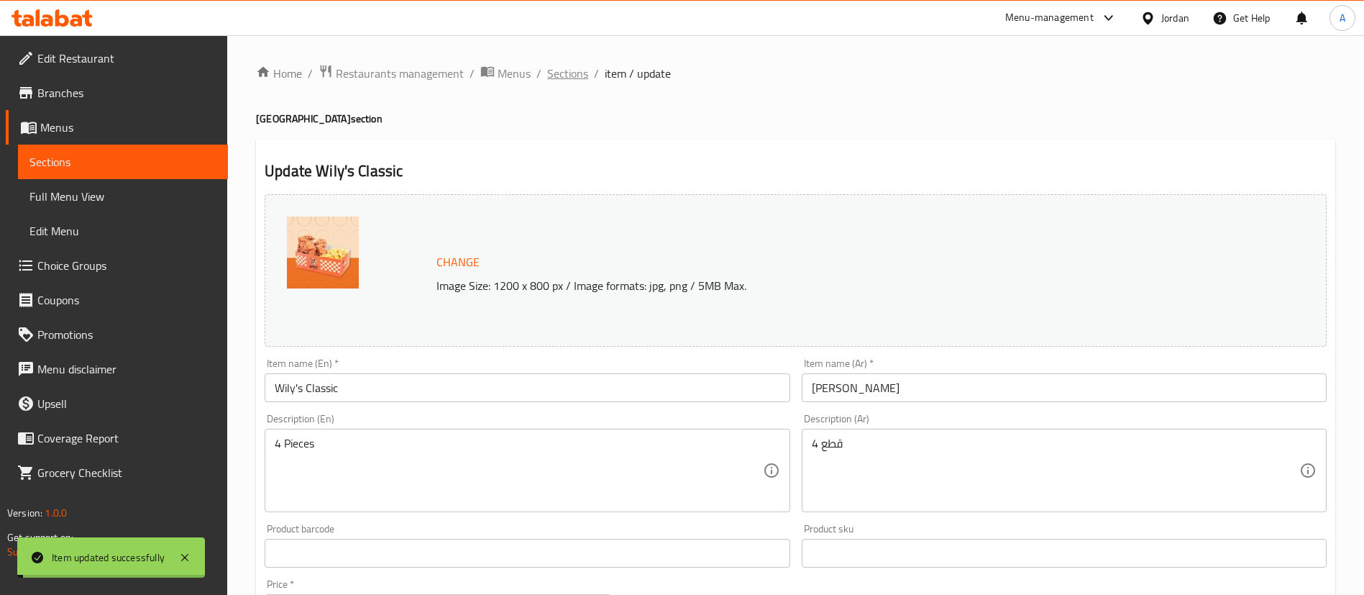
click at [551, 70] on span "Sections" at bounding box center [567, 73] width 41 height 17
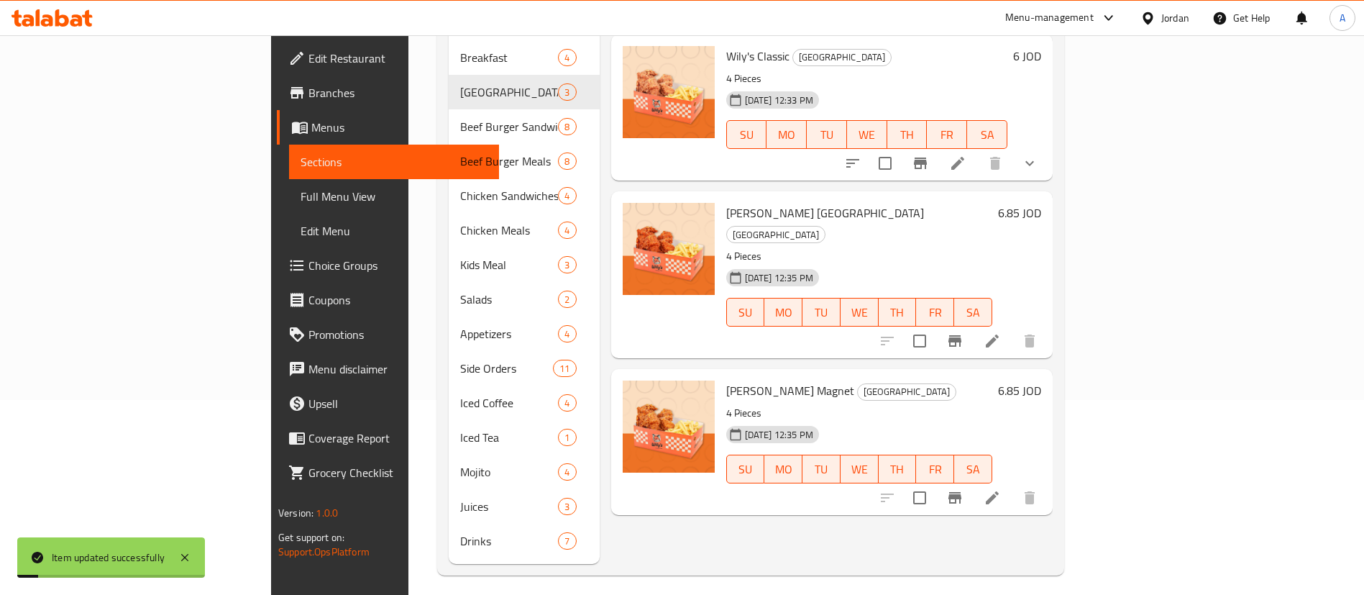
scroll to position [201, 0]
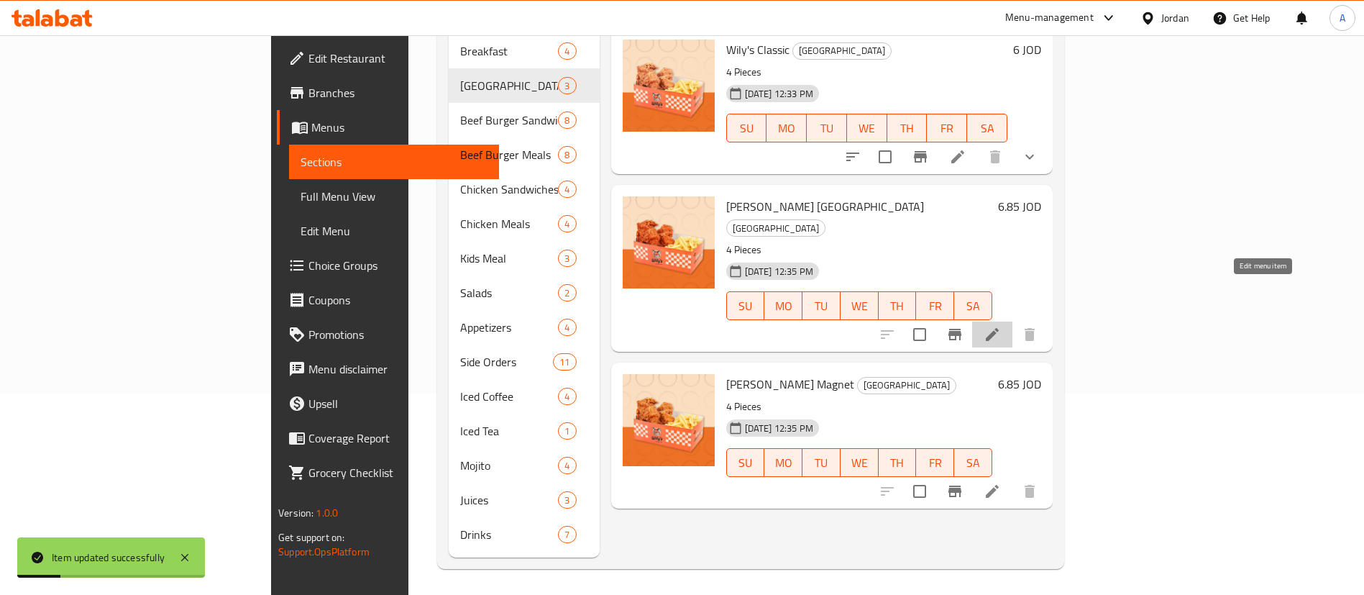
click at [1001, 326] on icon at bounding box center [992, 334] width 17 height 17
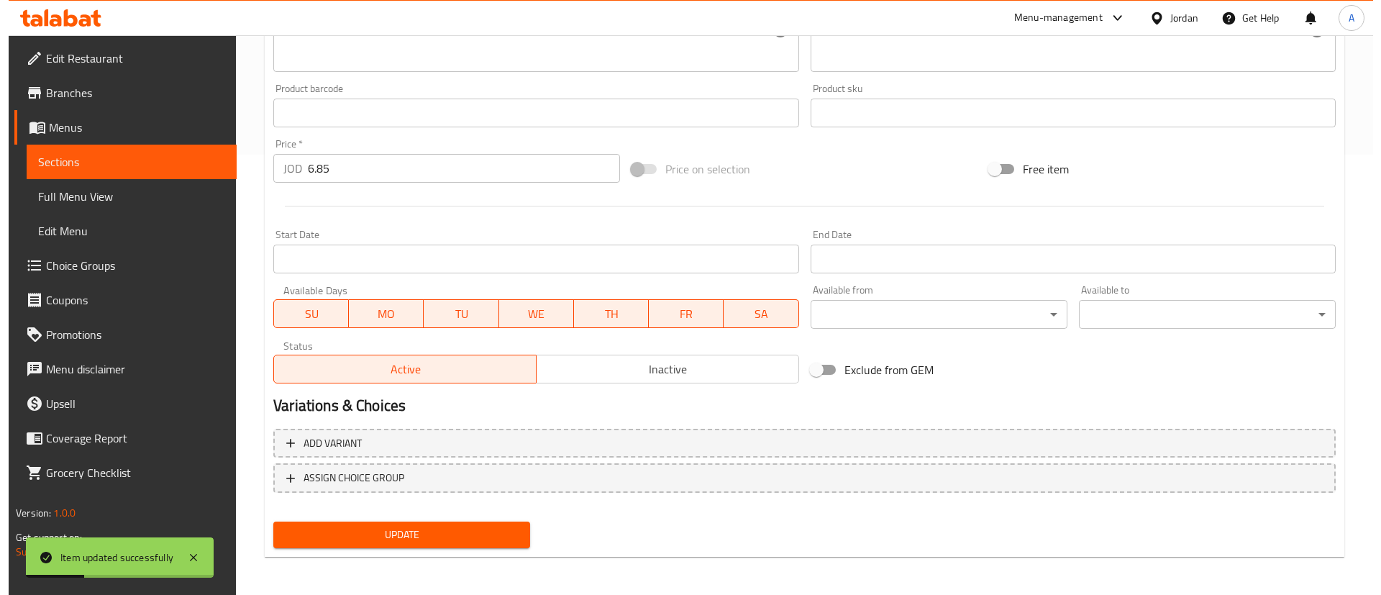
scroll to position [442, 0]
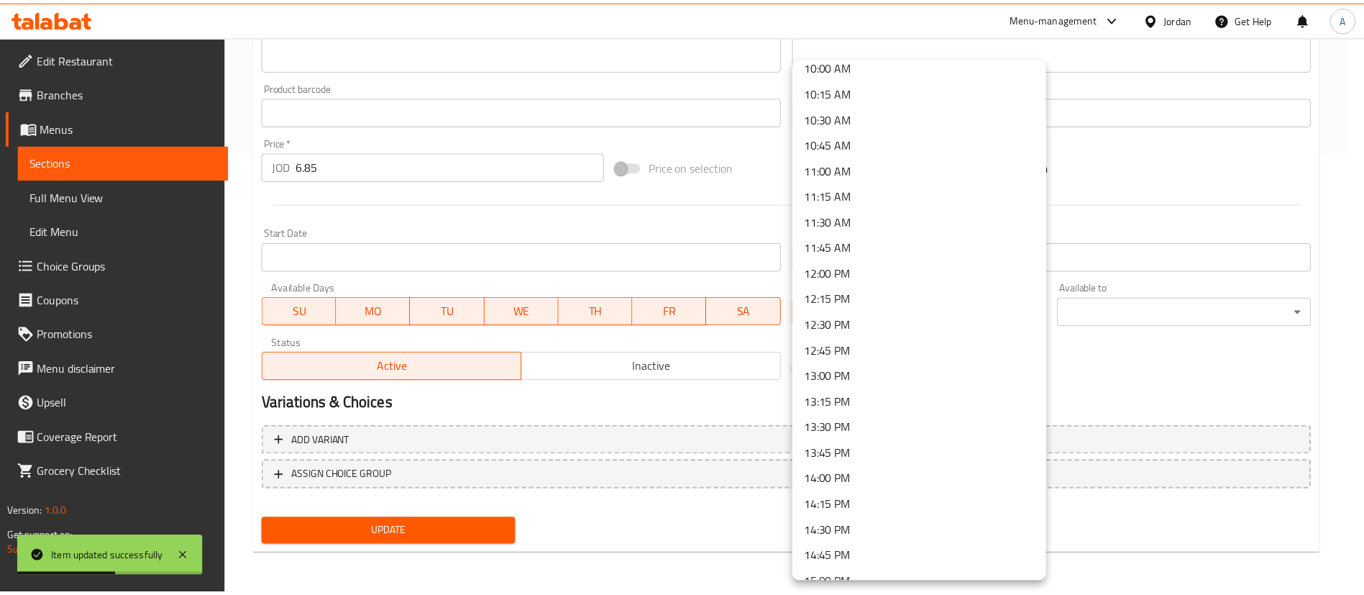
scroll to position [1079, 0]
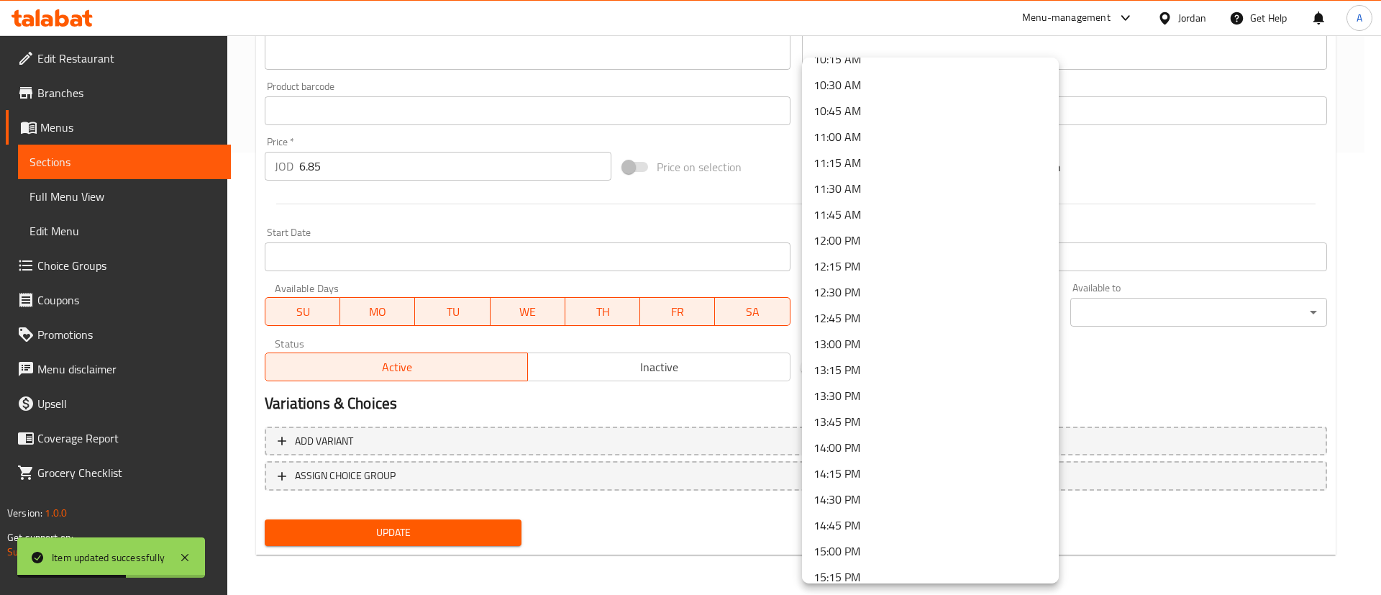
click at [893, 238] on li "12:00 PM" at bounding box center [930, 240] width 257 height 26
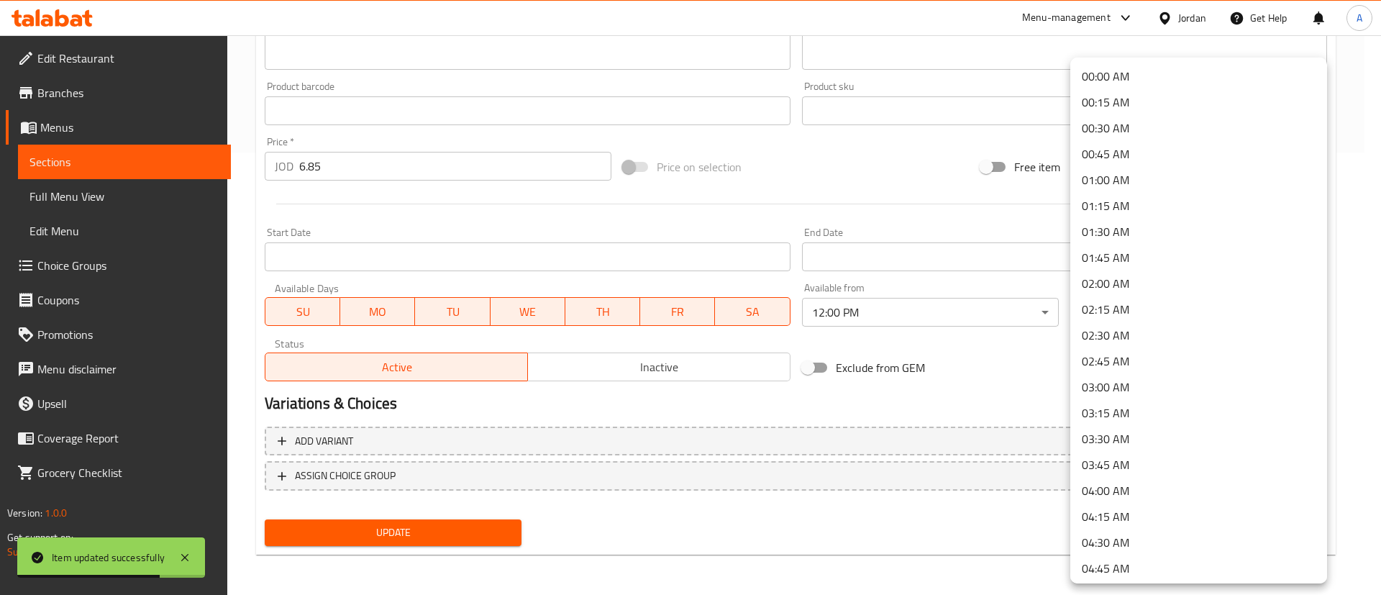
drag, startPoint x: 1152, startPoint y: 279, endPoint x: 1088, endPoint y: 306, distance: 69.6
click at [1152, 279] on li "02:00 AM" at bounding box center [1198, 283] width 257 height 26
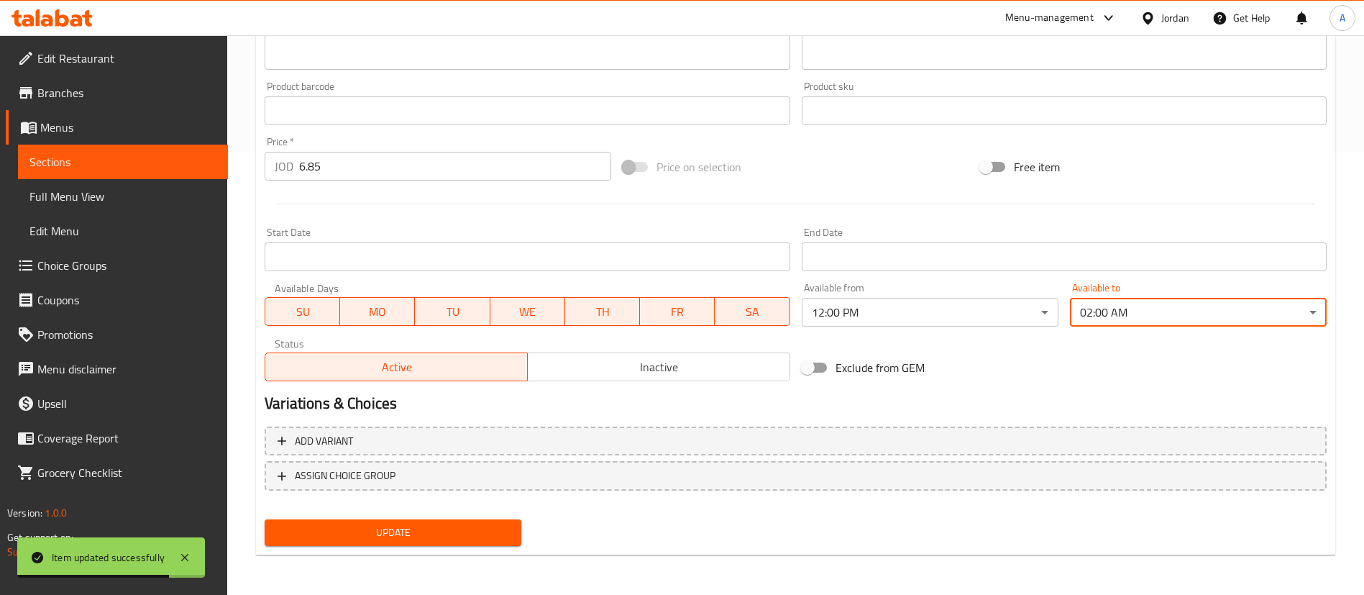
click at [466, 526] on span "Update" at bounding box center [393, 533] width 234 height 18
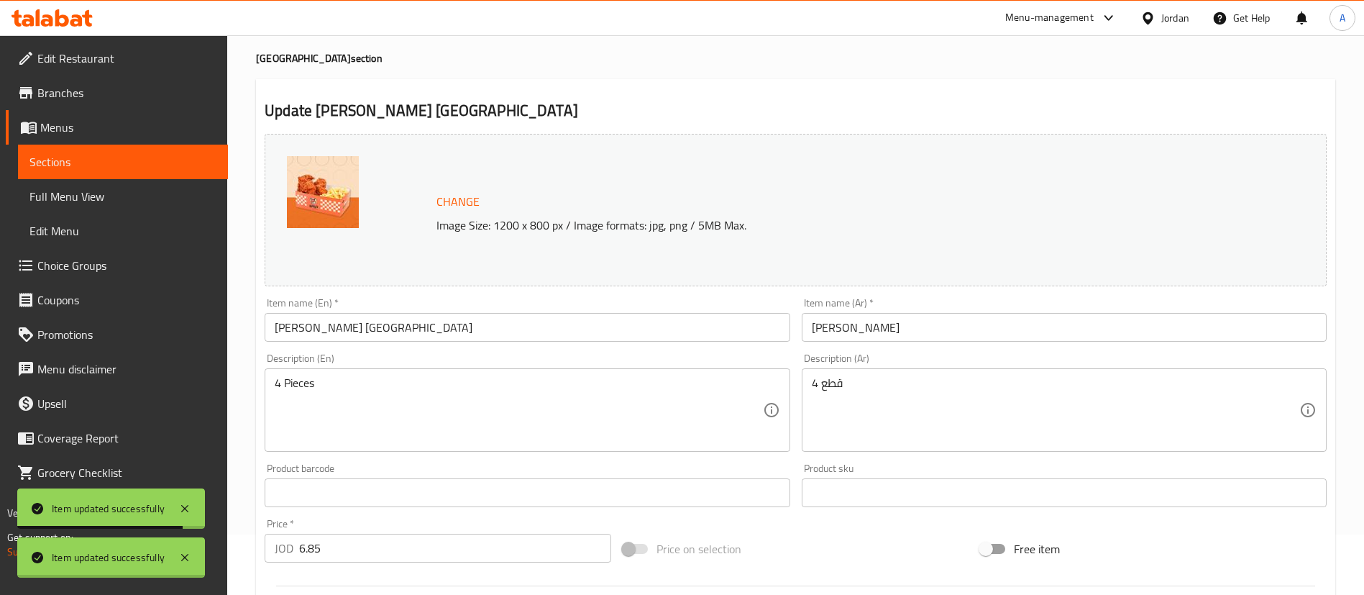
scroll to position [0, 0]
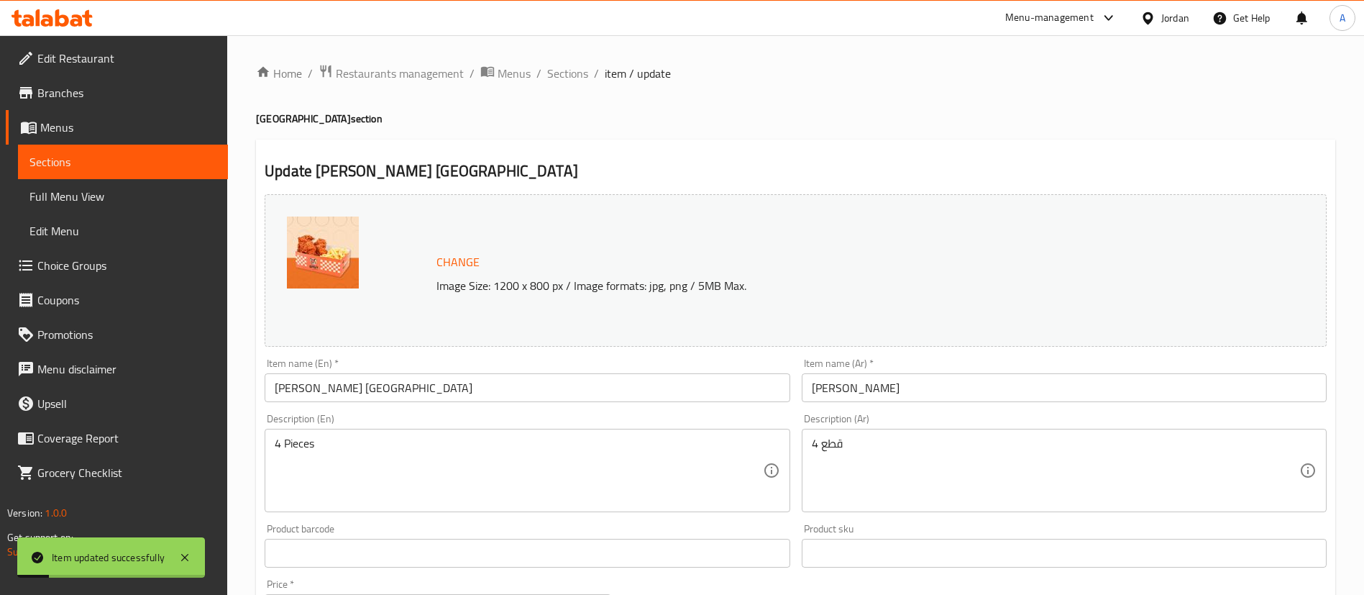
click at [562, 88] on div "Home / Restaurants management / Menus / Sections / item / update [GEOGRAPHIC_DA…" at bounding box center [796, 536] width 1080 height 944
click at [552, 77] on span "Sections" at bounding box center [567, 73] width 41 height 17
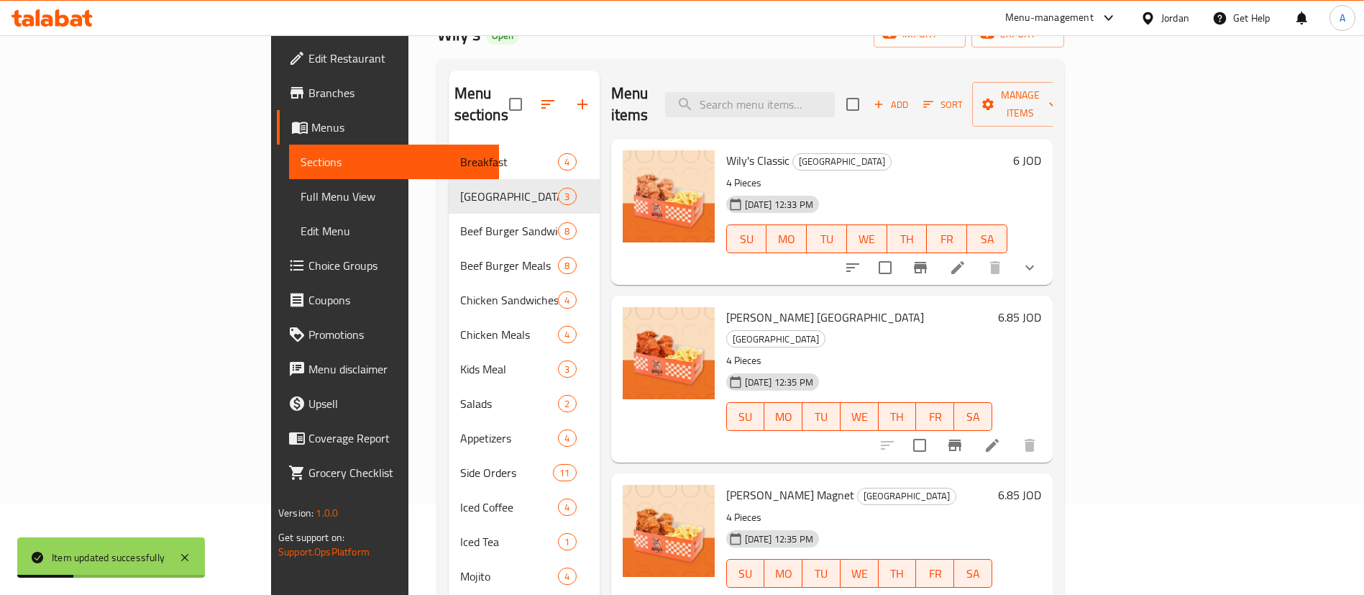
scroll to position [201, 0]
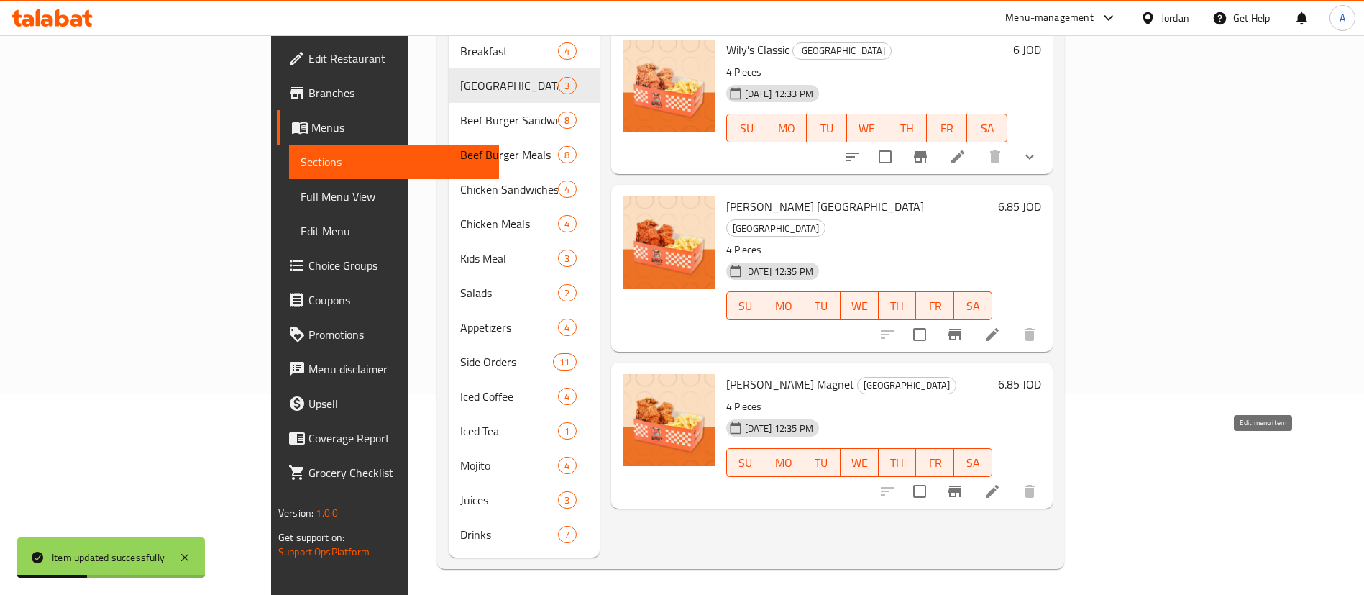
click at [1001, 483] on icon at bounding box center [992, 491] width 17 height 17
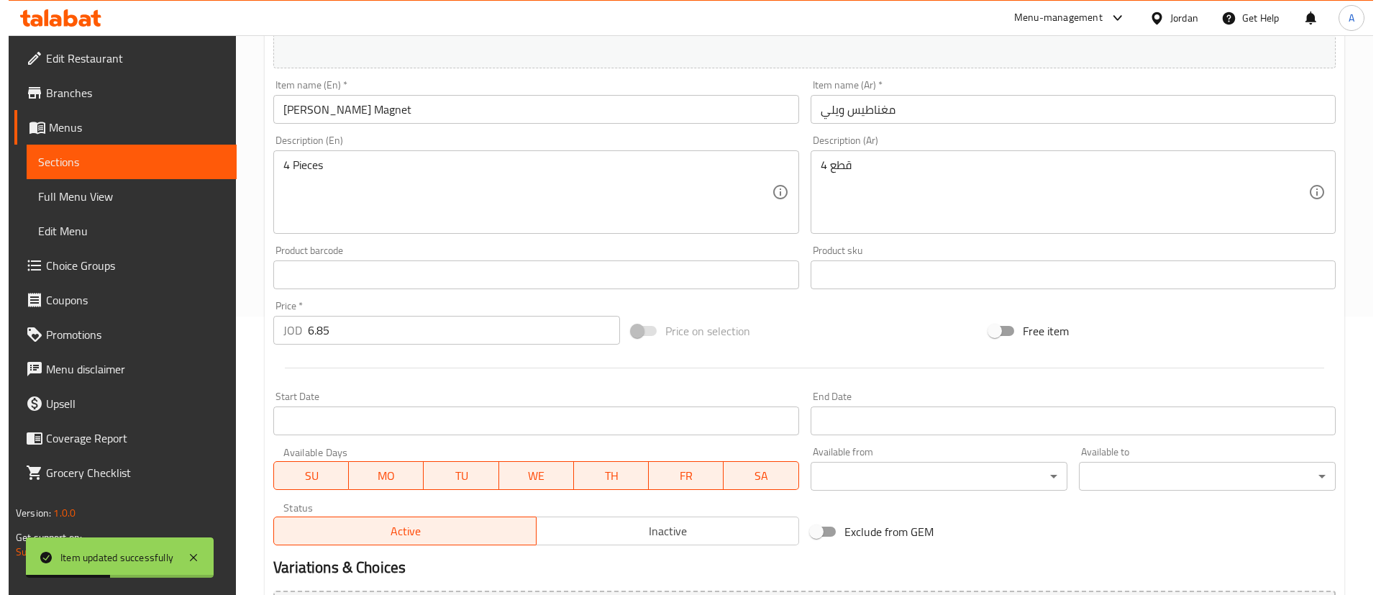
scroll to position [442, 0]
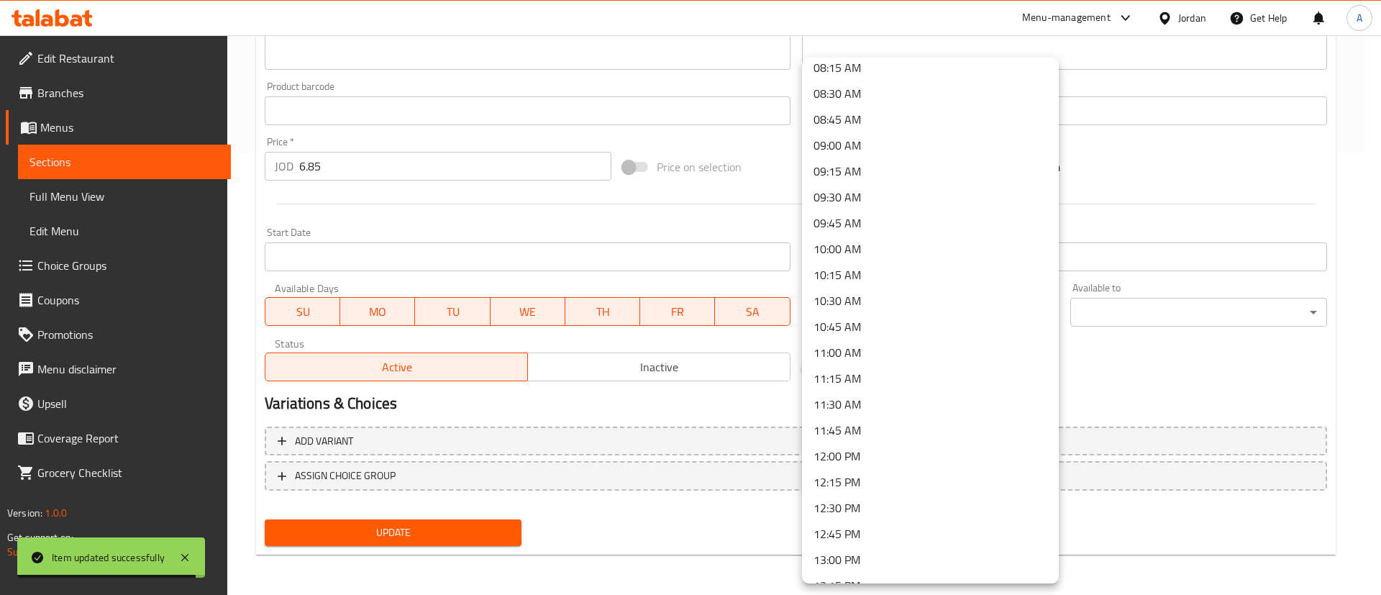
drag, startPoint x: 921, startPoint y: 151, endPoint x: 937, endPoint y: 162, distance: 19.7
click at [921, 152] on li "09:00 AM" at bounding box center [930, 145] width 257 height 26
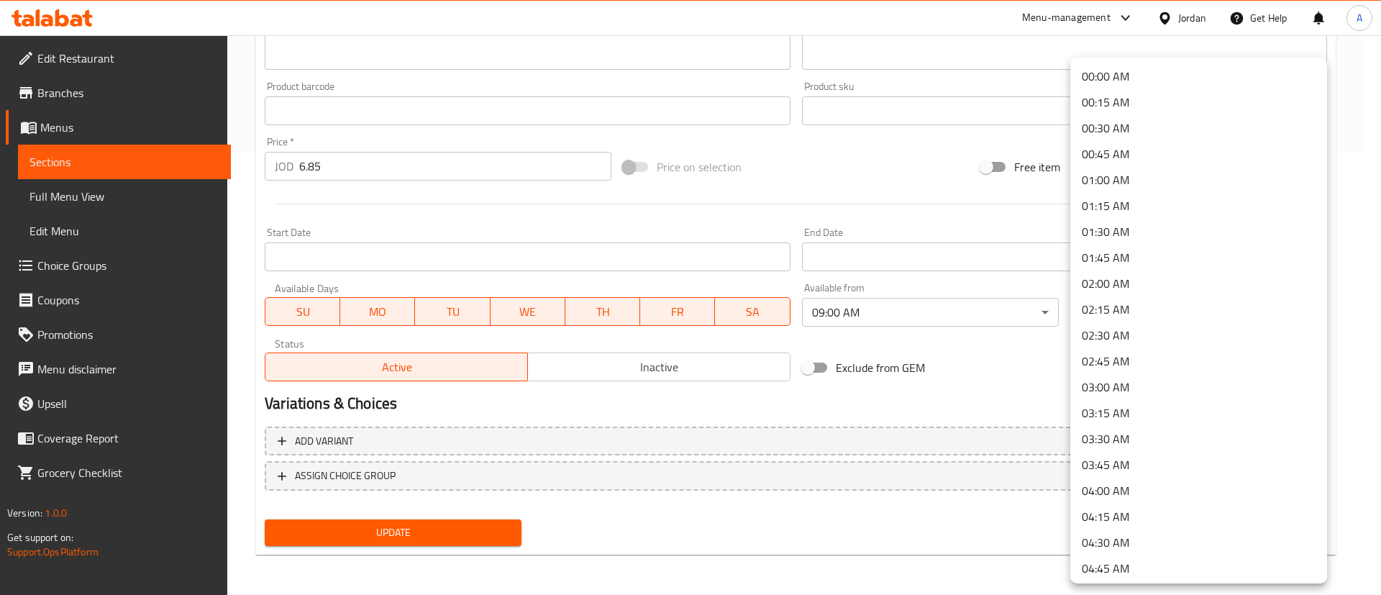
click at [932, 319] on div at bounding box center [690, 297] width 1381 height 595
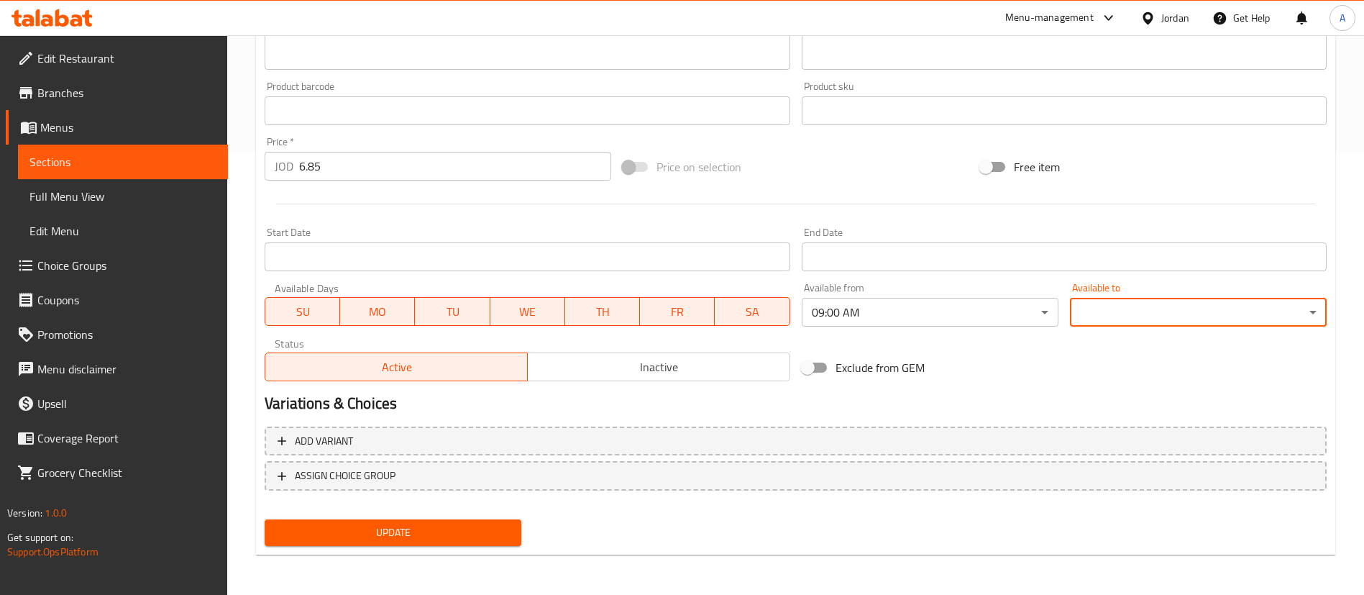
click at [935, 313] on div "00:00 AM 00:15 AM 00:30 AM 00:45 AM 01:00 AM 01:15 AM 01:30 AM 01:45 AM 02:00 A…" at bounding box center [682, 297] width 1364 height 595
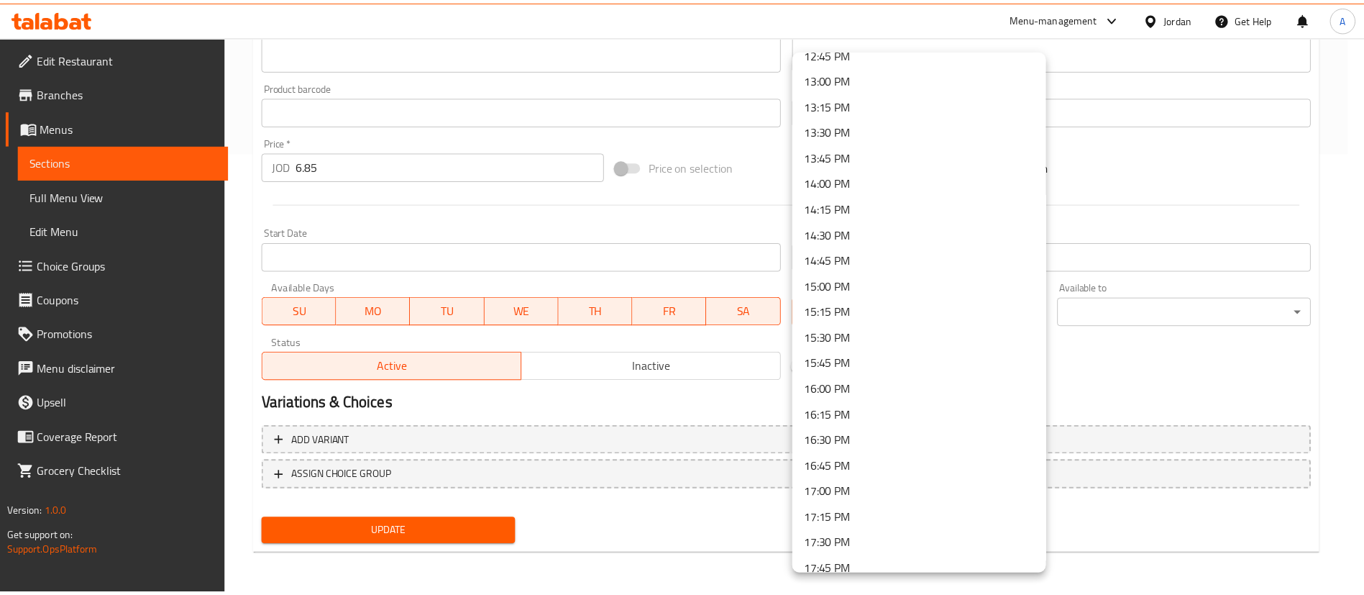
scroll to position [1228, 0]
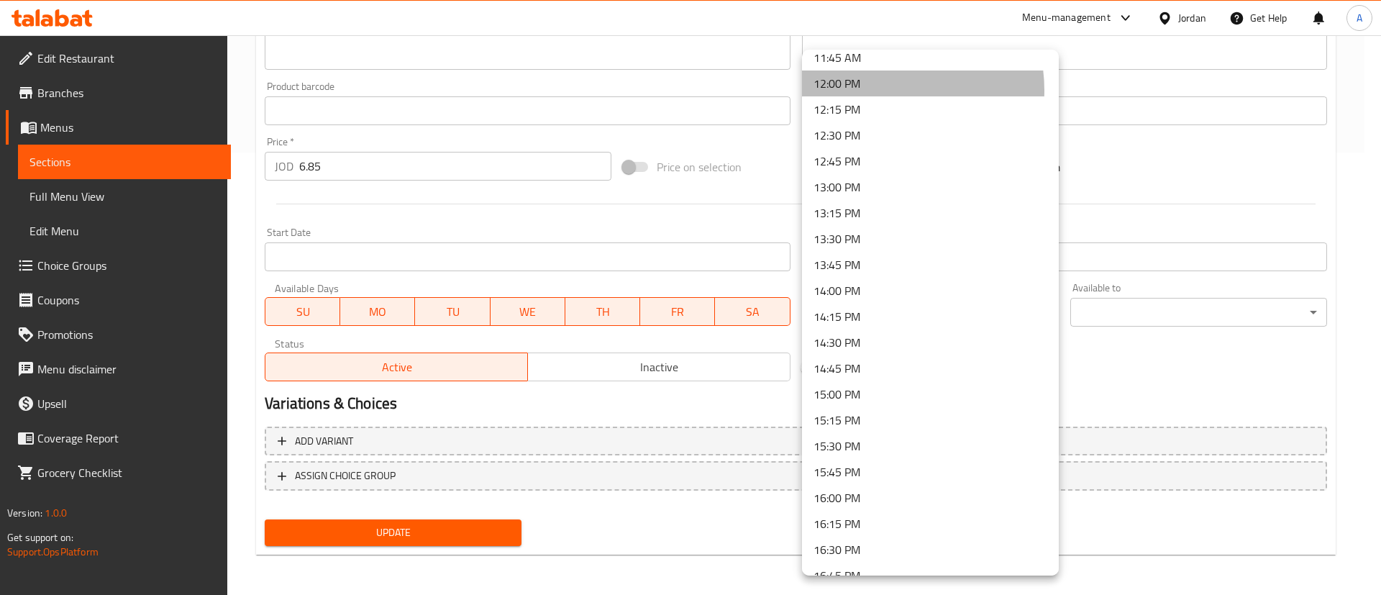
drag, startPoint x: 888, startPoint y: 90, endPoint x: 1039, endPoint y: 247, distance: 218.2
click at [888, 90] on li "12:00 PM" at bounding box center [930, 83] width 257 height 26
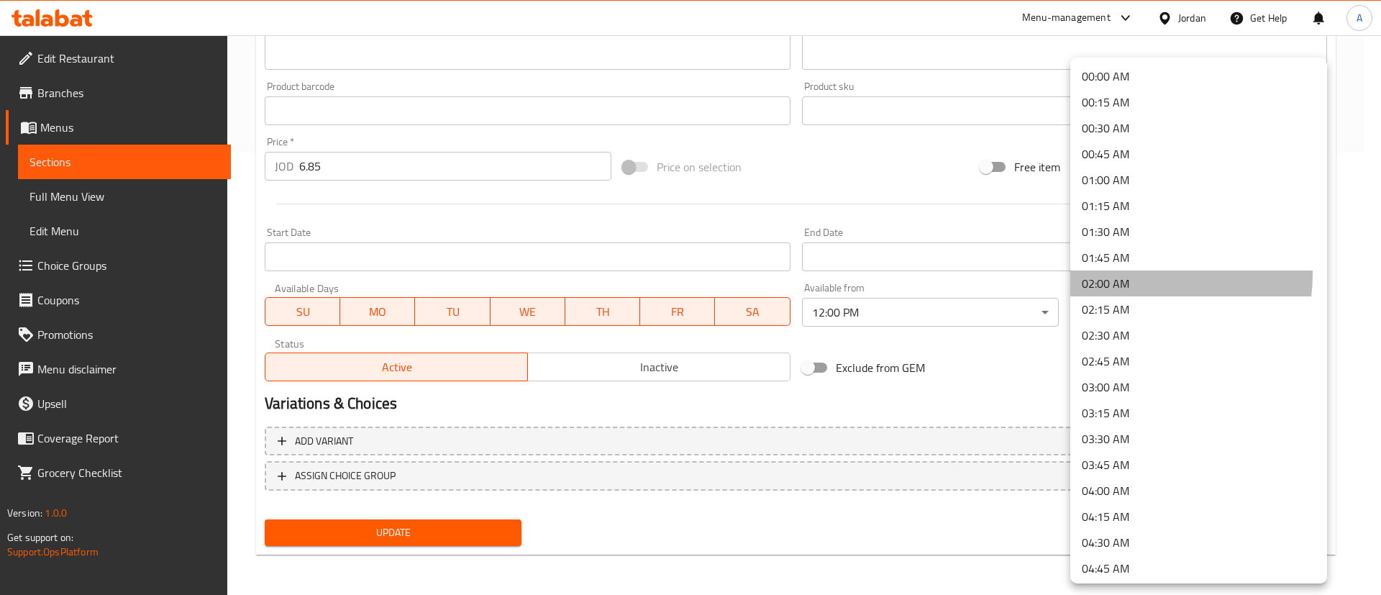
click at [1139, 275] on li "02:00 AM" at bounding box center [1198, 283] width 257 height 26
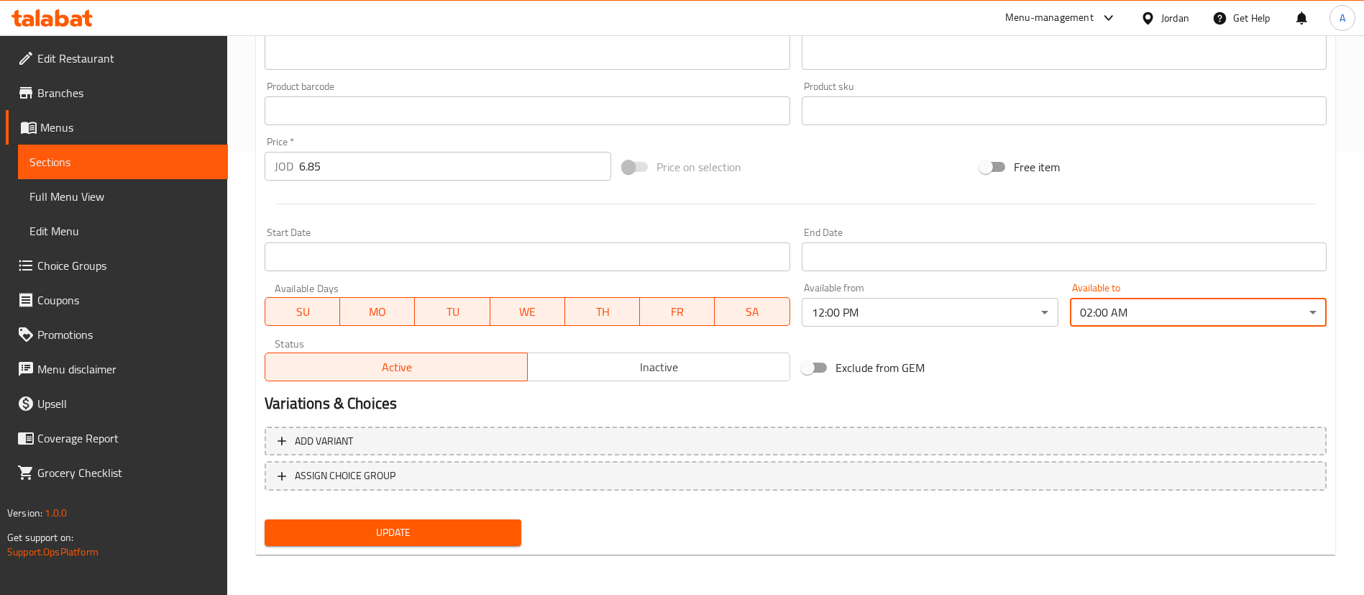
click at [425, 544] on button "Update" at bounding box center [393, 532] width 257 height 27
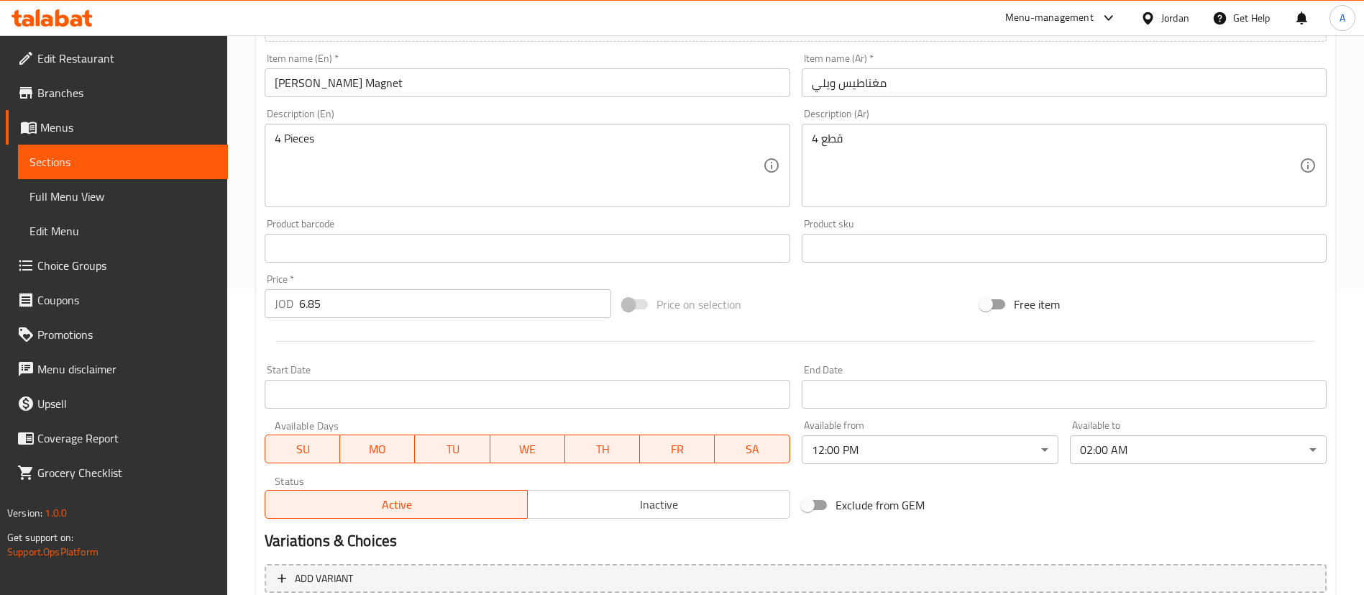
scroll to position [442, 0]
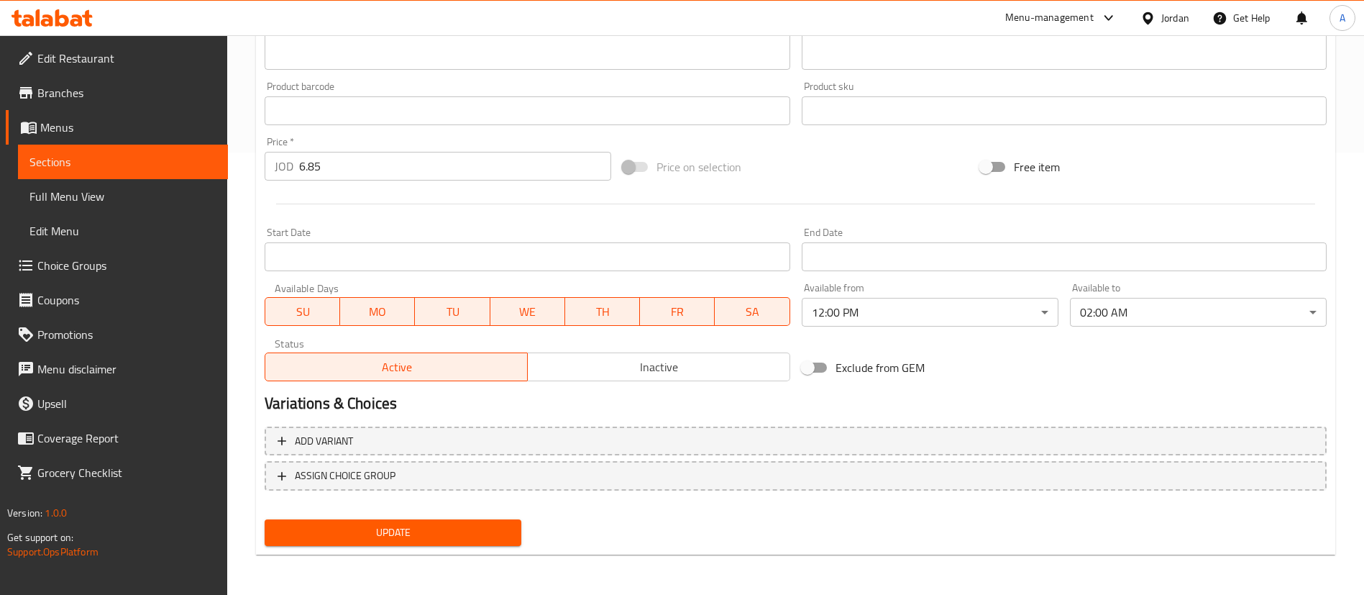
click at [351, 529] on span "Update" at bounding box center [393, 533] width 234 height 18
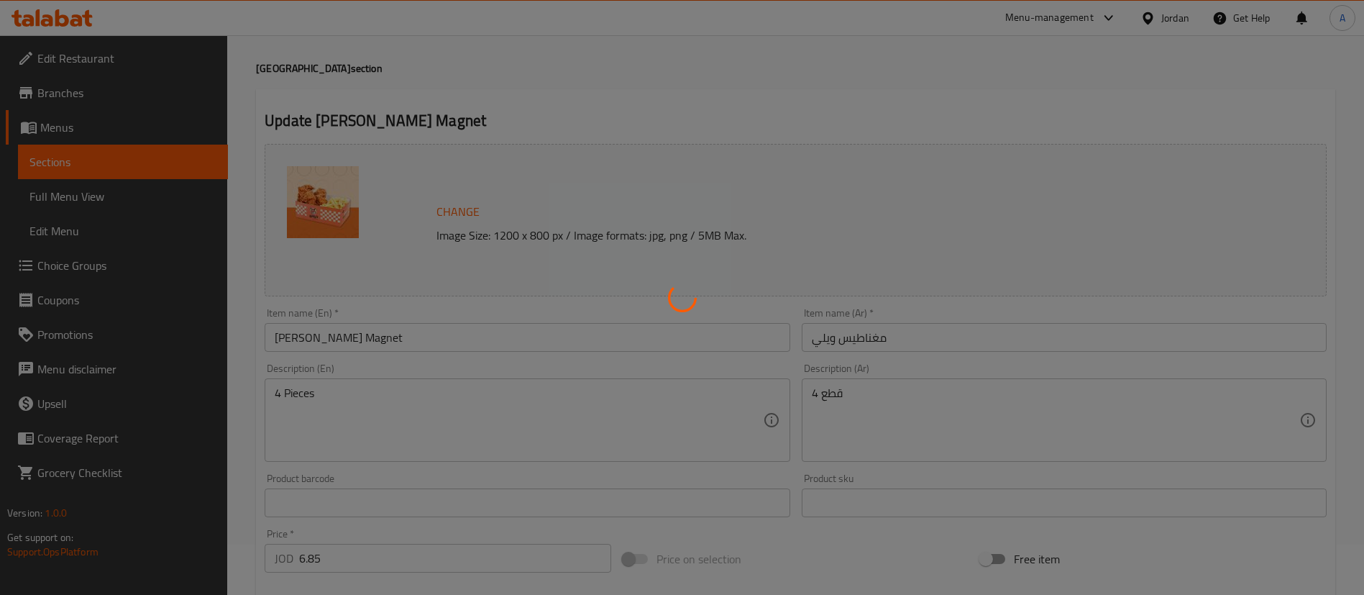
scroll to position [0, 0]
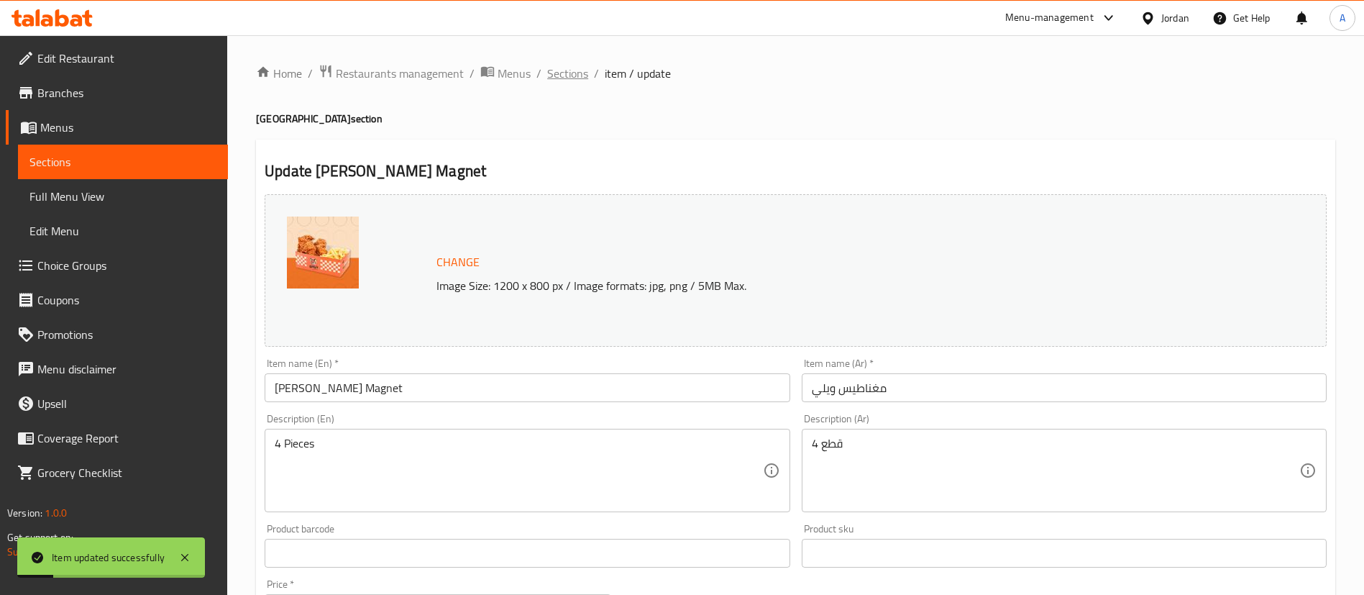
click at [571, 65] on span "Sections" at bounding box center [567, 73] width 41 height 17
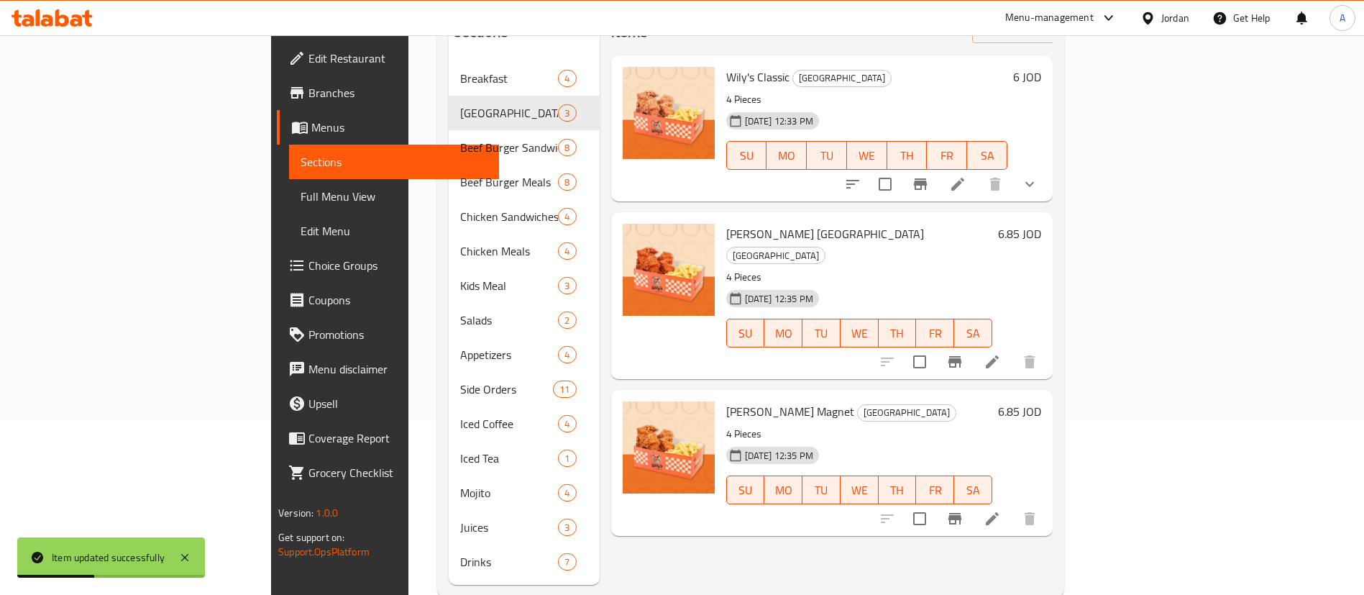
scroll to position [94, 0]
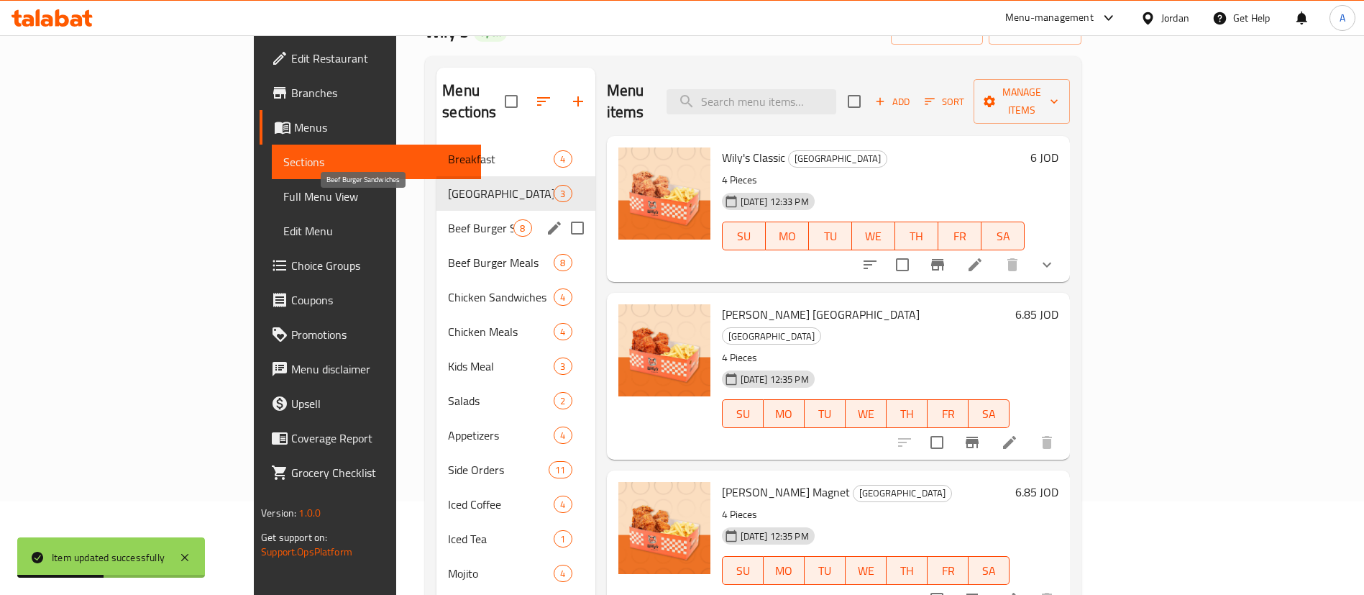
click at [448, 219] on span "Beef Burger Sandwiches" at bounding box center [480, 227] width 65 height 17
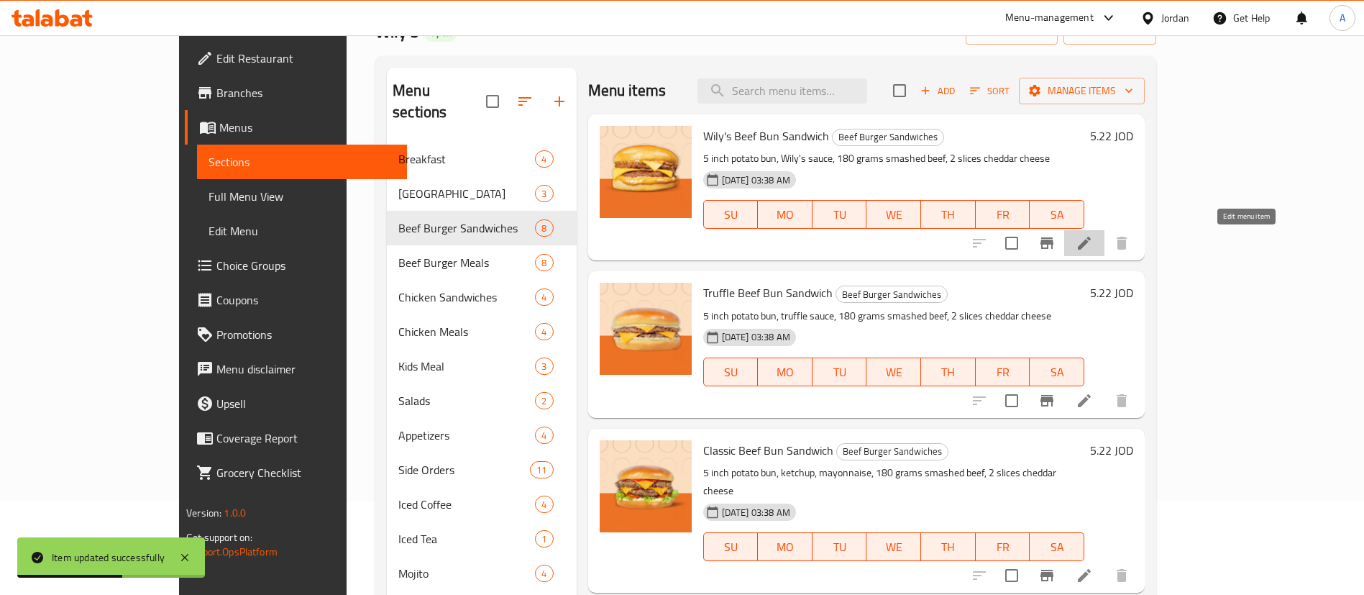
click at [1093, 245] on icon at bounding box center [1084, 242] width 17 height 17
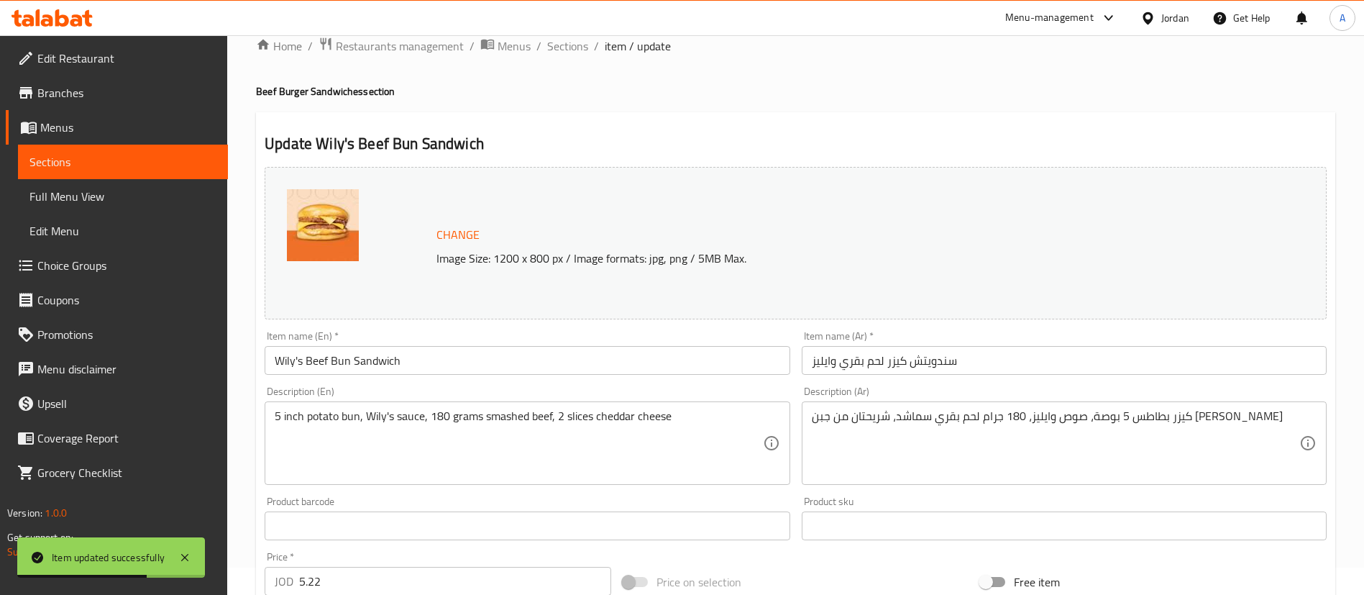
scroll to position [432, 0]
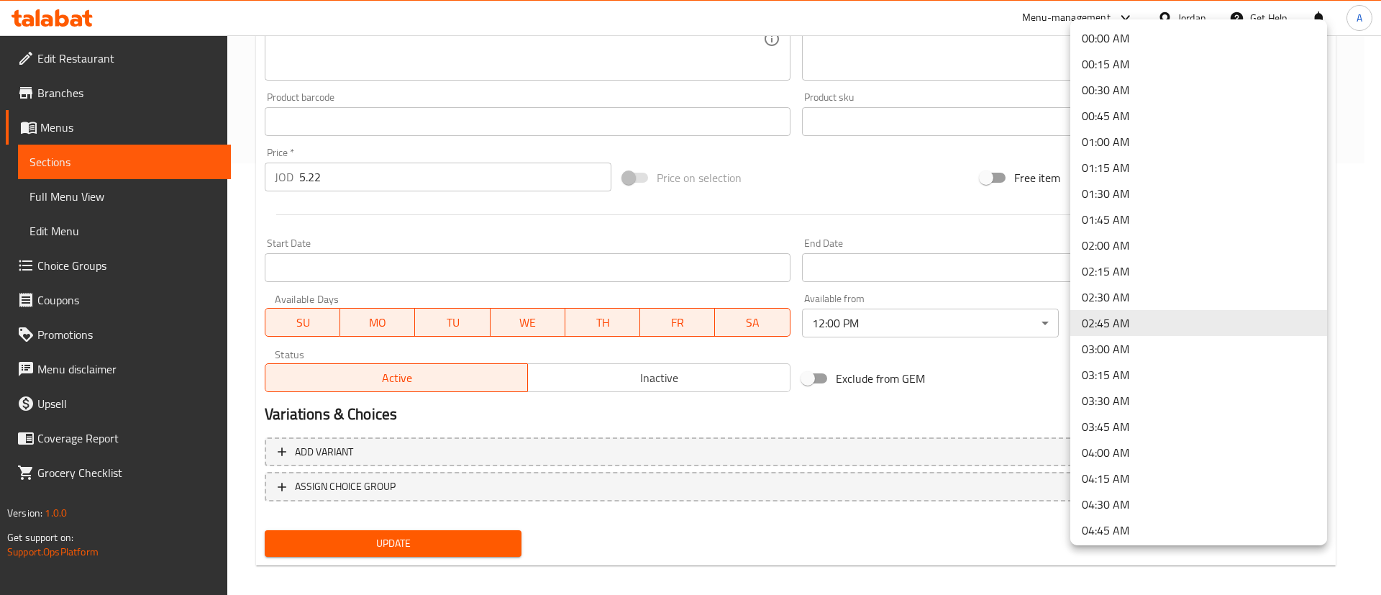
click at [1046, 296] on div at bounding box center [690, 297] width 1381 height 595
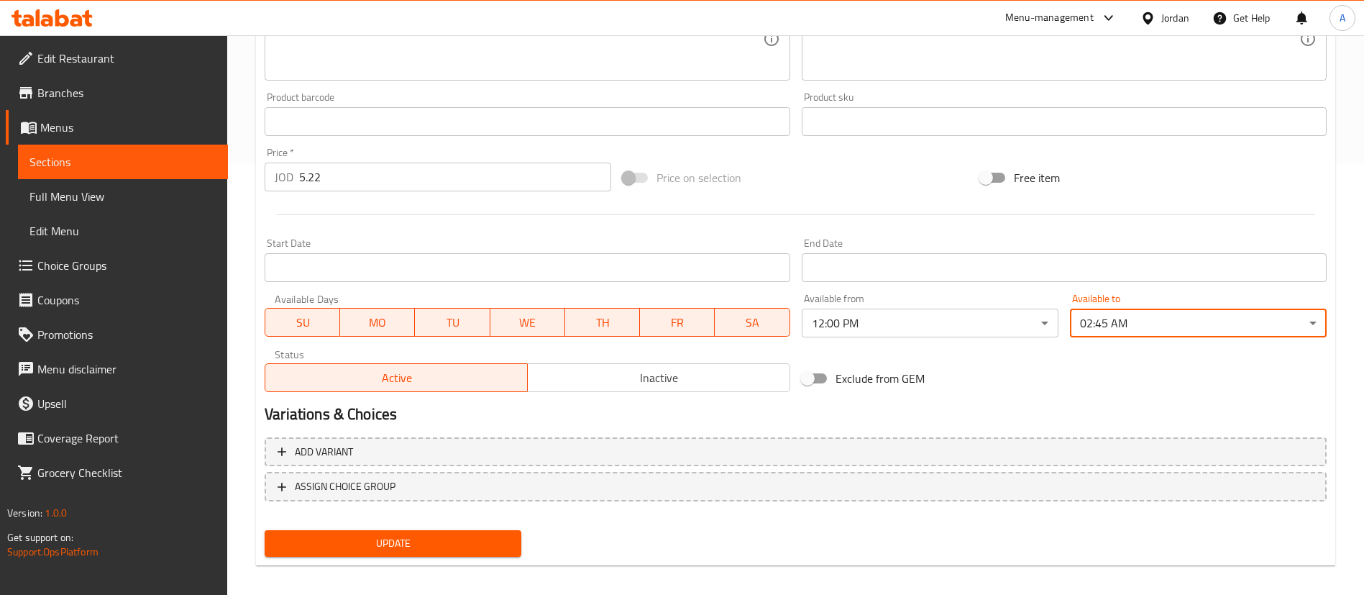
drag, startPoint x: 461, startPoint y: 541, endPoint x: 473, endPoint y: 538, distance: 11.9
click at [461, 539] on span "Update" at bounding box center [393, 543] width 234 height 18
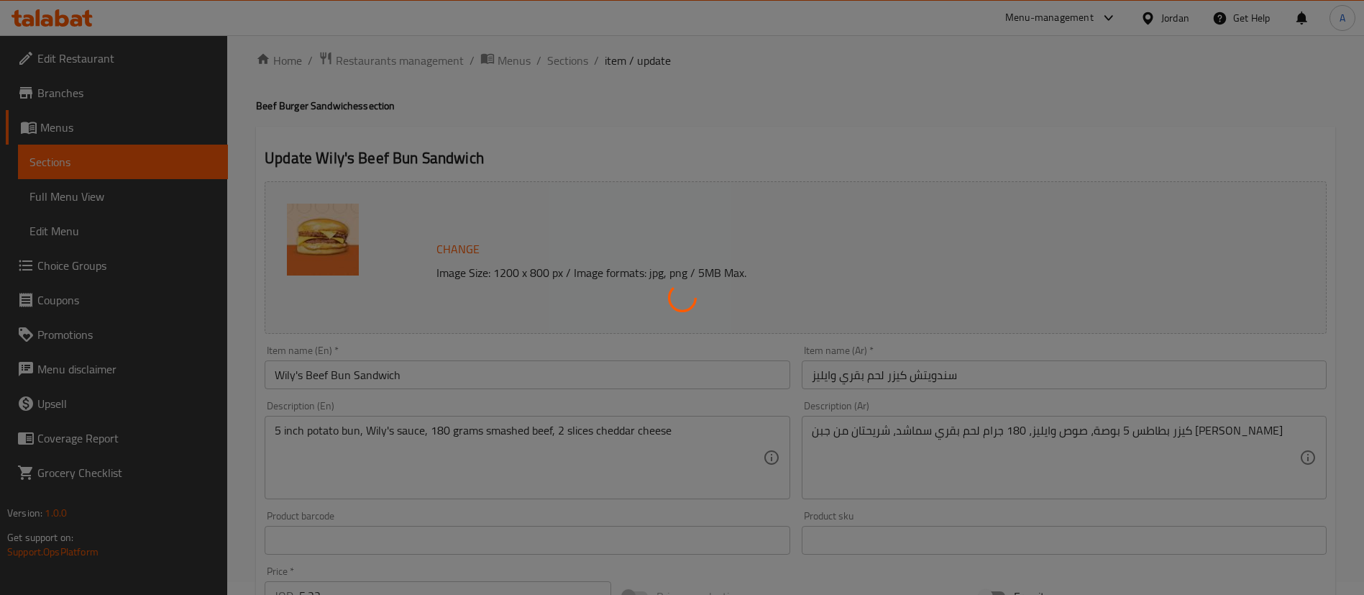
scroll to position [0, 0]
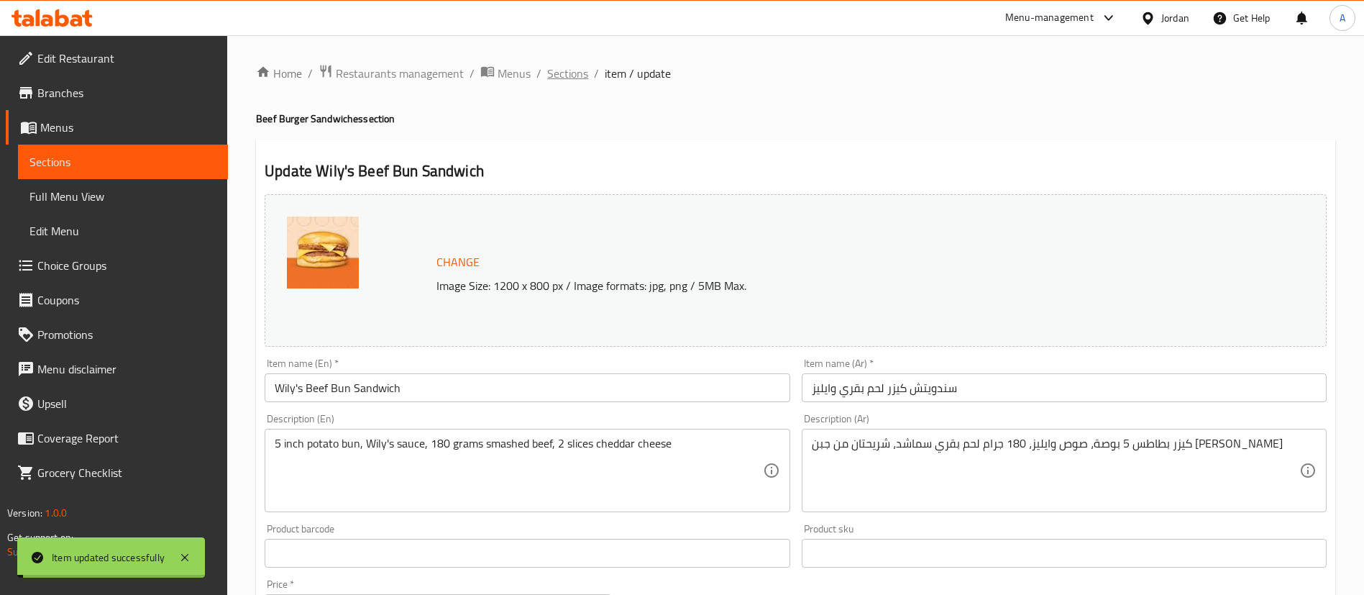
click at [564, 77] on span "Sections" at bounding box center [567, 73] width 41 height 17
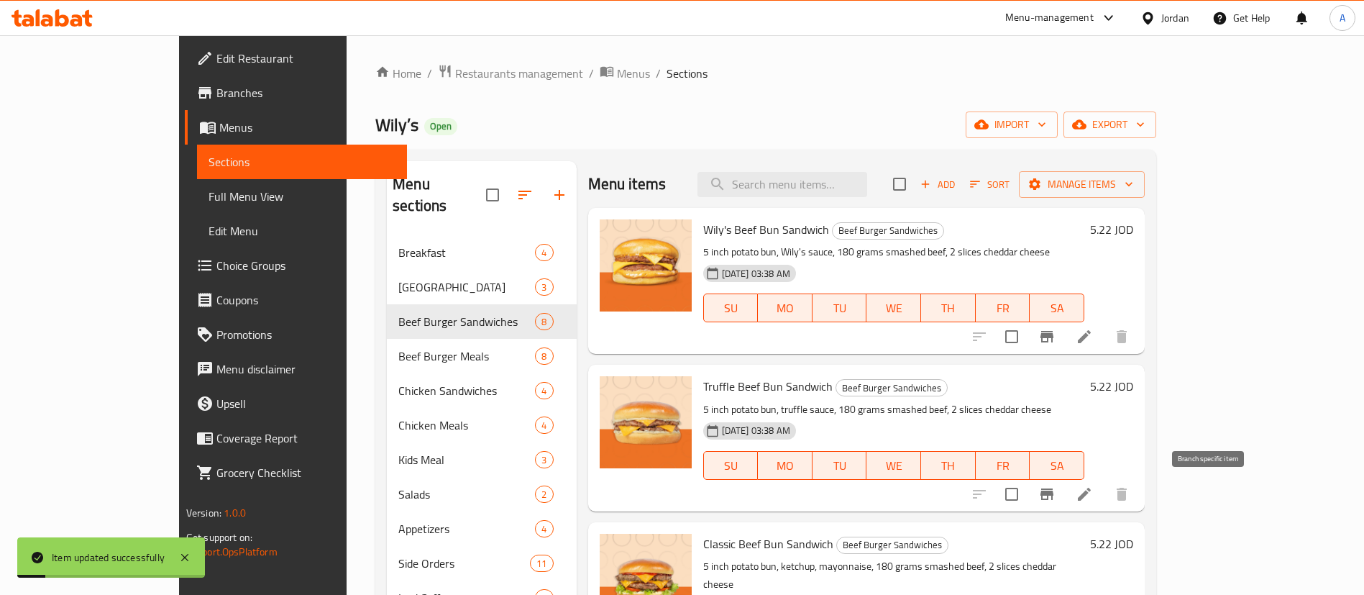
click at [1105, 491] on li at bounding box center [1084, 494] width 40 height 26
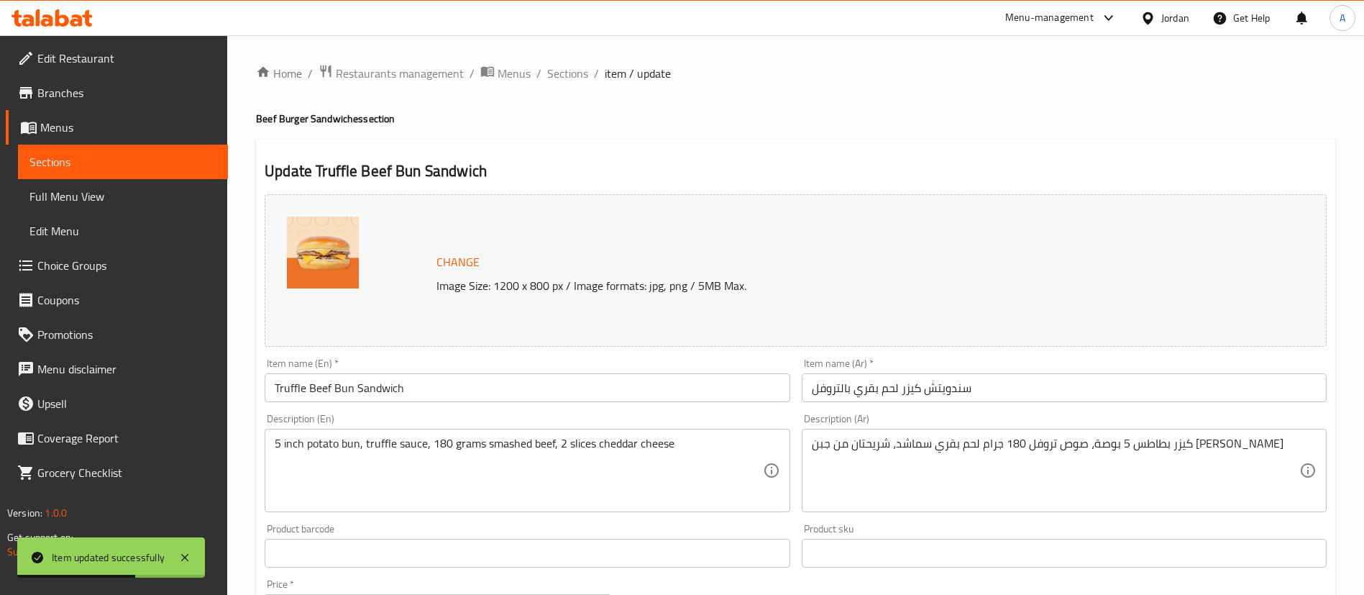
click at [558, 70] on span "Sections" at bounding box center [567, 73] width 41 height 17
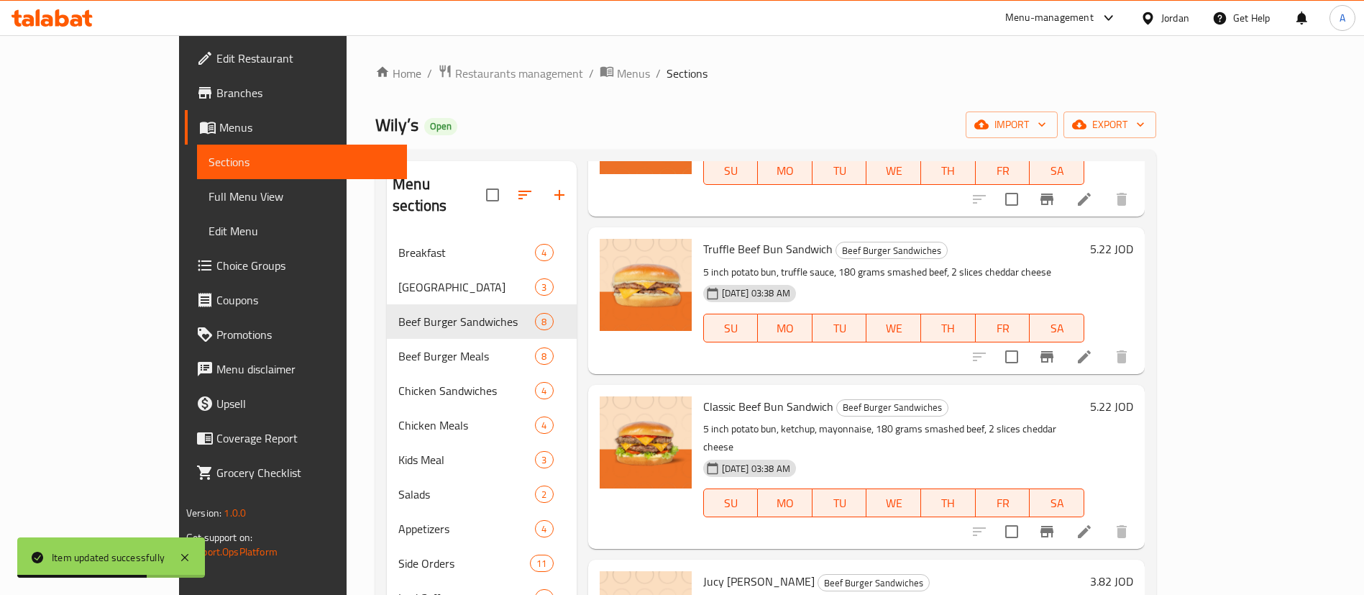
scroll to position [216, 0]
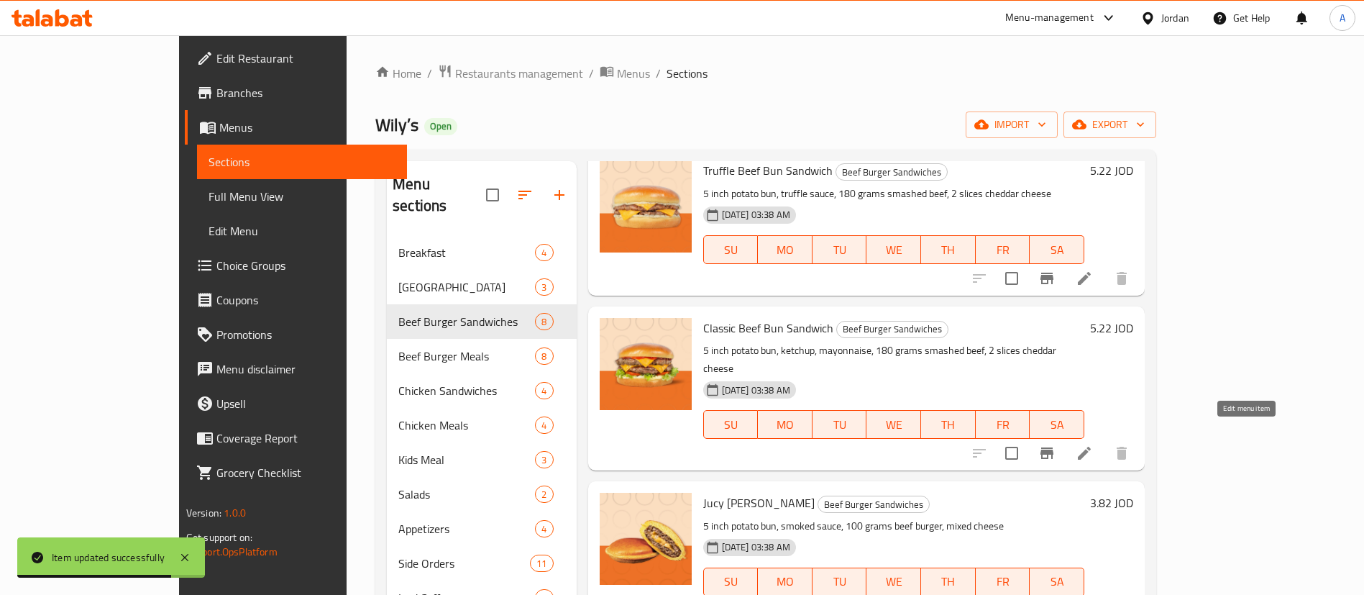
click at [1093, 444] on icon at bounding box center [1084, 452] width 17 height 17
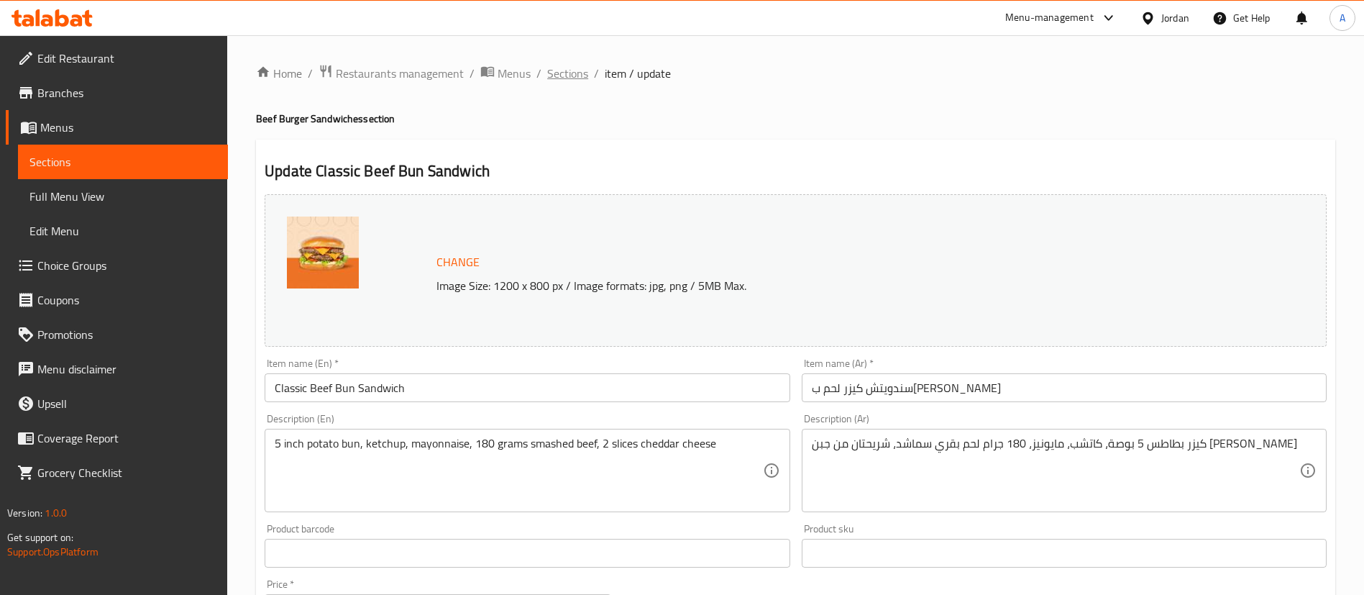
click at [580, 70] on span "Sections" at bounding box center [567, 73] width 41 height 17
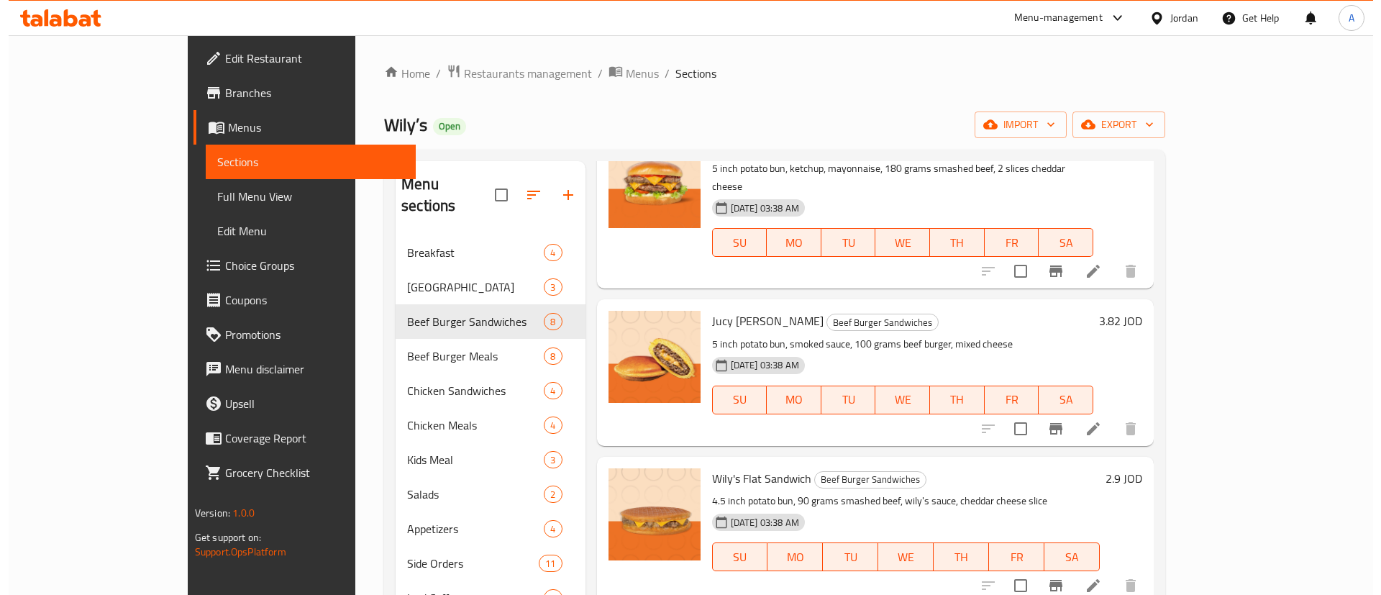
scroll to position [432, 0]
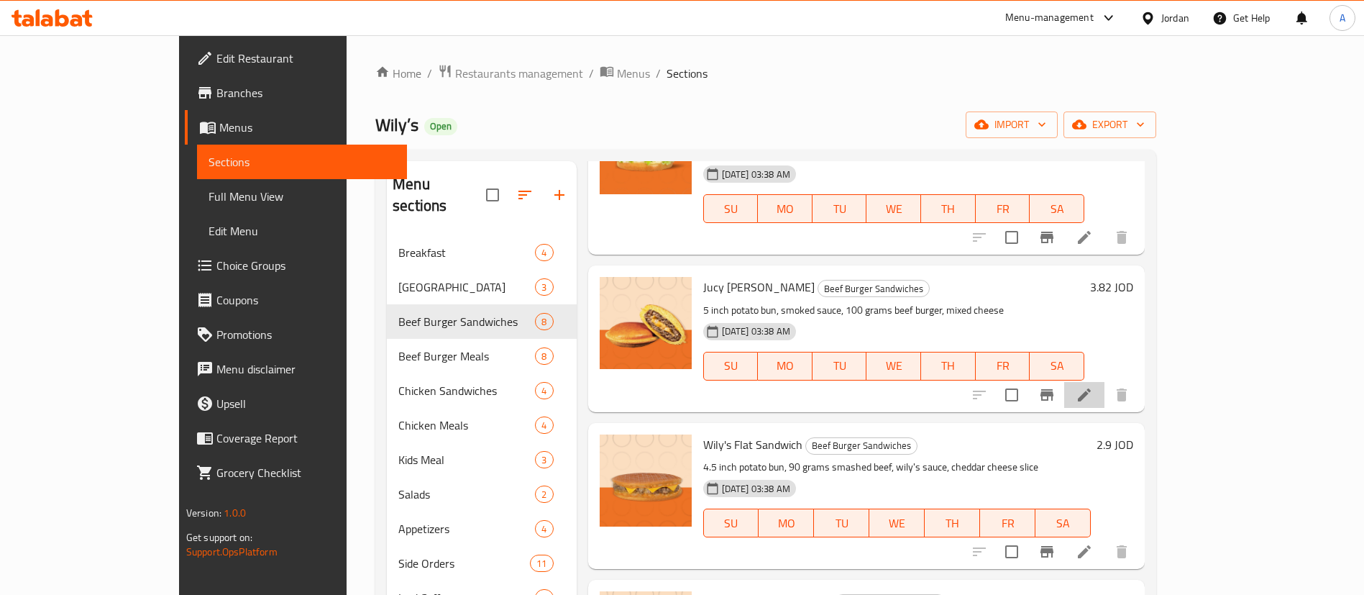
click at [1105, 382] on li at bounding box center [1084, 395] width 40 height 26
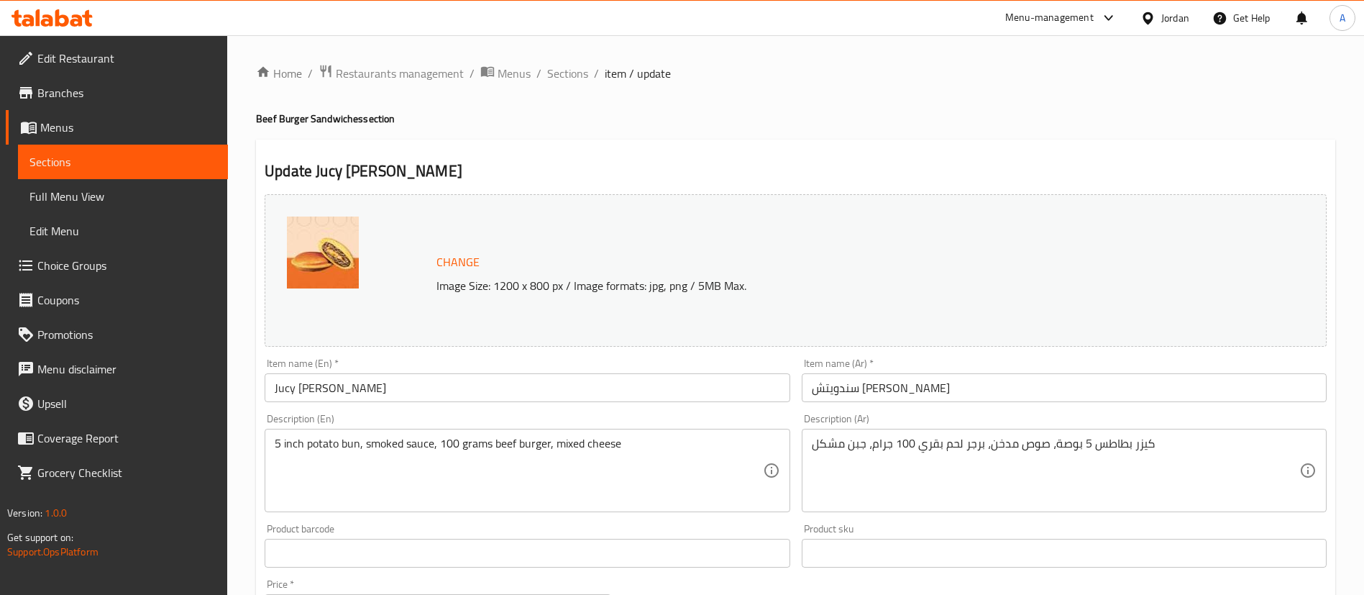
click at [605, 67] on span "item / update" at bounding box center [638, 73] width 66 height 17
click at [594, 71] on li "/" at bounding box center [596, 73] width 5 height 17
click at [585, 71] on span "Sections" at bounding box center [567, 73] width 41 height 17
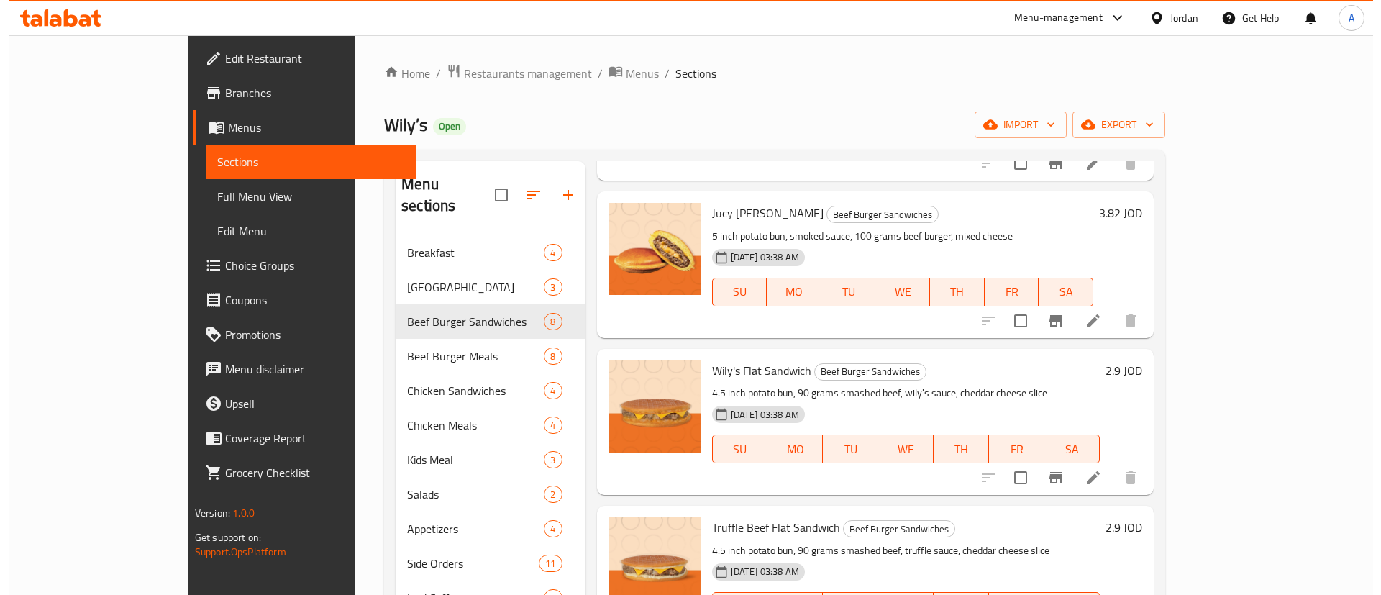
scroll to position [539, 0]
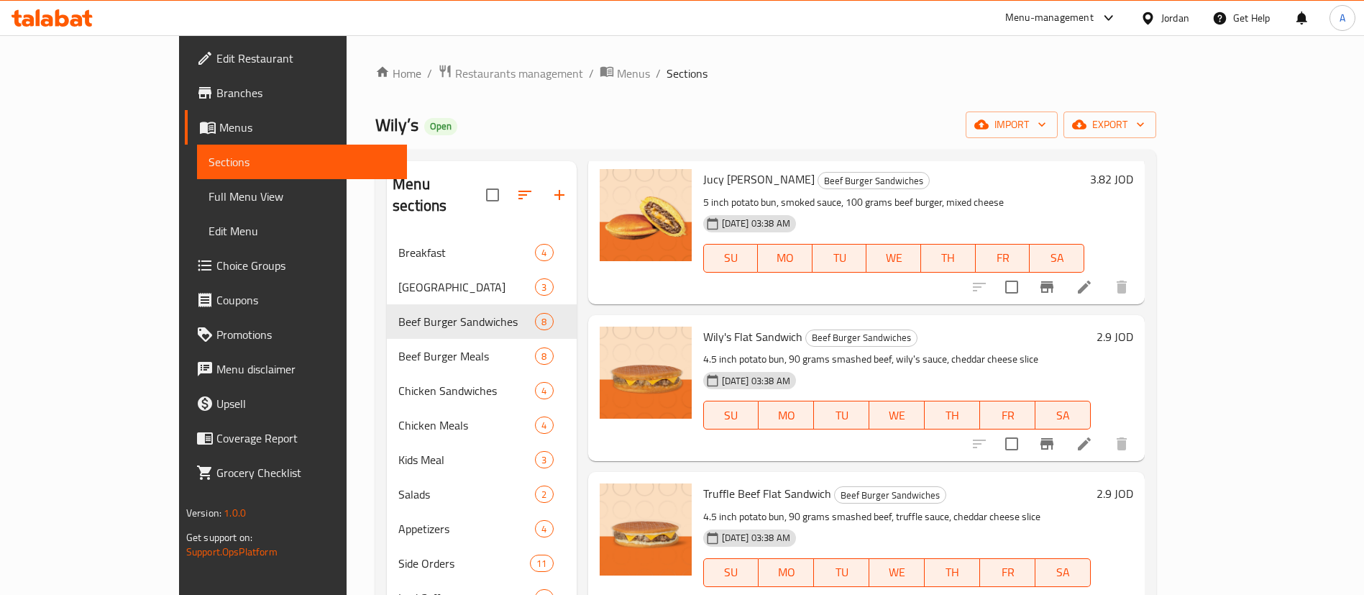
click at [1105, 431] on li at bounding box center [1084, 444] width 40 height 26
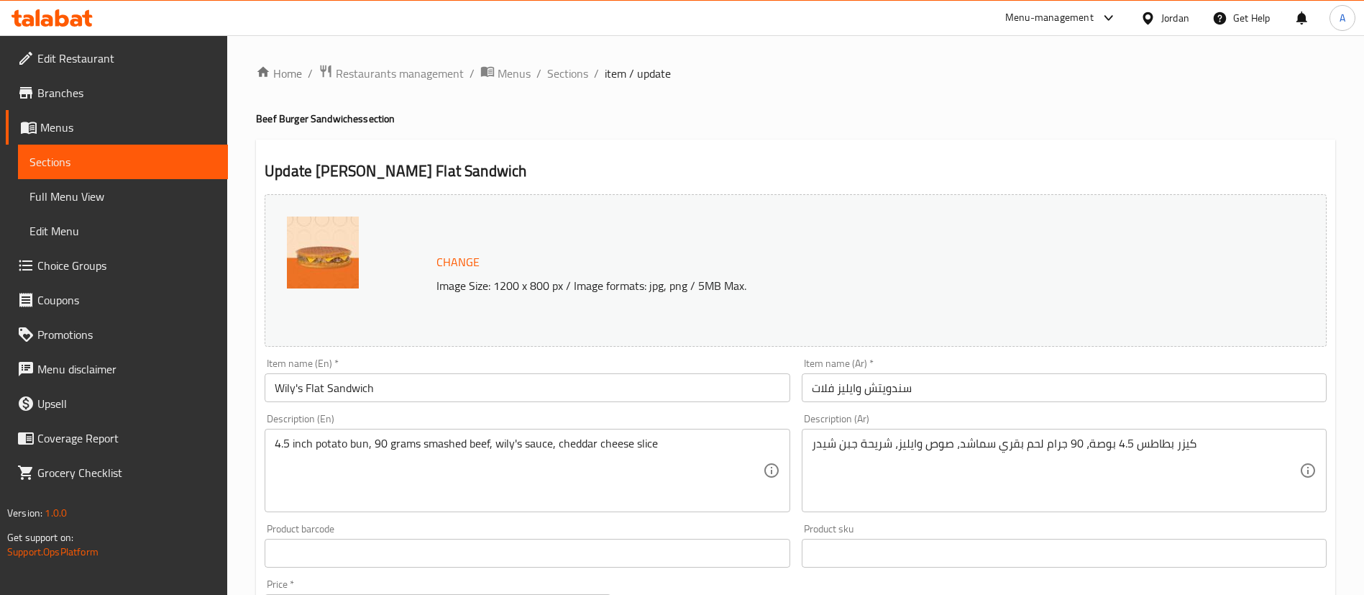
click at [569, 60] on div "Home / Restaurants management / Menus / Sections / item / update Beef Burger Sa…" at bounding box center [795, 536] width 1137 height 1002
click at [574, 68] on span "Sections" at bounding box center [567, 73] width 41 height 17
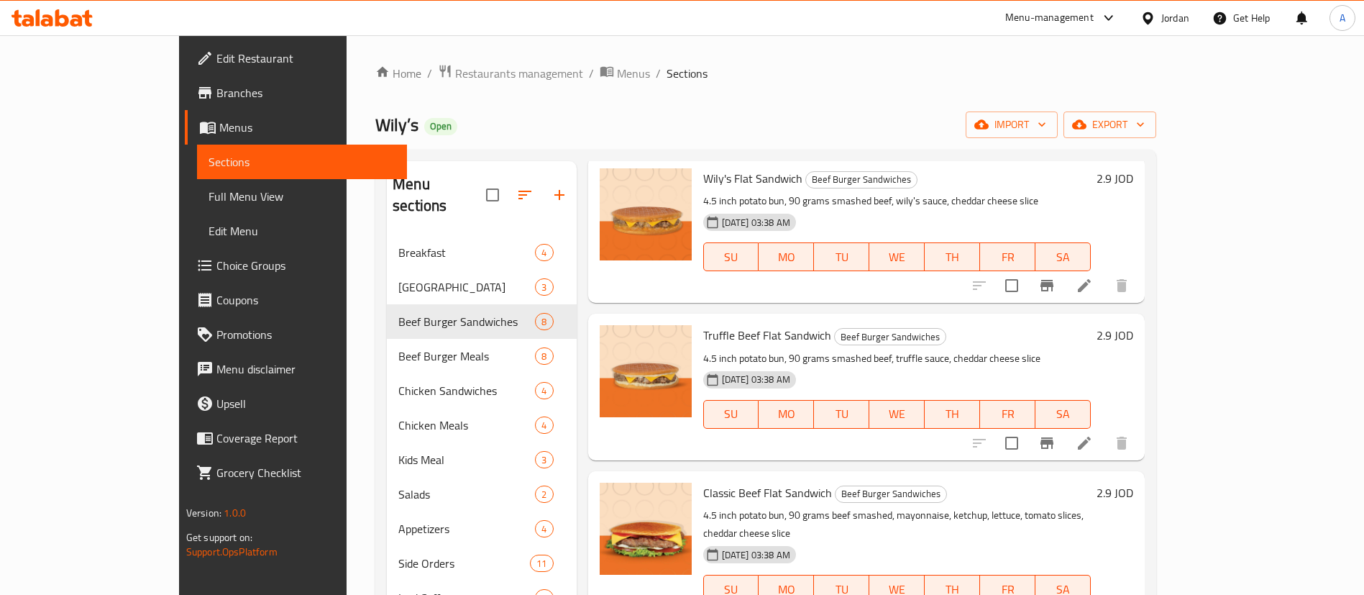
scroll to position [698, 0]
click at [1091, 436] on icon at bounding box center [1084, 442] width 13 height 13
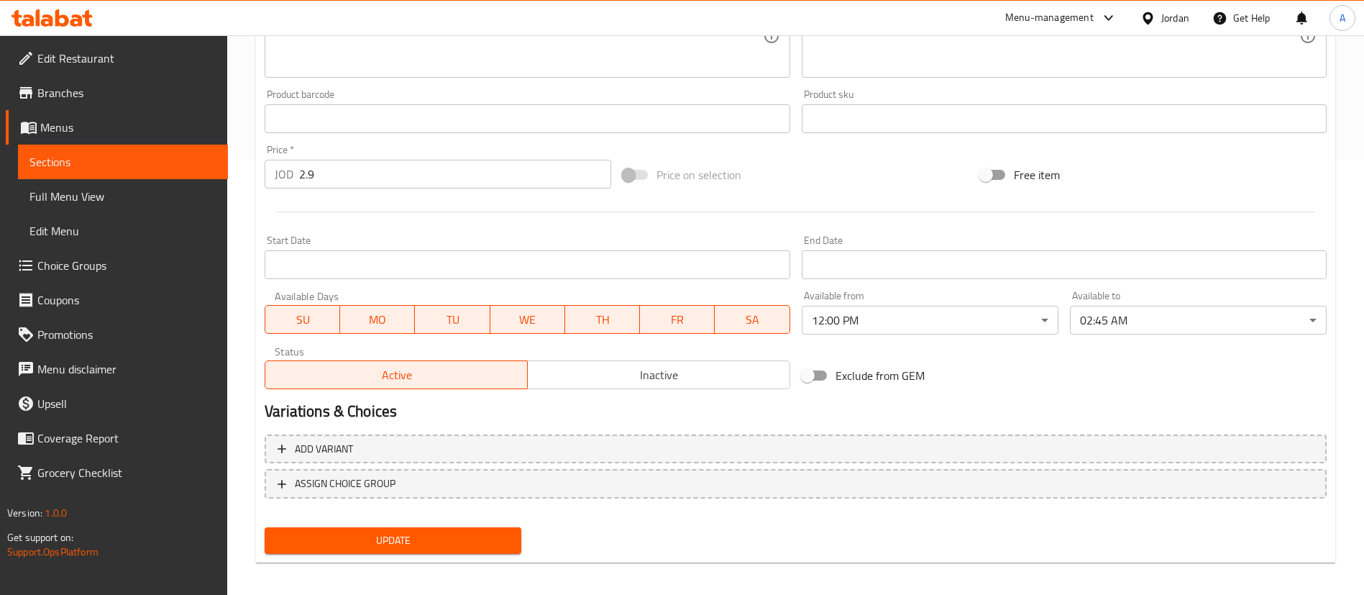
scroll to position [442, 0]
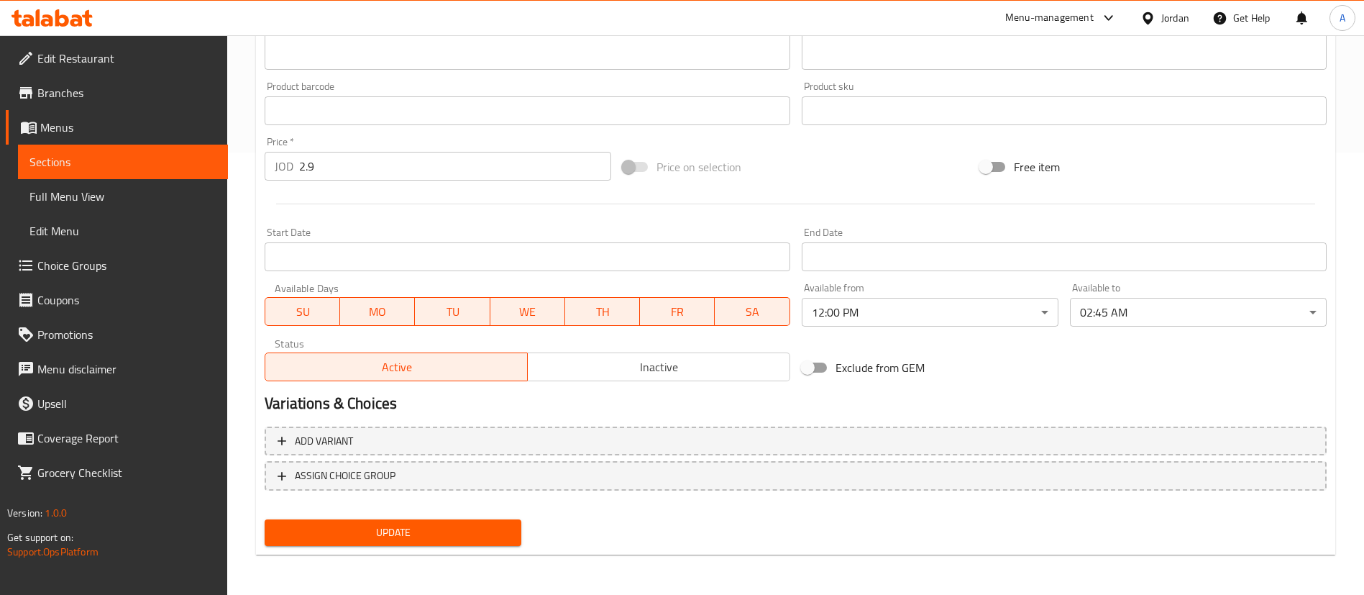
click at [409, 519] on div "Update" at bounding box center [393, 533] width 268 height 38
click at [411, 529] on span "Update" at bounding box center [393, 533] width 234 height 18
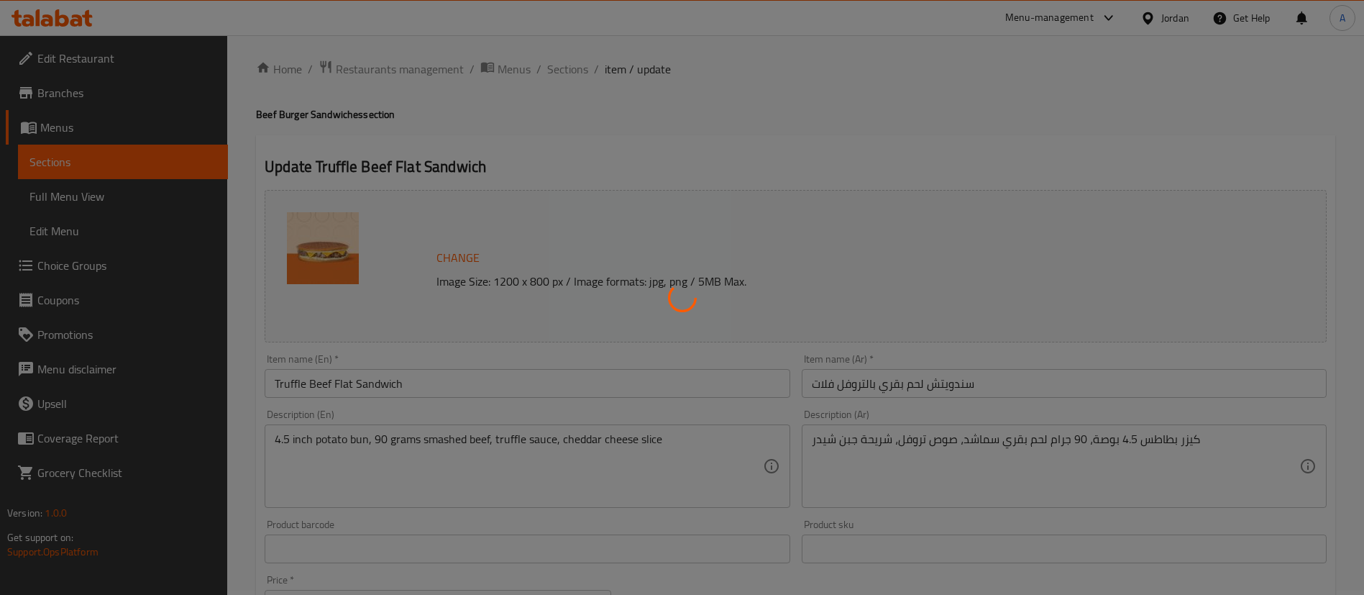
scroll to position [0, 0]
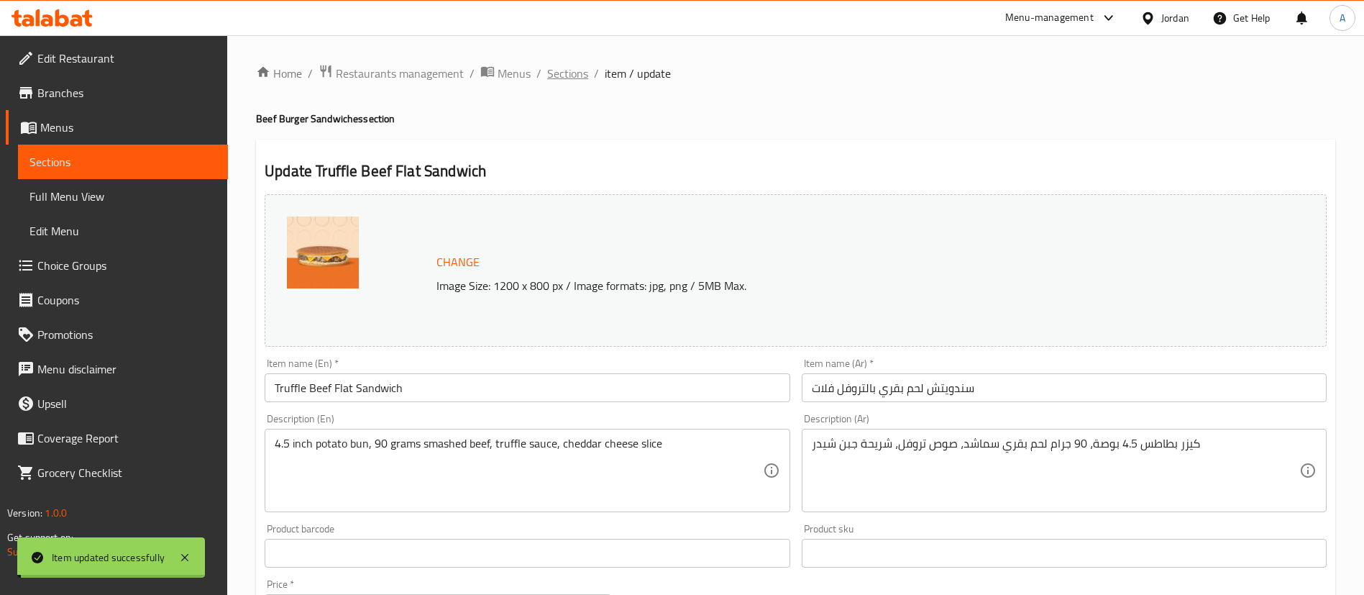
click at [571, 78] on span "Sections" at bounding box center [567, 73] width 41 height 17
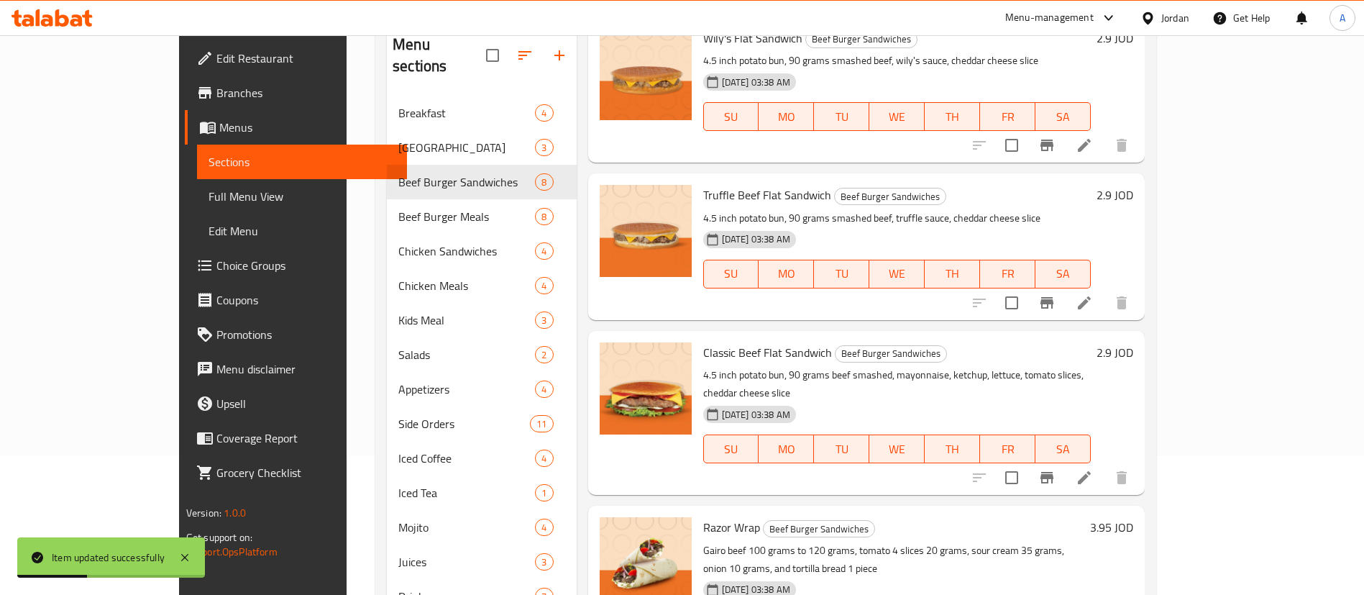
scroll to position [201, 0]
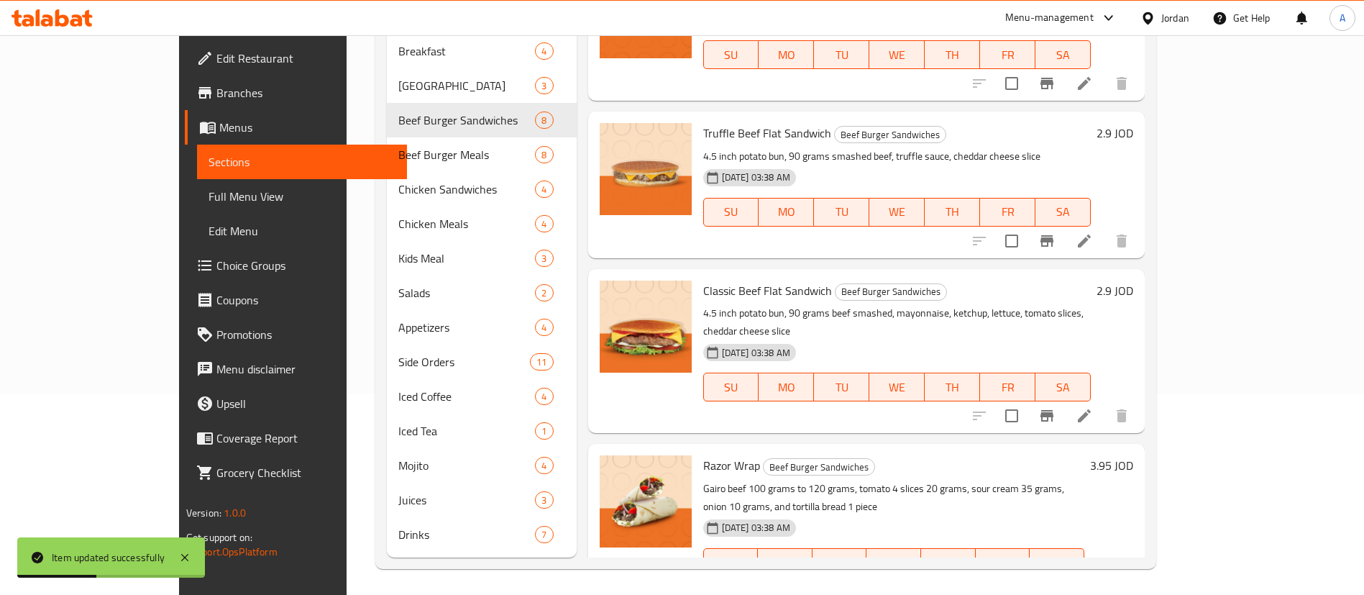
click at [1093, 407] on icon at bounding box center [1084, 415] width 17 height 17
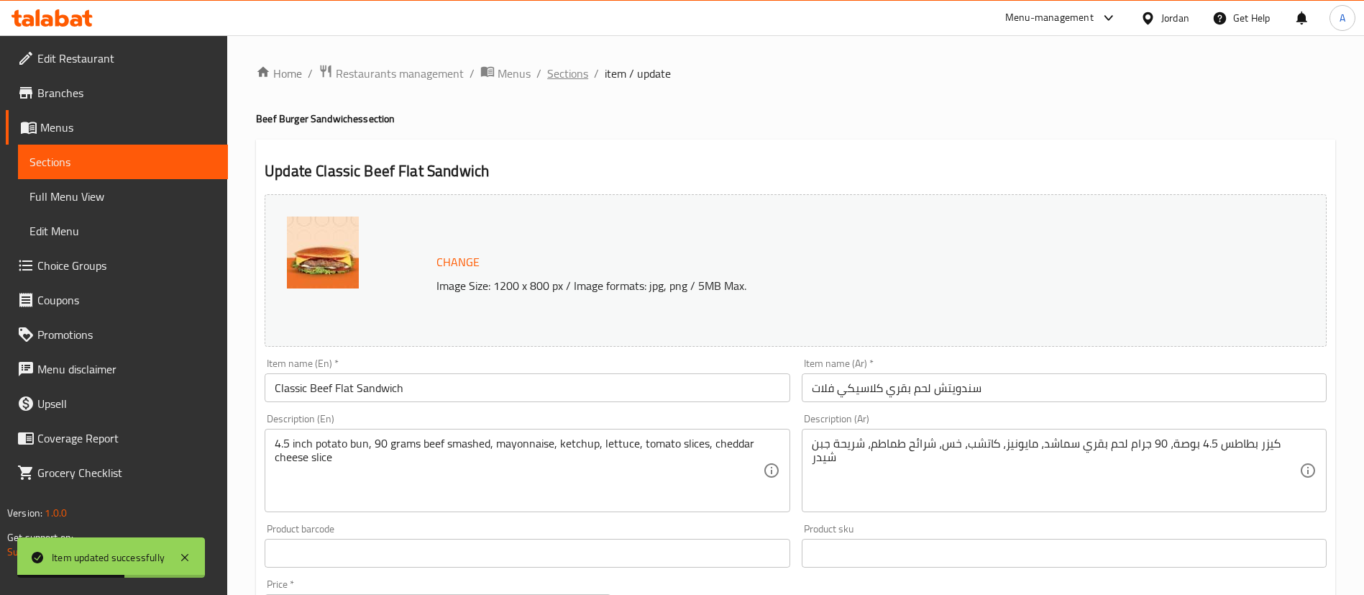
click at [575, 67] on span "Sections" at bounding box center [567, 73] width 41 height 17
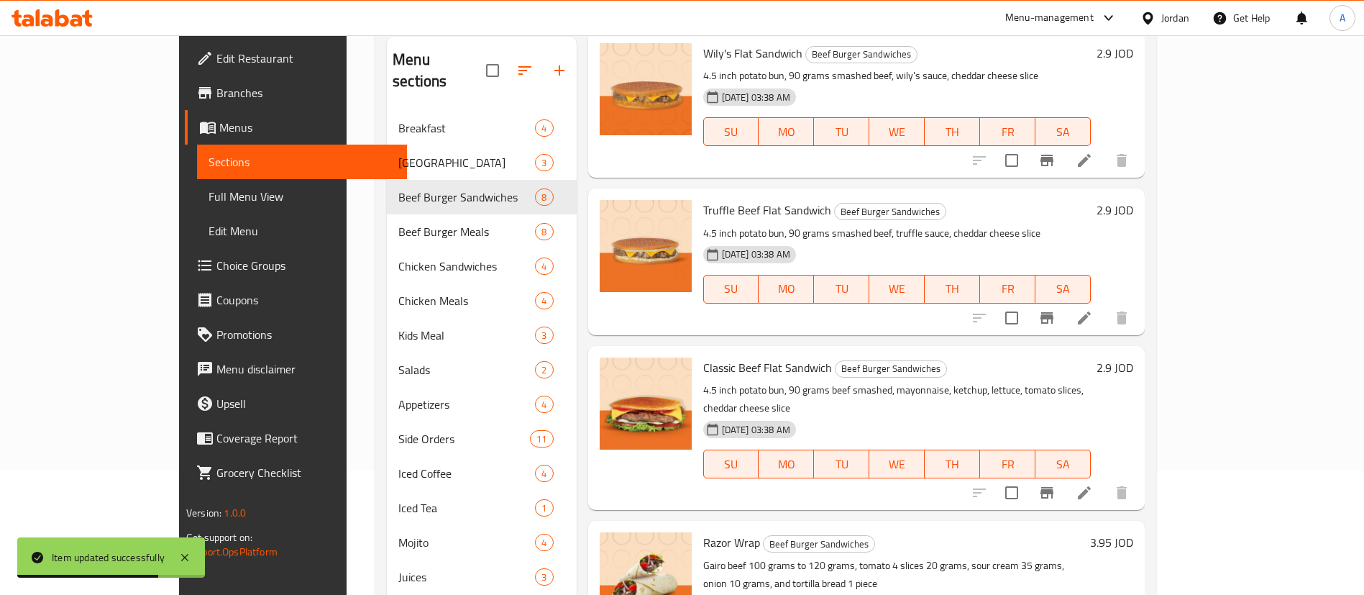
scroll to position [201, 0]
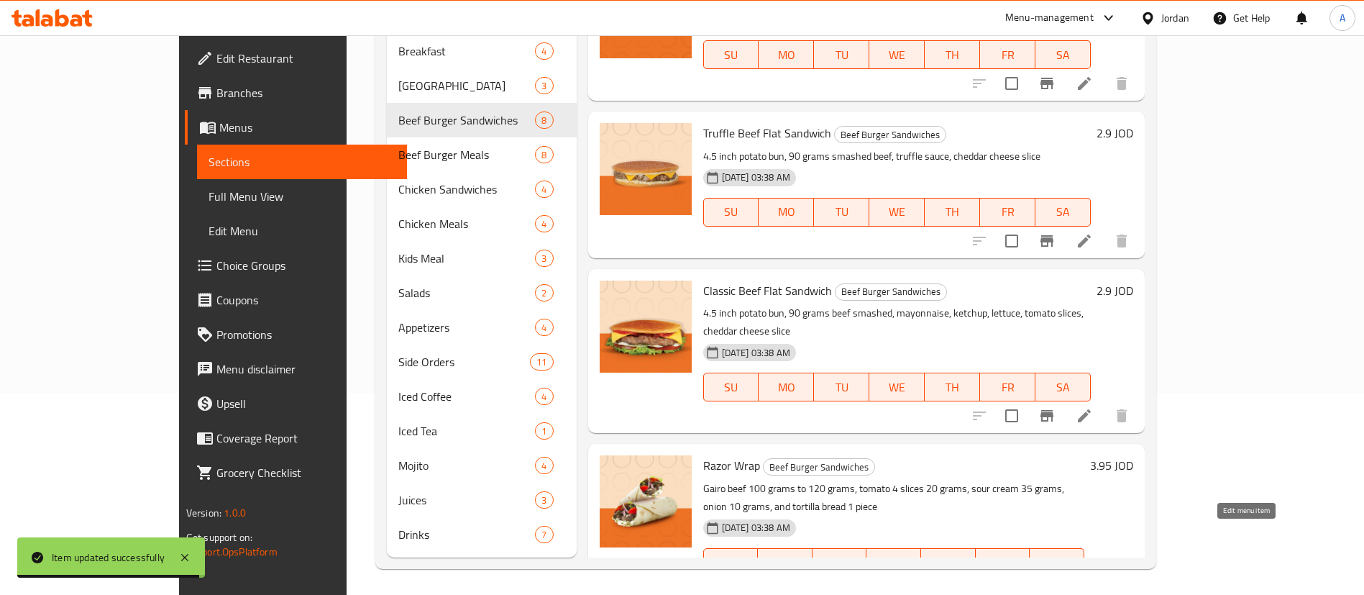
click at [1093, 583] on icon at bounding box center [1084, 591] width 17 height 17
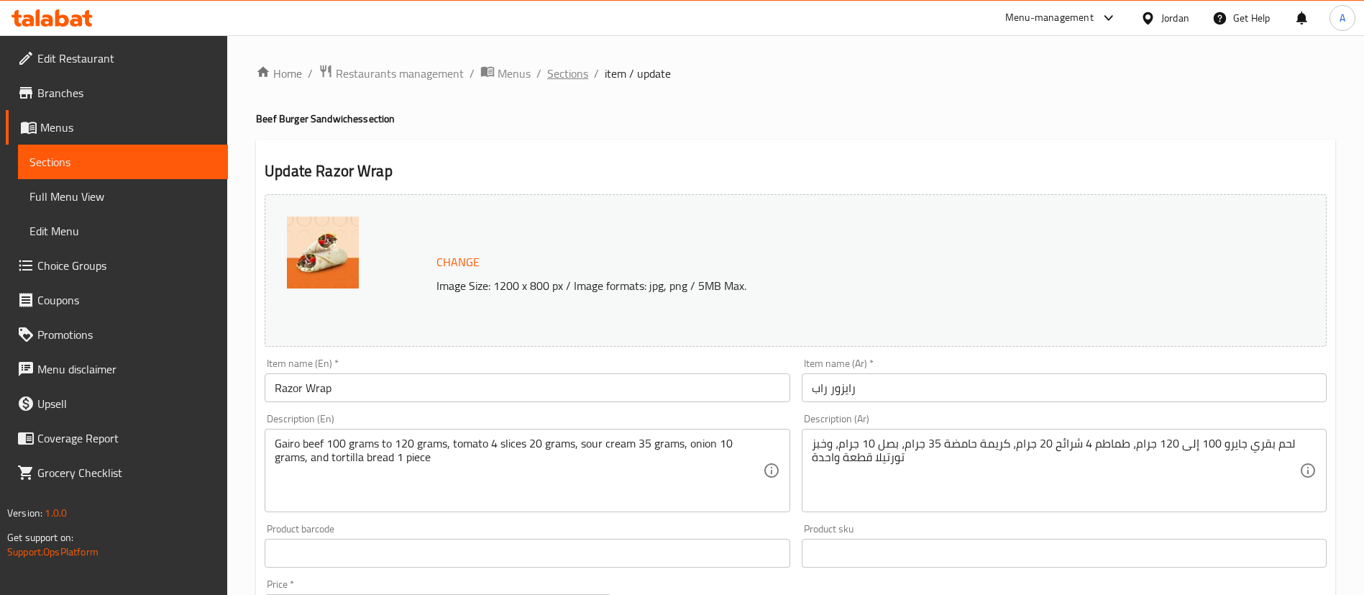
click at [576, 82] on span "Sections" at bounding box center [567, 73] width 41 height 17
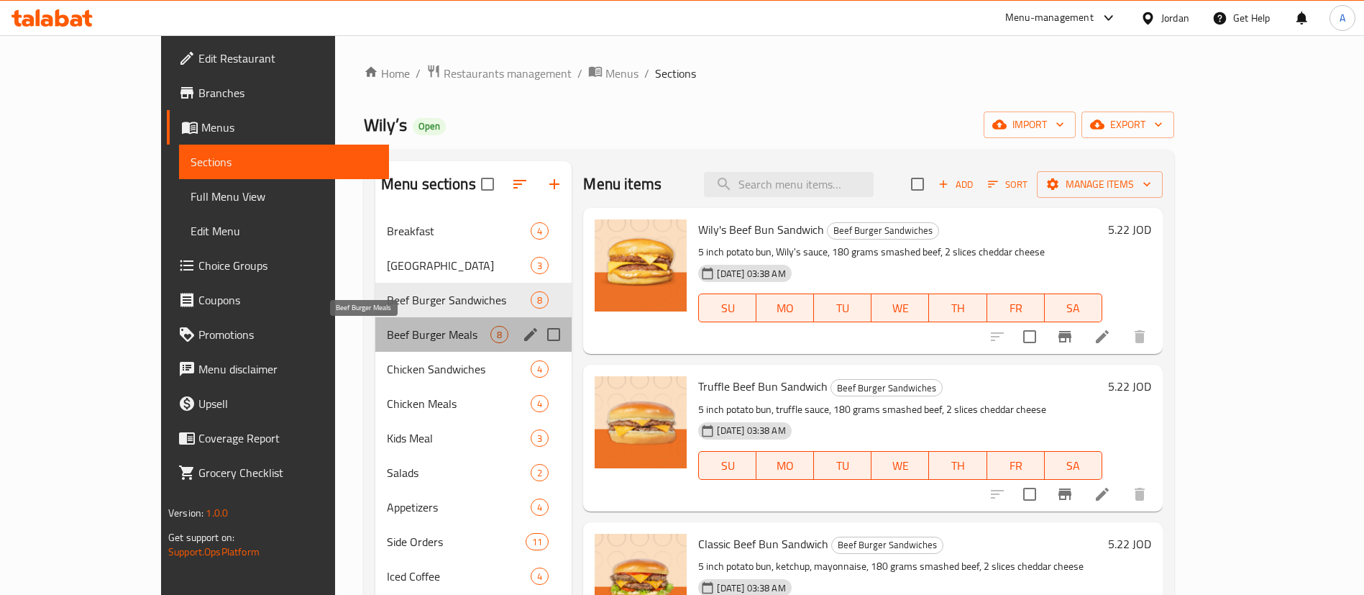
click at [393, 334] on span "Beef Burger Meals" at bounding box center [439, 334] width 104 height 17
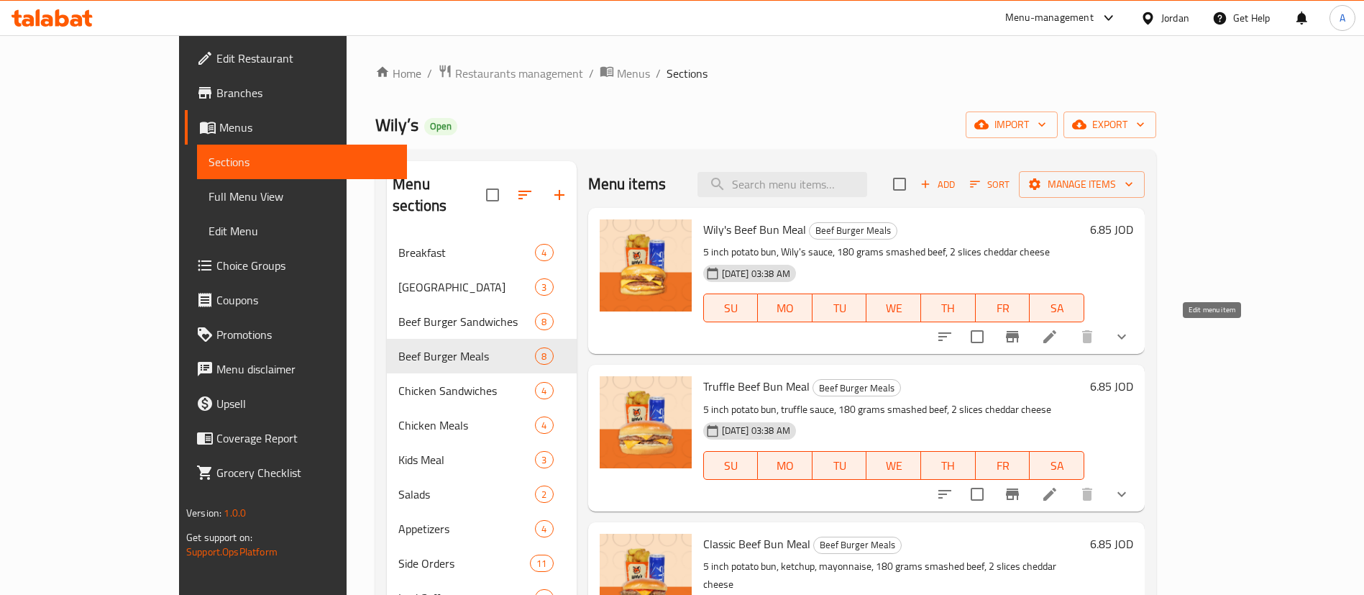
click at [1057, 333] on icon at bounding box center [1050, 336] width 13 height 13
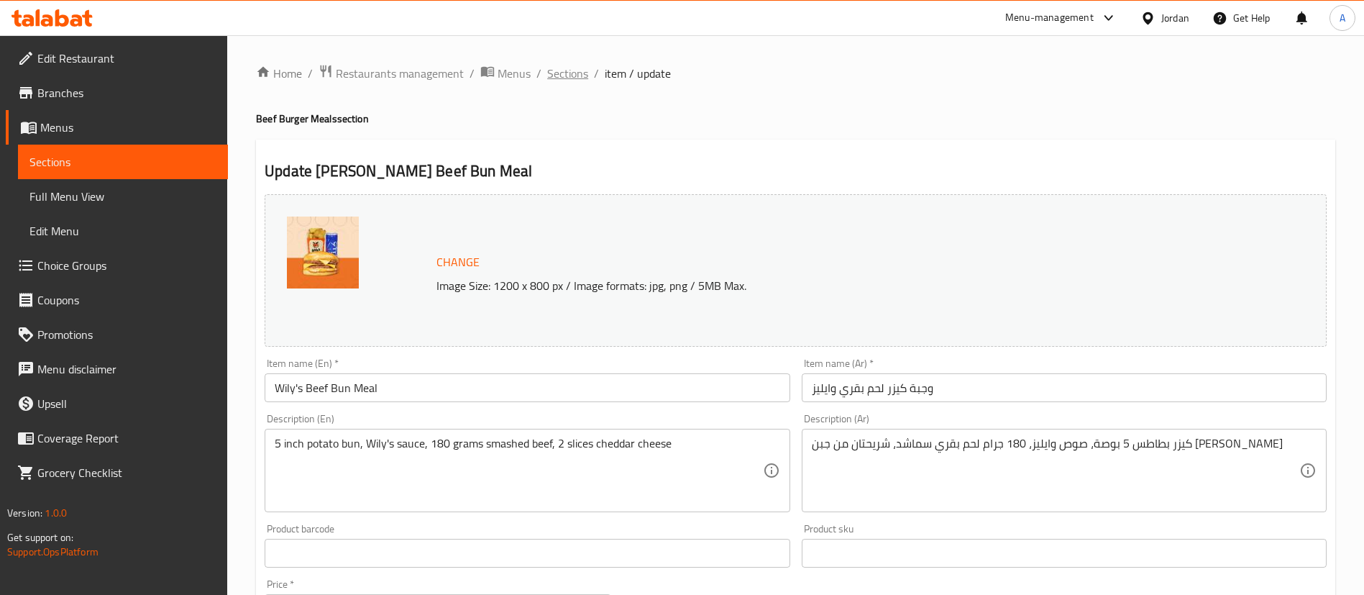
click at [585, 72] on span "Sections" at bounding box center [567, 73] width 41 height 17
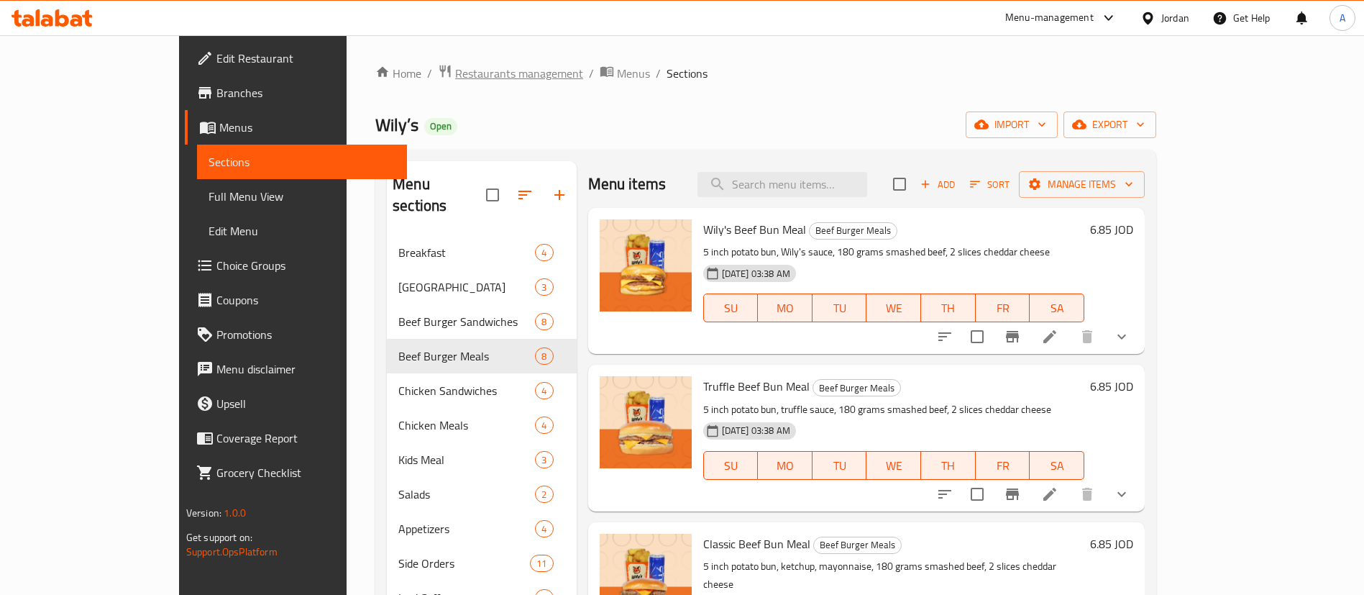
click at [455, 71] on span "Restaurants management" at bounding box center [519, 73] width 128 height 17
